Goal: Task Accomplishment & Management: Complete application form

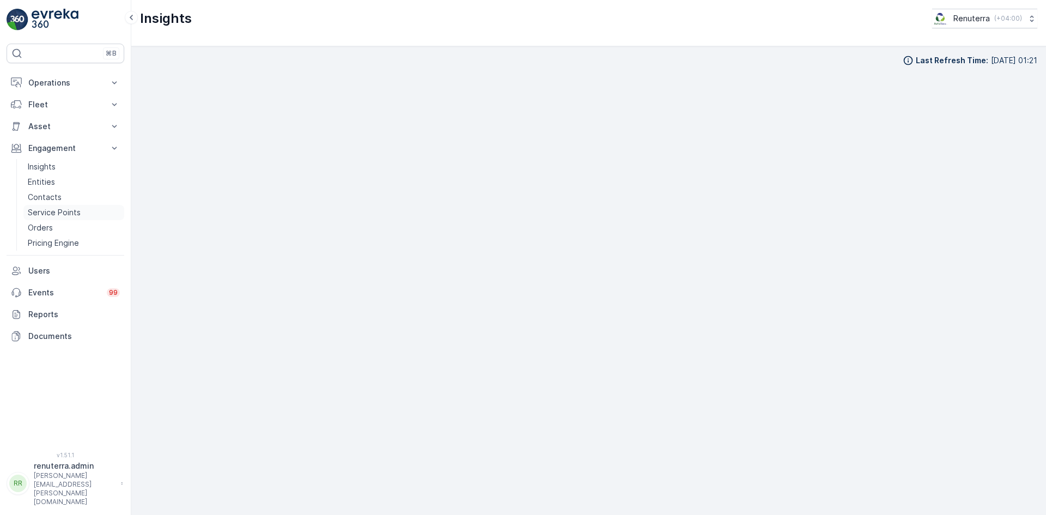
click at [88, 207] on link "Service Points" at bounding box center [73, 212] width 101 height 15
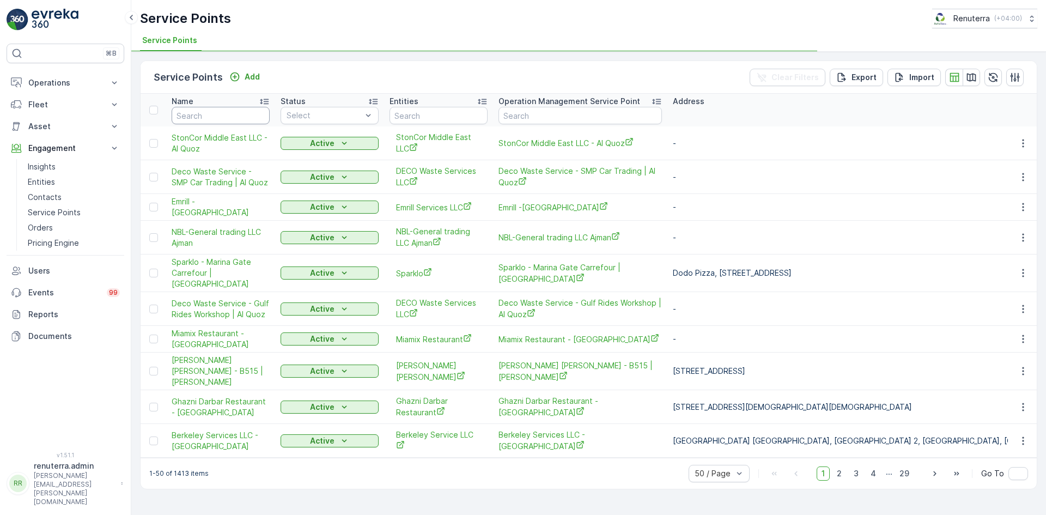
click at [196, 114] on input "text" at bounding box center [221, 115] width 98 height 17
type input "anciebn"
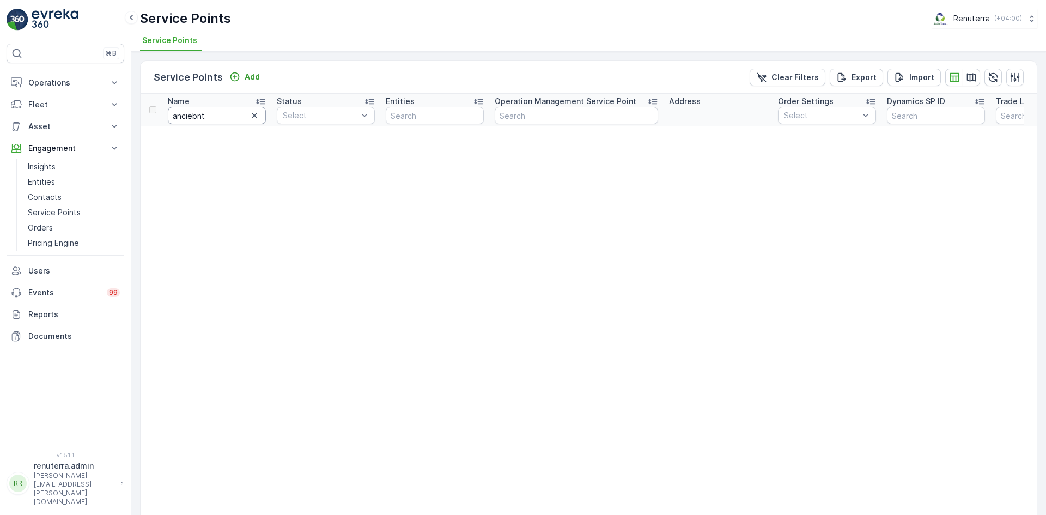
click at [213, 123] on input "anciebnt" at bounding box center [217, 115] width 98 height 17
type input "ancient"
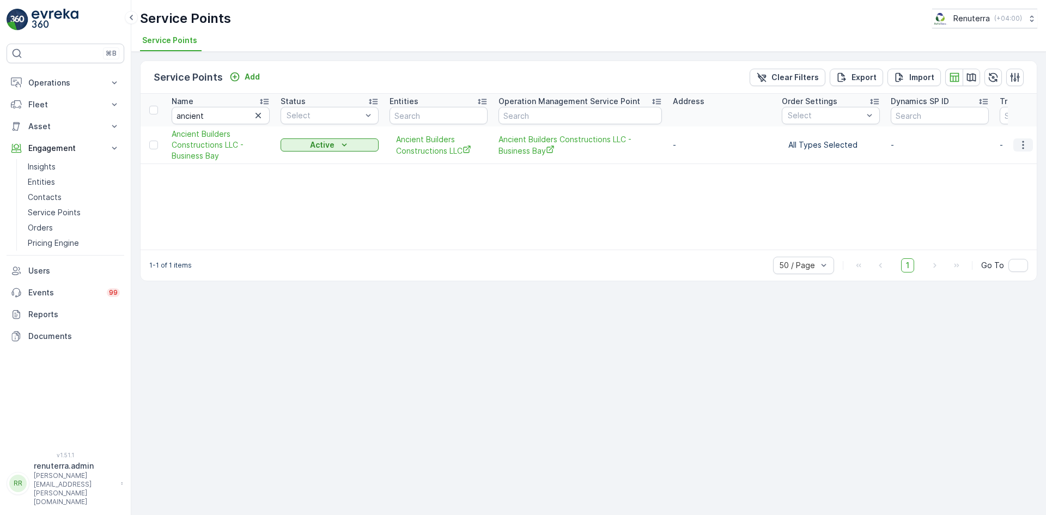
click at [1021, 144] on icon "button" at bounding box center [1022, 144] width 11 height 11
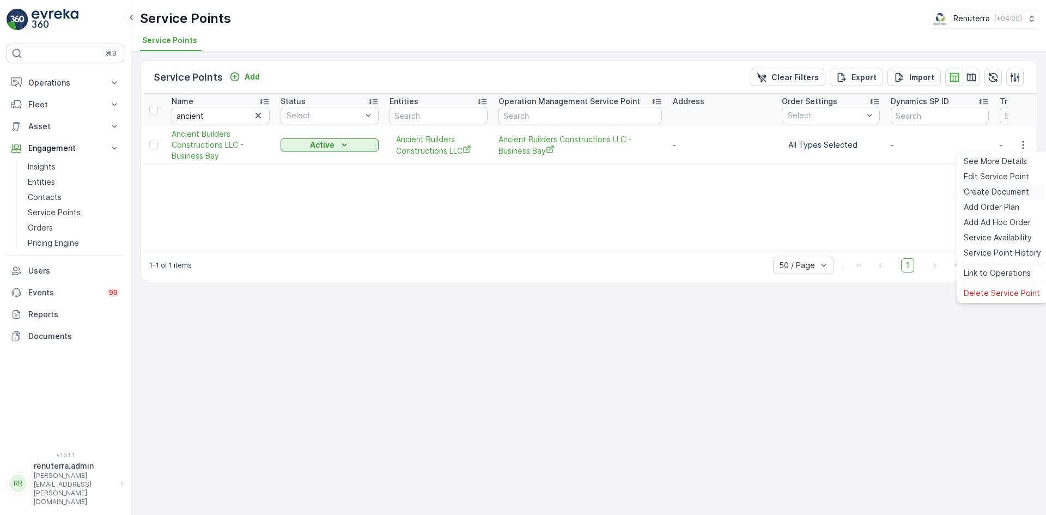
click at [987, 191] on span "Create Document" at bounding box center [995, 191] width 65 height 11
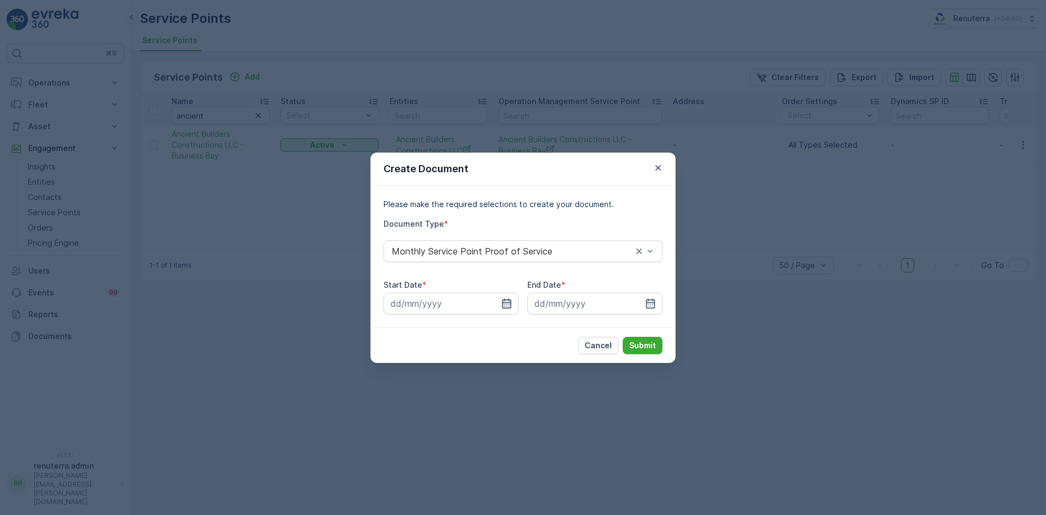
click at [509, 299] on icon "button" at bounding box center [506, 303] width 9 height 10
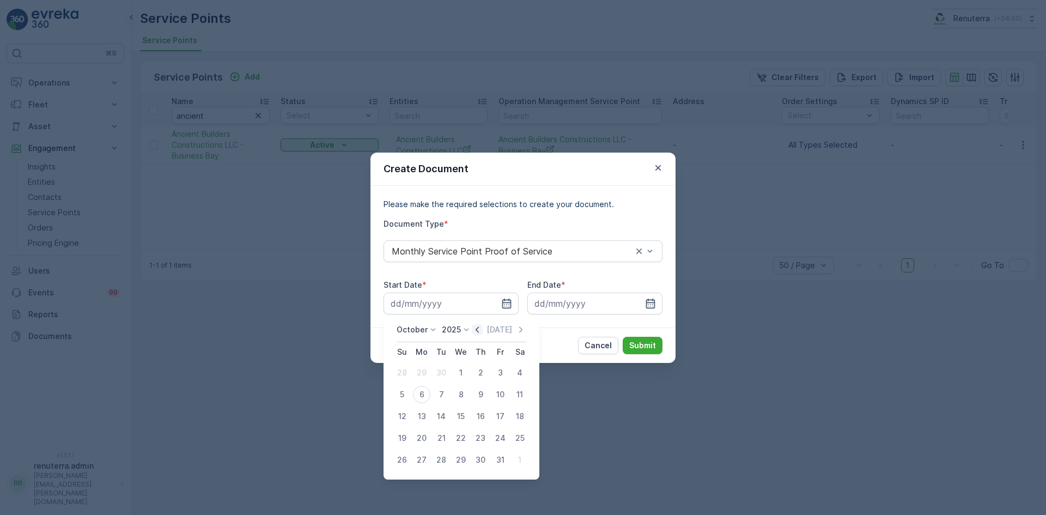
click at [475, 331] on icon "button" at bounding box center [477, 329] width 11 height 11
drag, startPoint x: 420, startPoint y: 372, endPoint x: 516, endPoint y: 359, distance: 96.7
click at [420, 372] on div "1" at bounding box center [421, 372] width 17 height 17
type input "01.09.2025"
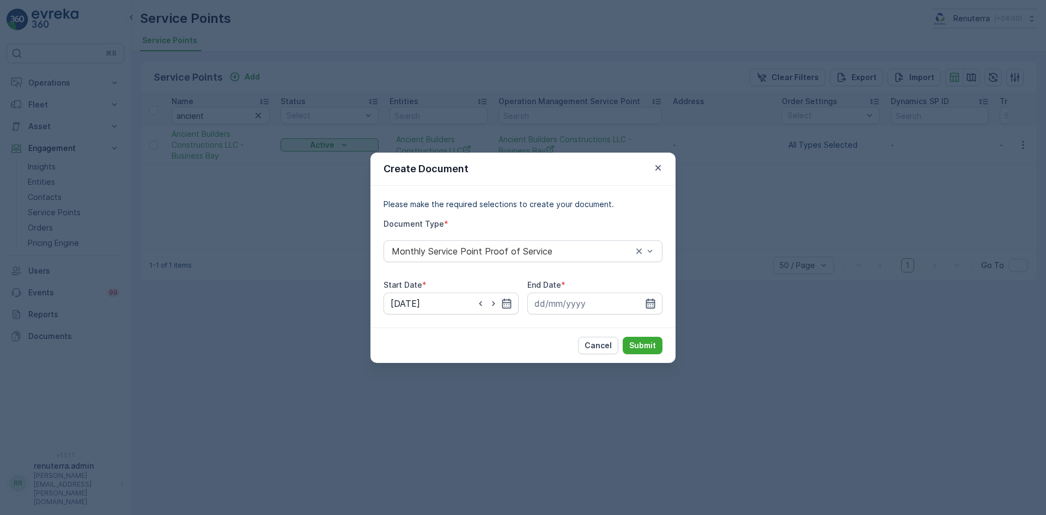
click at [646, 304] on icon "button" at bounding box center [650, 303] width 9 height 10
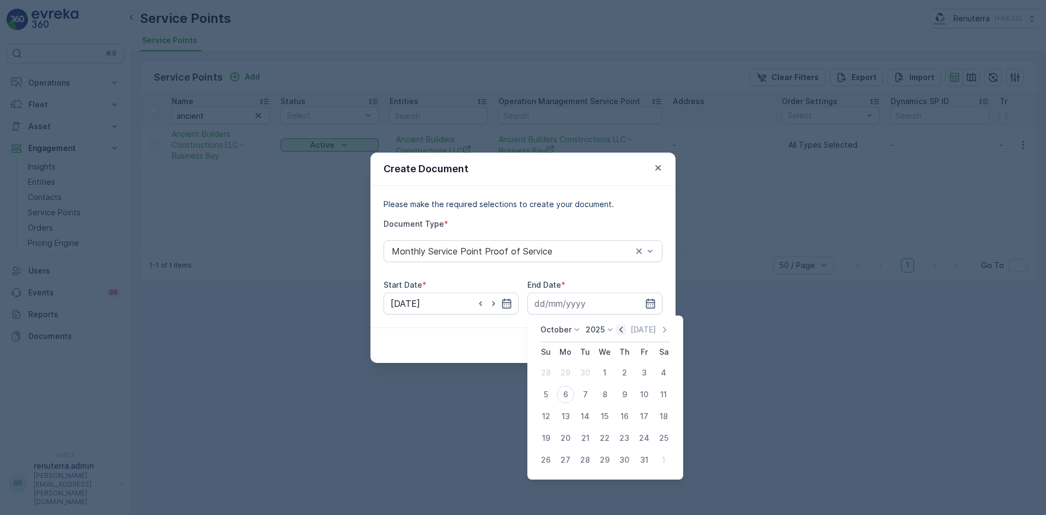
drag, startPoint x: 620, startPoint y: 326, endPoint x: 610, endPoint y: 358, distance: 33.1
click at [620, 328] on icon "button" at bounding box center [620, 329] width 11 height 11
click at [588, 463] on div "30" at bounding box center [584, 459] width 17 height 17
type input "30.09.2025"
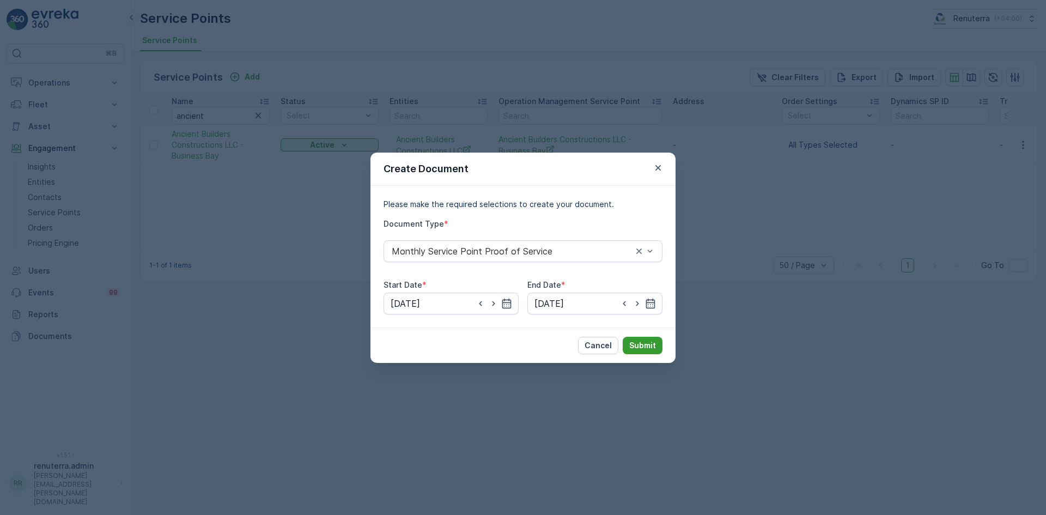
click at [640, 346] on p "Submit" at bounding box center [642, 345] width 27 height 11
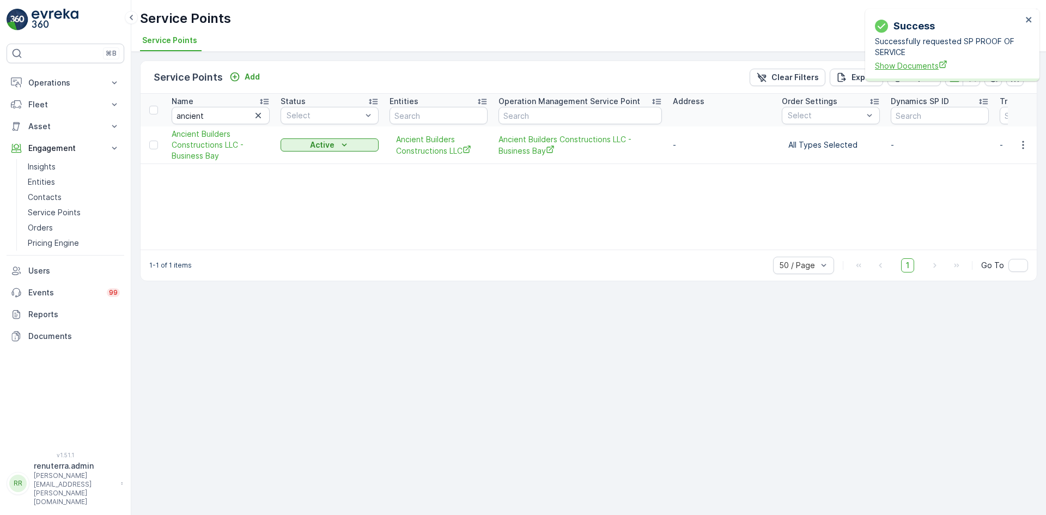
click at [930, 65] on span "Show Documents" at bounding box center [948, 65] width 147 height 11
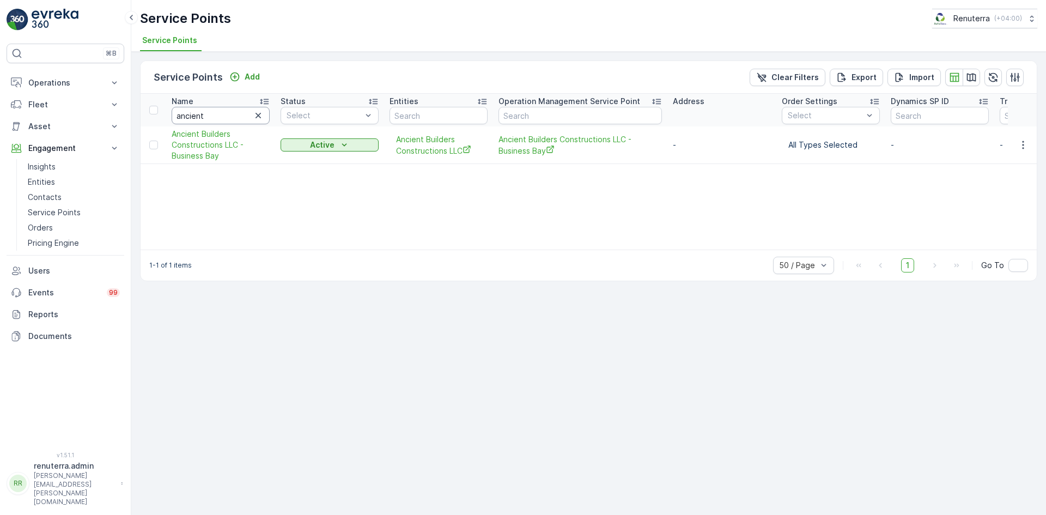
click at [217, 115] on input "ancient" at bounding box center [221, 115] width 98 height 17
type input "a"
type input "deco"
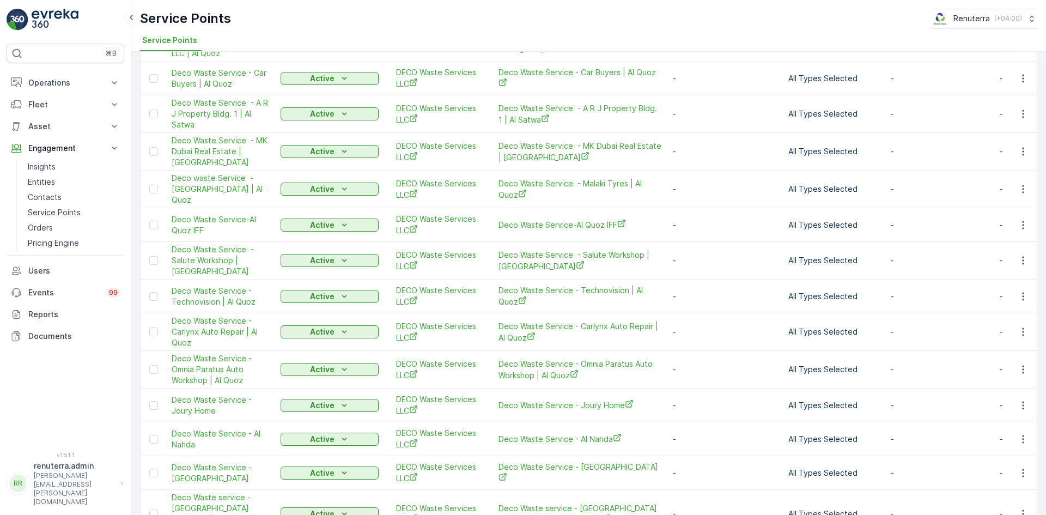
scroll to position [926, 0]
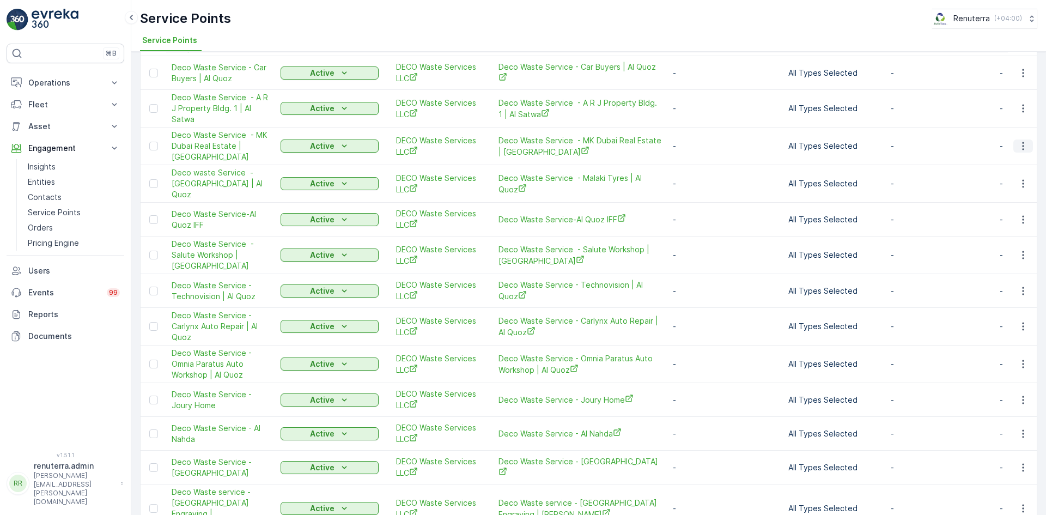
click at [1020, 139] on button "button" at bounding box center [1023, 145] width 20 height 13
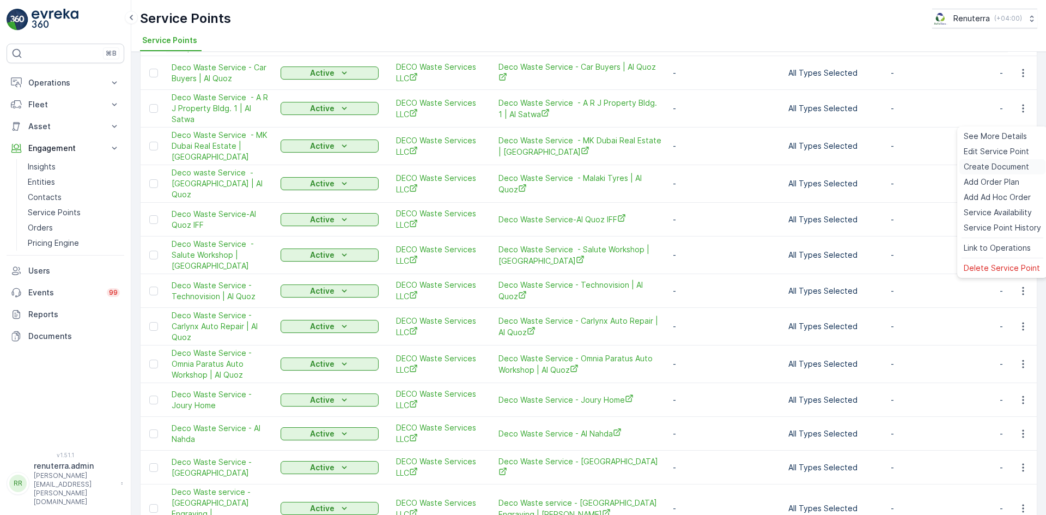
click at [992, 163] on span "Create Document" at bounding box center [995, 166] width 65 height 11
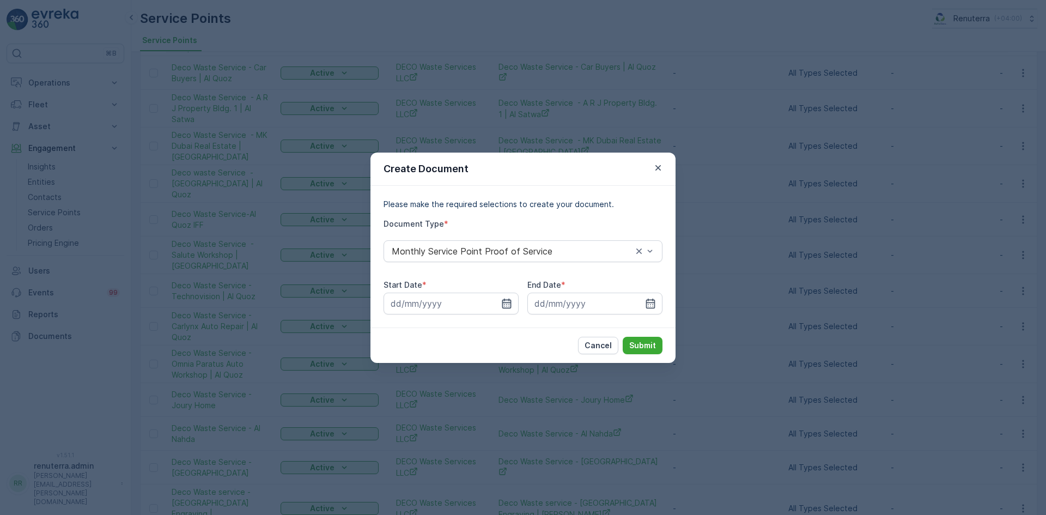
click at [509, 300] on icon "button" at bounding box center [506, 303] width 9 height 10
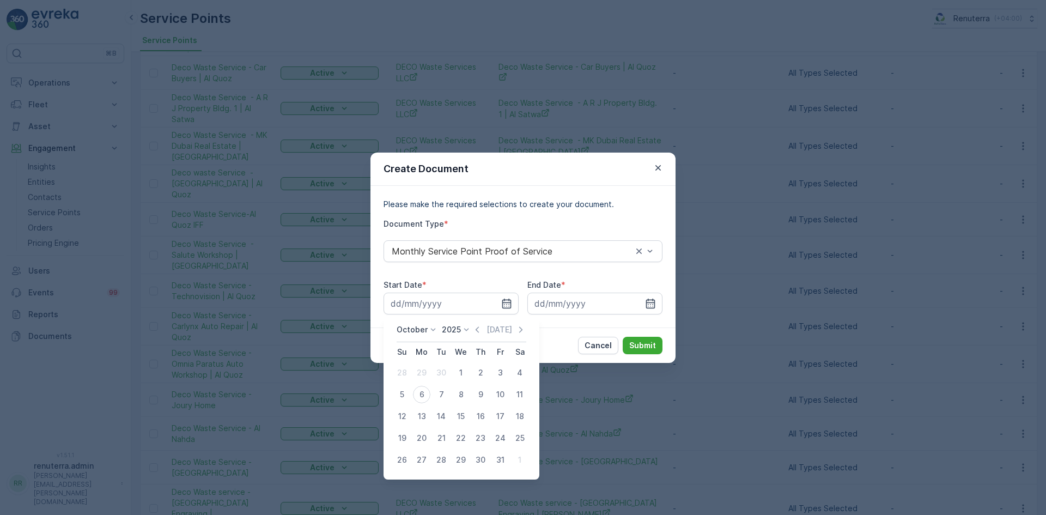
drag, startPoint x: 481, startPoint y: 332, endPoint x: 463, endPoint y: 344, distance: 22.1
click at [478, 333] on icon "button" at bounding box center [477, 329] width 11 height 11
click at [417, 374] on div "1" at bounding box center [421, 372] width 17 height 17
type input "01.09.2025"
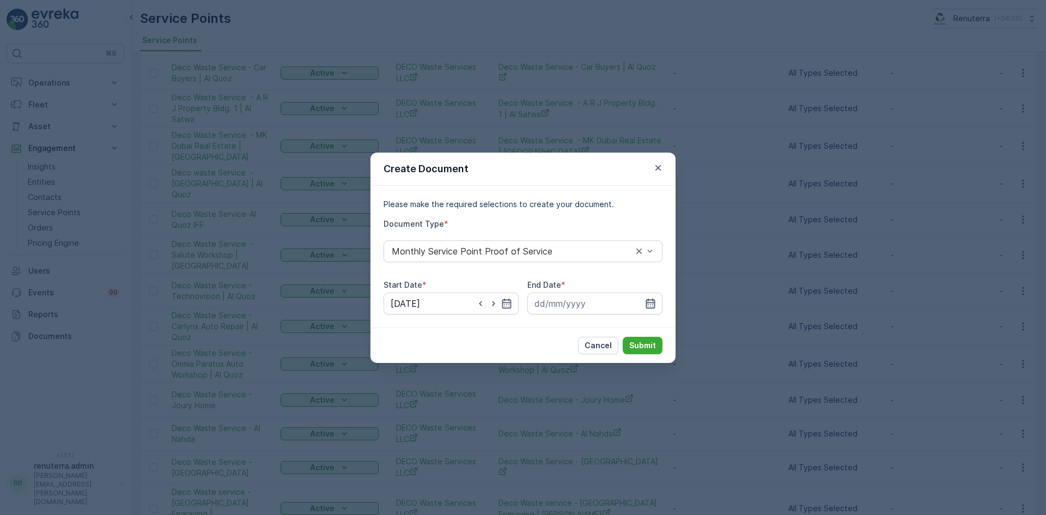
click at [651, 304] on icon "button" at bounding box center [650, 303] width 11 height 11
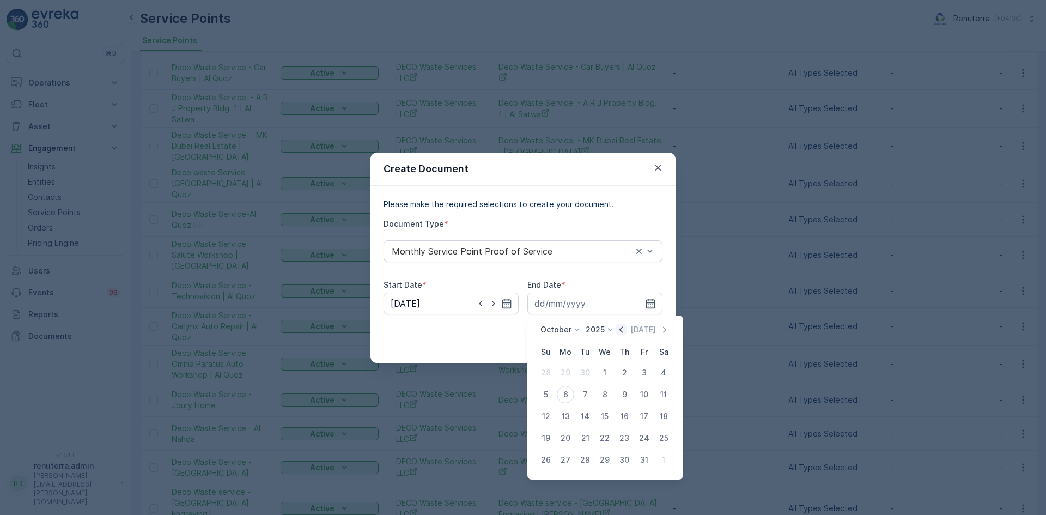
click at [622, 332] on icon "button" at bounding box center [620, 329] width 11 height 11
click at [586, 461] on div "30" at bounding box center [584, 459] width 17 height 17
type input "30.09.2025"
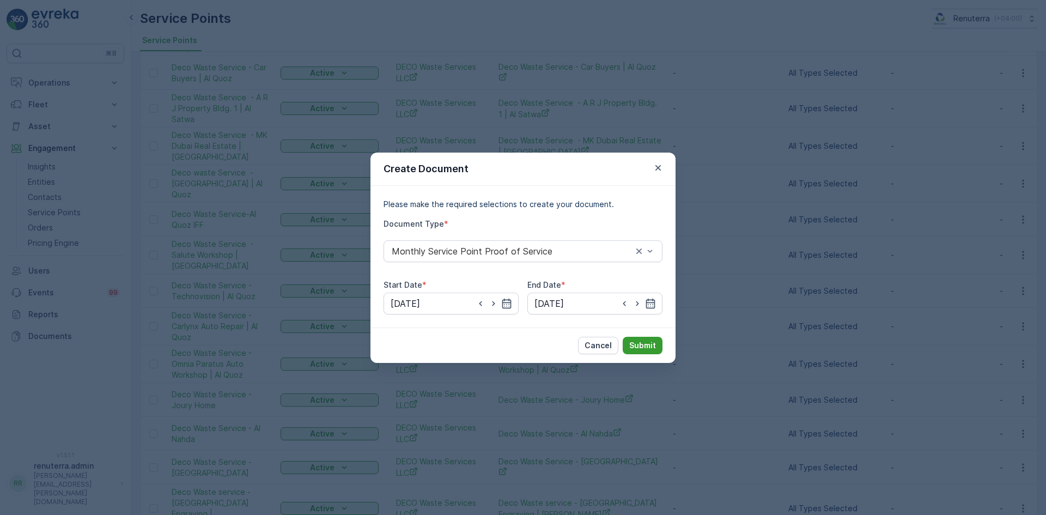
click at [644, 349] on p "Submit" at bounding box center [642, 345] width 27 height 11
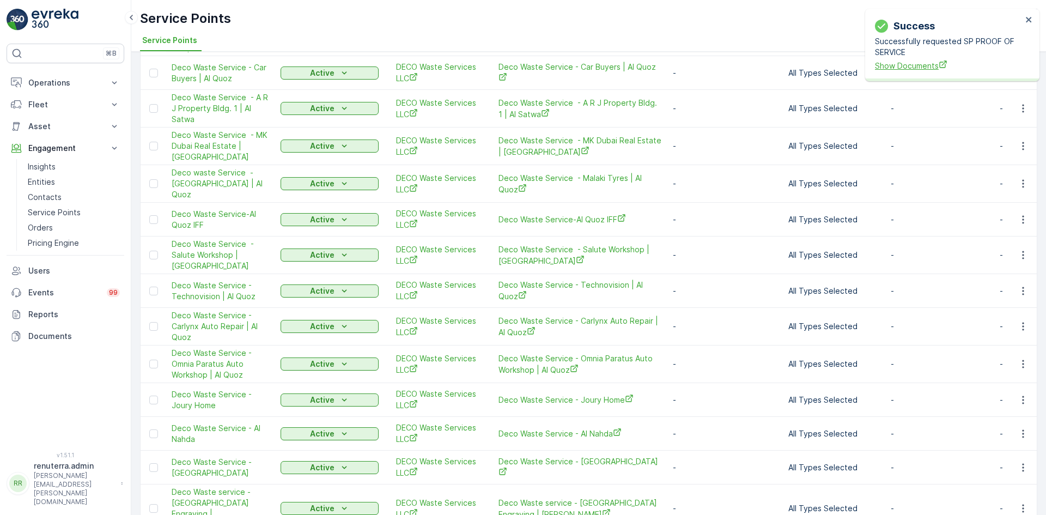
click at [901, 69] on span "Show Documents" at bounding box center [948, 65] width 147 height 11
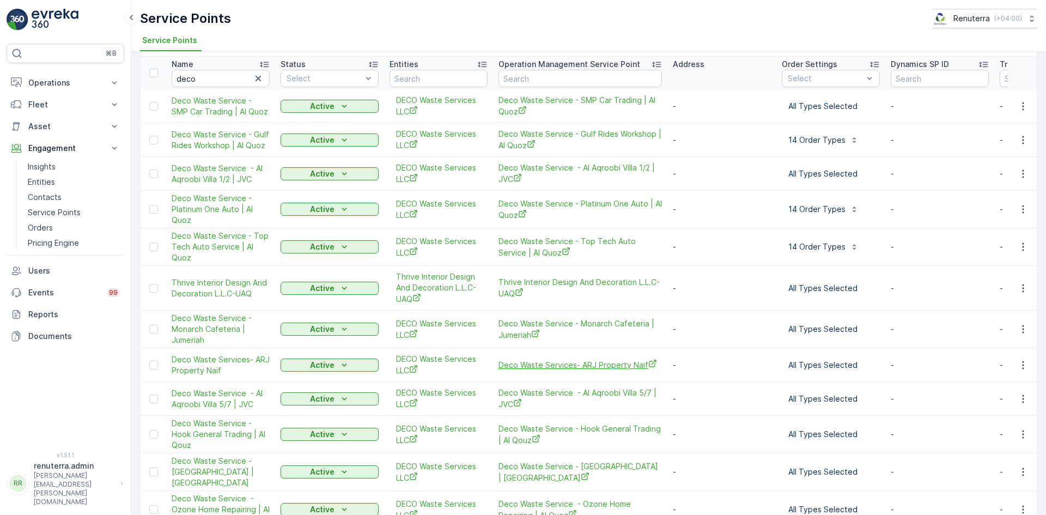
scroll to position [36, 0]
click at [1019, 400] on icon "button" at bounding box center [1022, 399] width 11 height 11
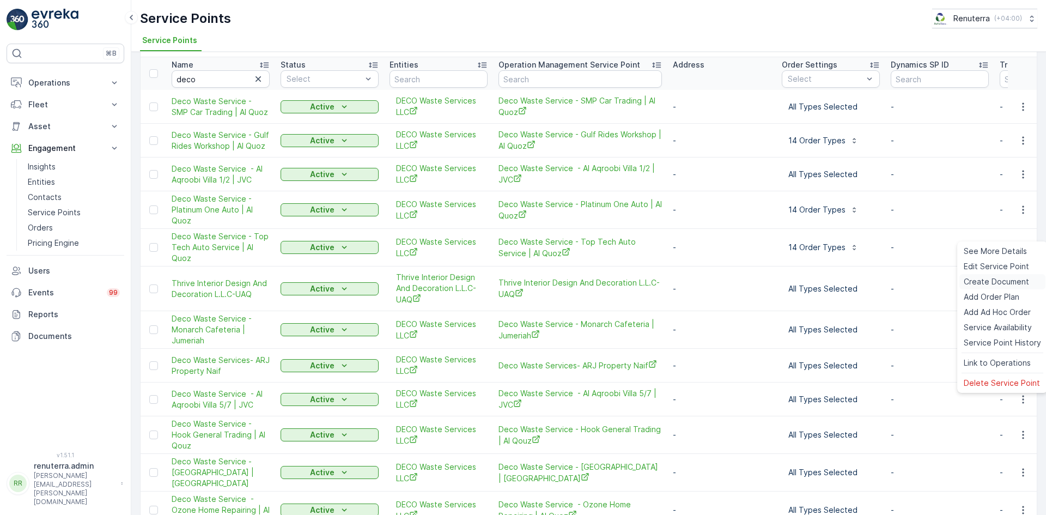
click at [975, 282] on span "Create Document" at bounding box center [995, 281] width 65 height 11
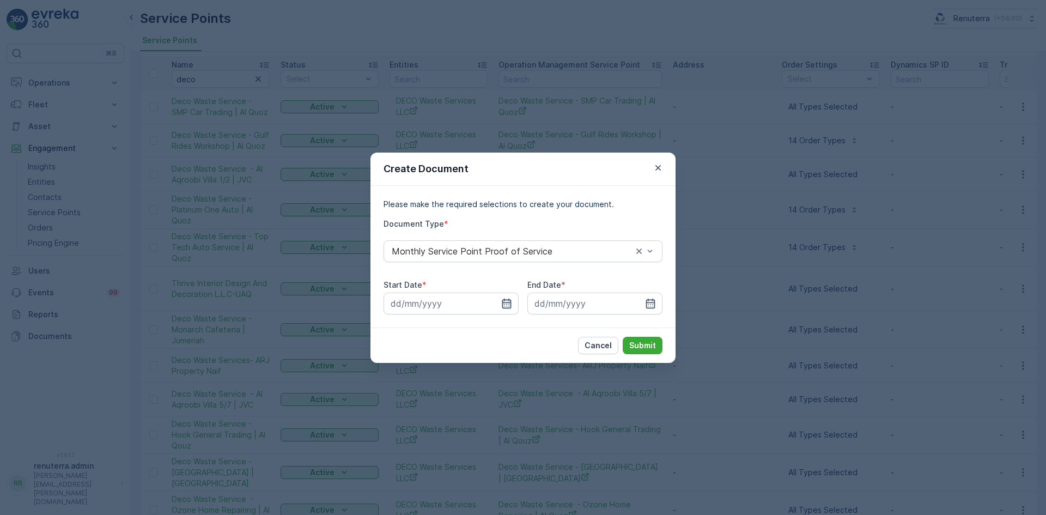
click at [506, 299] on icon "button" at bounding box center [506, 303] width 9 height 10
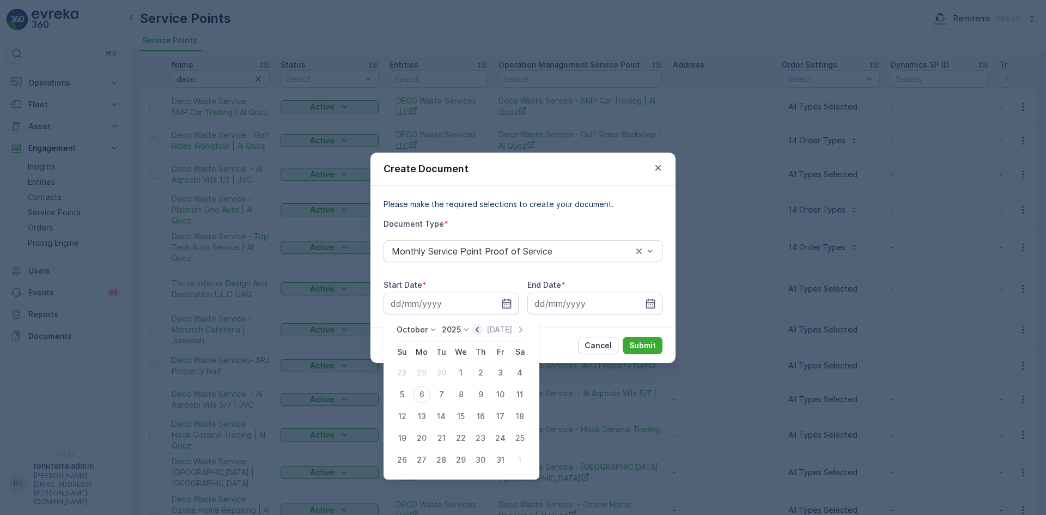
click at [479, 331] on icon "button" at bounding box center [476, 329] width 3 height 6
drag, startPoint x: 415, startPoint y: 374, endPoint x: 449, endPoint y: 374, distance: 33.2
click at [416, 374] on div "1" at bounding box center [421, 372] width 17 height 17
type input "01.09.2025"
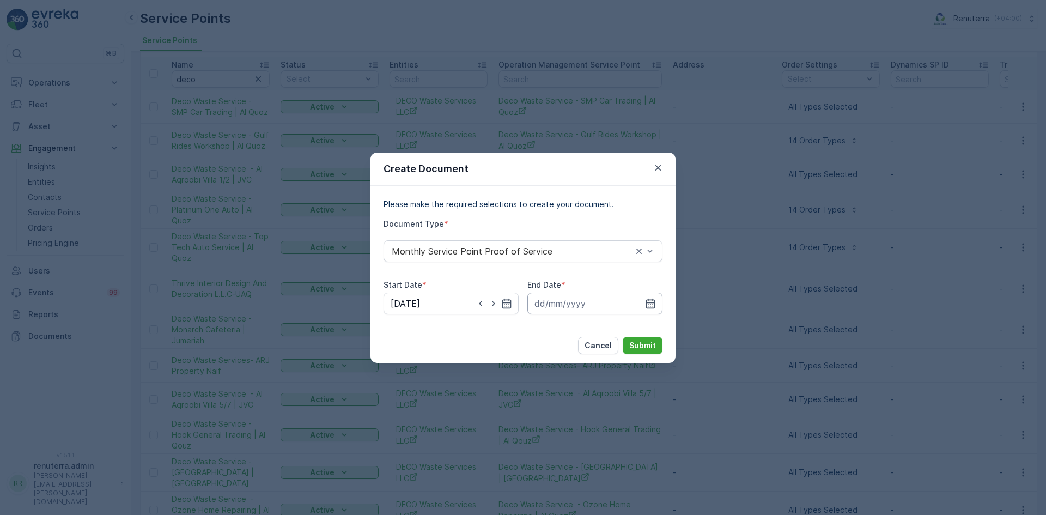
drag, startPoint x: 654, startPoint y: 301, endPoint x: 651, endPoint y: 313, distance: 12.3
click at [654, 301] on icon "button" at bounding box center [650, 303] width 9 height 10
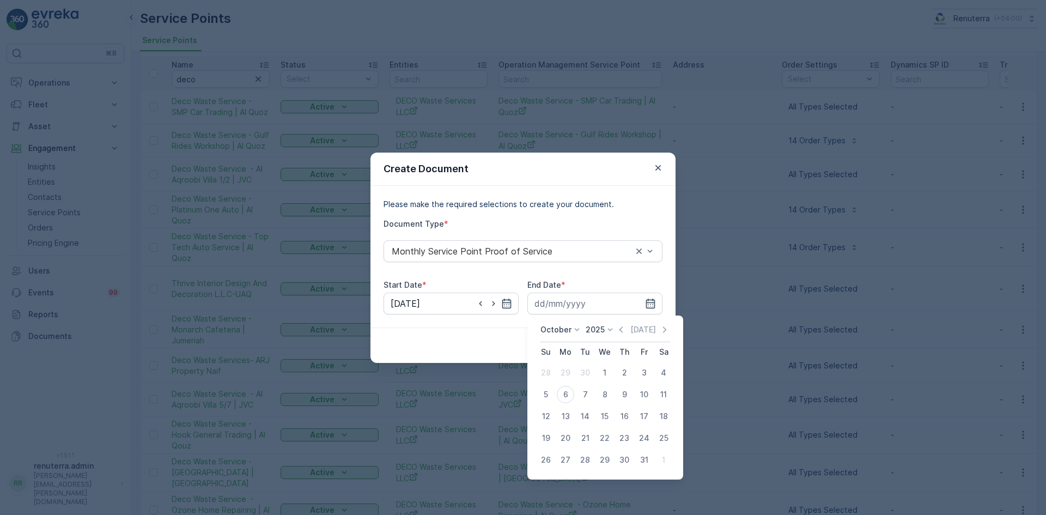
drag, startPoint x: 623, startPoint y: 326, endPoint x: 616, endPoint y: 354, distance: 29.7
click at [621, 329] on icon "button" at bounding box center [620, 329] width 11 height 11
click at [588, 461] on div "30" at bounding box center [584, 459] width 17 height 17
type input "30.09.2025"
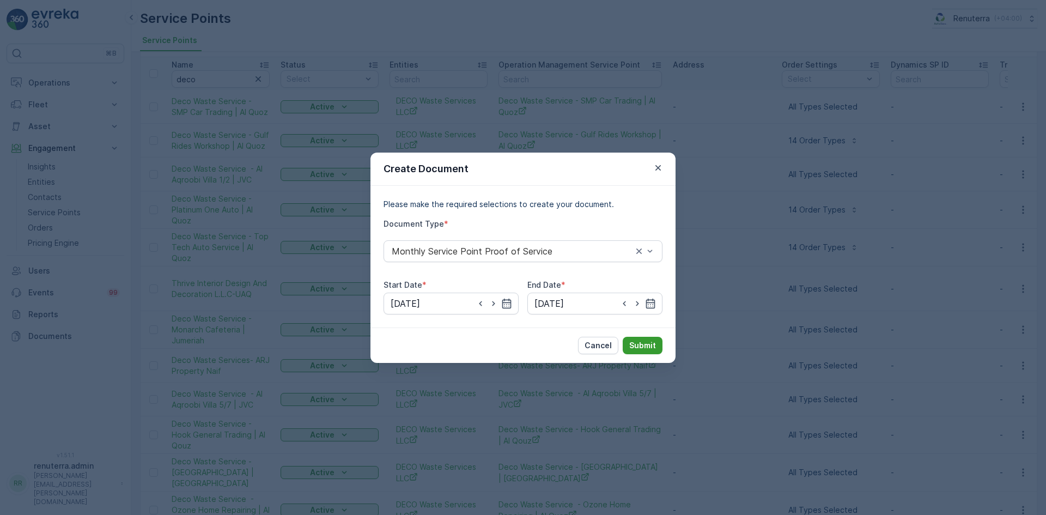
click at [640, 343] on p "Submit" at bounding box center [642, 345] width 27 height 11
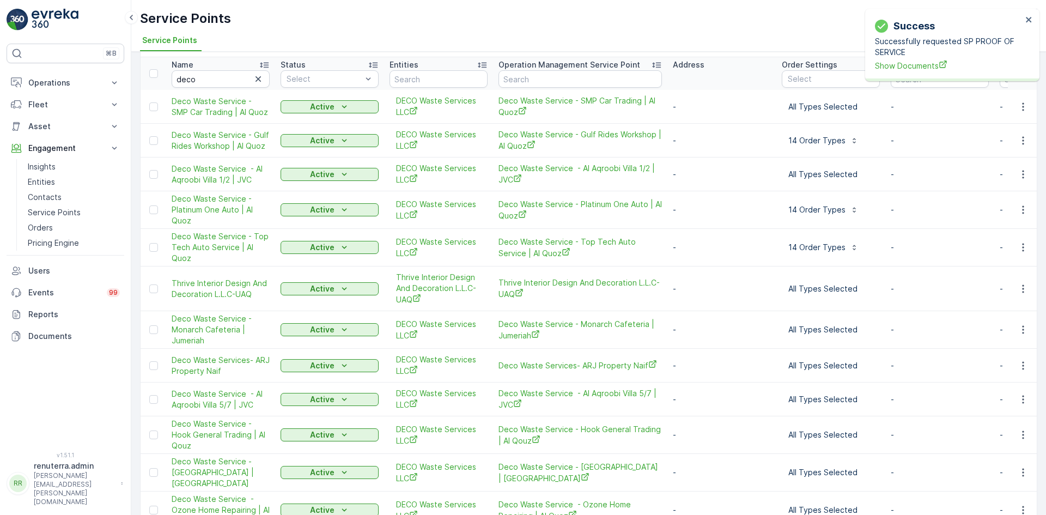
click at [914, 72] on div "Success Successfully requested SP PROOF OF SERVICE Show Documents" at bounding box center [948, 44] width 154 height 59
click at [909, 64] on span "Show Documents" at bounding box center [948, 65] width 147 height 11
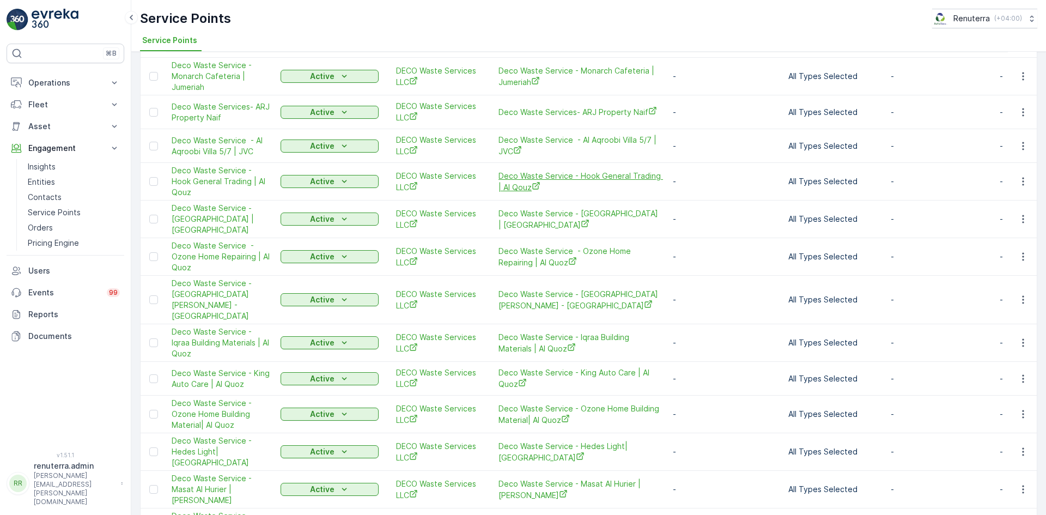
scroll to position [309, 0]
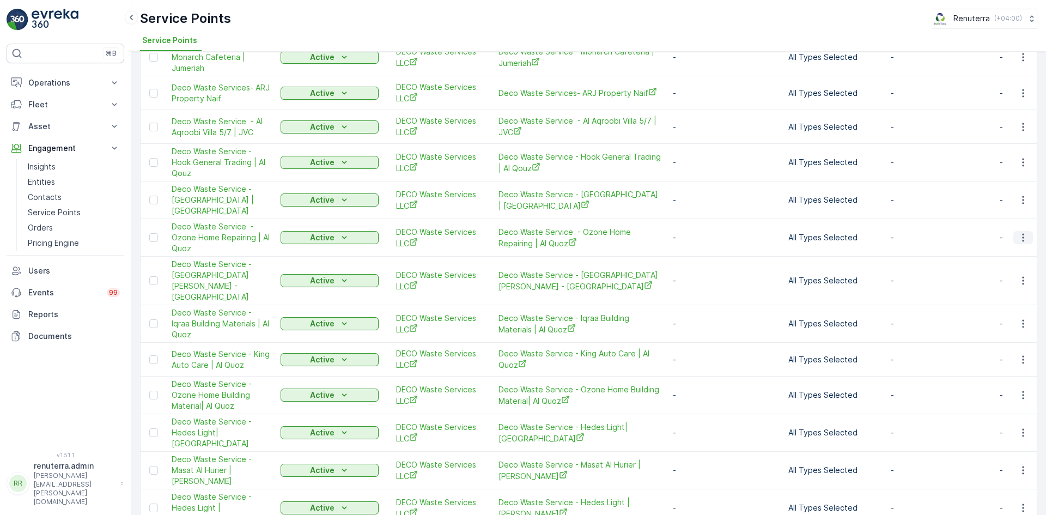
click at [1019, 240] on icon "button" at bounding box center [1022, 237] width 11 height 11
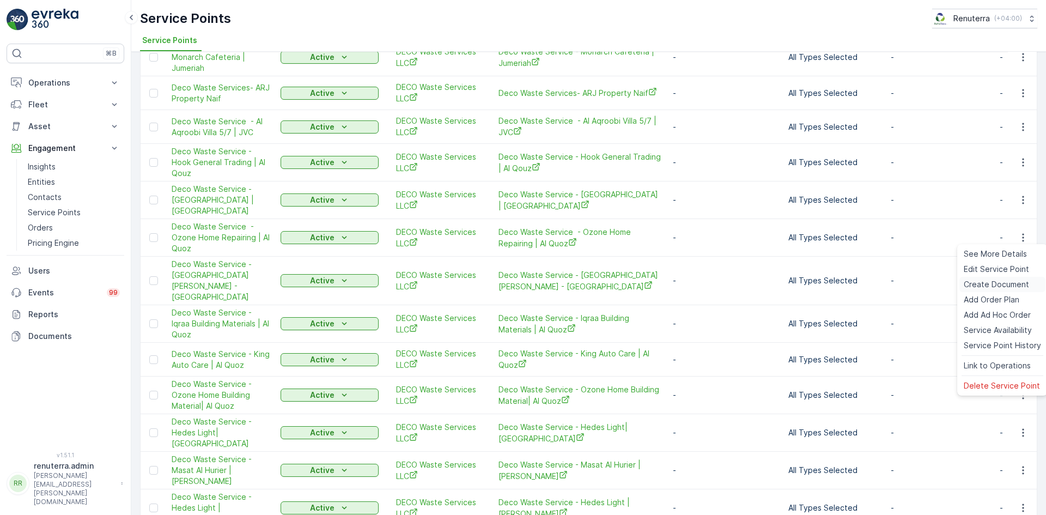
click at [993, 289] on span "Create Document" at bounding box center [995, 284] width 65 height 11
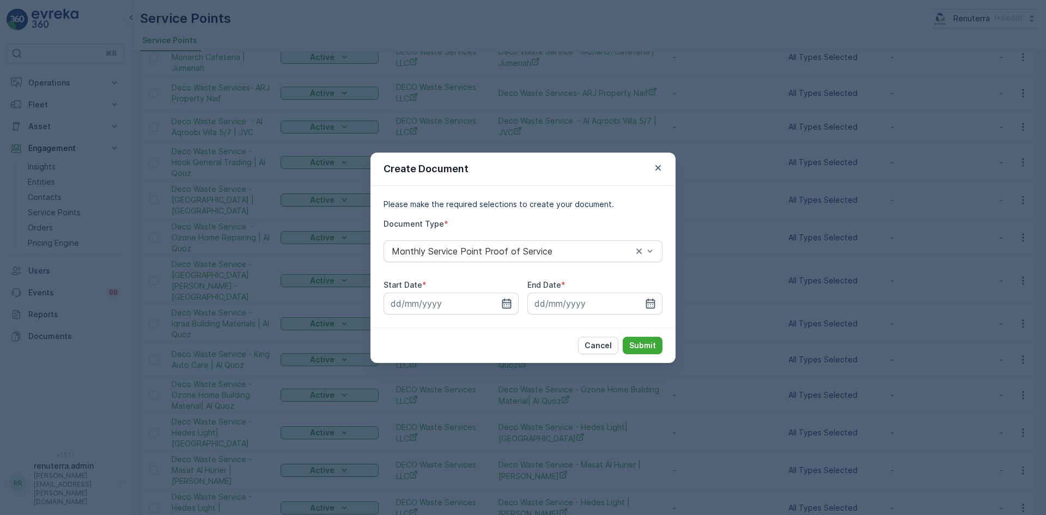
click at [508, 304] on icon "button" at bounding box center [506, 303] width 11 height 11
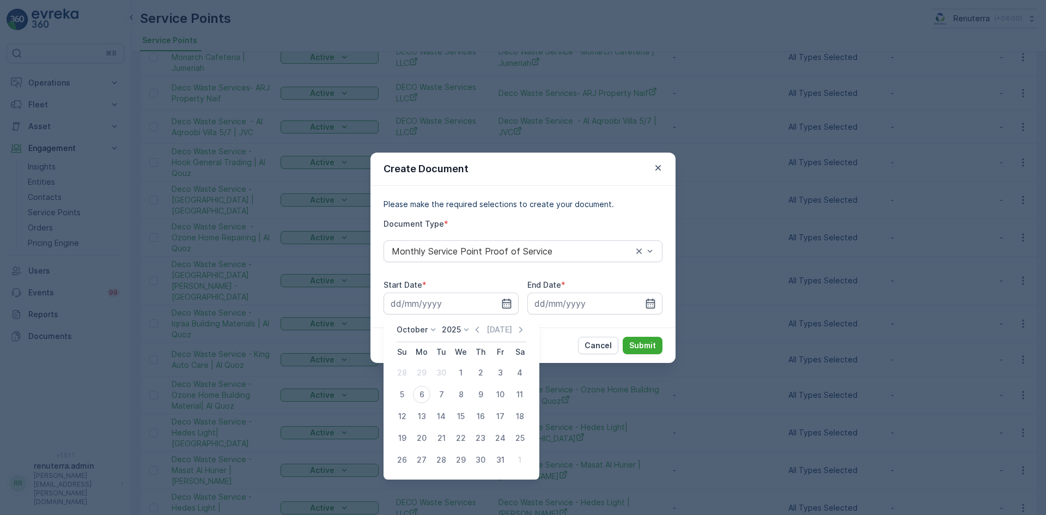
drag, startPoint x: 477, startPoint y: 329, endPoint x: 474, endPoint y: 337, distance: 8.3
click at [476, 328] on icon "button" at bounding box center [477, 329] width 11 height 11
click at [418, 371] on div "1" at bounding box center [421, 372] width 17 height 17
type input "01.09.2025"
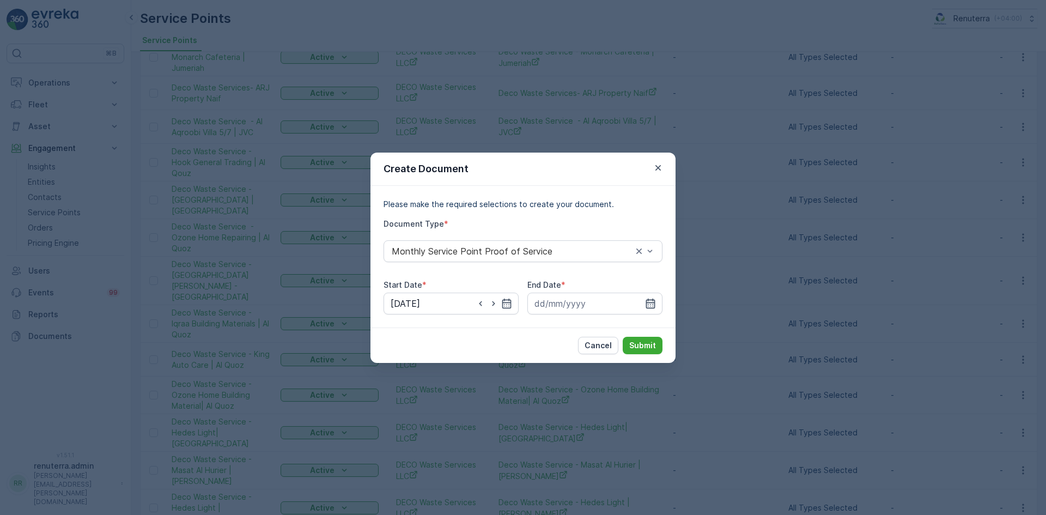
click at [652, 308] on icon "button" at bounding box center [650, 303] width 11 height 11
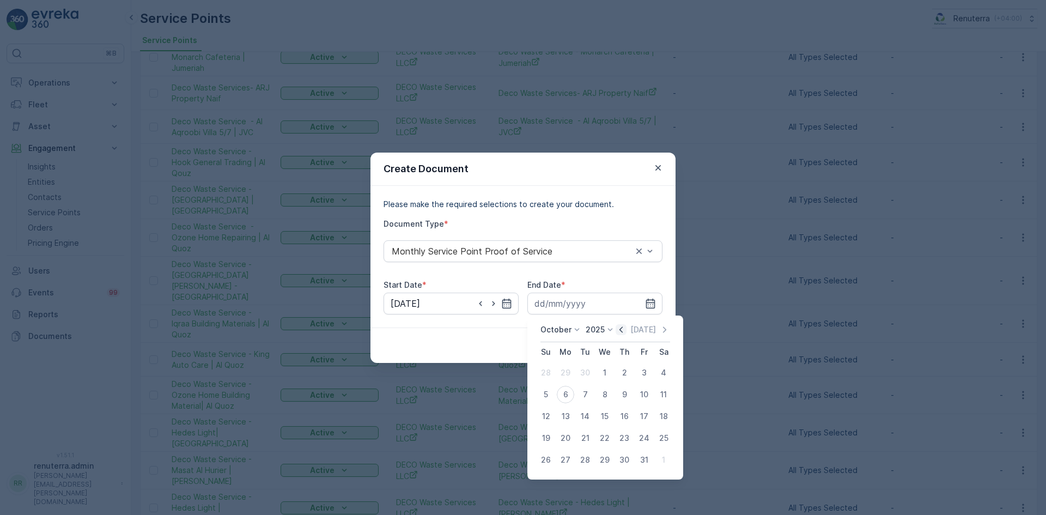
click at [622, 326] on icon "button" at bounding box center [620, 329] width 11 height 11
click at [582, 463] on div "30" at bounding box center [584, 459] width 17 height 17
type input "30.09.2025"
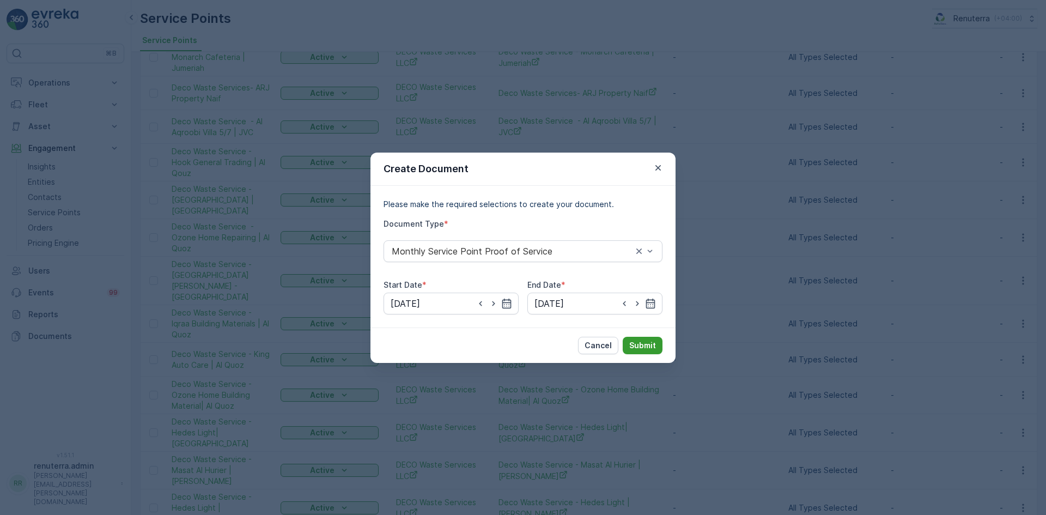
click at [651, 344] on p "Submit" at bounding box center [642, 345] width 27 height 11
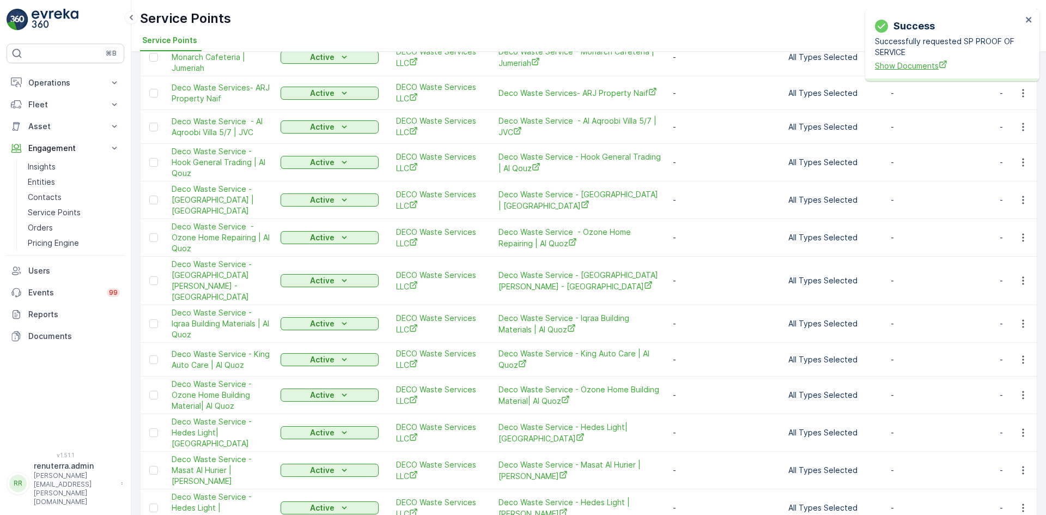
click at [914, 68] on span "Show Documents" at bounding box center [948, 65] width 147 height 11
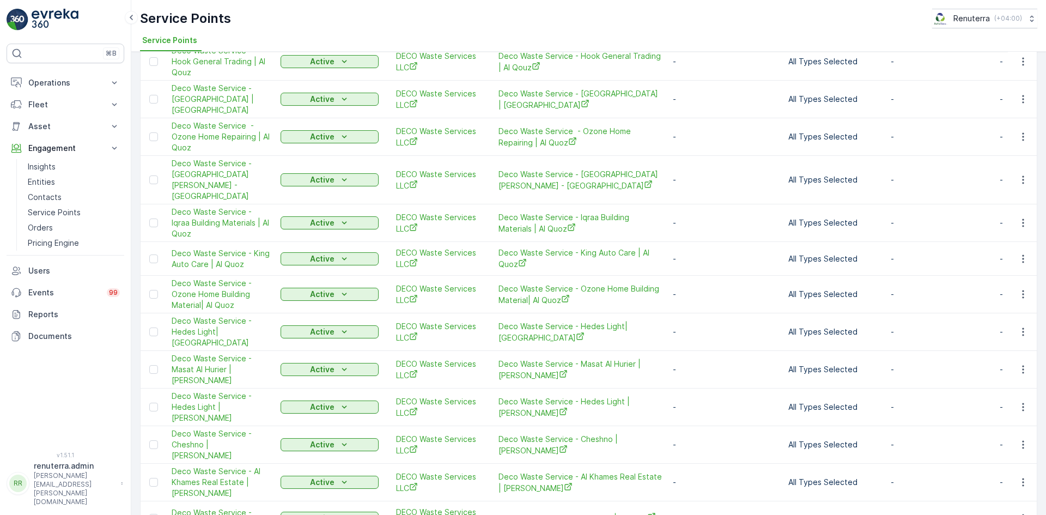
scroll to position [418, 0]
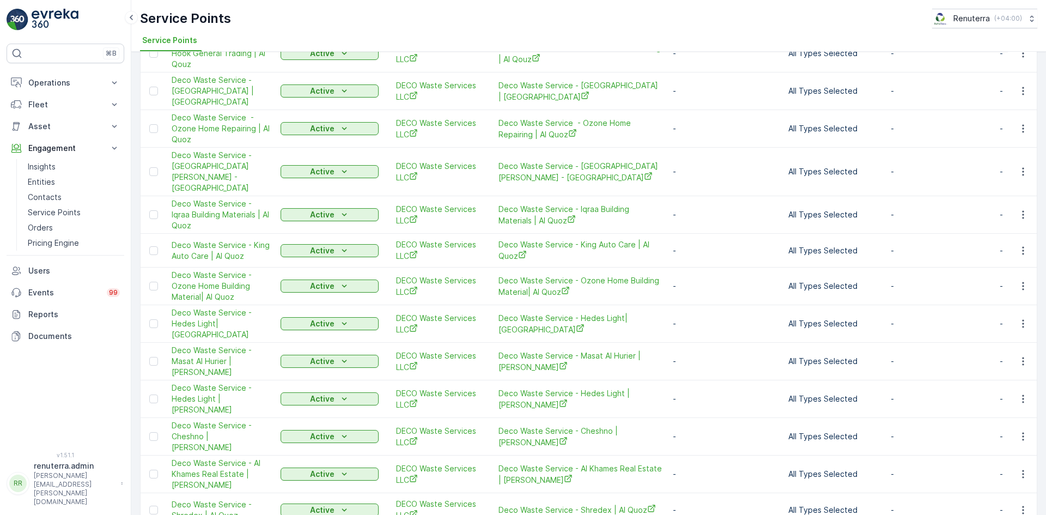
drag, startPoint x: 1014, startPoint y: 268, endPoint x: 1010, endPoint y: 271, distance: 5.9
click at [1013, 279] on button "button" at bounding box center [1023, 285] width 20 height 13
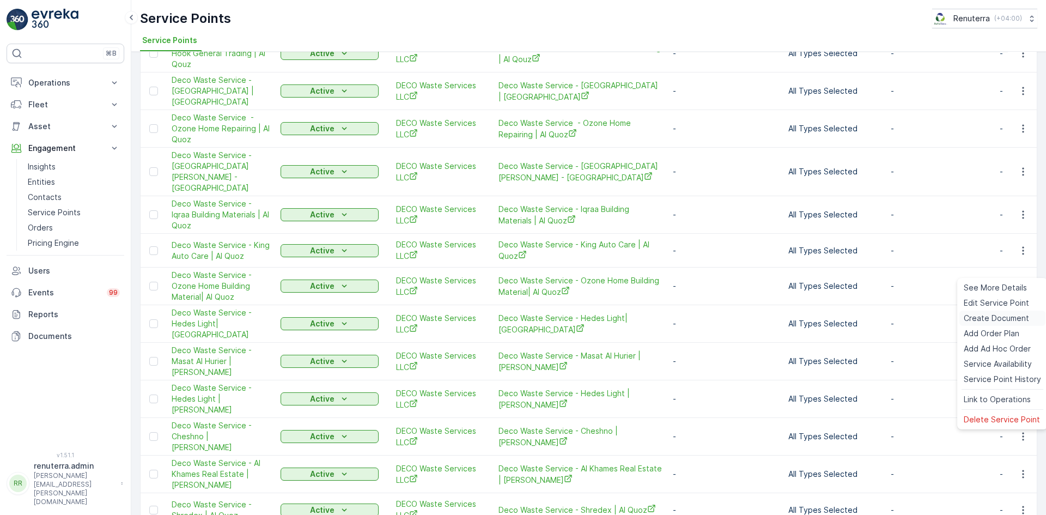
click at [983, 320] on span "Create Document" at bounding box center [995, 318] width 65 height 11
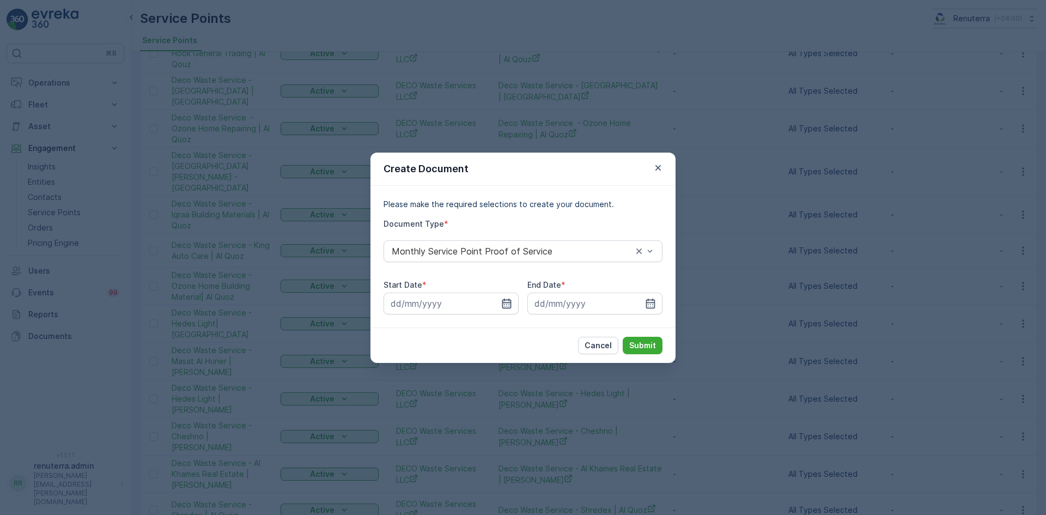
drag, startPoint x: 506, startPoint y: 298, endPoint x: 504, endPoint y: 306, distance: 8.1
click at [506, 298] on icon "button" at bounding box center [506, 303] width 11 height 11
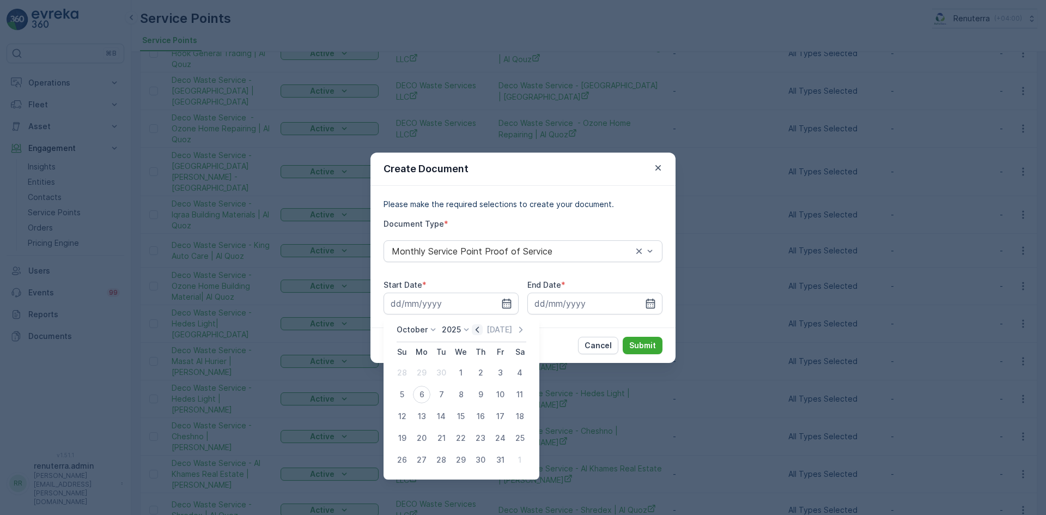
click at [479, 331] on icon "button" at bounding box center [476, 329] width 3 height 6
click at [418, 369] on div "1" at bounding box center [421, 372] width 17 height 17
type input "01.09.2025"
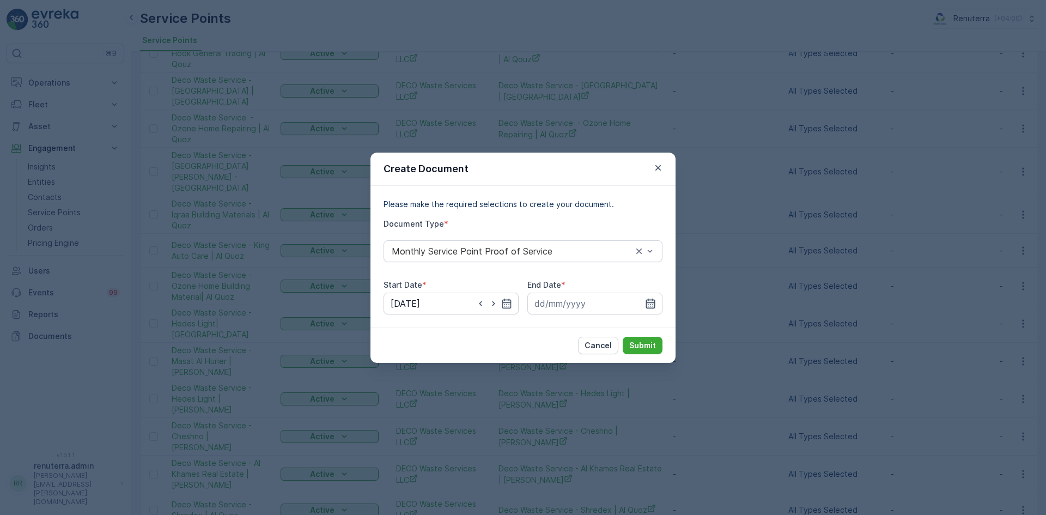
click at [647, 304] on icon "button" at bounding box center [650, 303] width 11 height 11
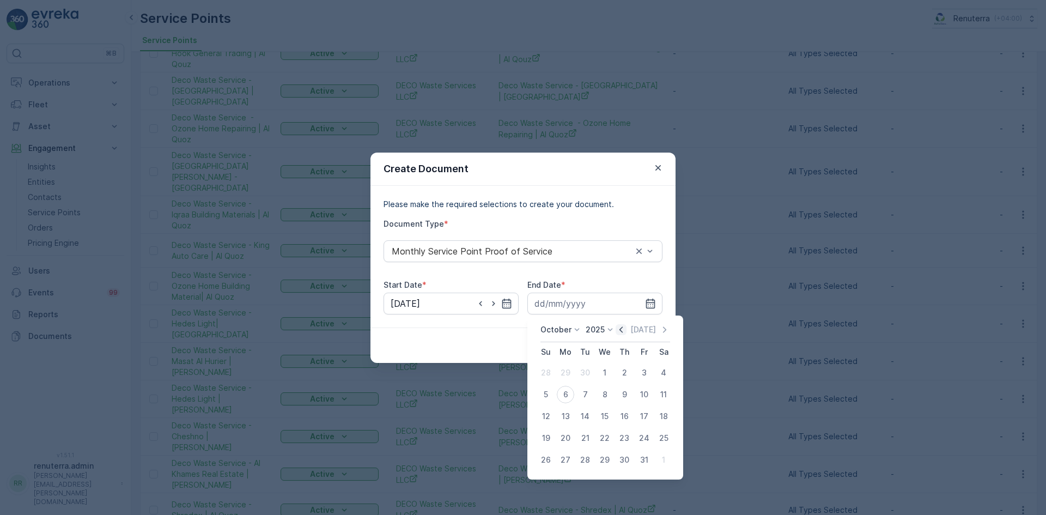
click at [623, 329] on icon "button" at bounding box center [620, 329] width 11 height 11
click at [587, 457] on div "30" at bounding box center [584, 459] width 17 height 17
type input "30.09.2025"
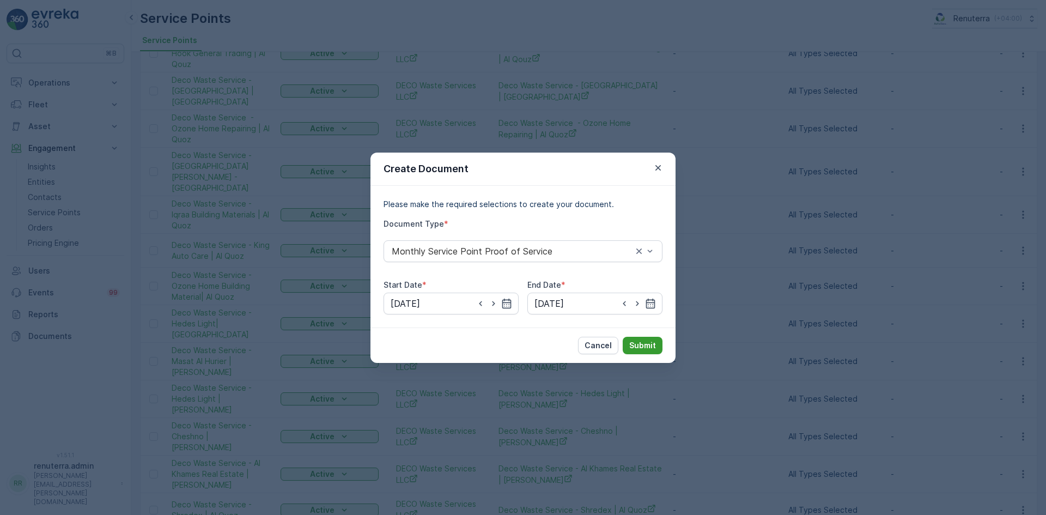
click at [643, 349] on p "Submit" at bounding box center [642, 345] width 27 height 11
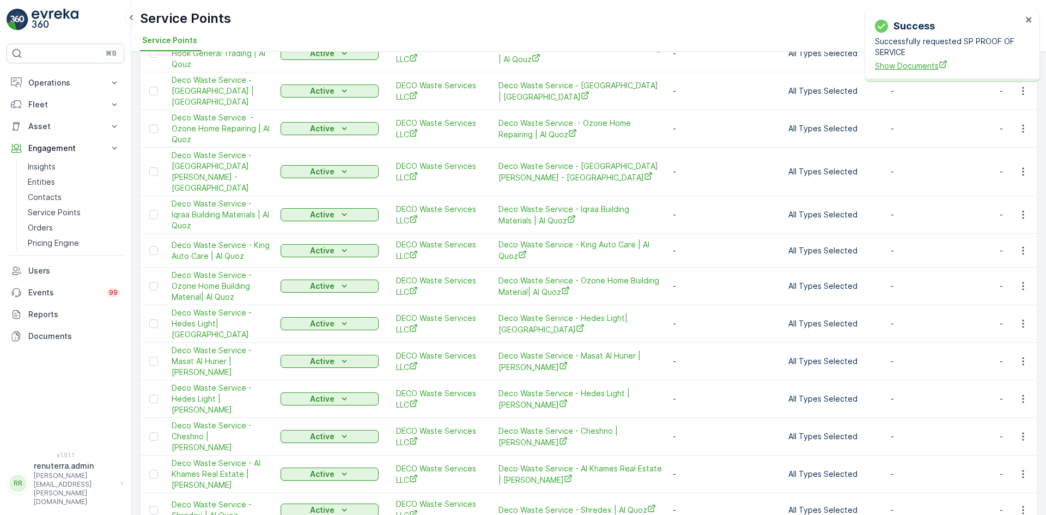
click at [908, 67] on span "Show Documents" at bounding box center [948, 65] width 147 height 11
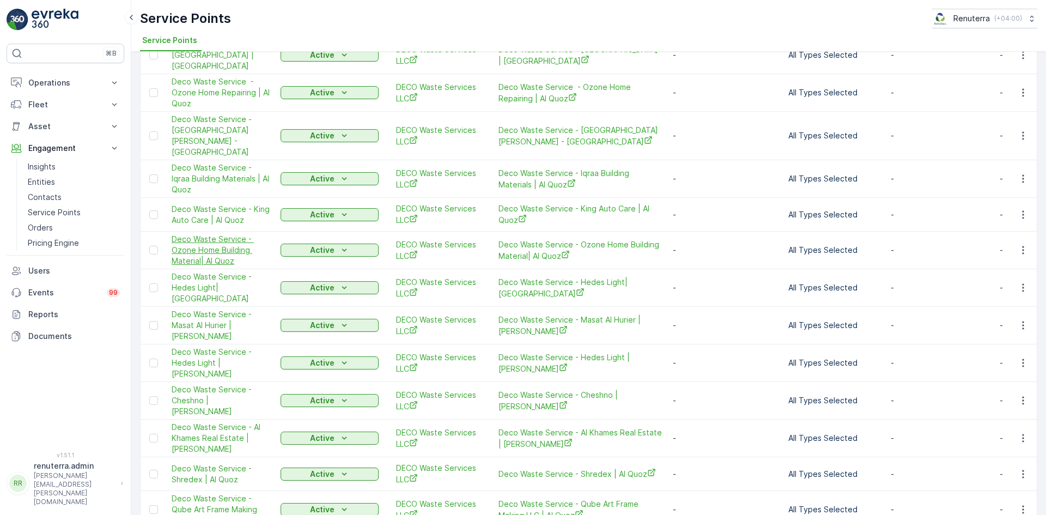
scroll to position [472, 0]
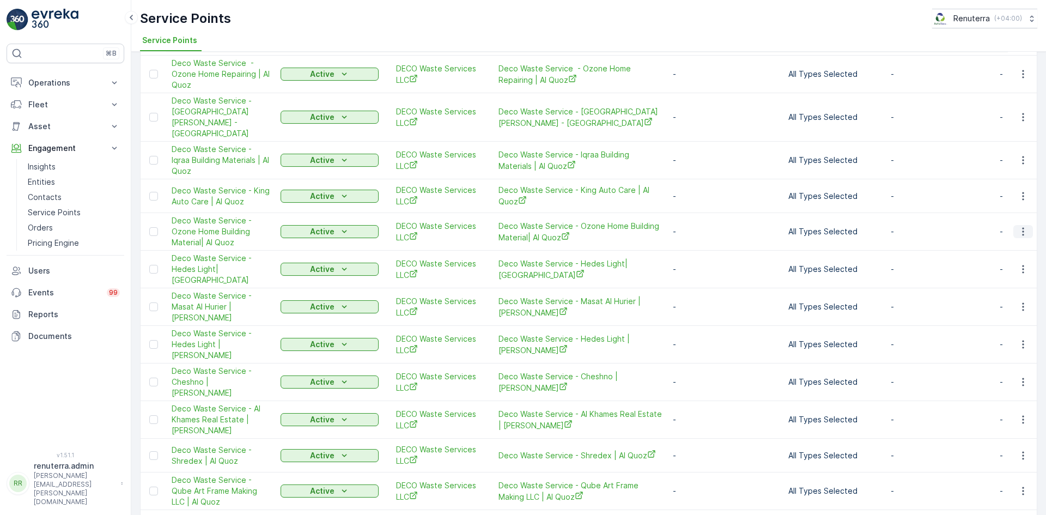
drag, startPoint x: 1020, startPoint y: 215, endPoint x: 1015, endPoint y: 221, distance: 7.7
click at [1020, 226] on icon "button" at bounding box center [1022, 231] width 11 height 11
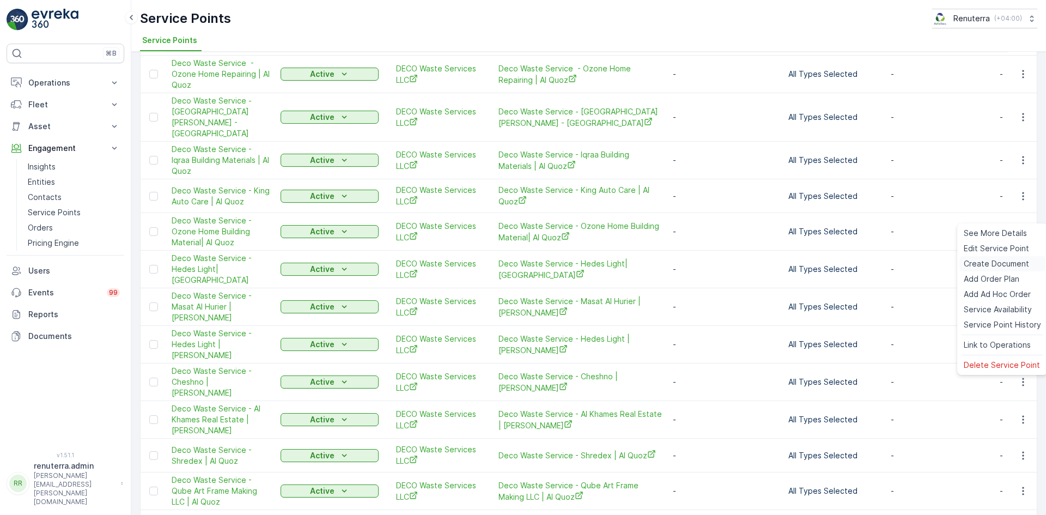
click at [982, 266] on span "Create Document" at bounding box center [995, 263] width 65 height 11
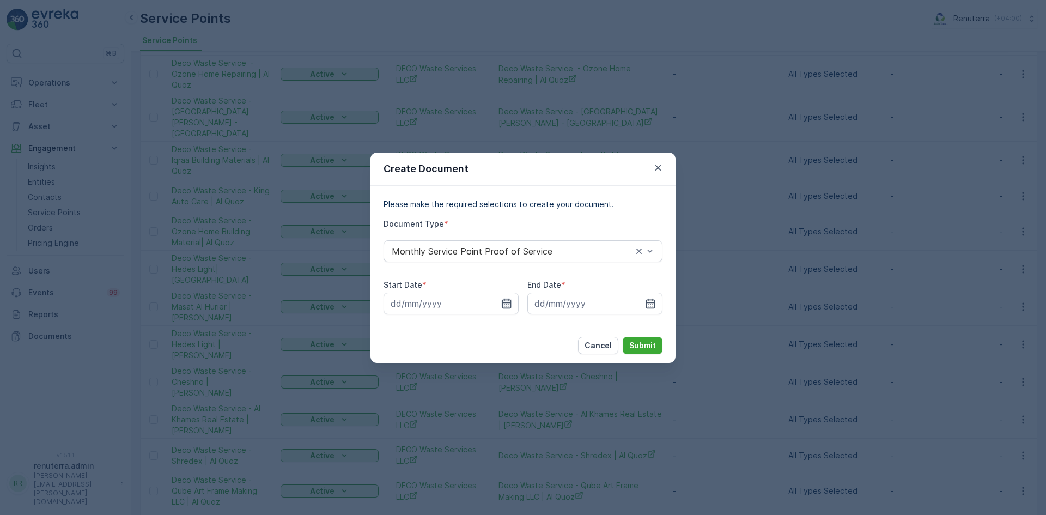
click at [509, 301] on icon "button" at bounding box center [506, 303] width 9 height 10
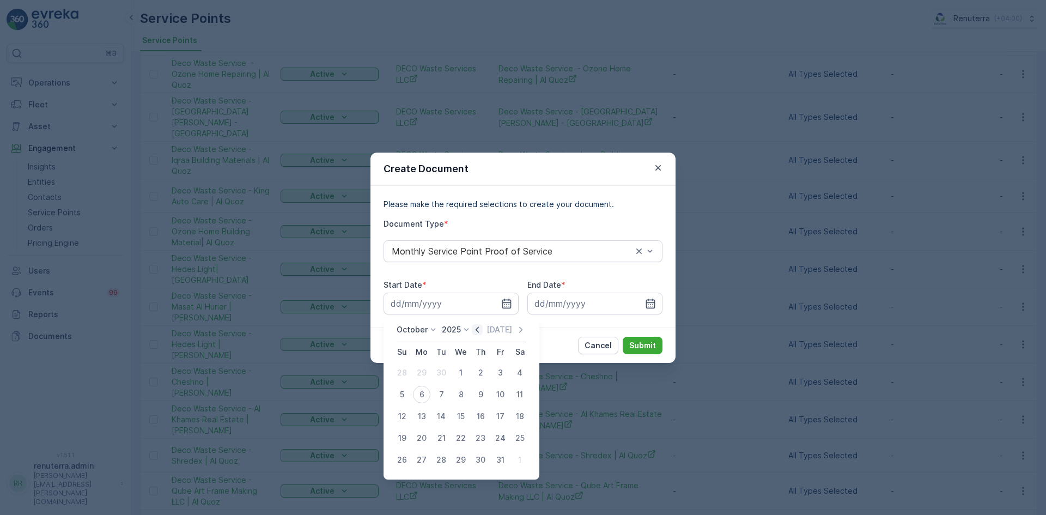
click at [481, 329] on icon "button" at bounding box center [477, 329] width 11 height 11
click at [422, 372] on div "1" at bounding box center [421, 372] width 17 height 17
type input "01.09.2025"
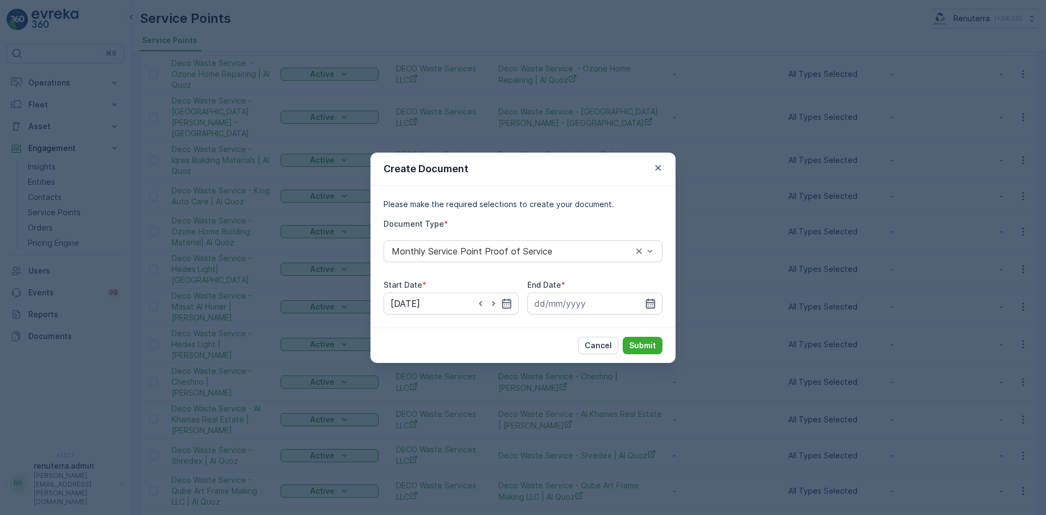
click at [645, 302] on icon "button" at bounding box center [650, 303] width 11 height 11
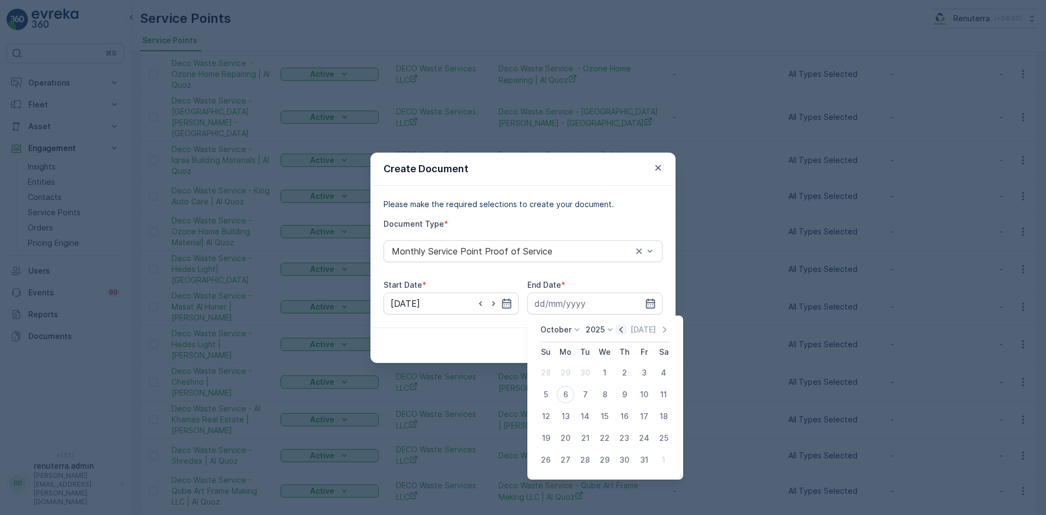
click at [629, 328] on div "Today" at bounding box center [642, 329] width 54 height 11
click at [625, 330] on icon "button" at bounding box center [620, 329] width 11 height 11
click at [577, 462] on div "30" at bounding box center [584, 459] width 17 height 17
type input "30.09.2025"
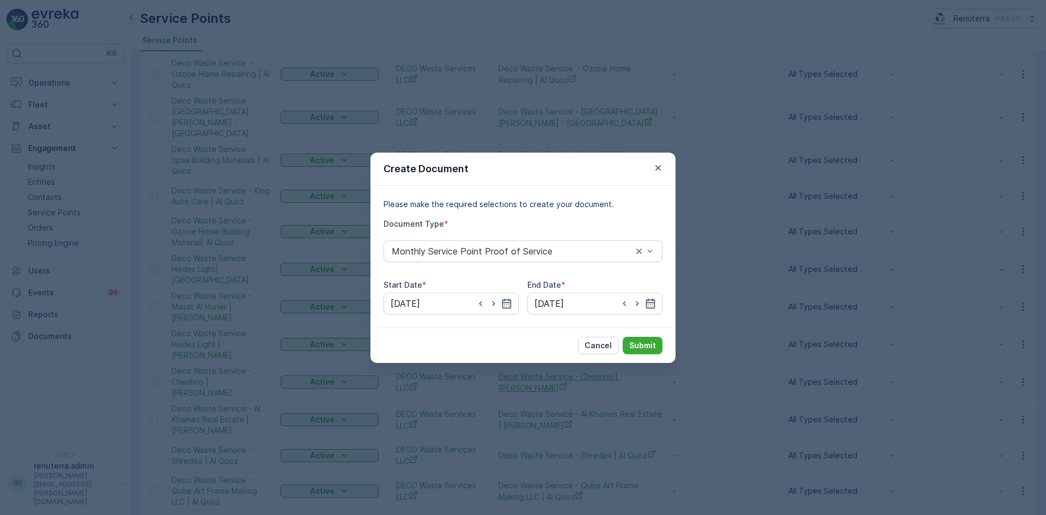
drag, startPoint x: 633, startPoint y: 367, endPoint x: 630, endPoint y: 359, distance: 8.1
click at [633, 366] on div "Create Document Please make the required selections to create your document. Do…" at bounding box center [523, 257] width 1046 height 515
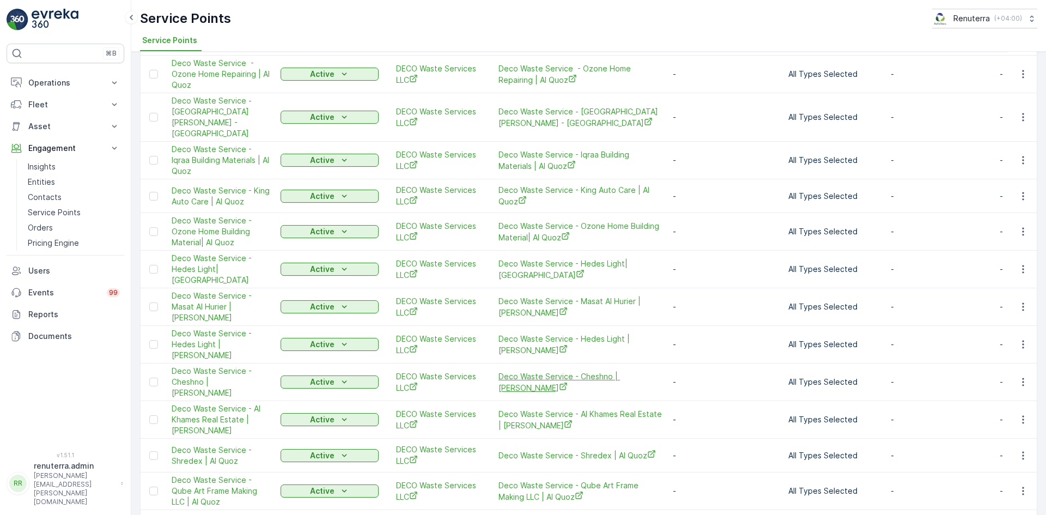
click at [630, 371] on span "Deco Waste Service - Cheshno | Jabel Ali" at bounding box center [579, 382] width 163 height 22
click at [1018, 226] on icon "button" at bounding box center [1022, 231] width 11 height 11
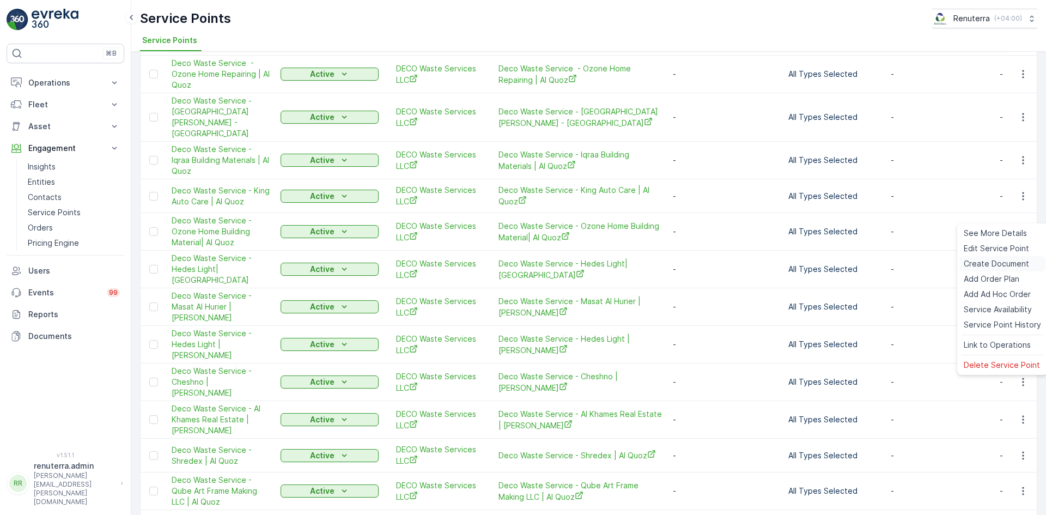
click at [983, 264] on span "Create Document" at bounding box center [995, 263] width 65 height 11
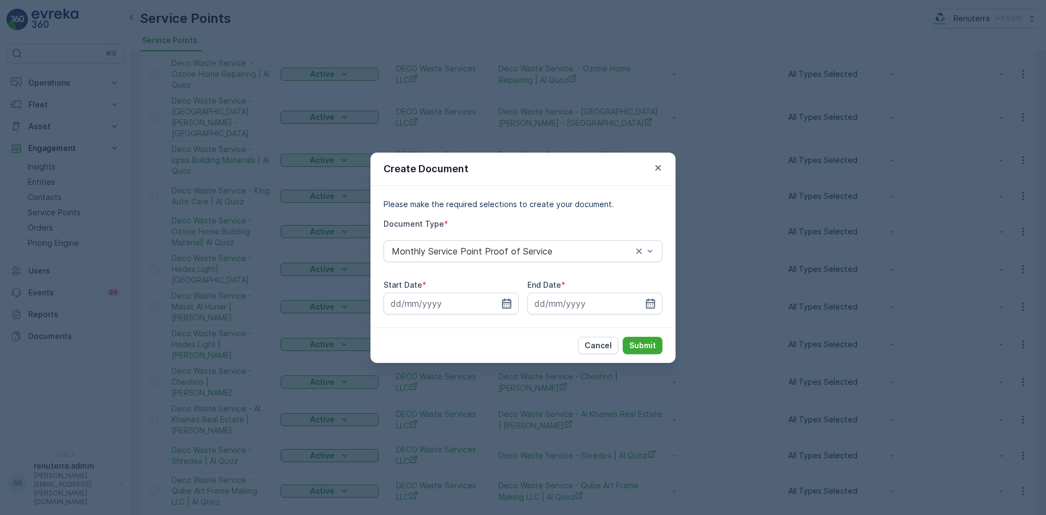
click at [506, 302] on icon "button" at bounding box center [506, 303] width 9 height 10
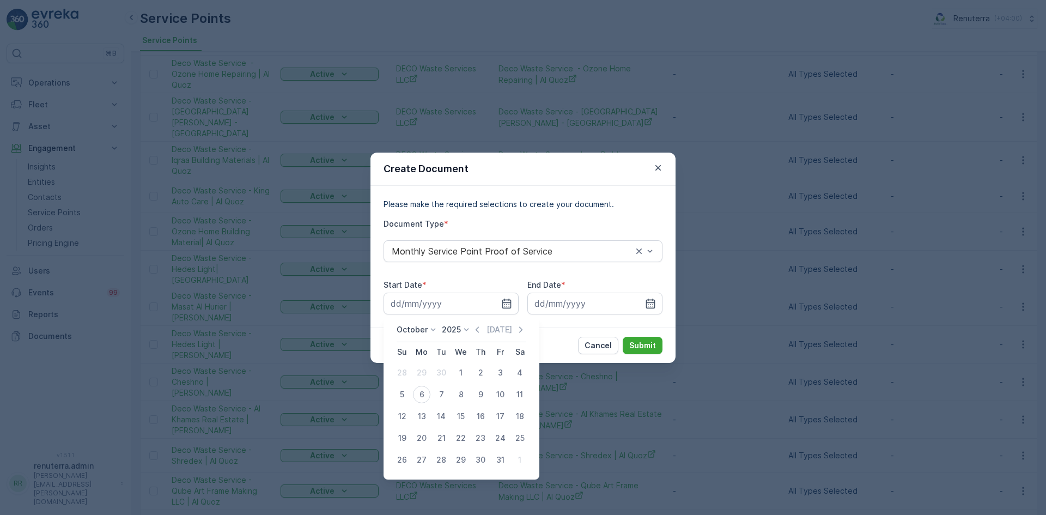
drag, startPoint x: 479, startPoint y: 327, endPoint x: 473, endPoint y: 342, distance: 15.9
click at [478, 327] on icon "button" at bounding box center [477, 329] width 11 height 11
click at [416, 375] on div "1" at bounding box center [421, 372] width 17 height 17
type input "01.09.2025"
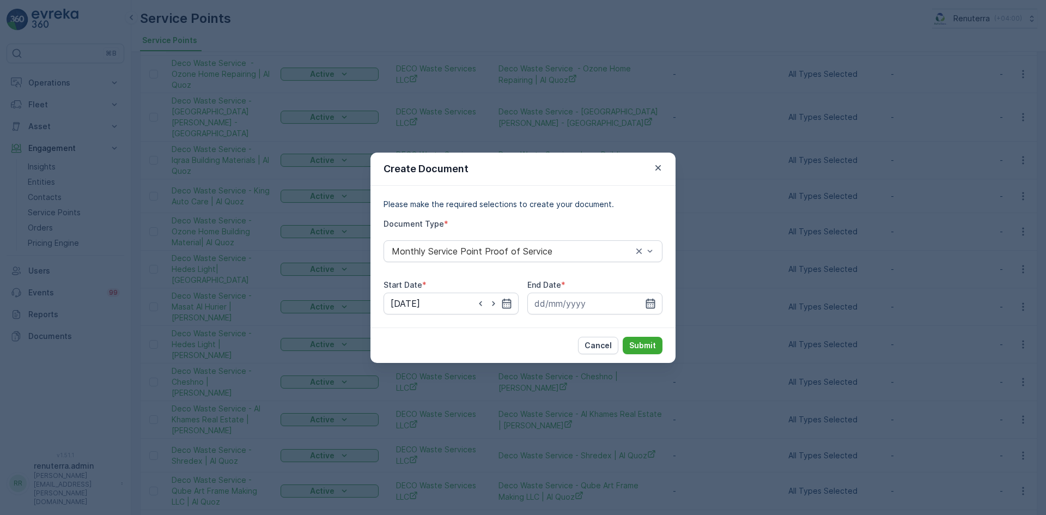
click at [647, 298] on icon "button" at bounding box center [650, 303] width 11 height 11
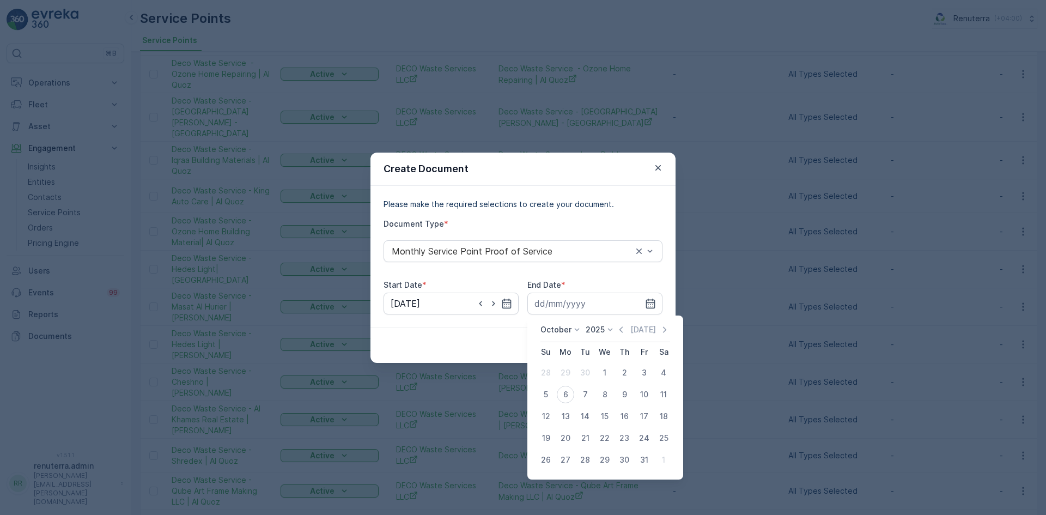
drag, startPoint x: 623, startPoint y: 329, endPoint x: 619, endPoint y: 335, distance: 6.6
click at [622, 330] on icon "button" at bounding box center [620, 329] width 11 height 11
click at [582, 459] on div "30" at bounding box center [584, 459] width 17 height 17
type input "30.09.2025"
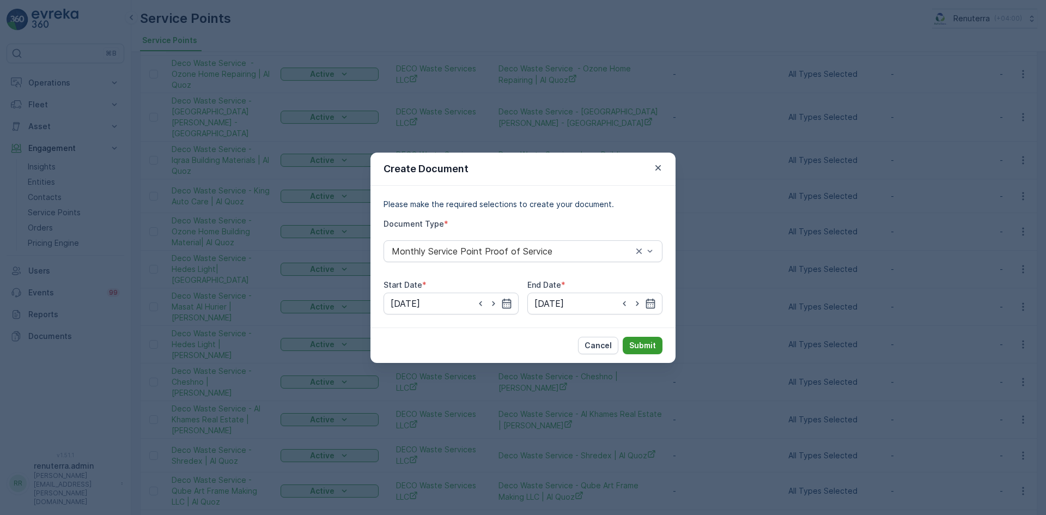
click at [657, 345] on button "Submit" at bounding box center [642, 345] width 40 height 17
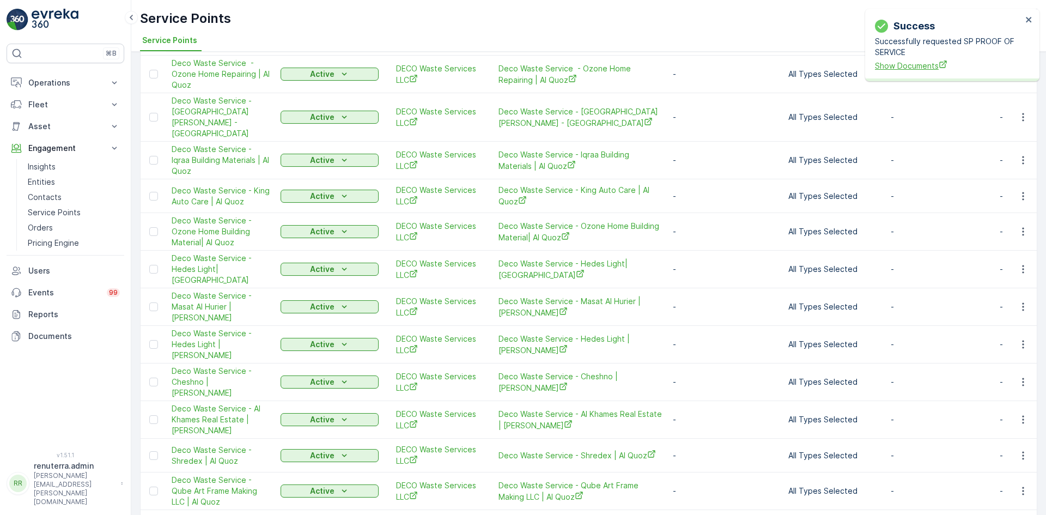
click at [922, 66] on span "Show Documents" at bounding box center [948, 65] width 147 height 11
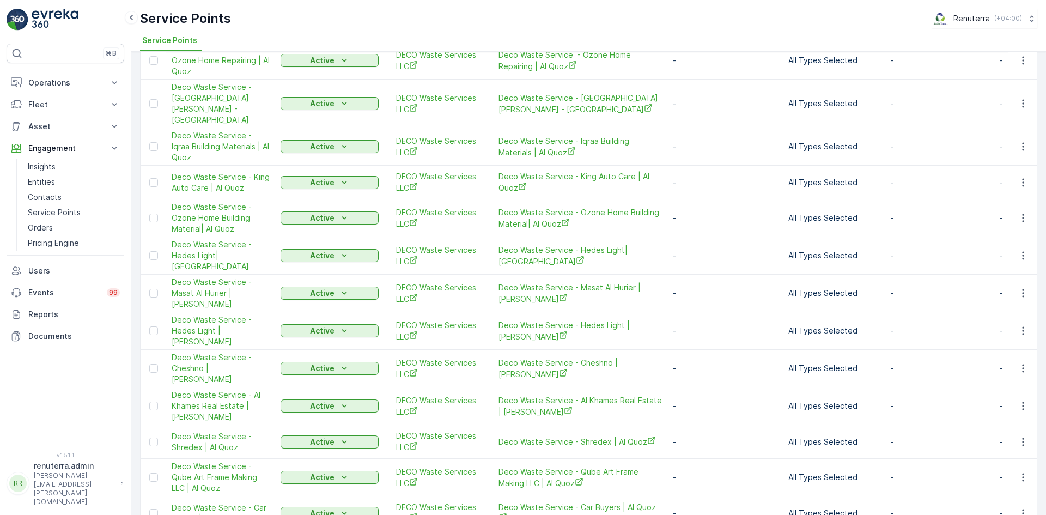
scroll to position [490, 0]
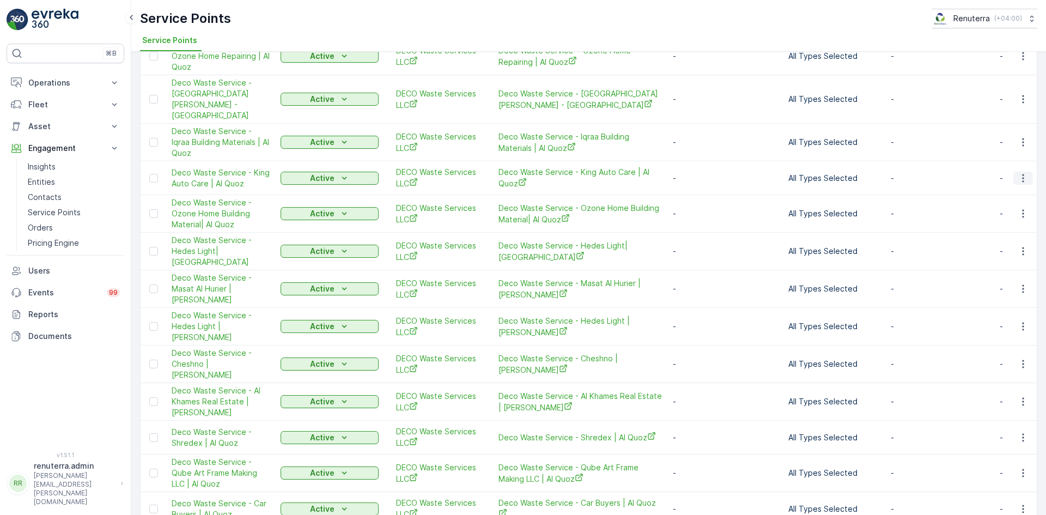
click at [1017, 173] on icon "button" at bounding box center [1022, 178] width 11 height 11
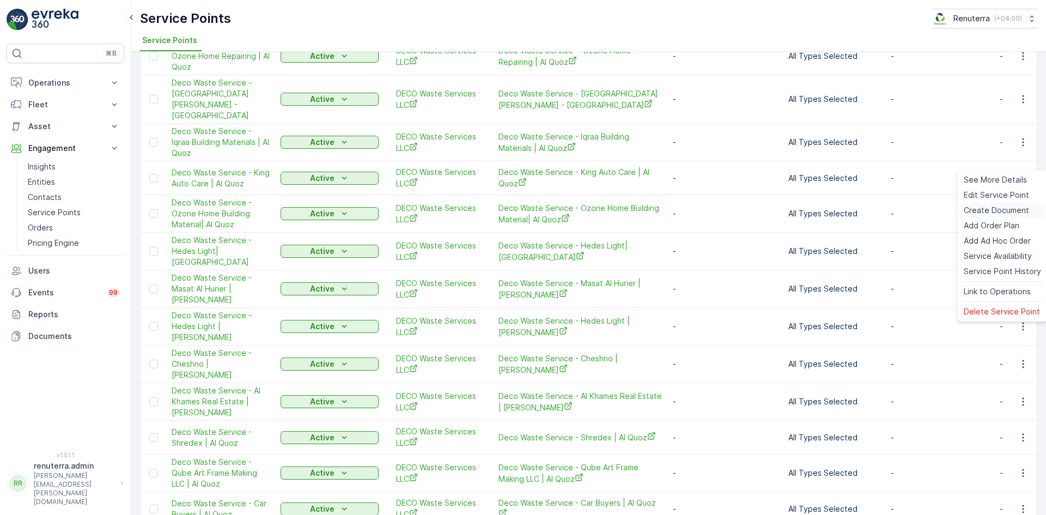
click at [974, 210] on span "Create Document" at bounding box center [995, 210] width 65 height 11
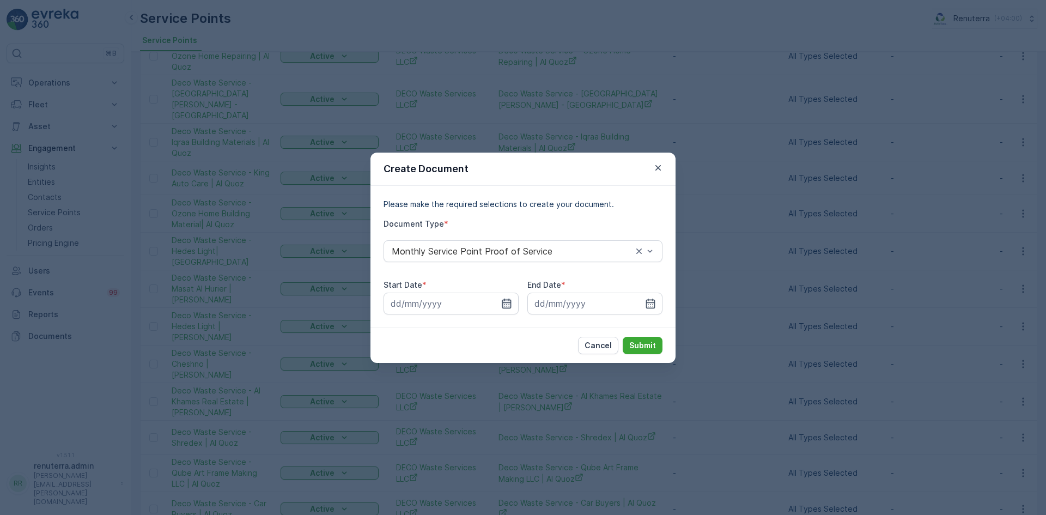
click at [505, 302] on icon "button" at bounding box center [506, 303] width 9 height 10
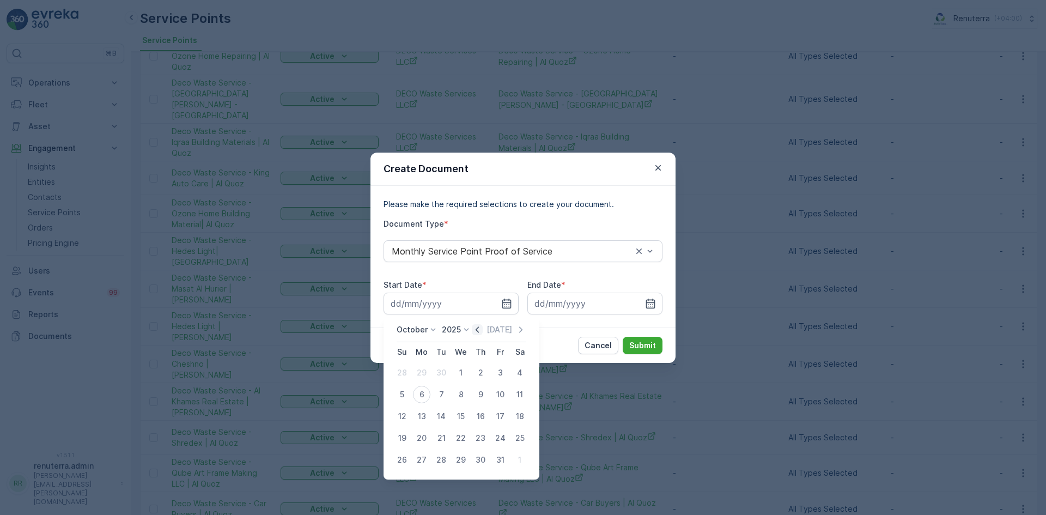
click at [478, 327] on icon "button" at bounding box center [477, 329] width 11 height 11
click at [423, 374] on div "1" at bounding box center [421, 372] width 17 height 17
type input "01.09.2025"
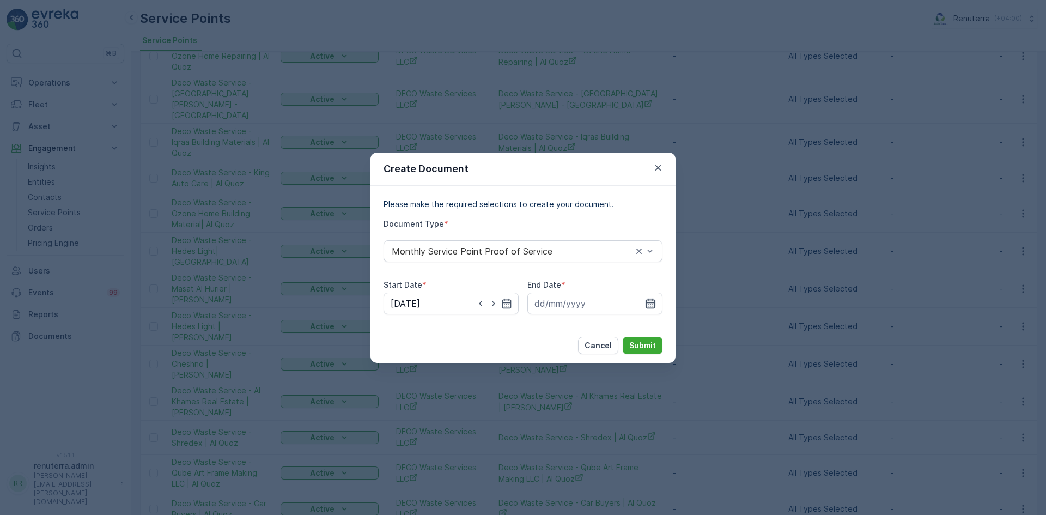
click at [646, 299] on icon "button" at bounding box center [650, 303] width 11 height 11
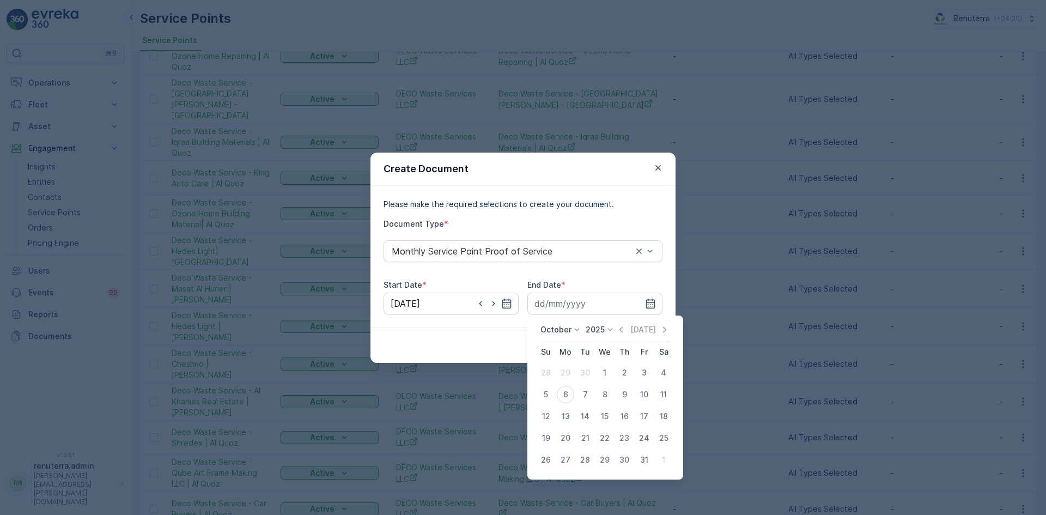
drag, startPoint x: 624, startPoint y: 327, endPoint x: 613, endPoint y: 344, distance: 20.4
click at [623, 329] on icon "button" at bounding box center [620, 329] width 11 height 11
drag, startPoint x: 584, startPoint y: 461, endPoint x: 589, endPoint y: 448, distance: 13.7
click at [584, 460] on div "30" at bounding box center [584, 459] width 17 height 17
type input "30.09.2025"
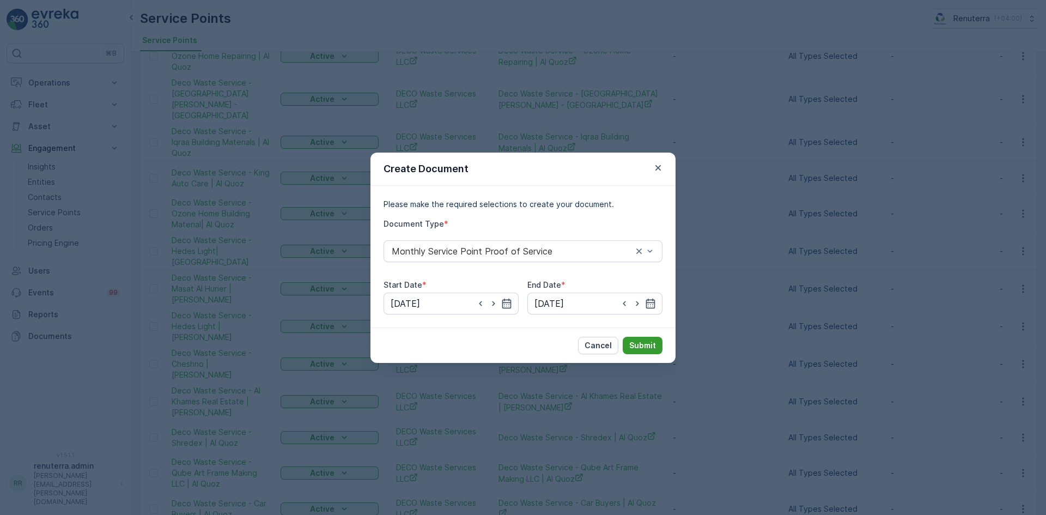
click at [644, 347] on p "Submit" at bounding box center [642, 345] width 27 height 11
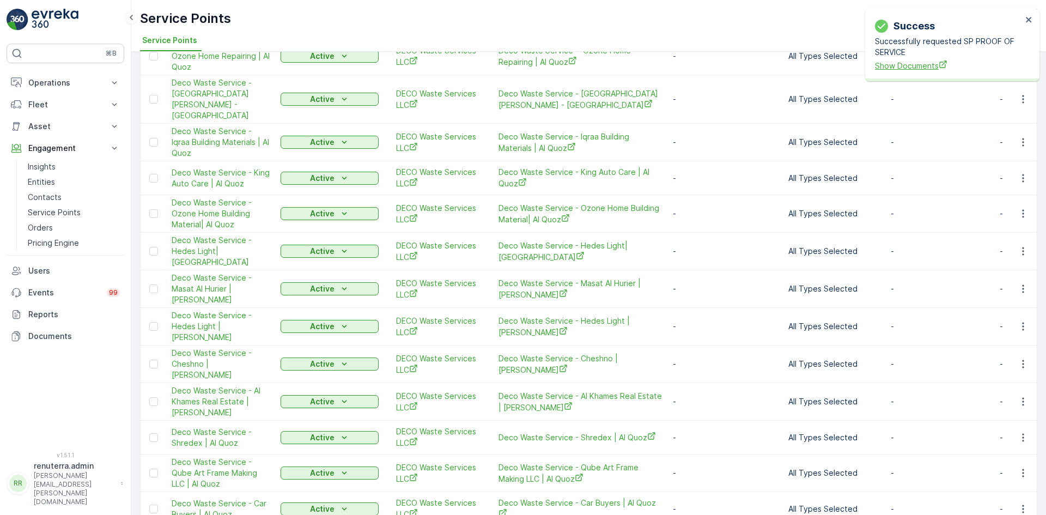
click at [898, 66] on span "Show Documents" at bounding box center [948, 65] width 147 height 11
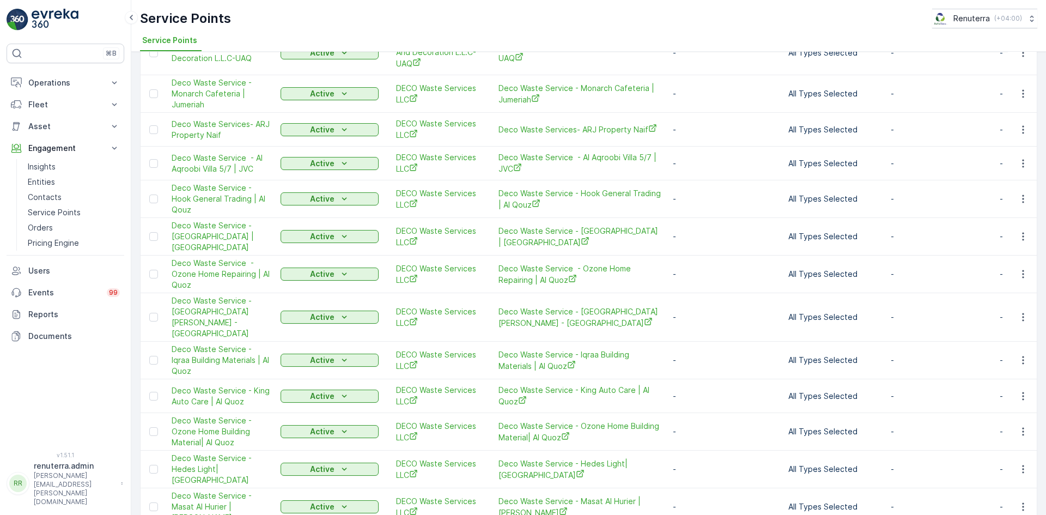
scroll to position [327, 0]
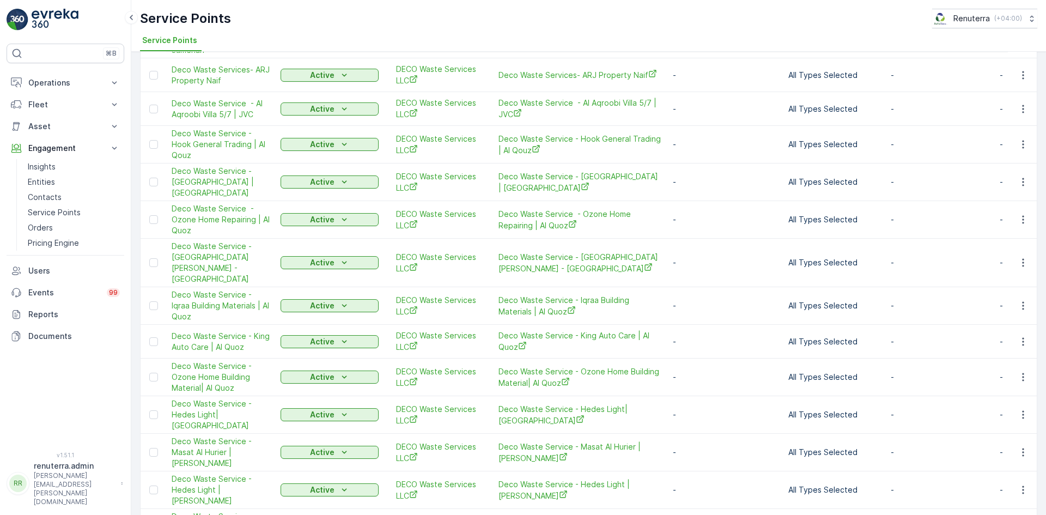
drag, startPoint x: 1015, startPoint y: 292, endPoint x: 1005, endPoint y: 295, distance: 10.0
click at [1014, 299] on button "button" at bounding box center [1023, 305] width 20 height 13
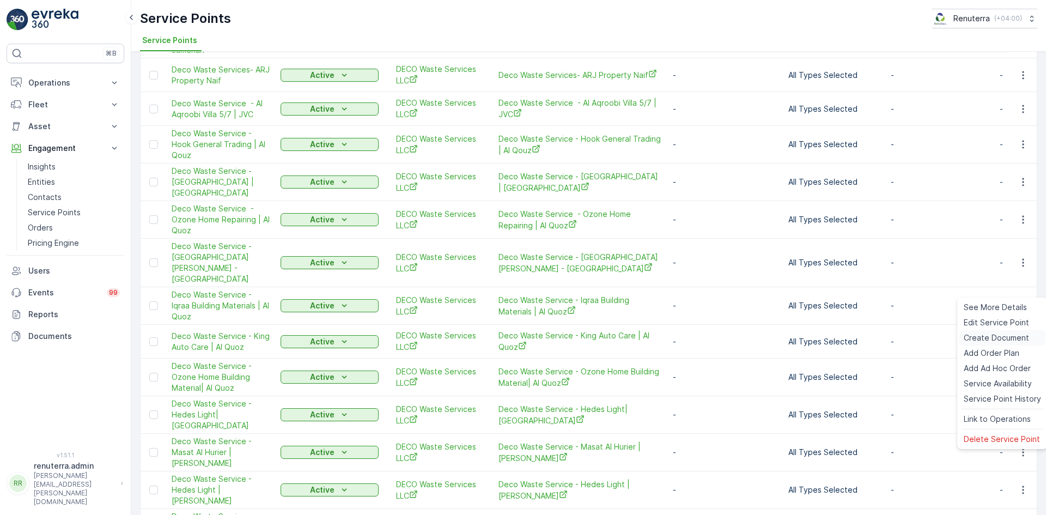
click at [981, 333] on span "Create Document" at bounding box center [995, 337] width 65 height 11
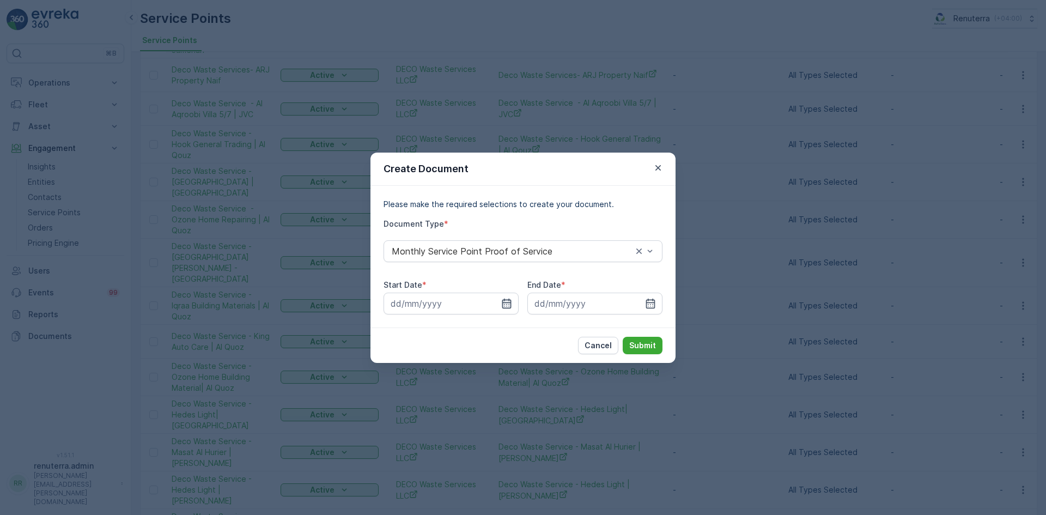
click at [510, 304] on icon "button" at bounding box center [506, 303] width 9 height 10
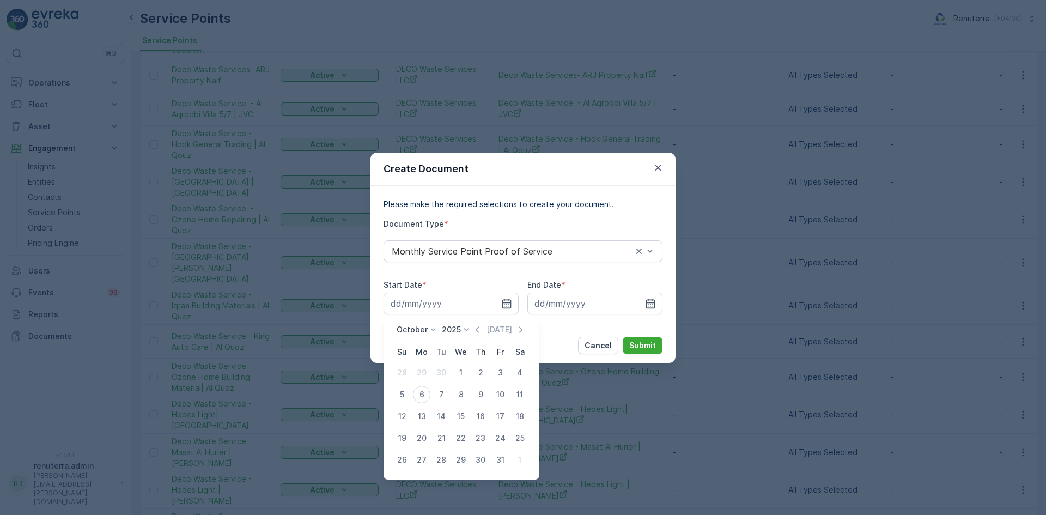
click at [487, 329] on div "Today" at bounding box center [499, 329] width 54 height 11
drag, startPoint x: 481, startPoint y: 328, endPoint x: 475, endPoint y: 333, distance: 7.4
click at [479, 329] on icon "button" at bounding box center [477, 329] width 11 height 11
click at [436, 376] on div "2" at bounding box center [440, 372] width 17 height 17
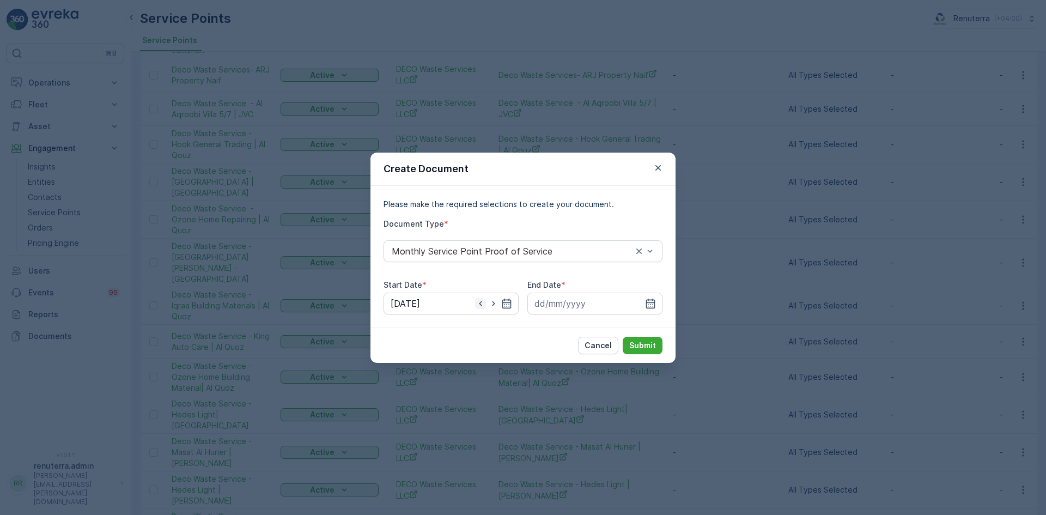
click at [481, 302] on icon "button" at bounding box center [480, 303] width 11 height 11
type input "01.09.2025"
click at [649, 311] on input at bounding box center [594, 303] width 135 height 22
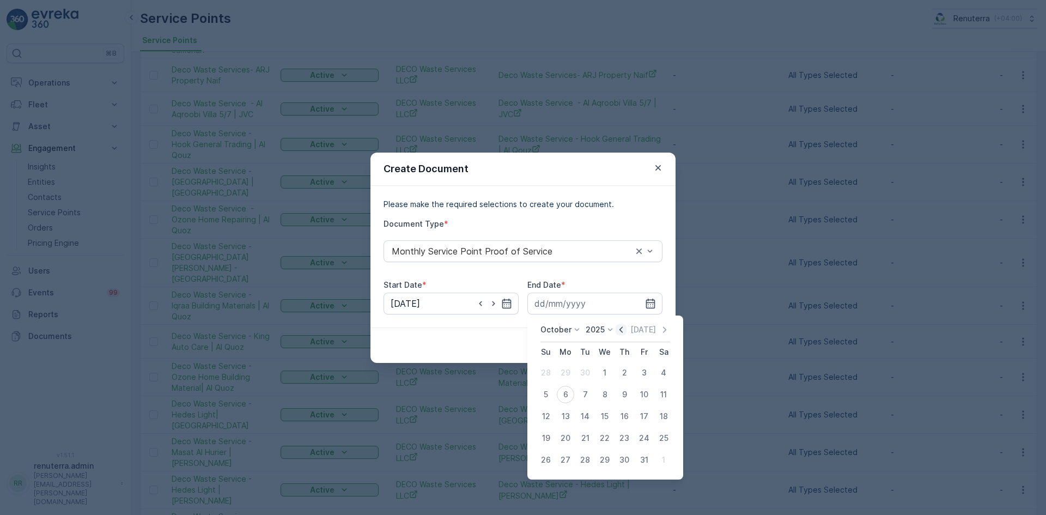
click at [621, 332] on icon "button" at bounding box center [620, 329] width 11 height 11
click at [580, 457] on div "30" at bounding box center [584, 459] width 17 height 17
type input "30.09.2025"
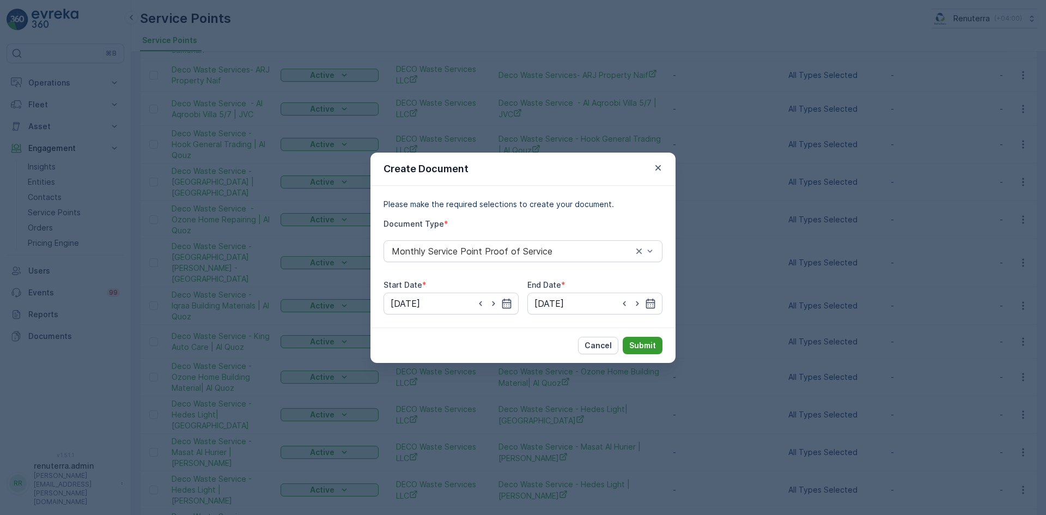
click at [647, 343] on p "Submit" at bounding box center [642, 345] width 27 height 11
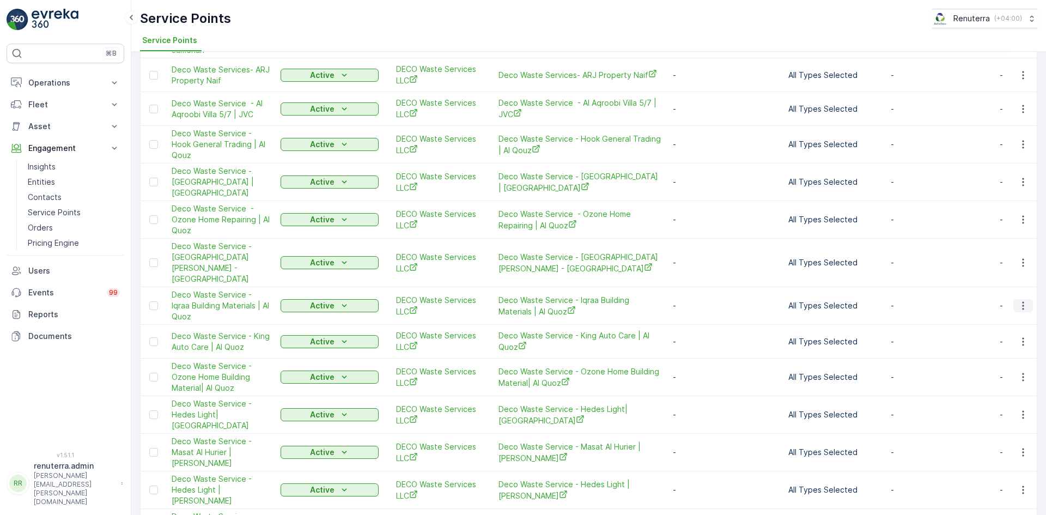
click at [1028, 299] on button "button" at bounding box center [1023, 305] width 20 height 13
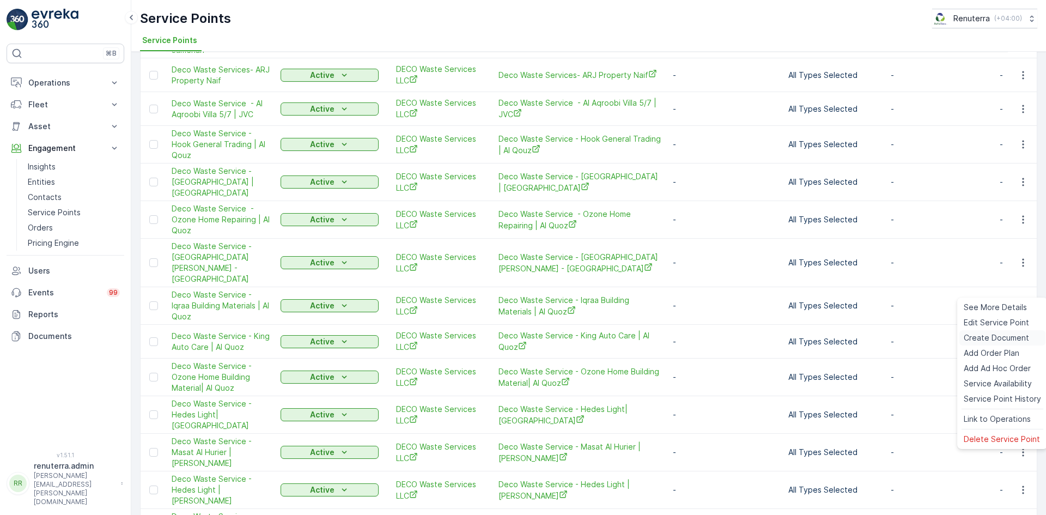
click at [999, 337] on span "Create Document" at bounding box center [995, 337] width 65 height 11
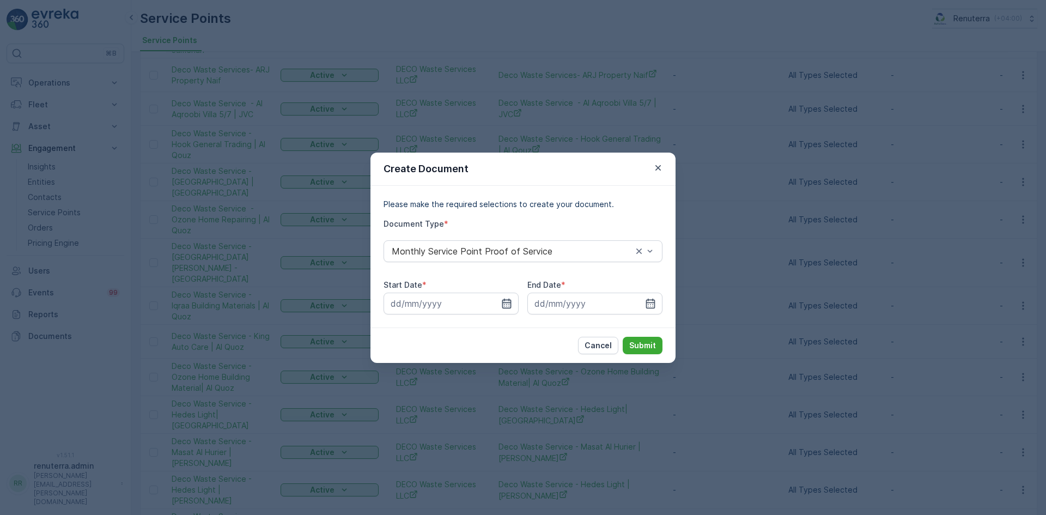
click at [503, 306] on icon "button" at bounding box center [506, 303] width 11 height 11
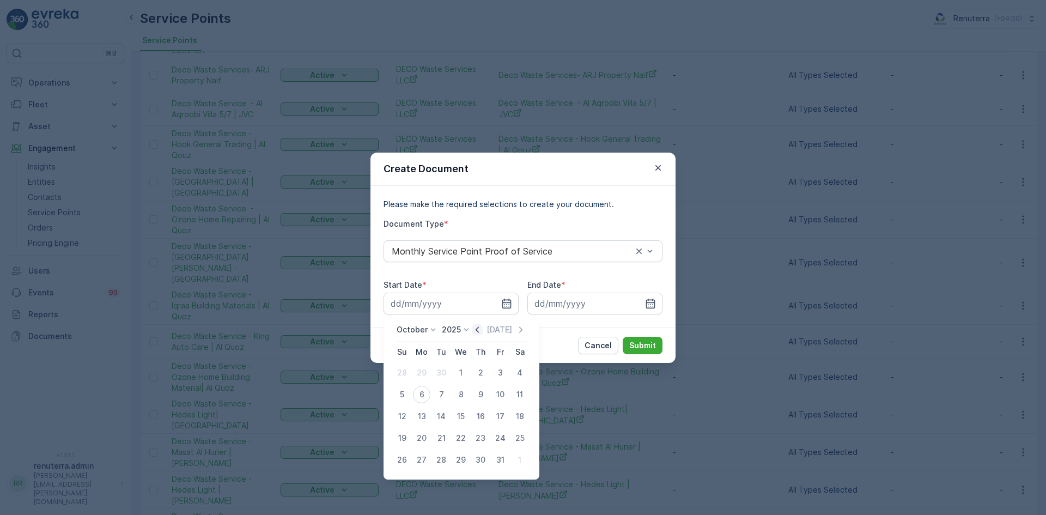
click at [481, 334] on icon "button" at bounding box center [477, 329] width 11 height 11
click at [420, 377] on div "1" at bounding box center [421, 372] width 17 height 17
type input "01.09.2025"
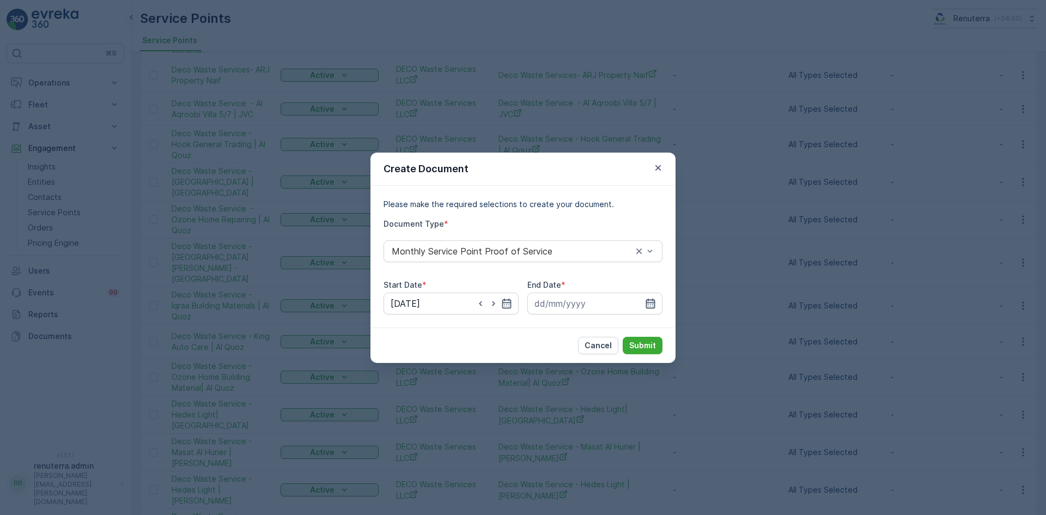
click at [650, 299] on icon "button" at bounding box center [650, 303] width 11 height 11
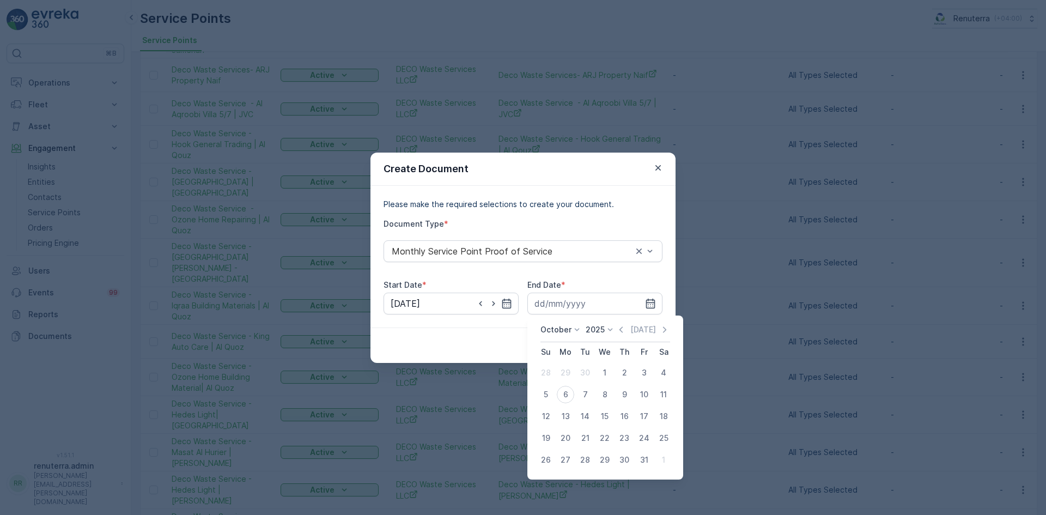
drag, startPoint x: 625, startPoint y: 327, endPoint x: 615, endPoint y: 335, distance: 13.1
click at [621, 328] on icon "button" at bounding box center [620, 329] width 11 height 11
click at [580, 464] on div "30" at bounding box center [584, 459] width 17 height 17
type input "30.09.2025"
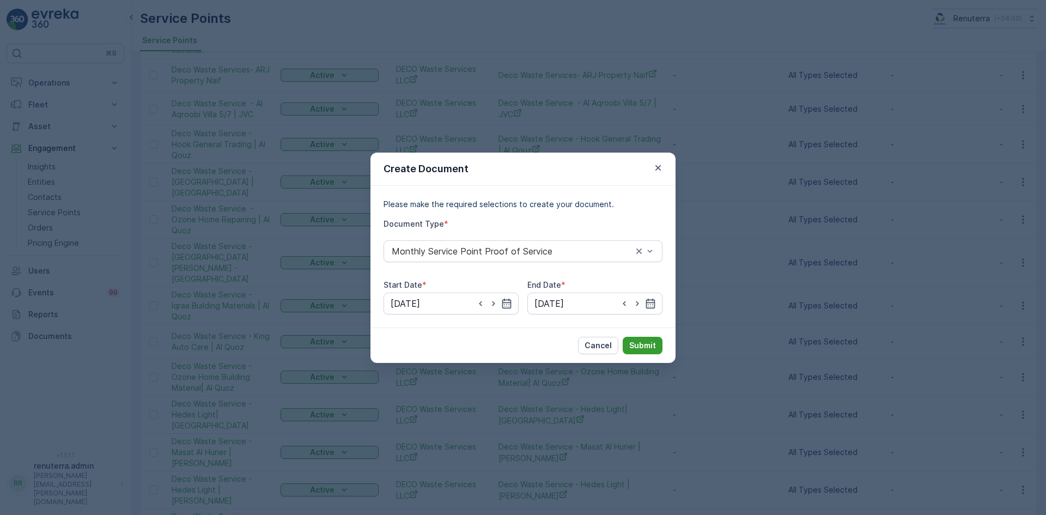
click at [643, 341] on div "Cancel Submit" at bounding box center [522, 344] width 305 height 35
click at [643, 344] on p "Submit" at bounding box center [642, 345] width 27 height 11
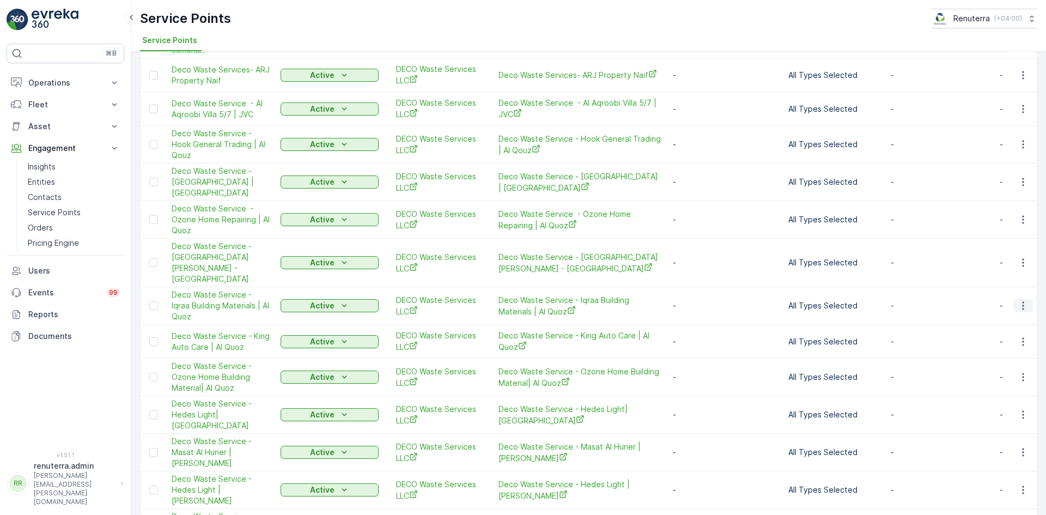
click at [1025, 299] on button "button" at bounding box center [1023, 305] width 20 height 13
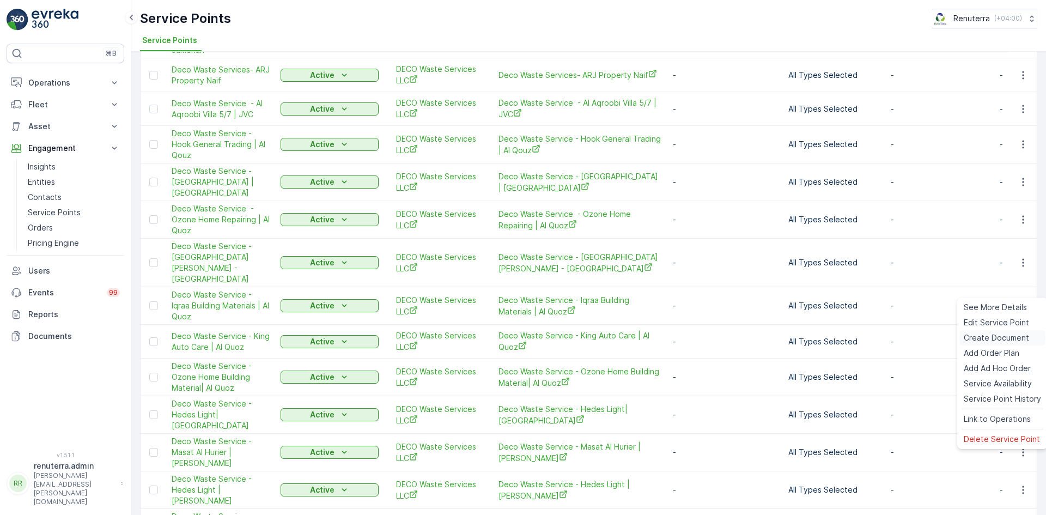
click at [990, 338] on span "Create Document" at bounding box center [995, 337] width 65 height 11
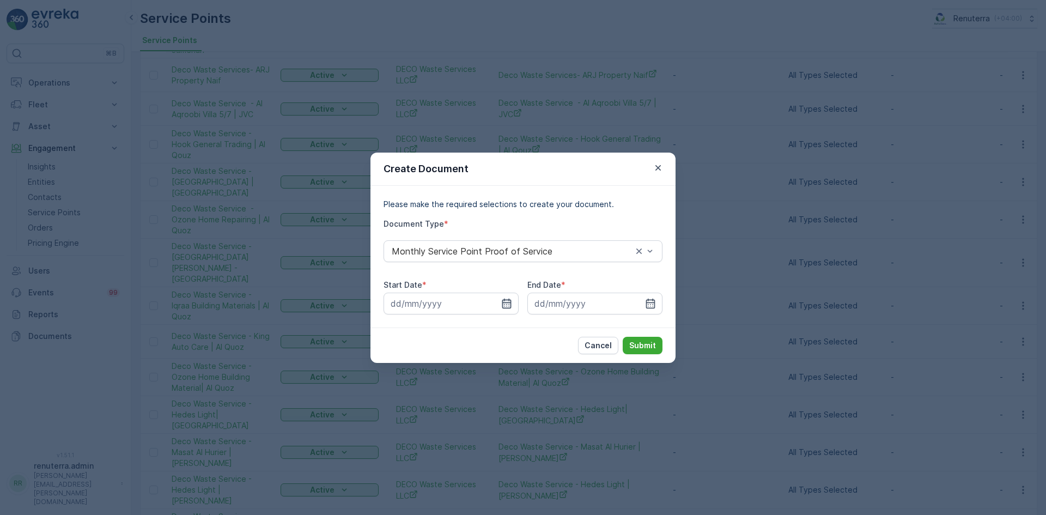
click at [502, 298] on icon "button" at bounding box center [506, 303] width 11 height 11
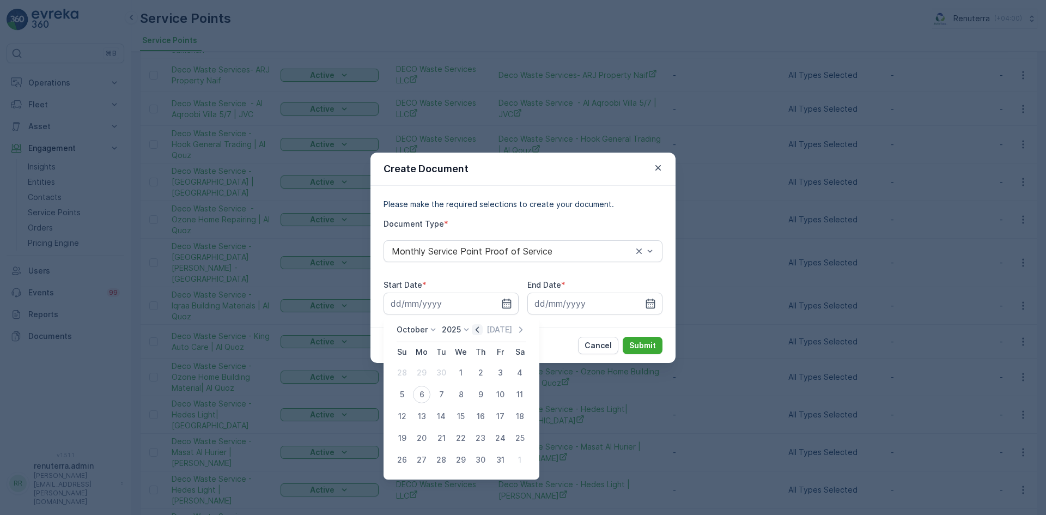
click at [475, 329] on icon "button" at bounding box center [477, 329] width 11 height 11
click at [418, 374] on div "1" at bounding box center [421, 372] width 17 height 17
type input "01.09.2025"
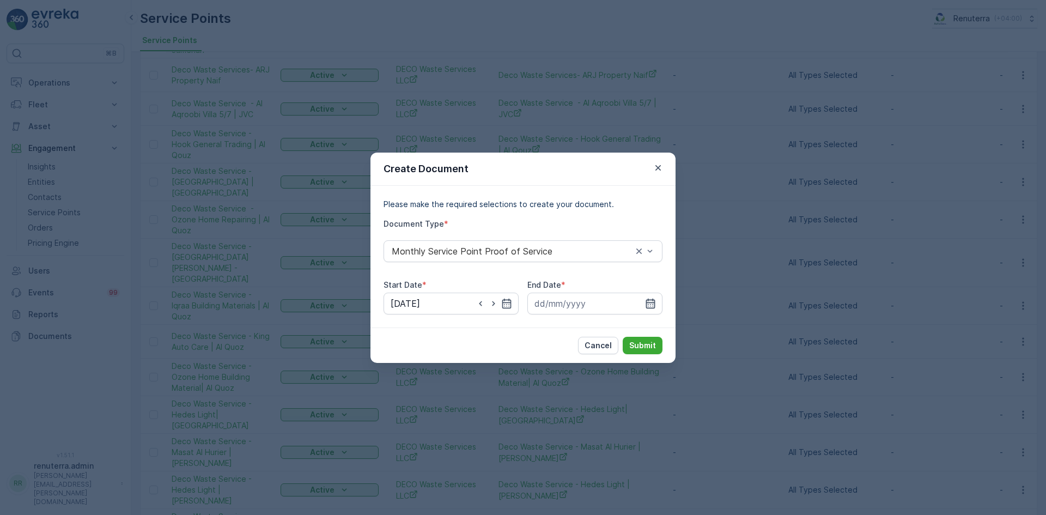
click at [650, 301] on icon "button" at bounding box center [650, 303] width 11 height 11
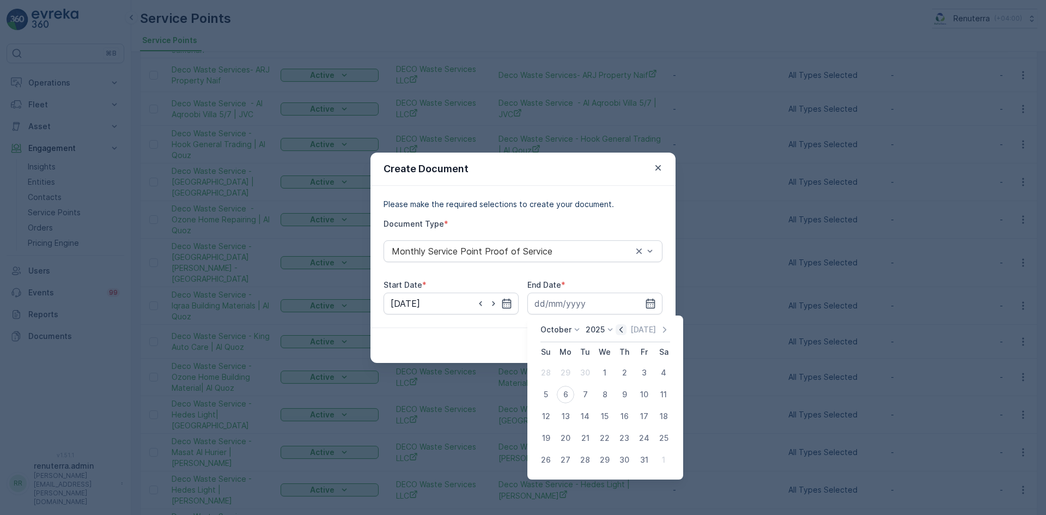
click at [621, 334] on icon "button" at bounding box center [620, 329] width 11 height 11
click at [585, 460] on div "30" at bounding box center [584, 459] width 17 height 17
type input "30.09.2025"
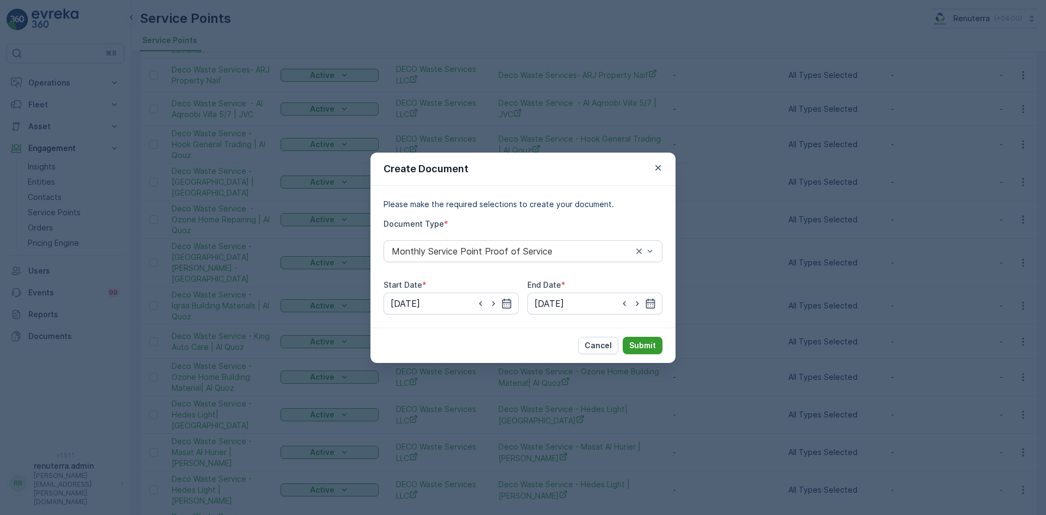
click at [644, 342] on p "Submit" at bounding box center [642, 345] width 27 height 11
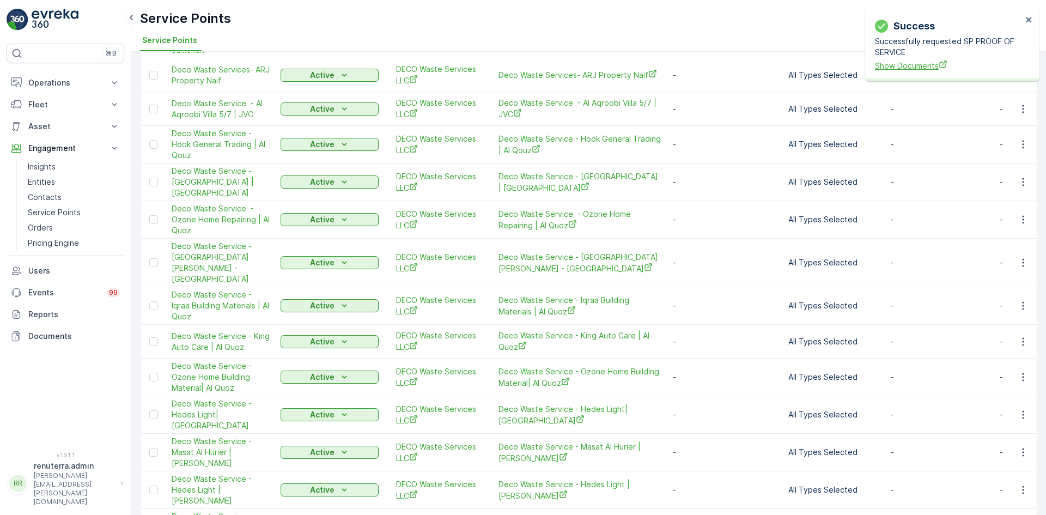
click at [920, 64] on span "Show Documents" at bounding box center [948, 65] width 147 height 11
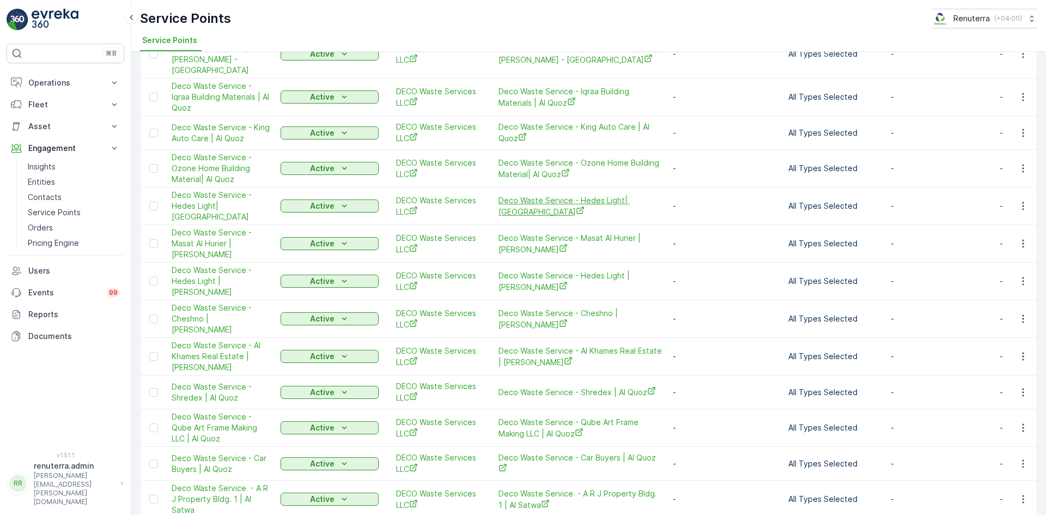
scroll to position [545, 0]
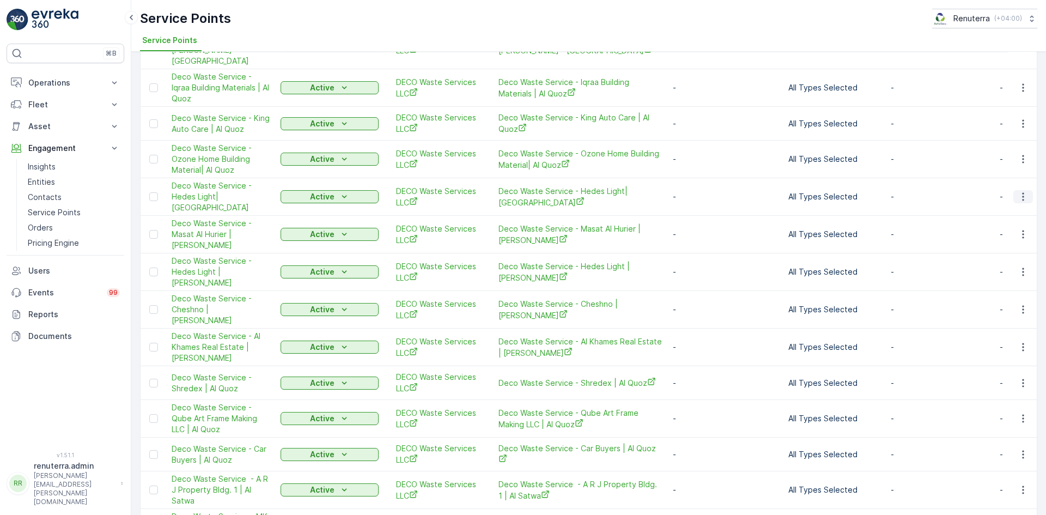
click at [1023, 190] on button "button" at bounding box center [1023, 196] width 20 height 13
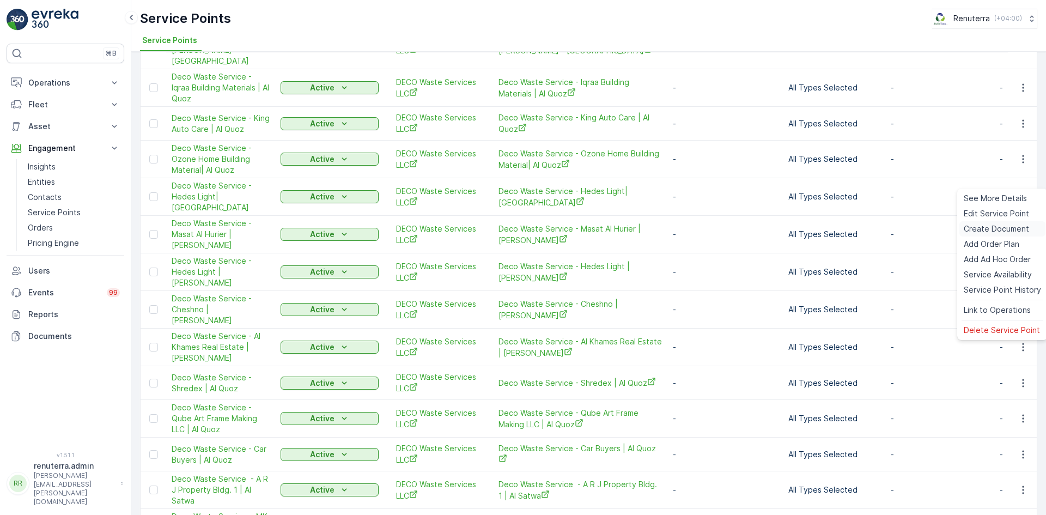
click at [998, 222] on div "Create Document" at bounding box center [1002, 228] width 86 height 15
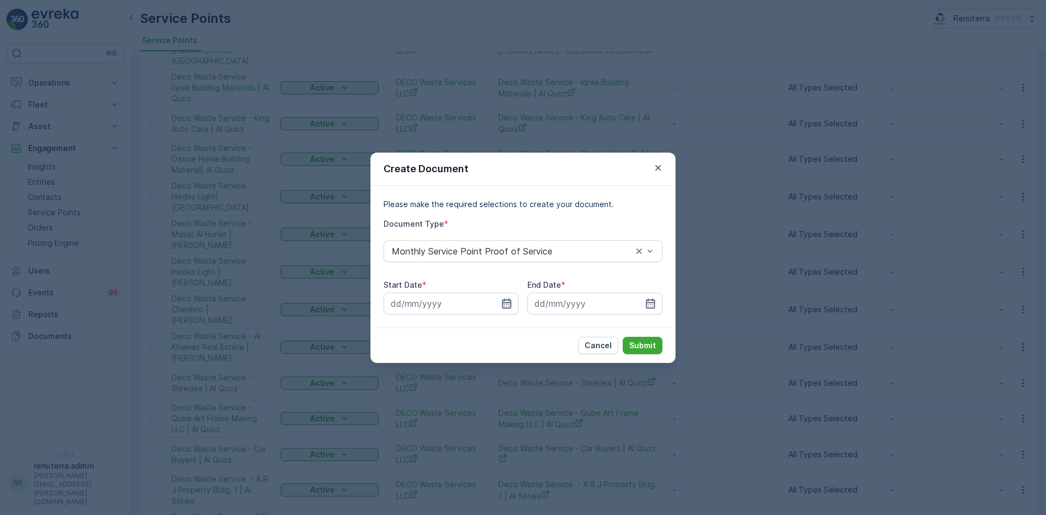
click at [509, 303] on icon "button" at bounding box center [506, 303] width 11 height 11
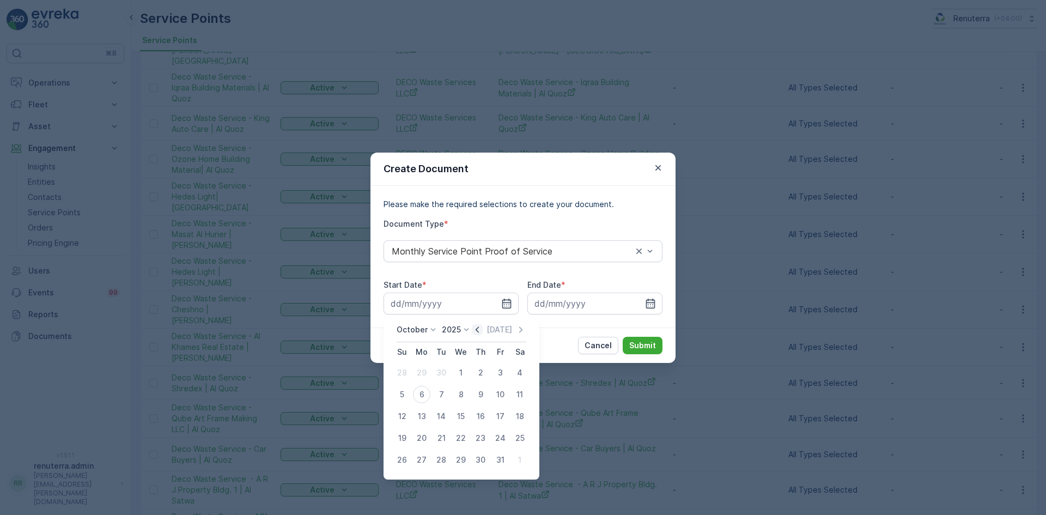
click at [481, 330] on icon "button" at bounding box center [477, 329] width 11 height 11
drag, startPoint x: 423, startPoint y: 375, endPoint x: 496, endPoint y: 368, distance: 73.4
click at [424, 375] on div "1" at bounding box center [421, 372] width 17 height 17
type input "01.09.2025"
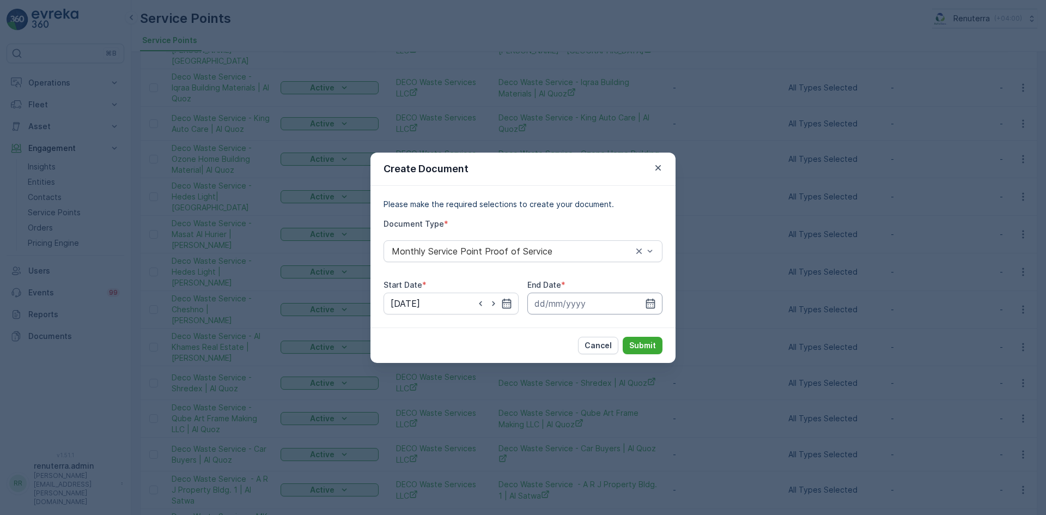
click at [644, 308] on input at bounding box center [594, 303] width 135 height 22
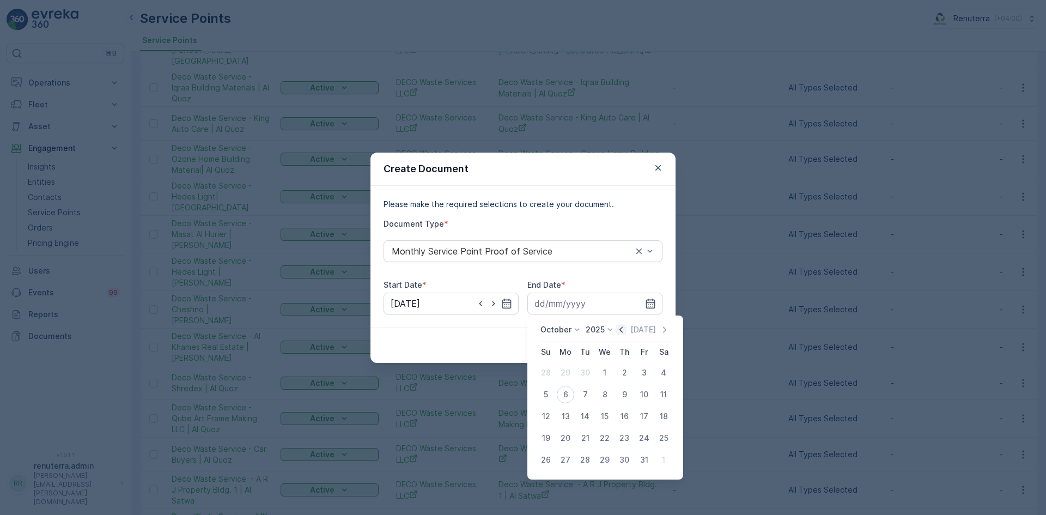
click at [622, 329] on icon "button" at bounding box center [620, 329] width 3 height 6
click at [582, 458] on div "30" at bounding box center [584, 459] width 17 height 17
type input "30.09.2025"
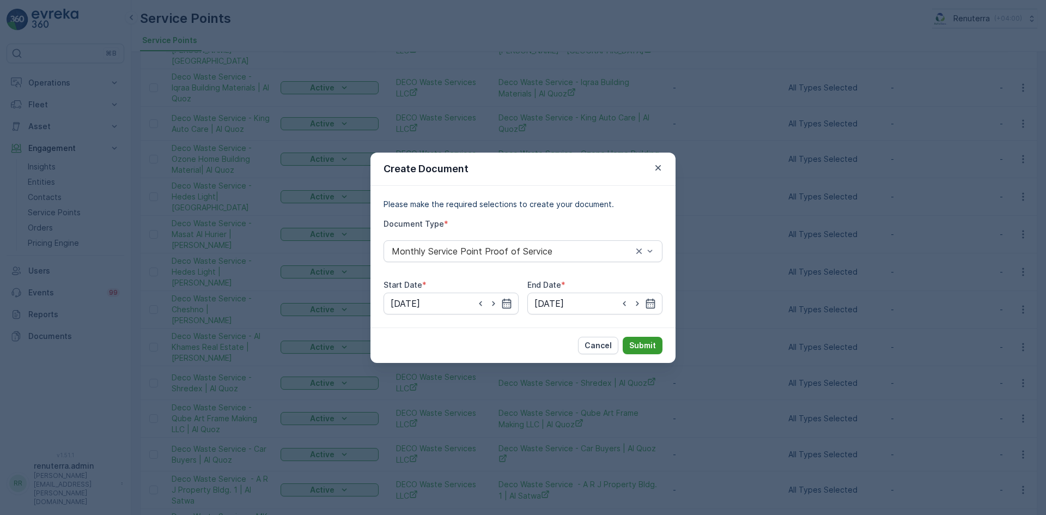
click at [645, 344] on p "Submit" at bounding box center [642, 345] width 27 height 11
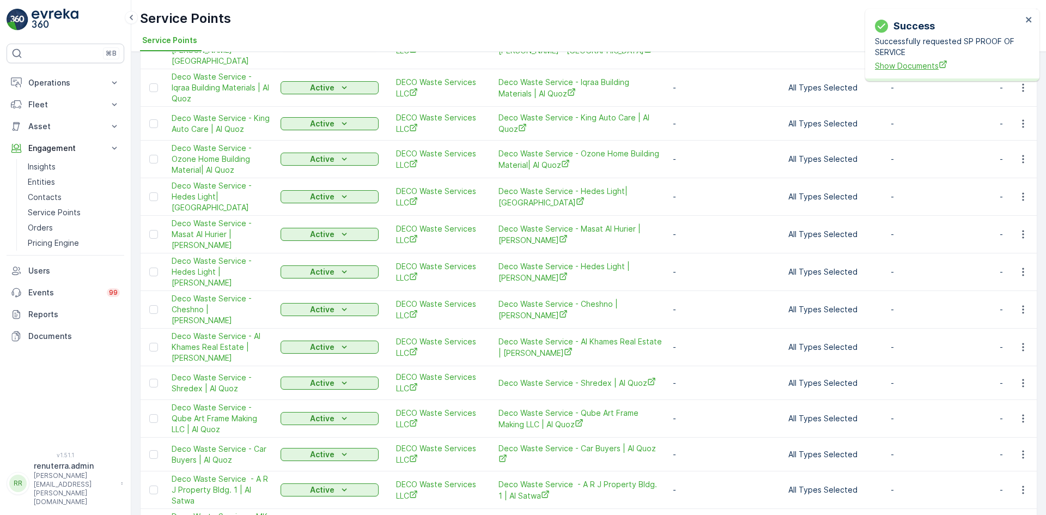
click at [916, 69] on span "Show Documents" at bounding box center [948, 65] width 147 height 11
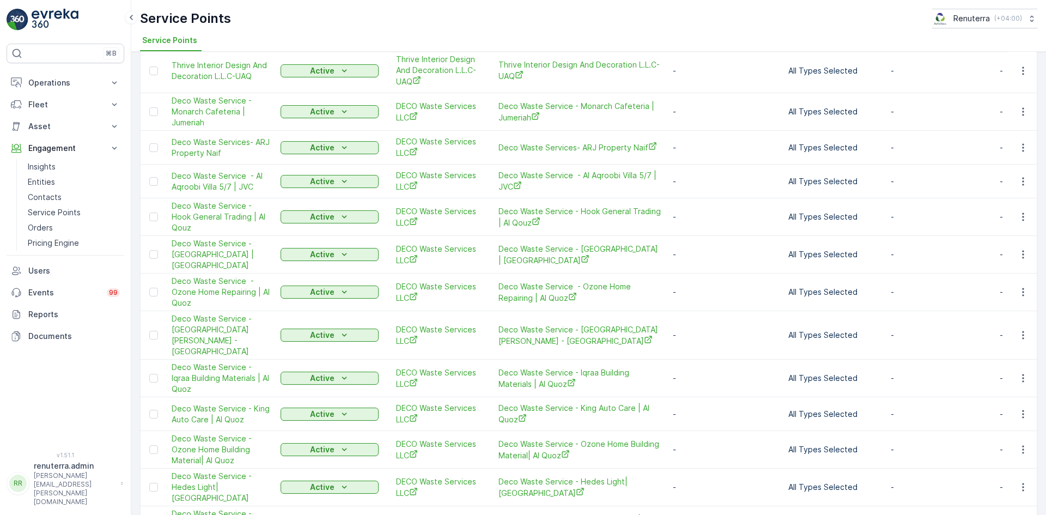
scroll to position [200, 0]
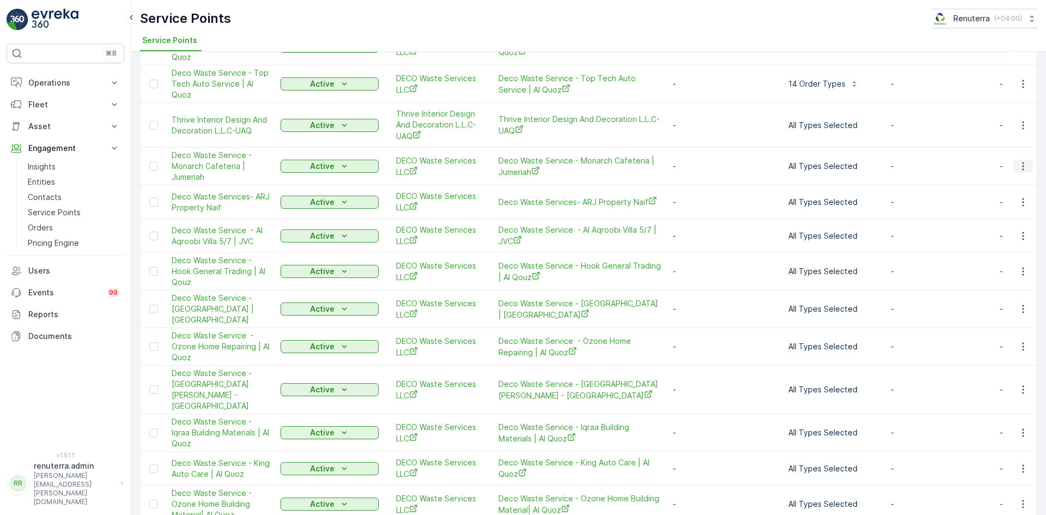
click at [1018, 164] on icon "button" at bounding box center [1022, 166] width 11 height 11
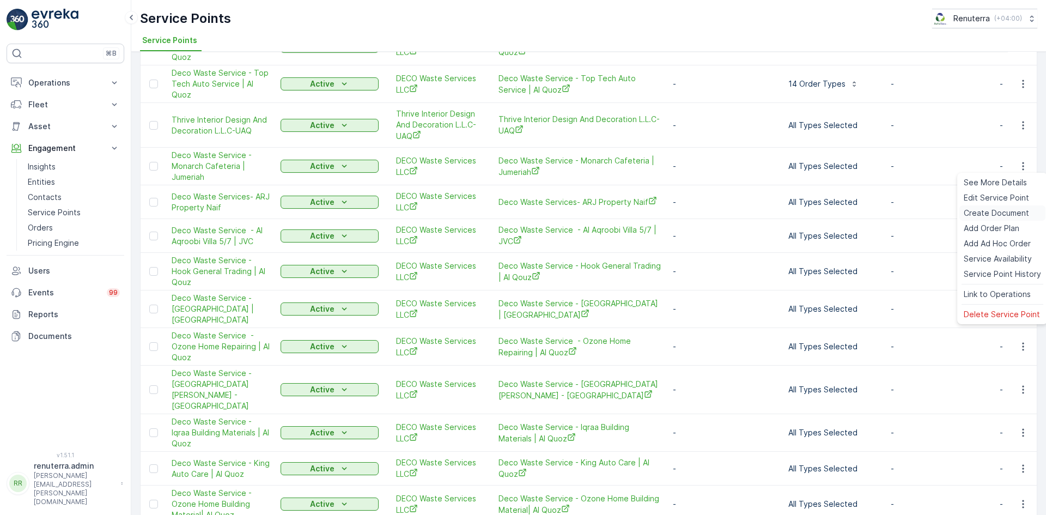
drag, startPoint x: 986, startPoint y: 211, endPoint x: 979, endPoint y: 213, distance: 7.4
click at [979, 213] on span "Create Document" at bounding box center [995, 212] width 65 height 11
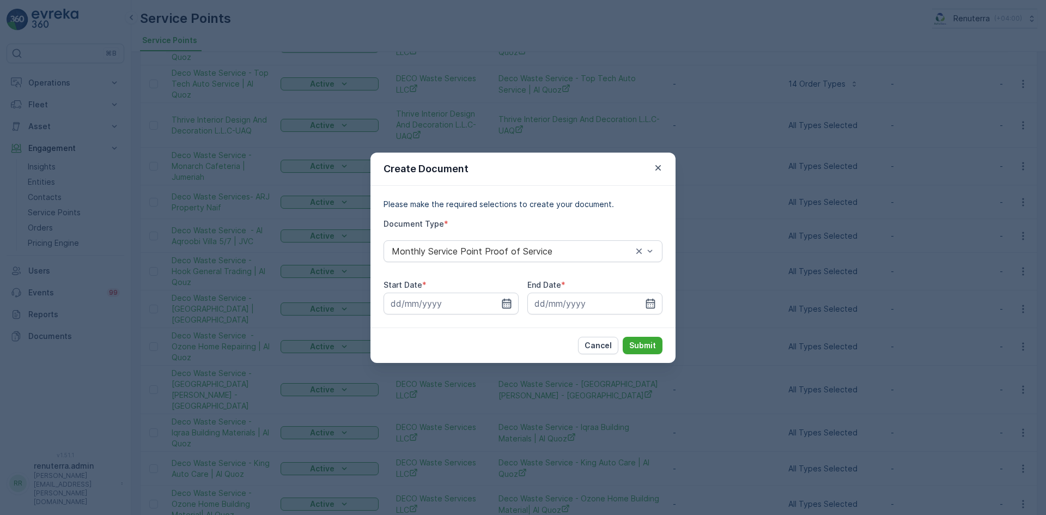
click at [510, 302] on icon "button" at bounding box center [506, 303] width 9 height 10
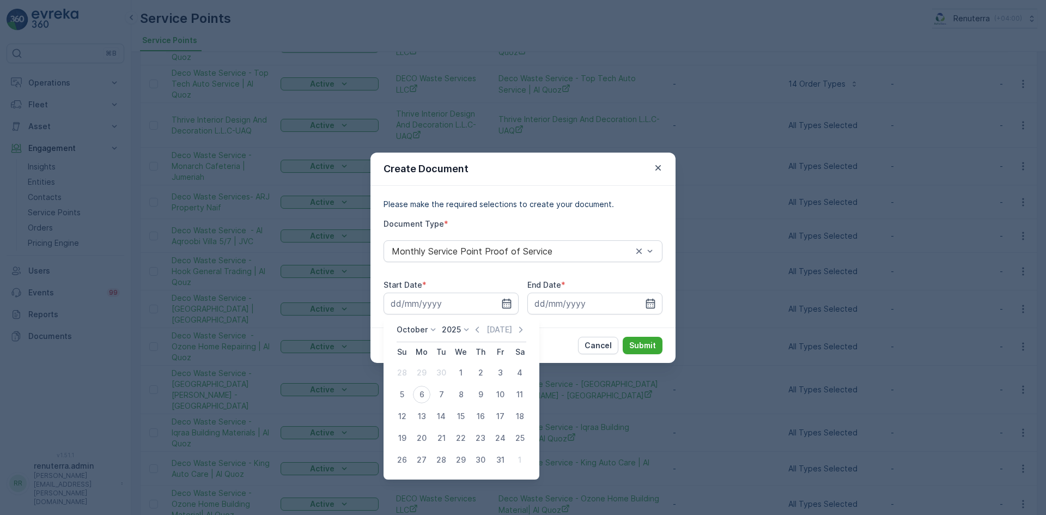
click at [473, 329] on div "October 2025 Today" at bounding box center [461, 333] width 130 height 18
click at [479, 329] on icon "button" at bounding box center [476, 329] width 3 height 6
click at [424, 369] on div "1" at bounding box center [421, 372] width 17 height 17
type input "01.09.2025"
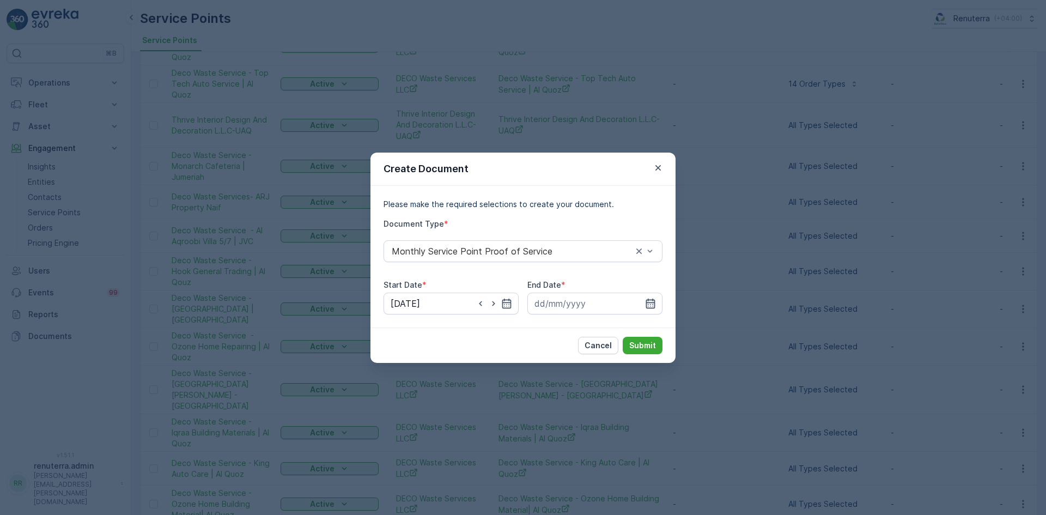
click at [652, 306] on icon "button" at bounding box center [650, 303] width 9 height 10
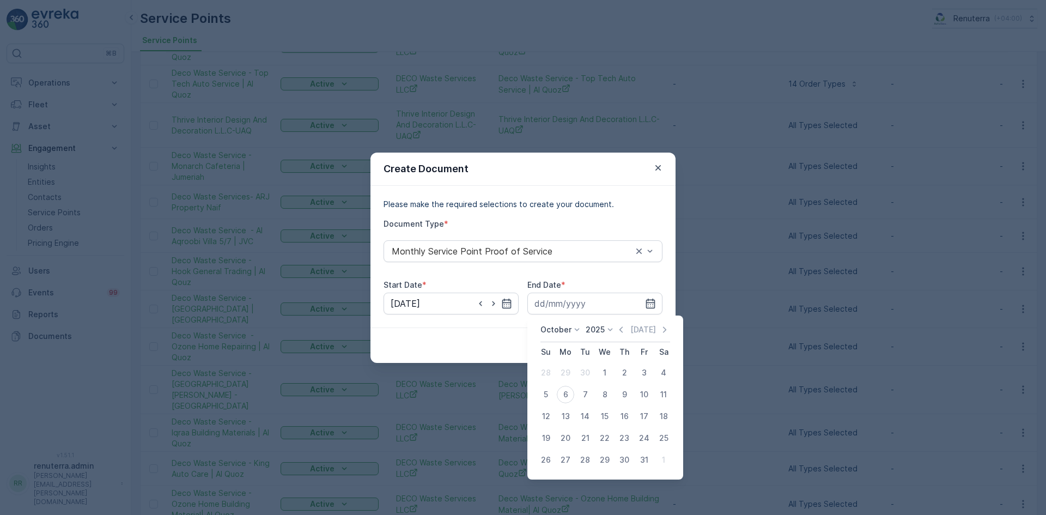
click at [623, 327] on icon "button" at bounding box center [620, 329] width 11 height 11
click at [590, 457] on div "30" at bounding box center [584, 459] width 17 height 17
type input "30.09.2025"
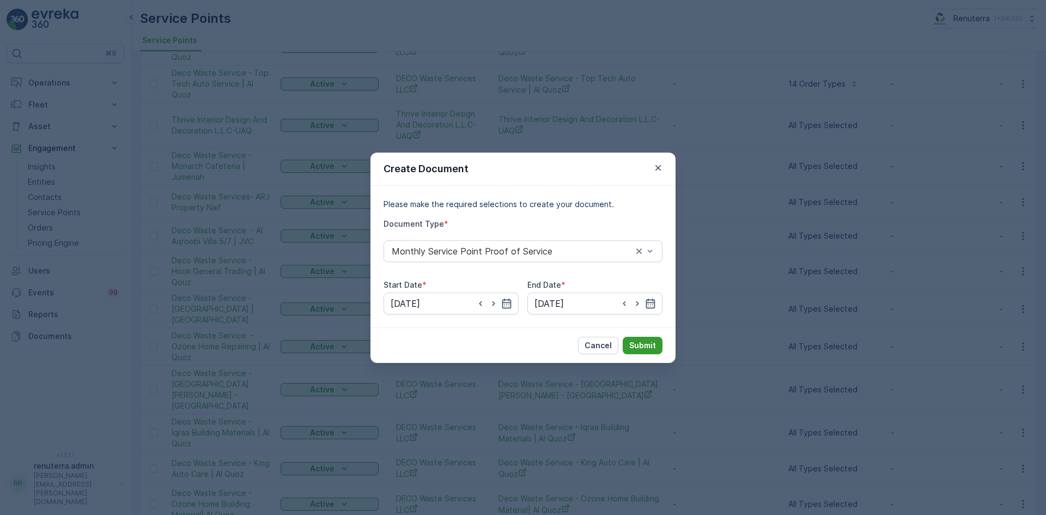
click at [651, 340] on p "Submit" at bounding box center [642, 345] width 27 height 11
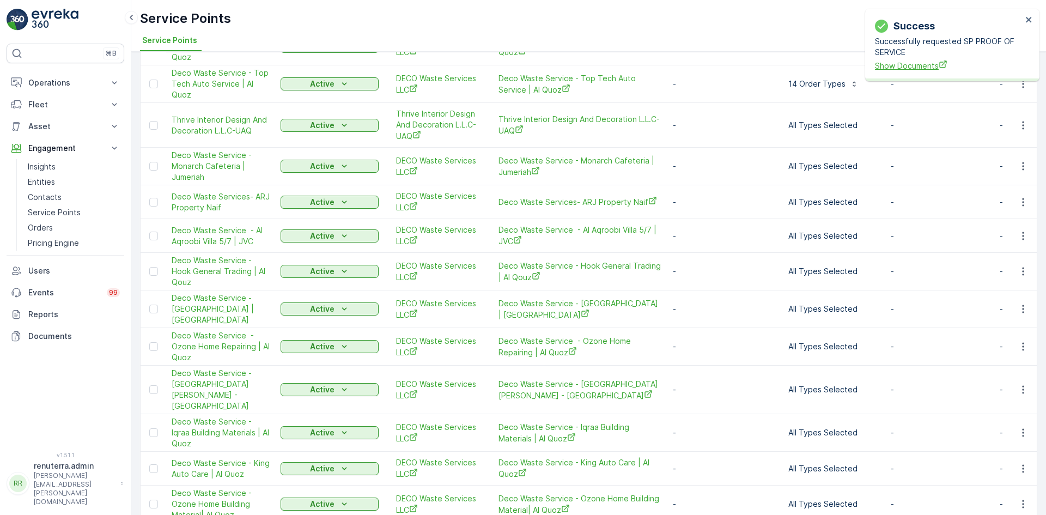
click at [903, 65] on span "Show Documents" at bounding box center [948, 65] width 147 height 11
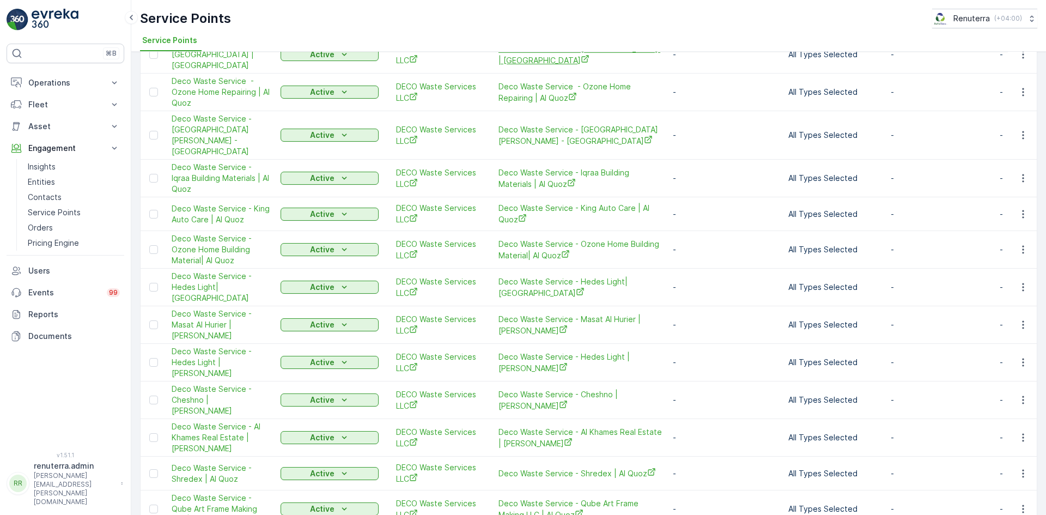
scroll to position [472, 0]
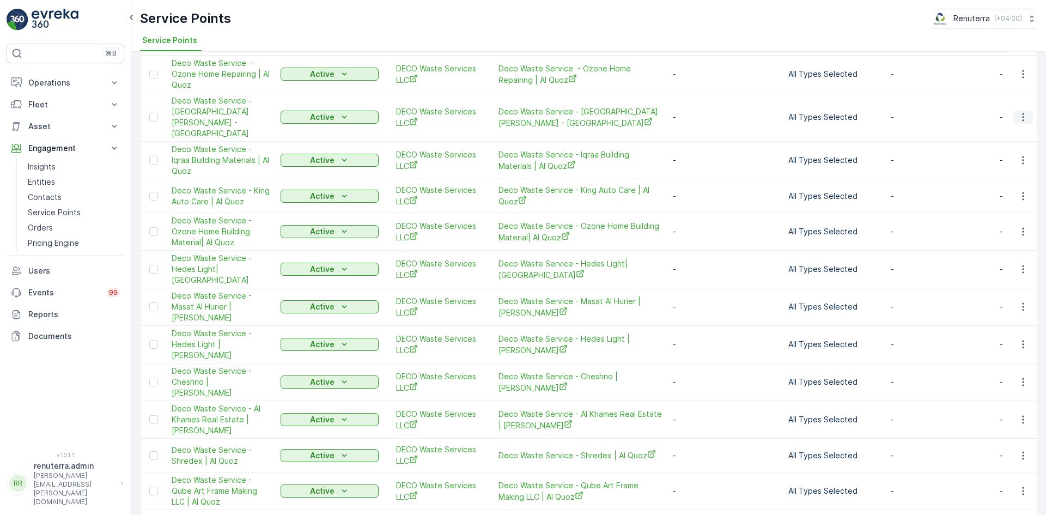
drag, startPoint x: 1012, startPoint y: 109, endPoint x: 1026, endPoint y: 109, distance: 13.6
click at [1024, 111] on button "button" at bounding box center [1023, 117] width 20 height 13
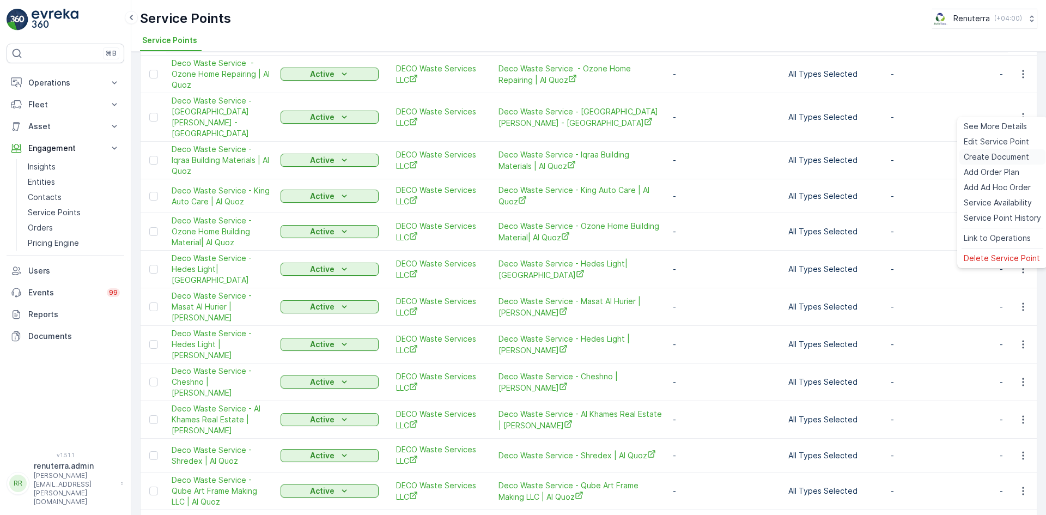
click at [988, 156] on span "Create Document" at bounding box center [995, 156] width 65 height 11
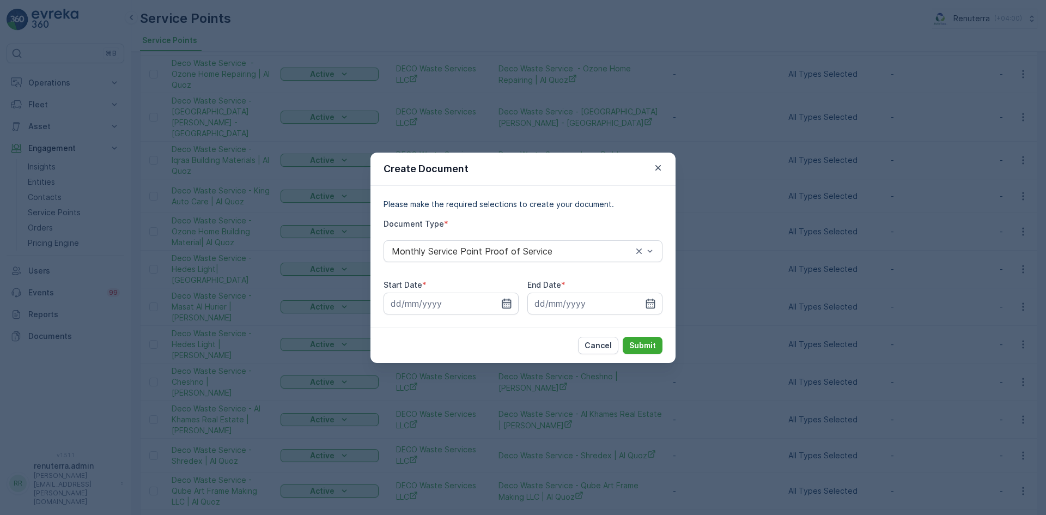
click at [507, 307] on icon "button" at bounding box center [506, 303] width 9 height 10
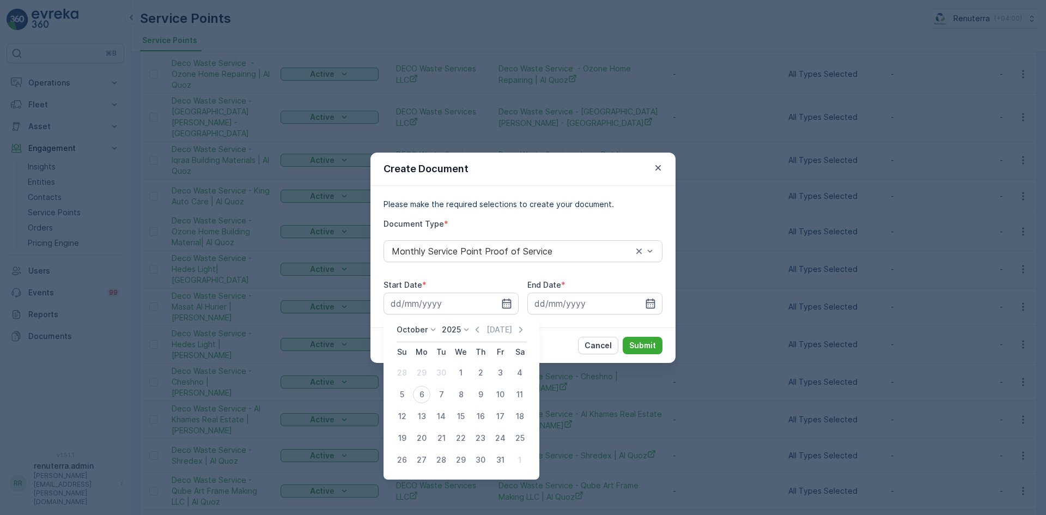
drag, startPoint x: 483, startPoint y: 329, endPoint x: 479, endPoint y: 333, distance: 5.8
click at [482, 329] on icon "button" at bounding box center [477, 329] width 11 height 11
click at [421, 374] on div "1" at bounding box center [421, 372] width 17 height 17
type input "01.09.2025"
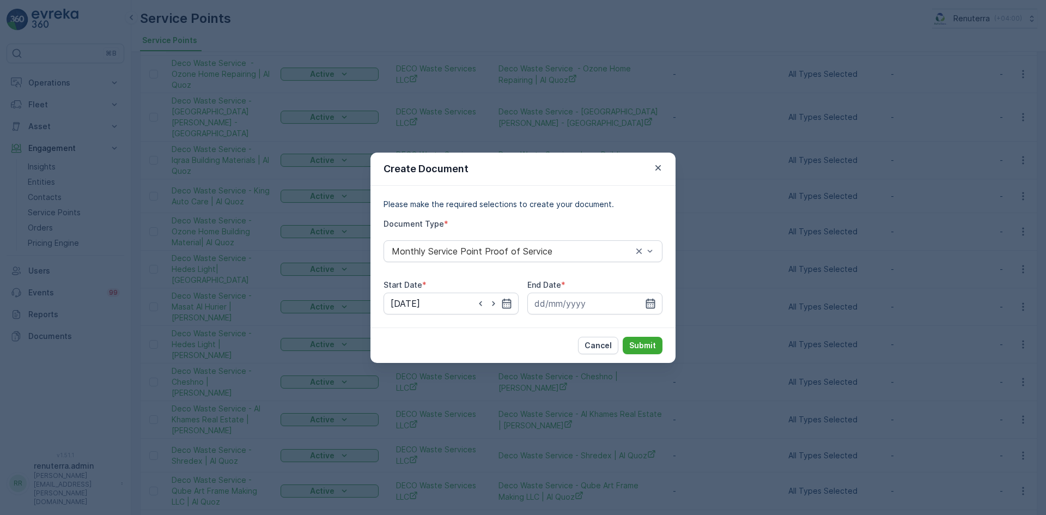
click at [651, 301] on icon "button" at bounding box center [650, 303] width 11 height 11
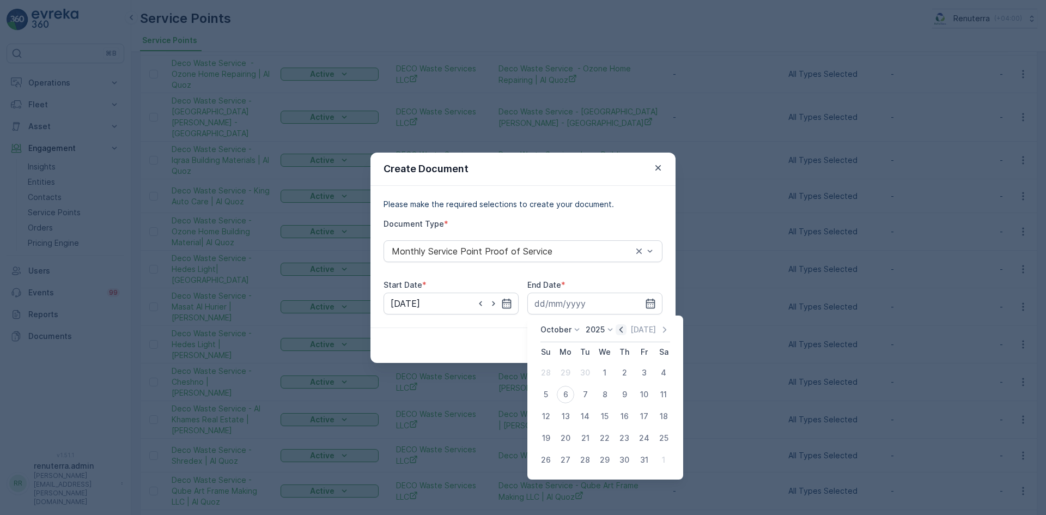
click at [622, 328] on icon "button" at bounding box center [620, 329] width 3 height 6
click at [585, 458] on div "30" at bounding box center [584, 459] width 17 height 17
type input "30.09.2025"
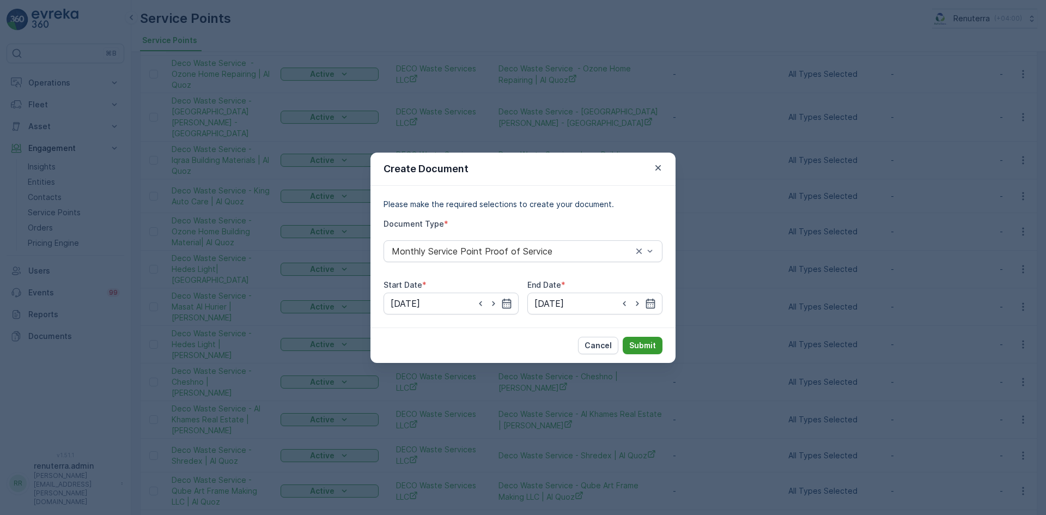
click at [647, 339] on button "Submit" at bounding box center [642, 345] width 40 height 17
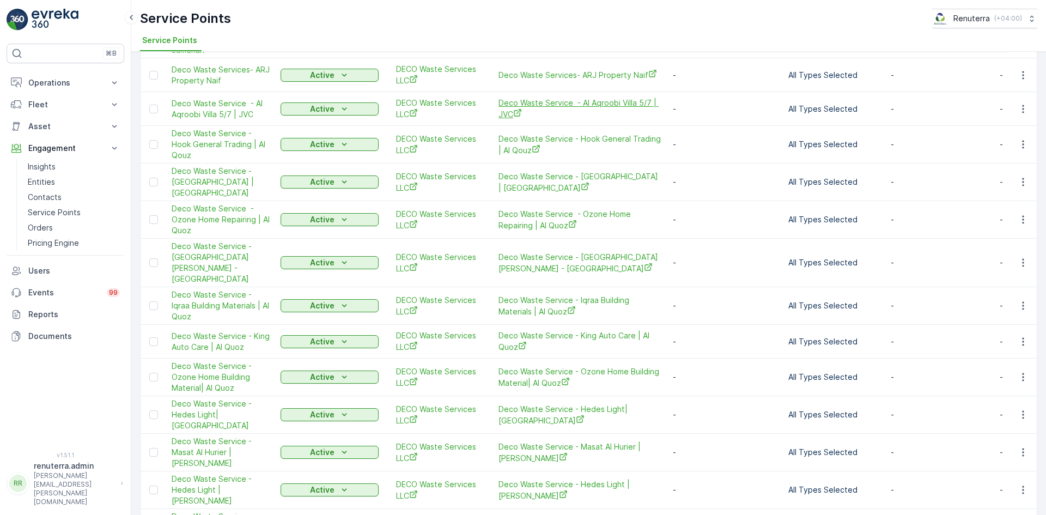
scroll to position [381, 0]
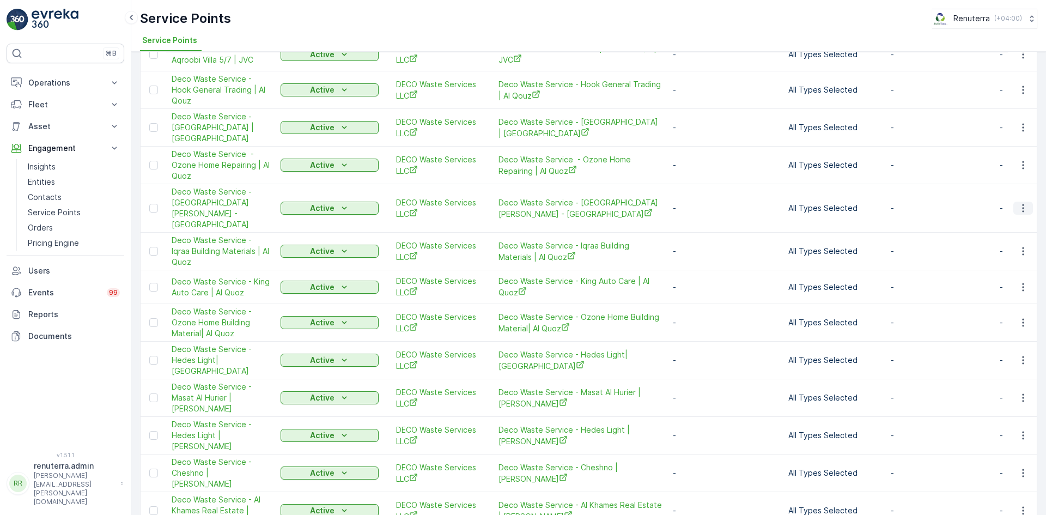
click at [1019, 206] on button "button" at bounding box center [1023, 207] width 20 height 13
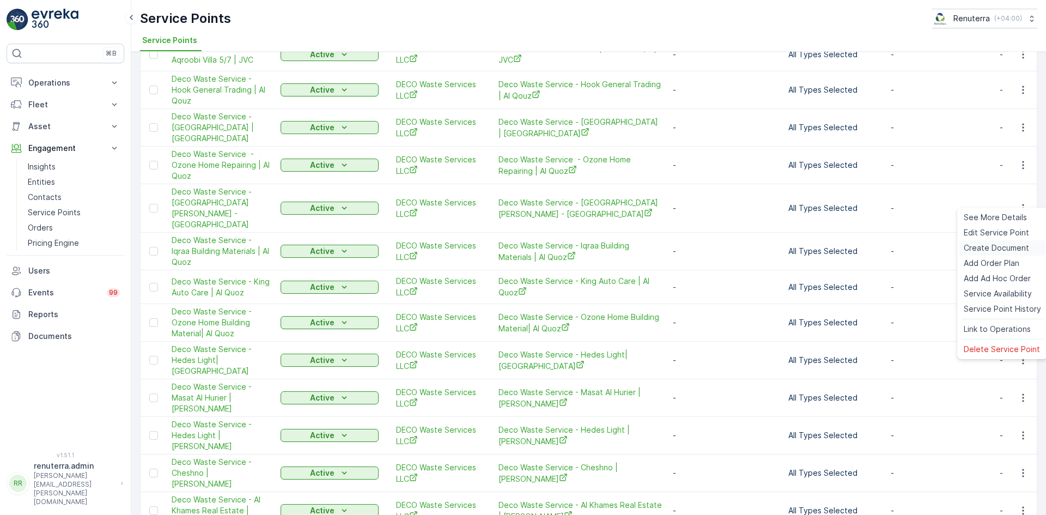
click at [993, 244] on span "Create Document" at bounding box center [995, 247] width 65 height 11
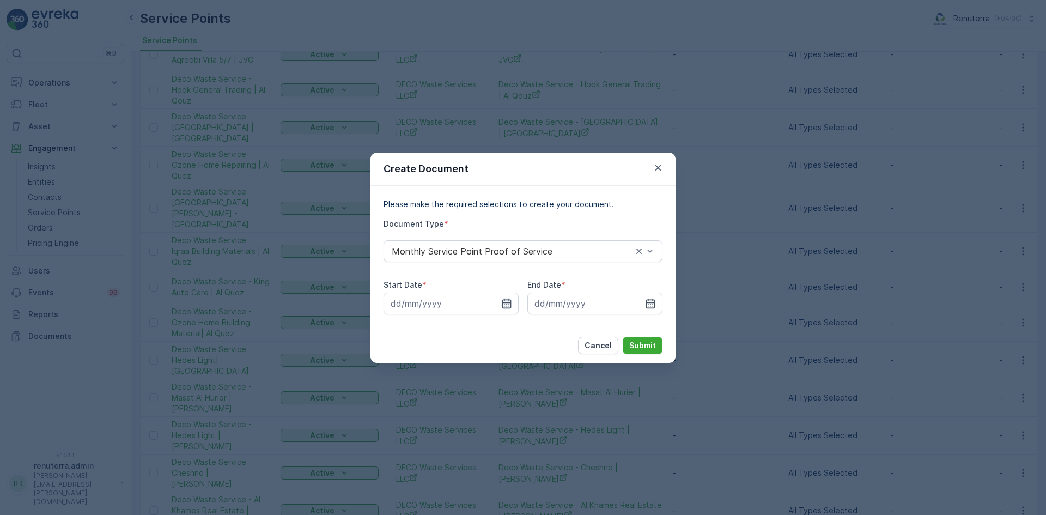
click at [509, 305] on icon "button" at bounding box center [506, 303] width 9 height 10
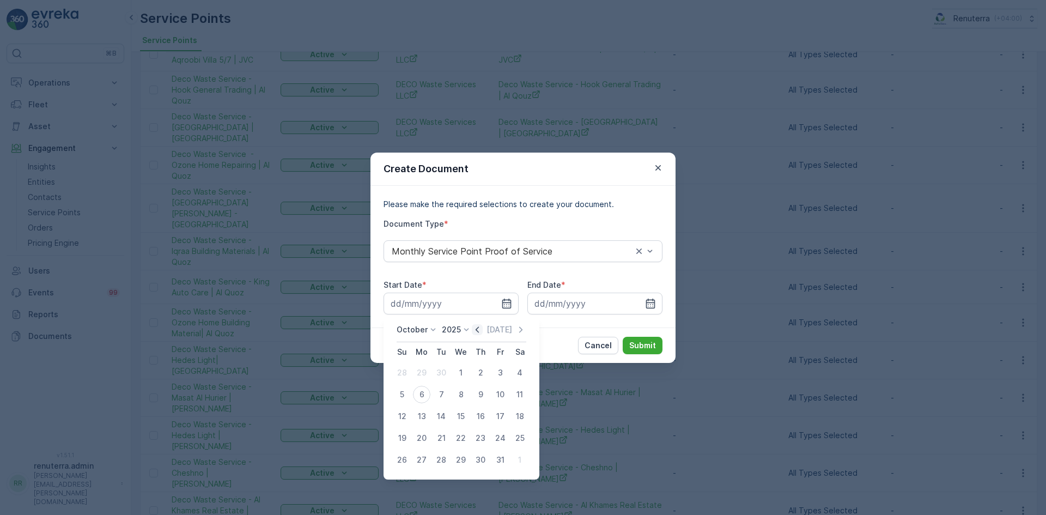
click at [476, 331] on icon "button" at bounding box center [477, 329] width 11 height 11
click at [427, 373] on div "1" at bounding box center [421, 372] width 17 height 17
type input "01.09.2025"
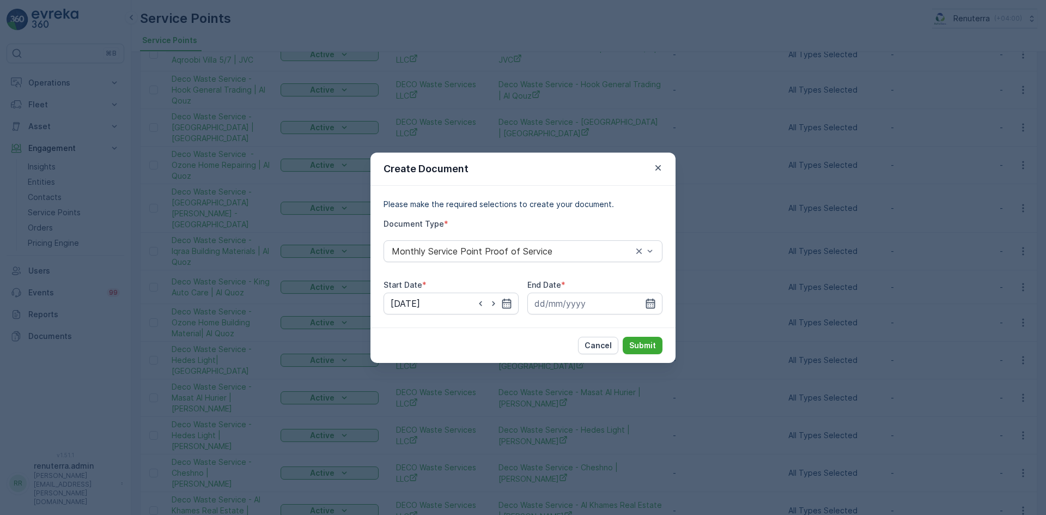
click at [652, 301] on icon "button" at bounding box center [650, 303] width 11 height 11
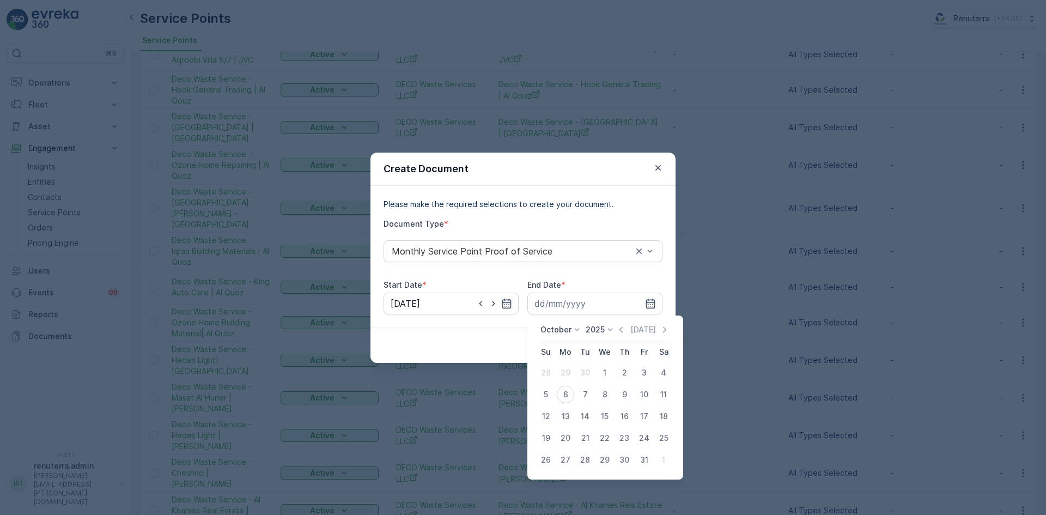
click at [622, 330] on icon "button" at bounding box center [620, 329] width 11 height 11
click at [582, 458] on div "30" at bounding box center [584, 459] width 17 height 17
type input "30.09.2025"
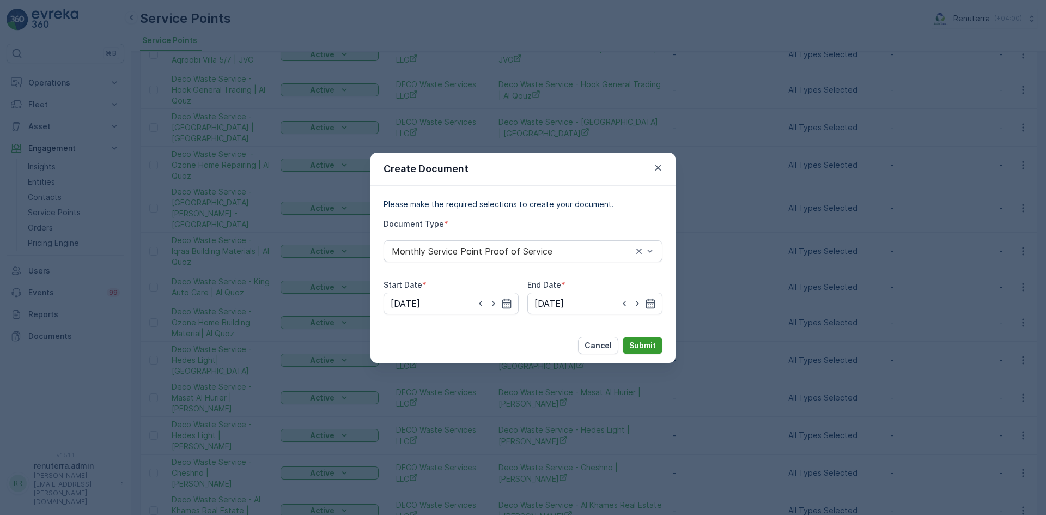
click at [635, 349] on p "Submit" at bounding box center [642, 345] width 27 height 11
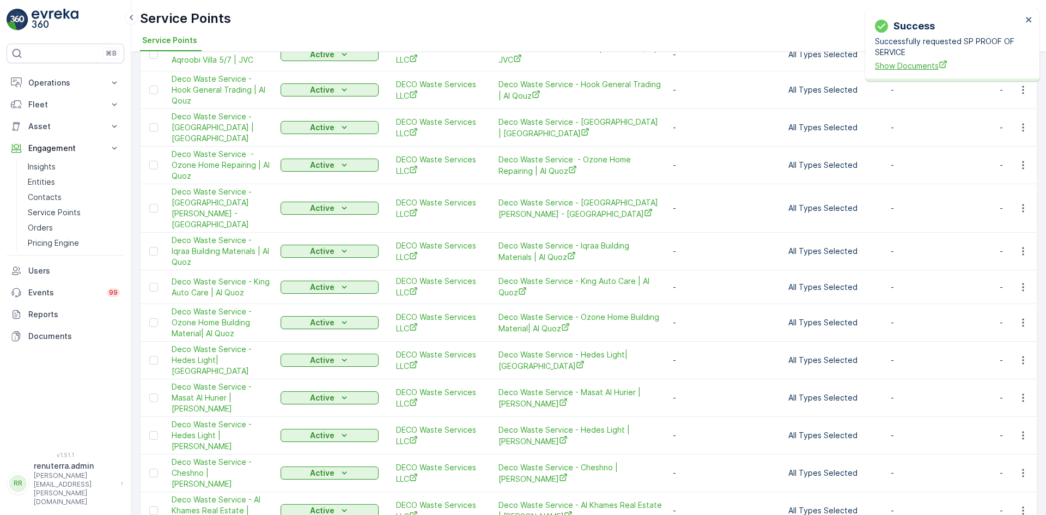
click at [931, 66] on span "Show Documents" at bounding box center [948, 65] width 147 height 11
drag, startPoint x: 1024, startPoint y: 162, endPoint x: 1028, endPoint y: 167, distance: 6.6
click at [1027, 164] on button "button" at bounding box center [1023, 164] width 20 height 13
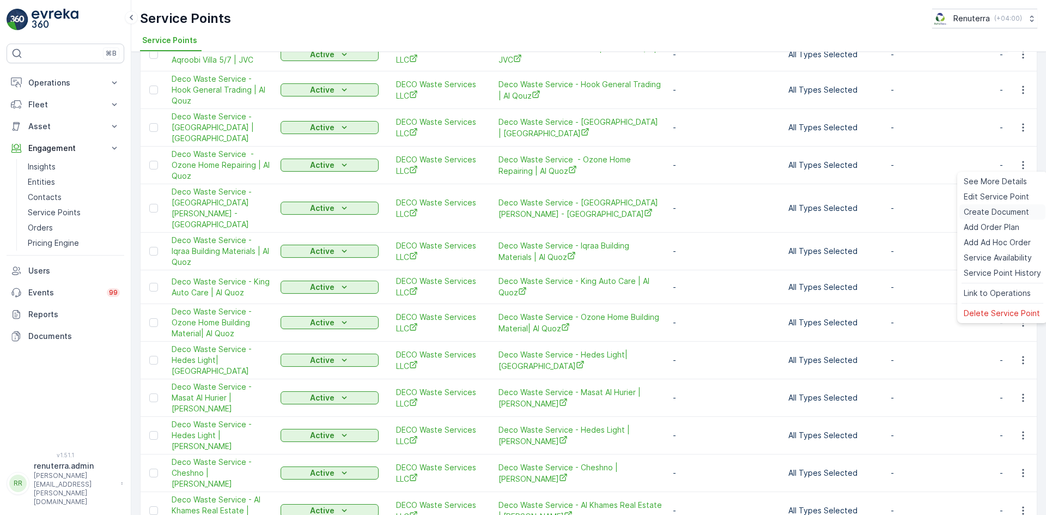
click at [986, 210] on span "Create Document" at bounding box center [995, 211] width 65 height 11
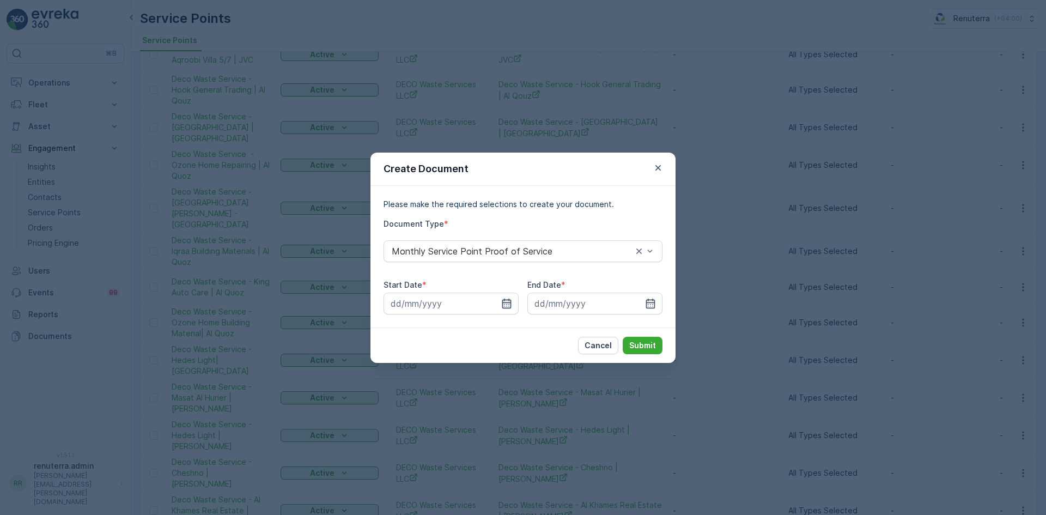
click at [509, 303] on icon "button" at bounding box center [506, 303] width 11 height 11
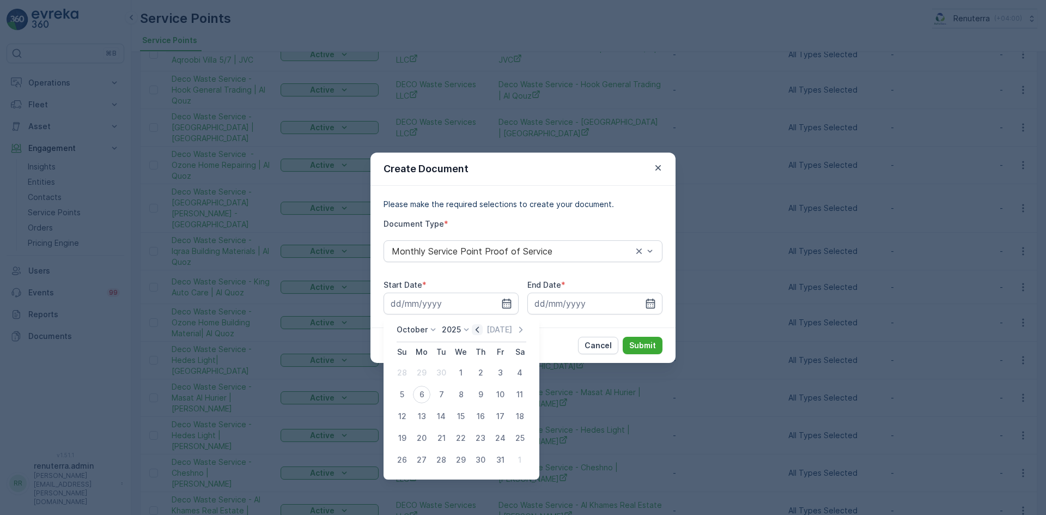
click at [476, 328] on icon "button" at bounding box center [477, 329] width 11 height 11
click at [421, 372] on div "1" at bounding box center [421, 372] width 17 height 17
type input "01.09.2025"
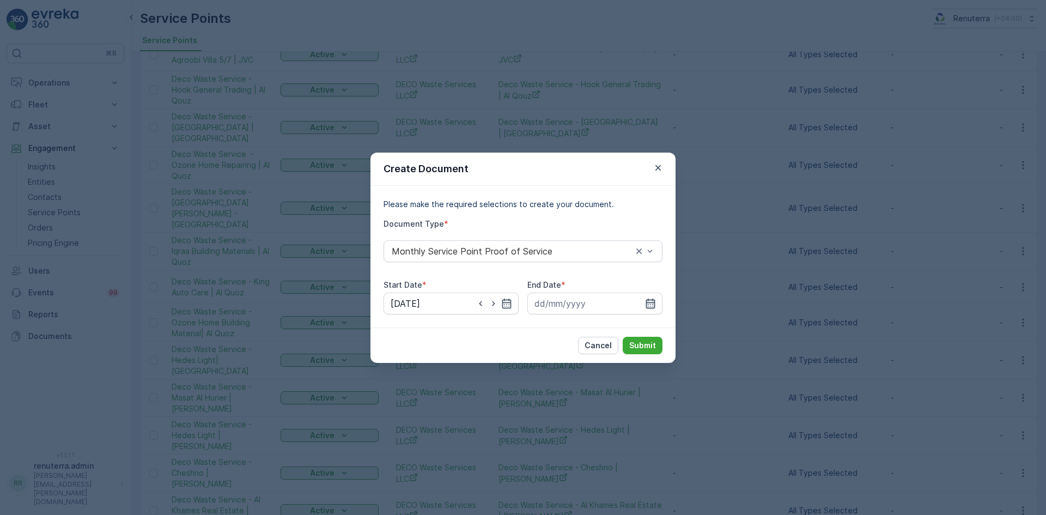
click at [647, 304] on icon "button" at bounding box center [650, 303] width 11 height 11
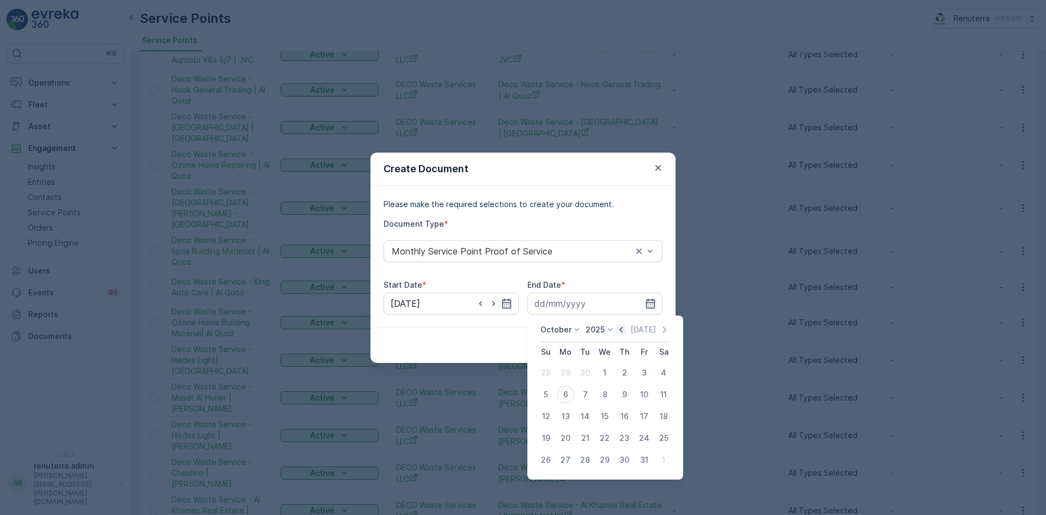
click at [623, 334] on icon "button" at bounding box center [620, 329] width 11 height 11
click at [586, 458] on div "30" at bounding box center [584, 459] width 17 height 17
type input "30.09.2025"
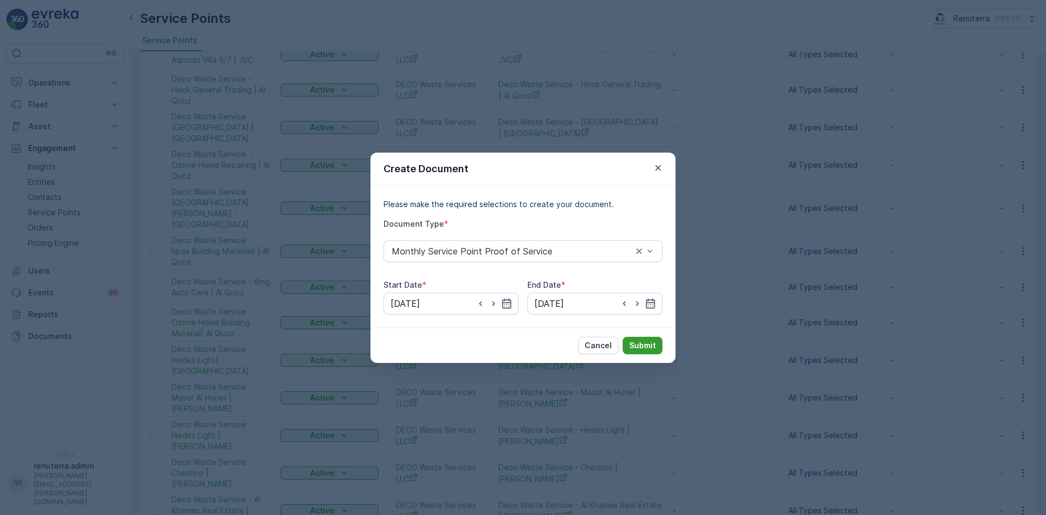
click at [643, 341] on button "Submit" at bounding box center [642, 345] width 40 height 17
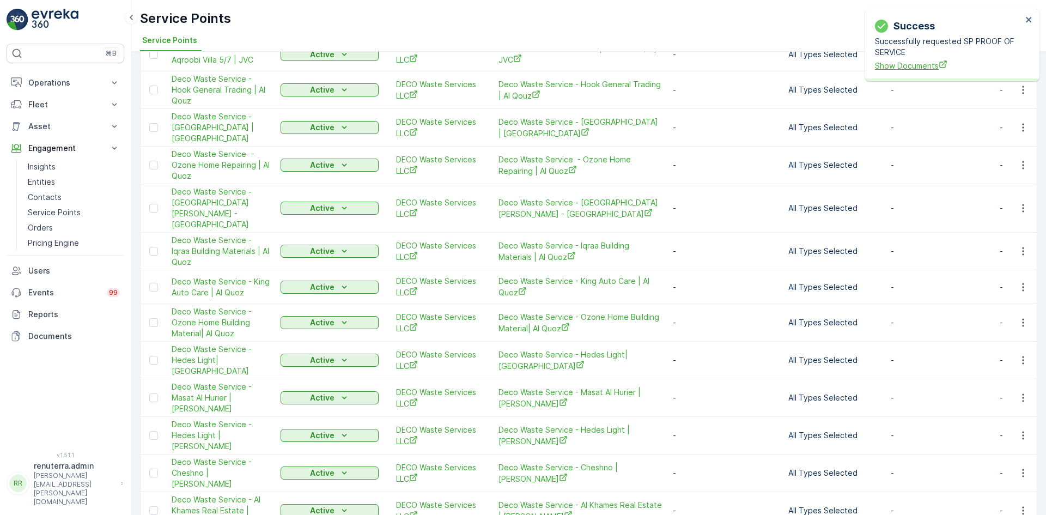
click at [913, 61] on span "Show Documents" at bounding box center [948, 65] width 147 height 11
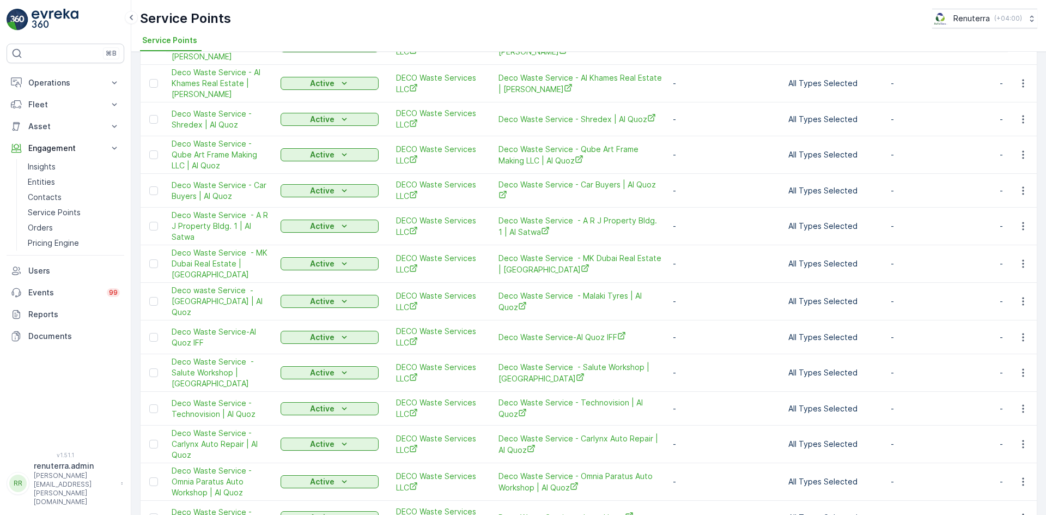
scroll to position [817, 0]
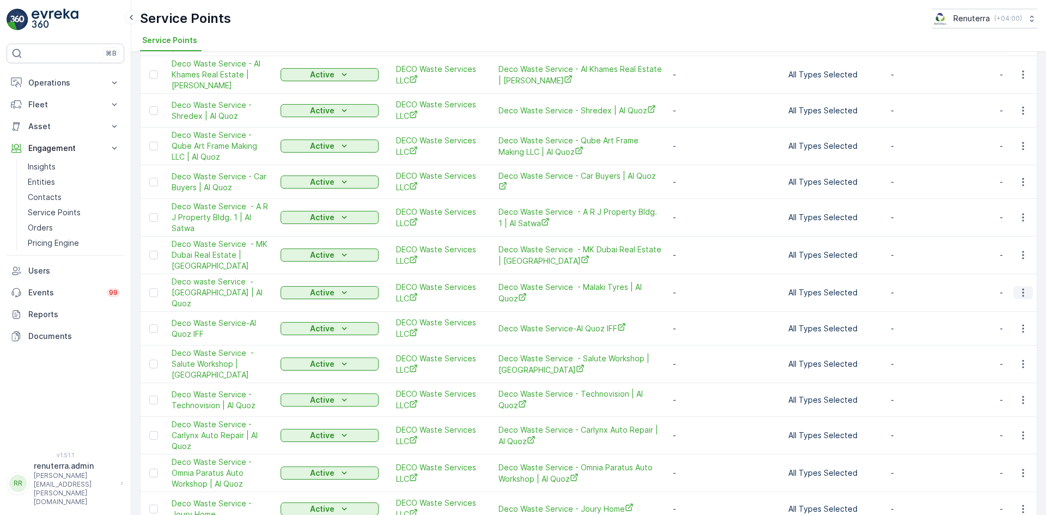
click at [1021, 287] on icon "button" at bounding box center [1022, 292] width 11 height 11
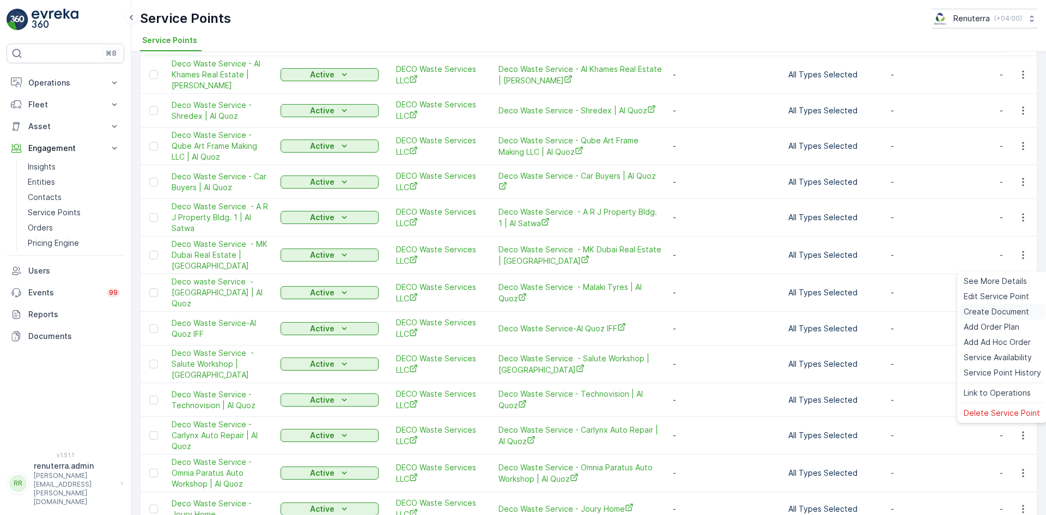
click at [988, 310] on span "Create Document" at bounding box center [995, 311] width 65 height 11
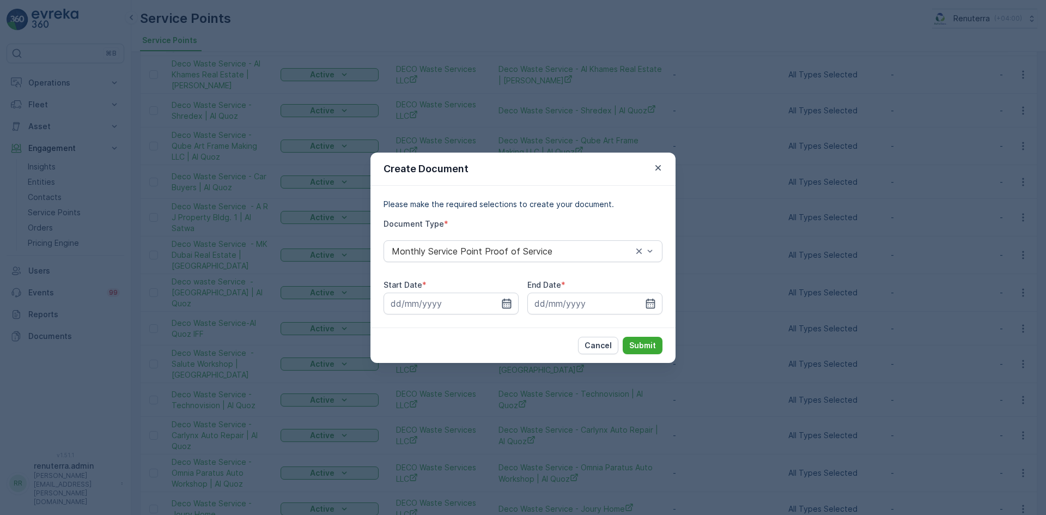
click at [508, 303] on icon "button" at bounding box center [506, 303] width 11 height 11
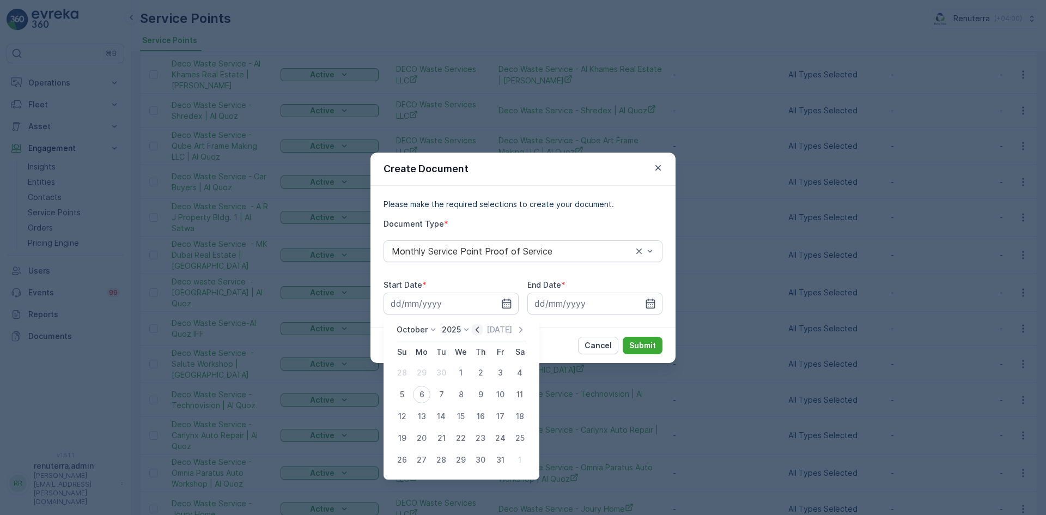
click at [479, 331] on icon "button" at bounding box center [476, 329] width 3 height 6
click at [424, 371] on div "1" at bounding box center [421, 372] width 17 height 17
type input "01.09.2025"
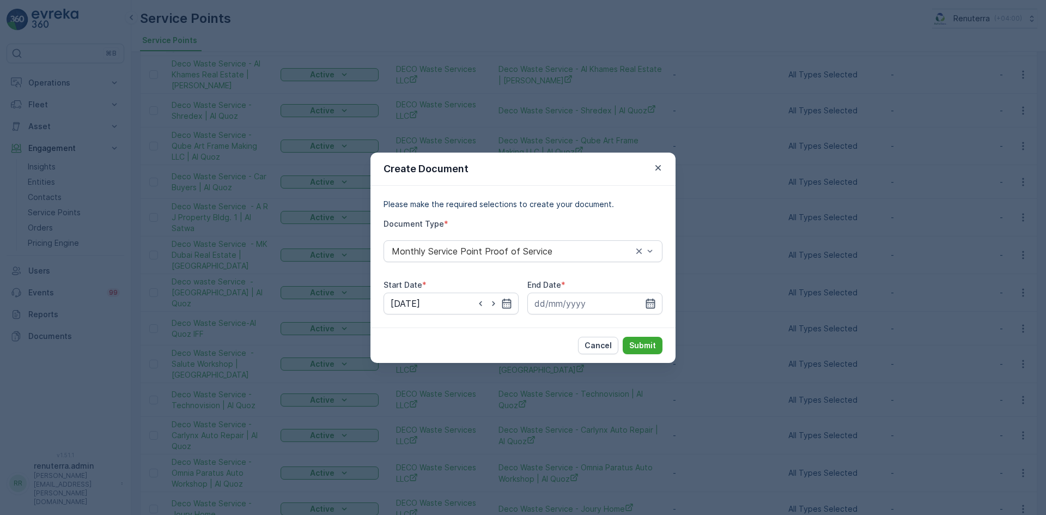
click at [646, 305] on icon "button" at bounding box center [650, 303] width 9 height 10
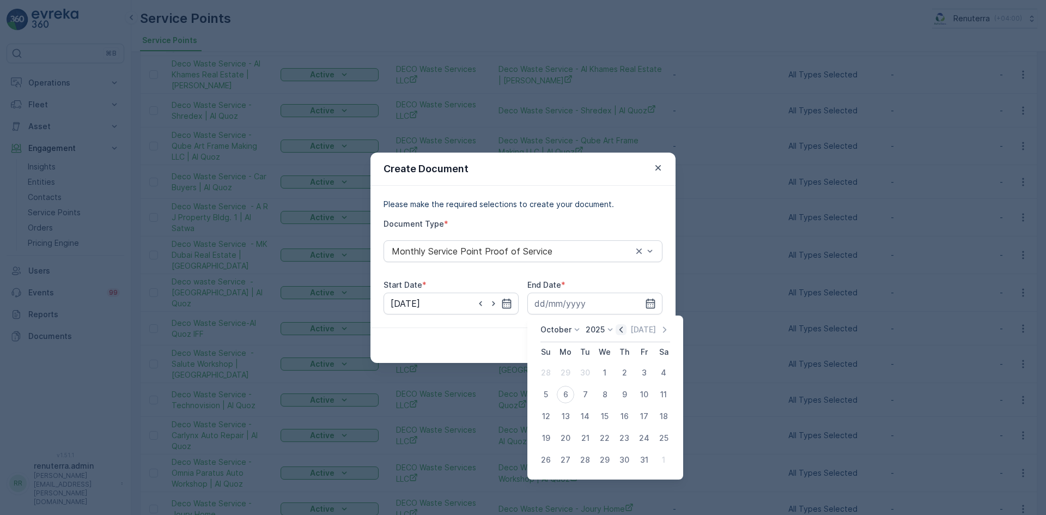
click at [620, 330] on icon "button" at bounding box center [620, 329] width 11 height 11
click at [585, 457] on div "30" at bounding box center [584, 459] width 17 height 17
type input "30.09.2025"
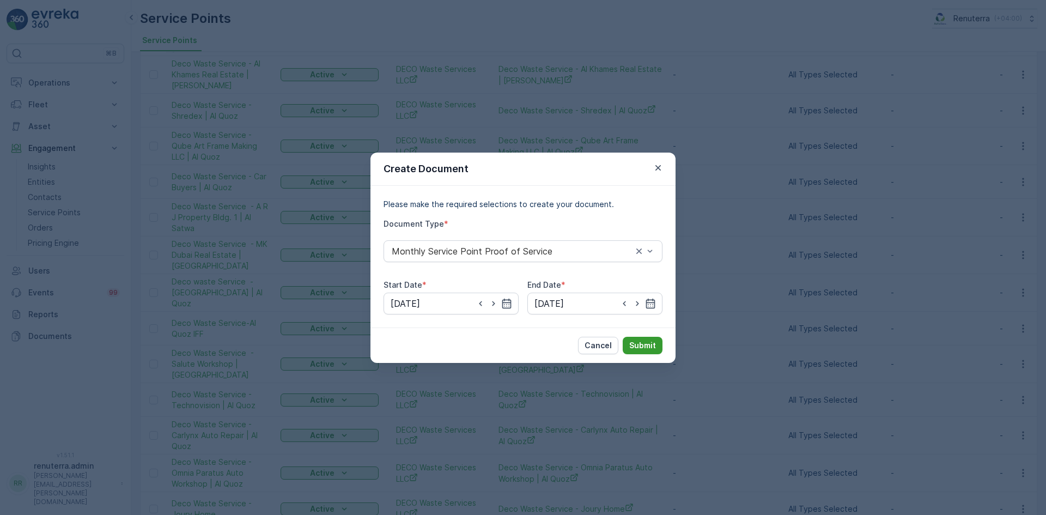
click at [642, 344] on p "Submit" at bounding box center [642, 345] width 27 height 11
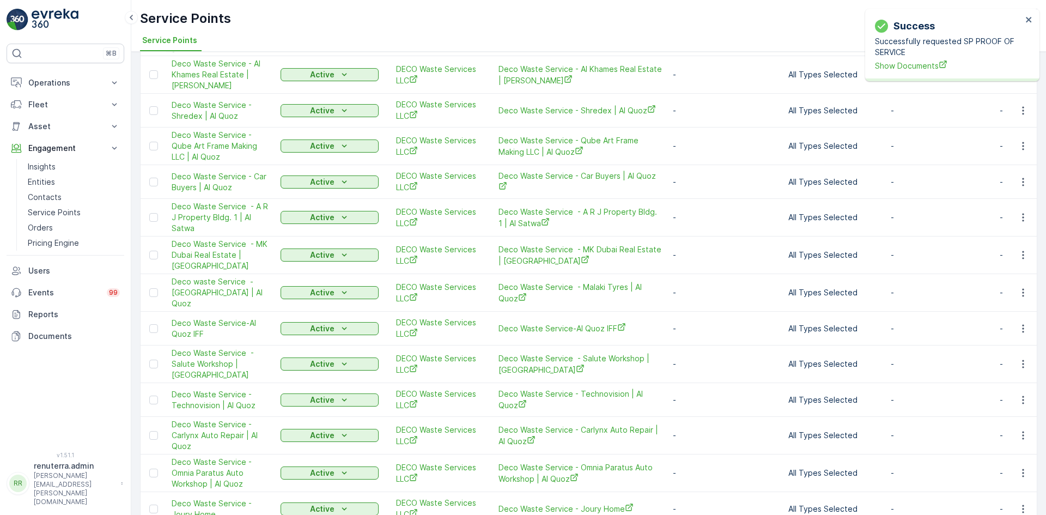
click at [915, 56] on p "Successfully requested SP PROOF OF SERVICE" at bounding box center [948, 47] width 147 height 22
click at [914, 63] on span "Show Documents" at bounding box center [948, 65] width 147 height 11
click at [1019, 176] on icon "button" at bounding box center [1022, 181] width 11 height 11
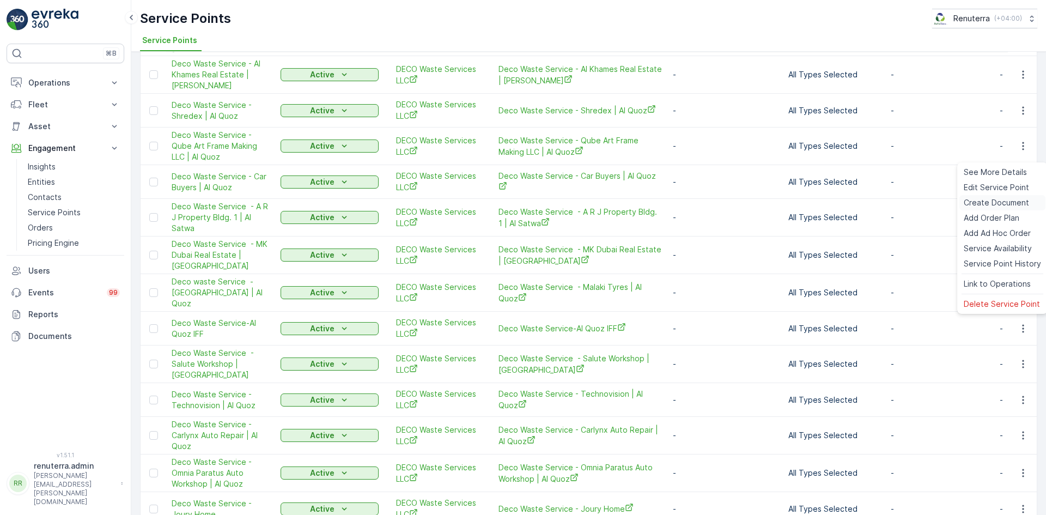
drag, startPoint x: 992, startPoint y: 204, endPoint x: 985, endPoint y: 203, distance: 7.2
click at [985, 203] on span "Create Document" at bounding box center [995, 202] width 65 height 11
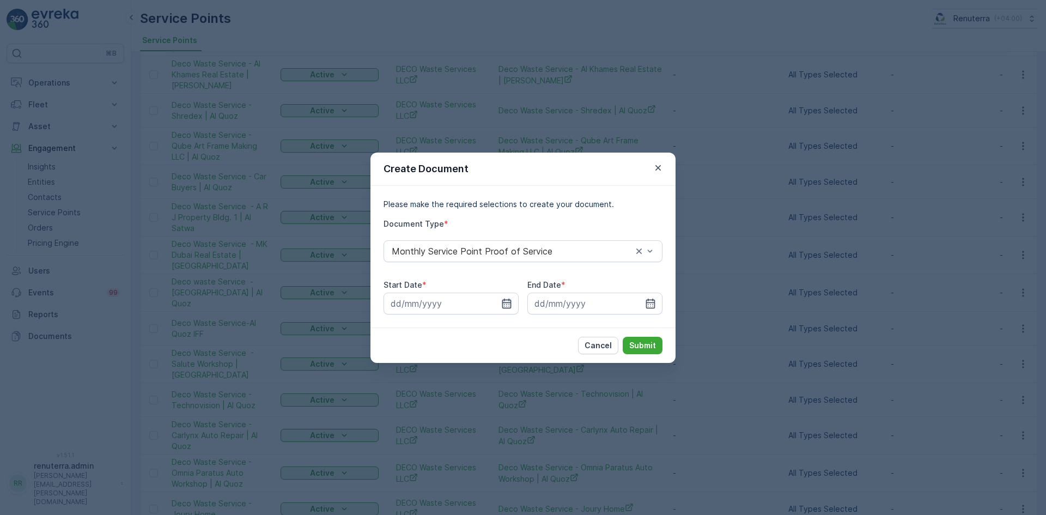
drag, startPoint x: 515, startPoint y: 304, endPoint x: 504, endPoint y: 308, distance: 11.7
click at [512, 304] on input at bounding box center [450, 303] width 135 height 22
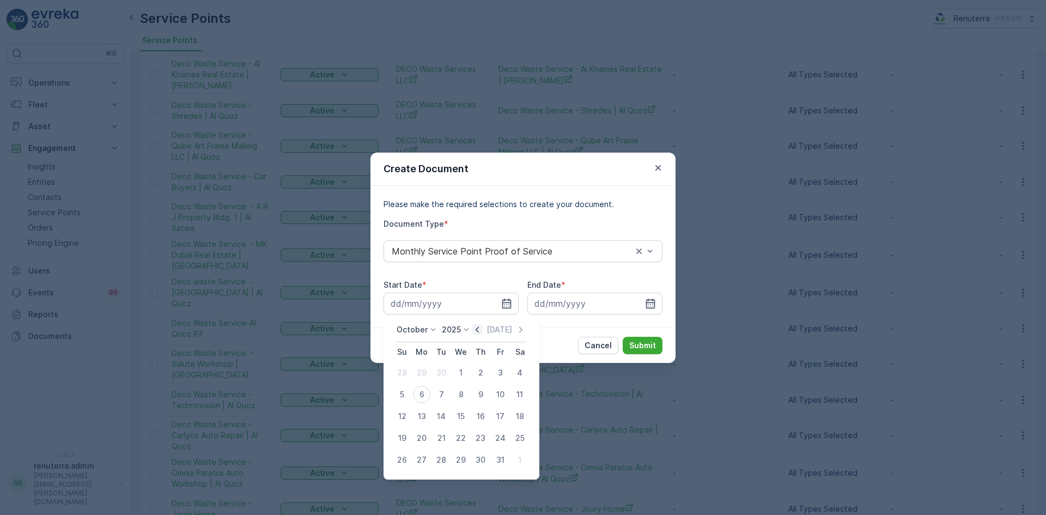
click at [475, 333] on icon "button" at bounding box center [477, 329] width 11 height 11
click at [426, 373] on div "1" at bounding box center [421, 372] width 17 height 17
type input "01.09.2025"
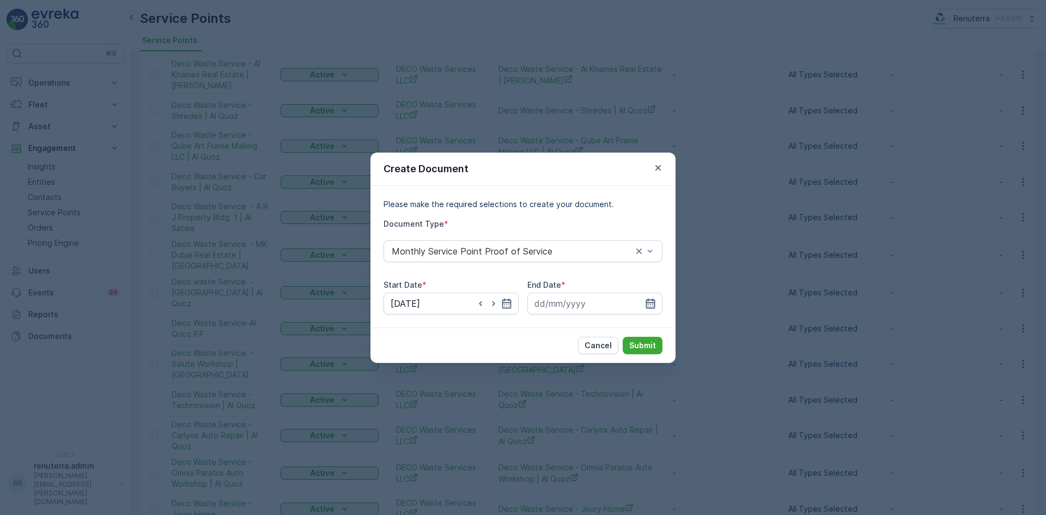
click at [651, 301] on icon "button" at bounding box center [650, 303] width 11 height 11
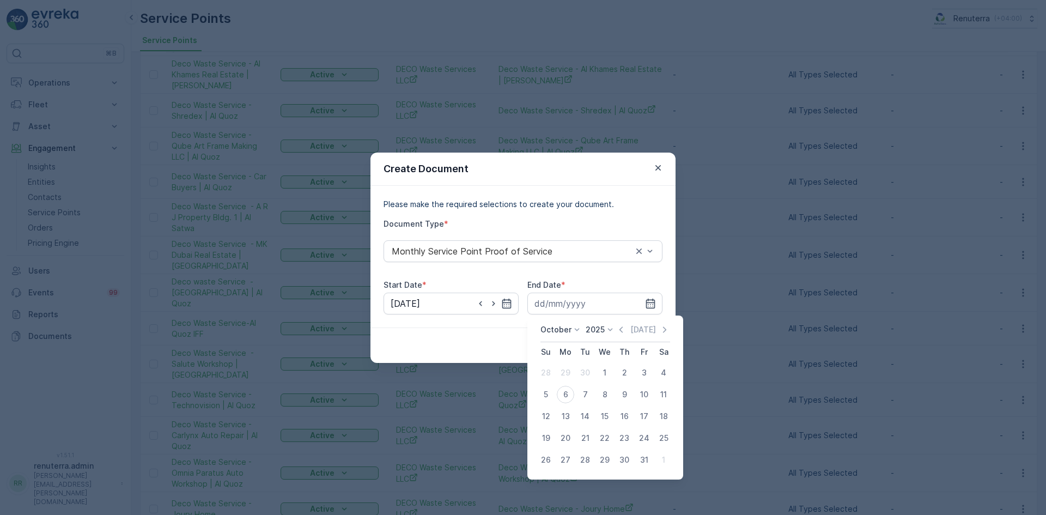
drag, startPoint x: 621, startPoint y: 327, endPoint x: 601, endPoint y: 352, distance: 31.7
click at [620, 331] on icon "button" at bounding box center [620, 329] width 11 height 11
click at [580, 457] on div "30" at bounding box center [584, 459] width 17 height 17
type input "30.09.2025"
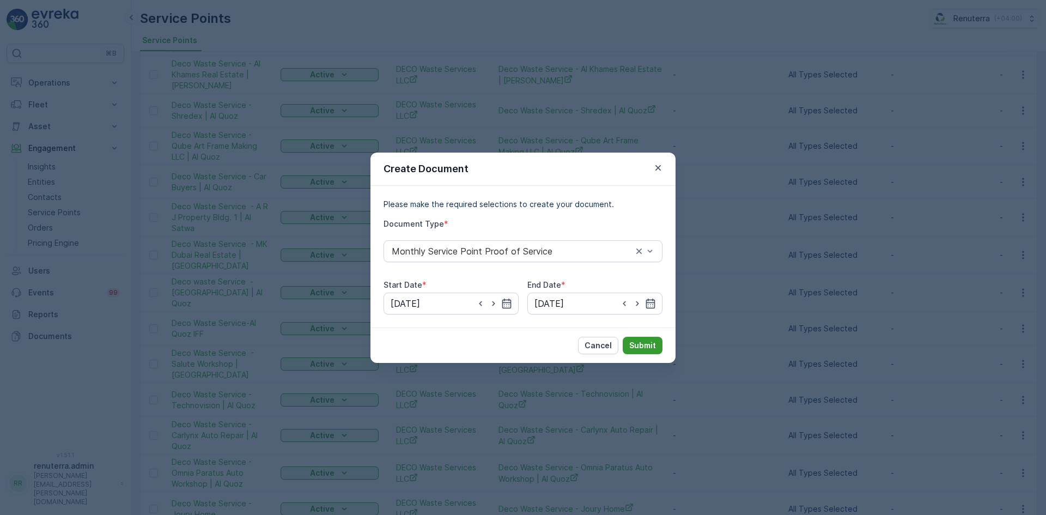
click at [643, 345] on p "Submit" at bounding box center [642, 345] width 27 height 11
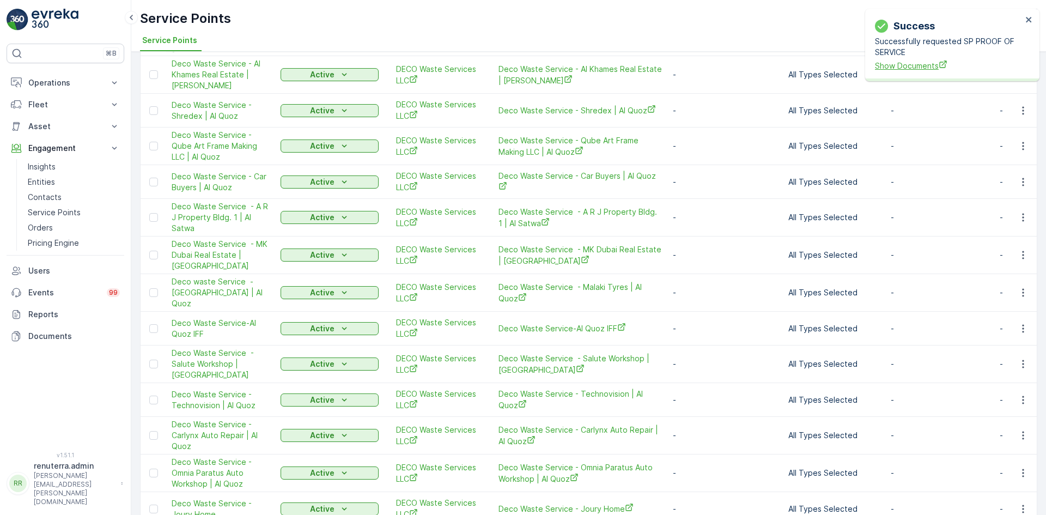
click at [922, 63] on span "Show Documents" at bounding box center [948, 65] width 147 height 11
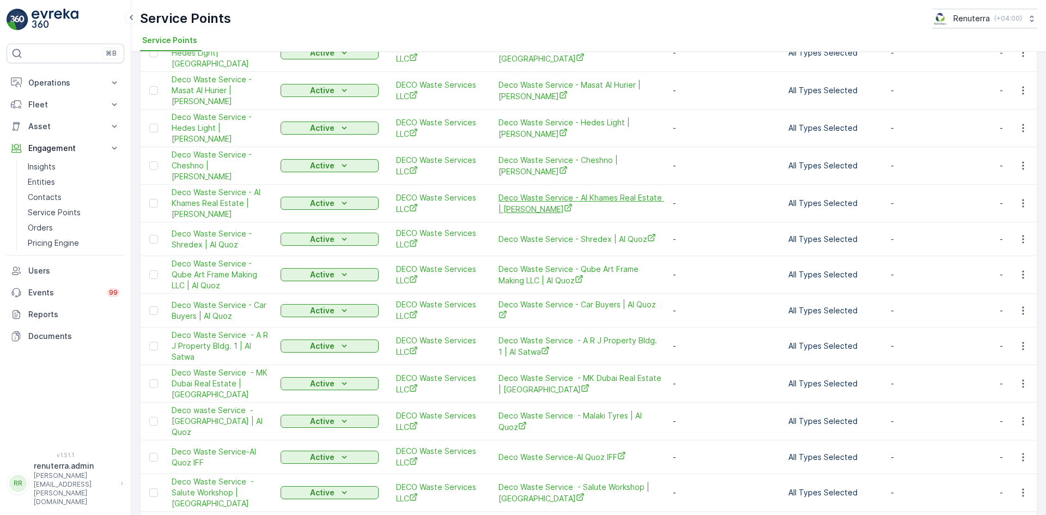
scroll to position [708, 0]
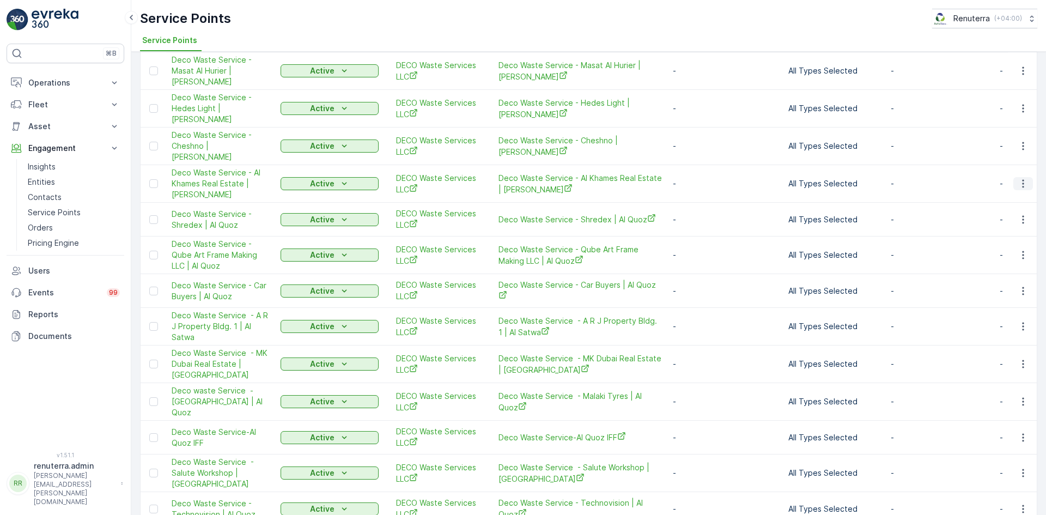
click at [1019, 178] on icon "button" at bounding box center [1022, 183] width 11 height 11
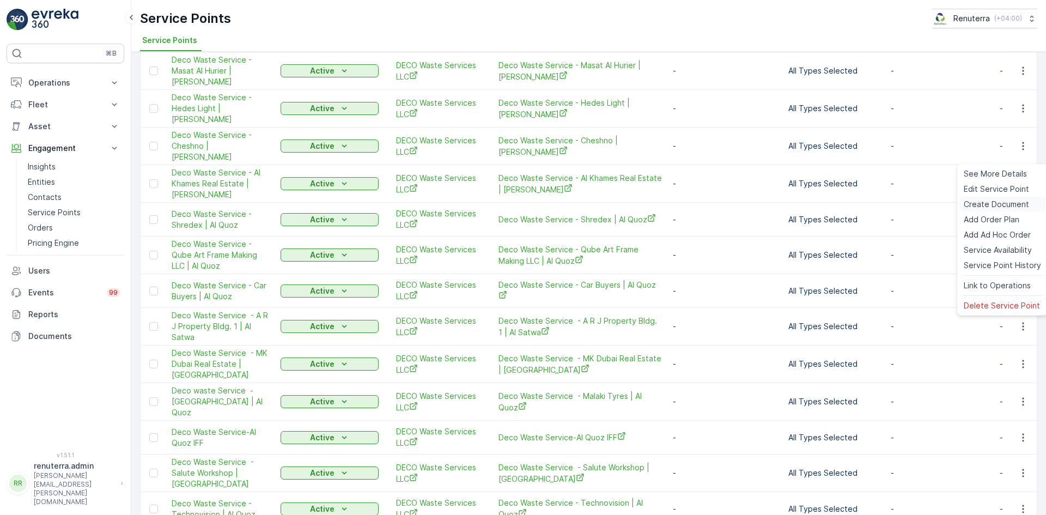
click at [996, 202] on span "Create Document" at bounding box center [995, 204] width 65 height 11
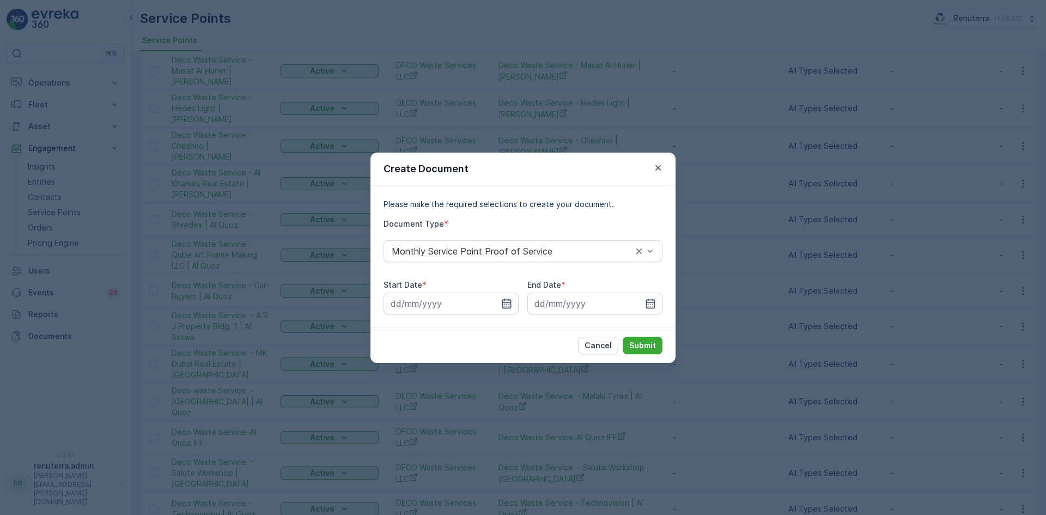
click at [506, 304] on icon "button" at bounding box center [506, 303] width 9 height 10
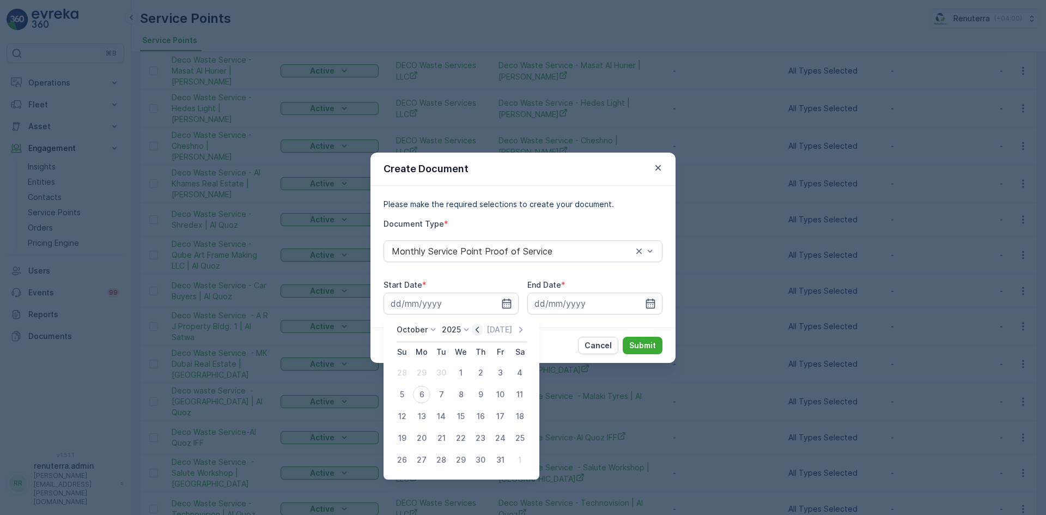
click at [477, 328] on icon "button" at bounding box center [477, 329] width 11 height 11
click at [423, 368] on div "1" at bounding box center [421, 372] width 17 height 17
type input "01.09.2025"
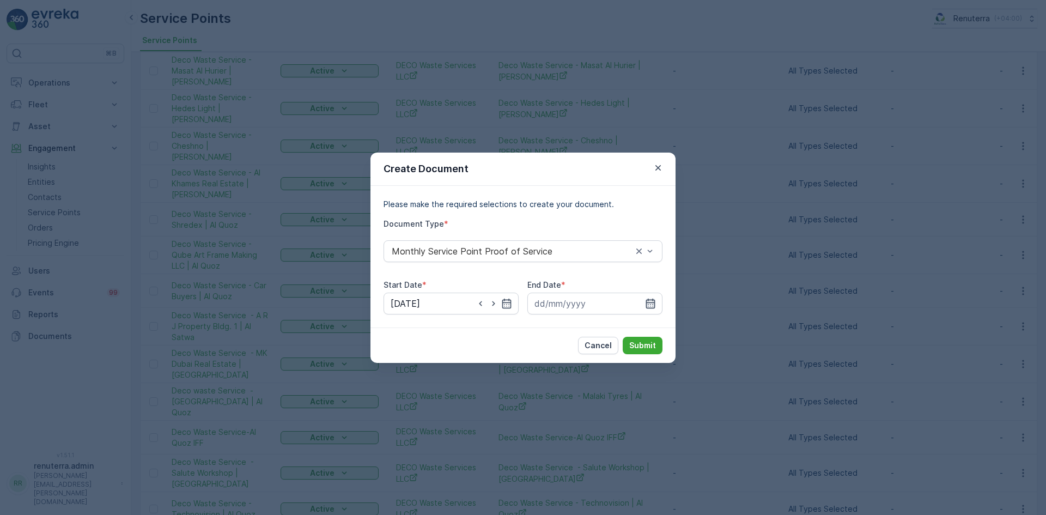
click at [652, 303] on icon "button" at bounding box center [650, 303] width 11 height 11
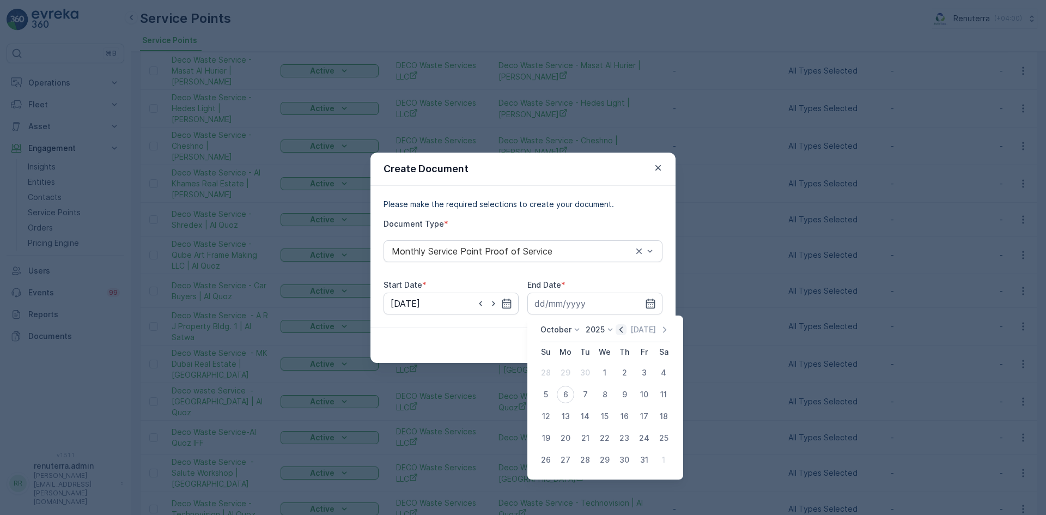
click at [623, 331] on icon "button" at bounding box center [620, 329] width 11 height 11
drag, startPoint x: 580, startPoint y: 460, endPoint x: 616, endPoint y: 399, distance: 70.8
click at [582, 459] on div "30" at bounding box center [584, 459] width 17 height 17
type input "30.09.2025"
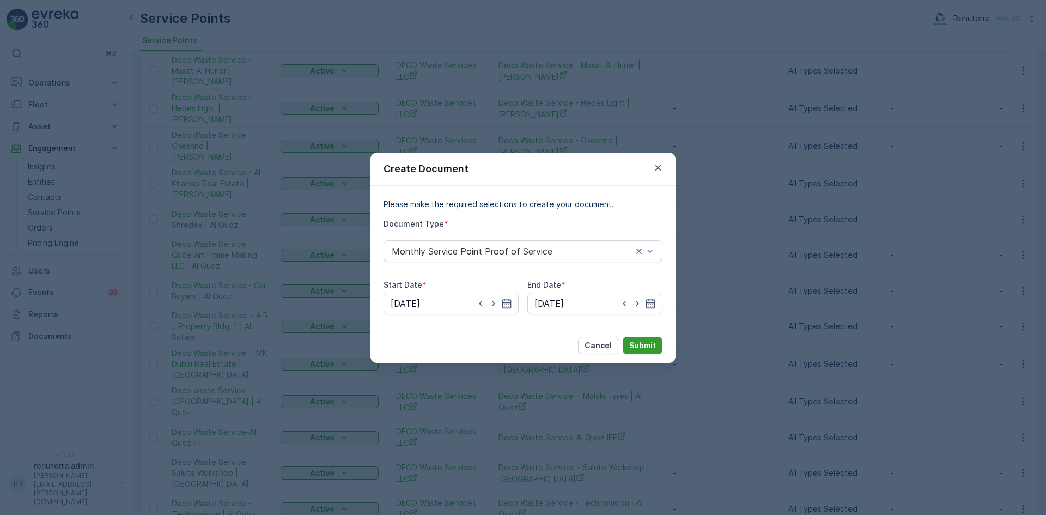
click at [645, 345] on p "Submit" at bounding box center [642, 345] width 27 height 11
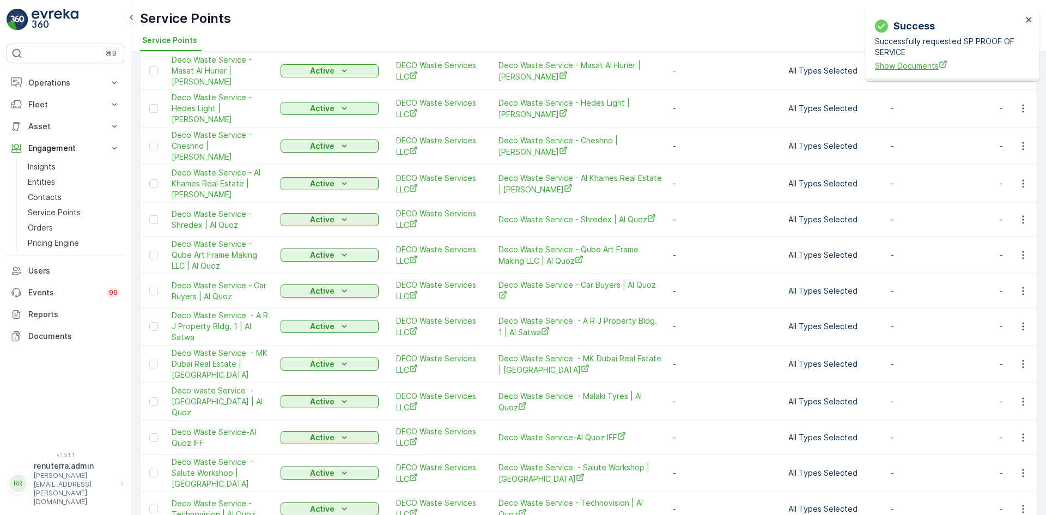
click at [920, 68] on span "Show Documents" at bounding box center [948, 65] width 147 height 11
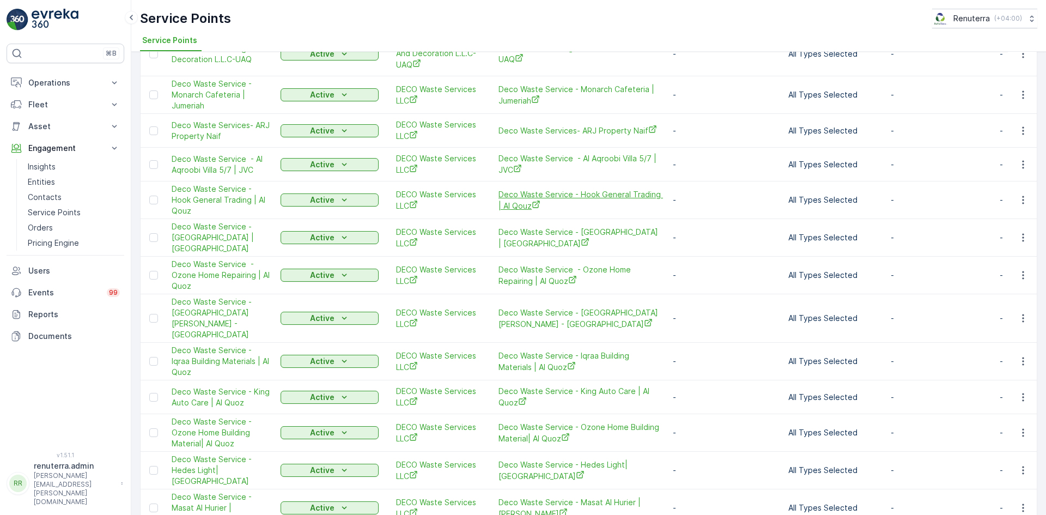
scroll to position [272, 0]
click at [1021, 129] on icon "button" at bounding box center [1022, 129] width 11 height 11
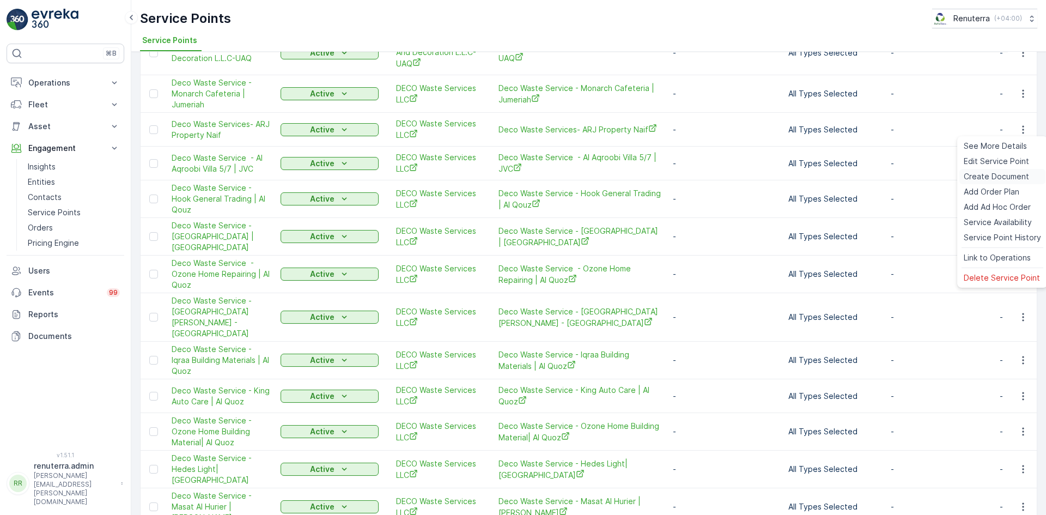
drag, startPoint x: 982, startPoint y: 177, endPoint x: 976, endPoint y: 176, distance: 6.0
click at [976, 176] on span "Create Document" at bounding box center [995, 176] width 65 height 11
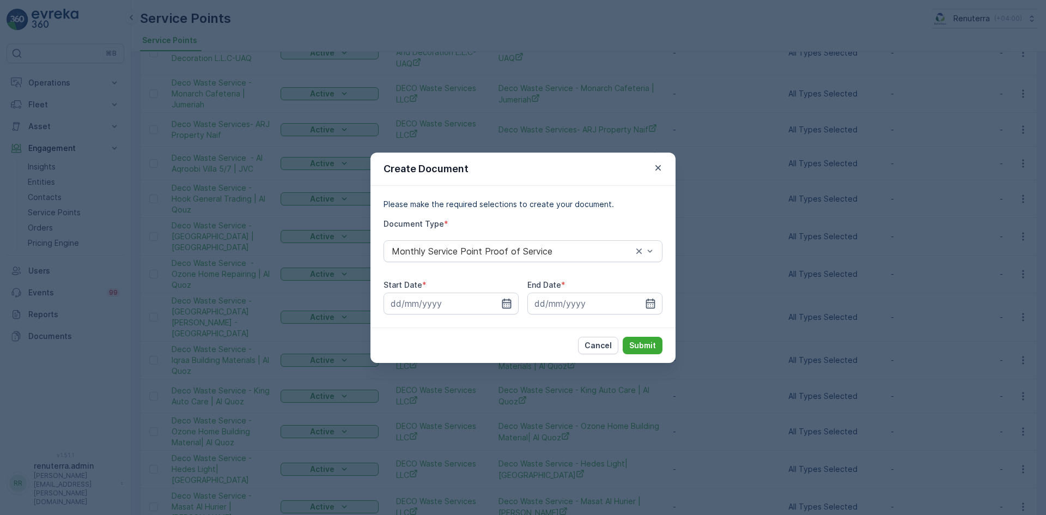
click at [504, 302] on icon "button" at bounding box center [506, 303] width 9 height 10
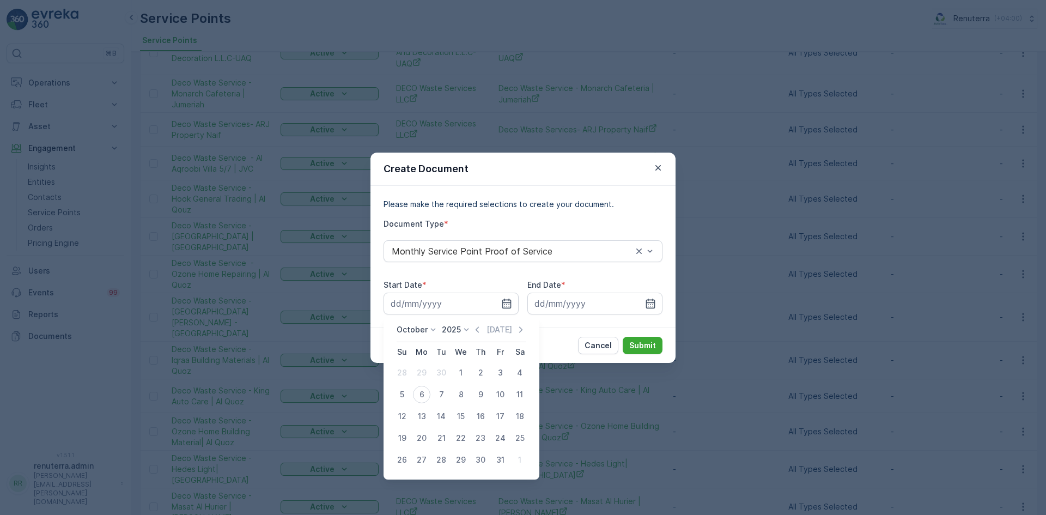
click at [479, 326] on icon "button" at bounding box center [477, 329] width 11 height 11
click at [423, 373] on div "1" at bounding box center [421, 372] width 17 height 17
type input "01.09.2025"
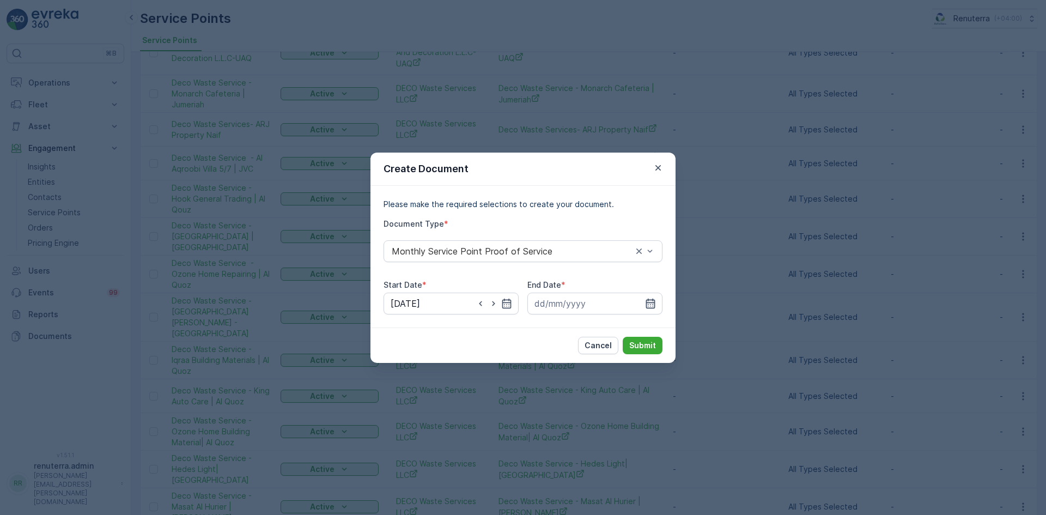
click at [650, 302] on icon "button" at bounding box center [650, 303] width 11 height 11
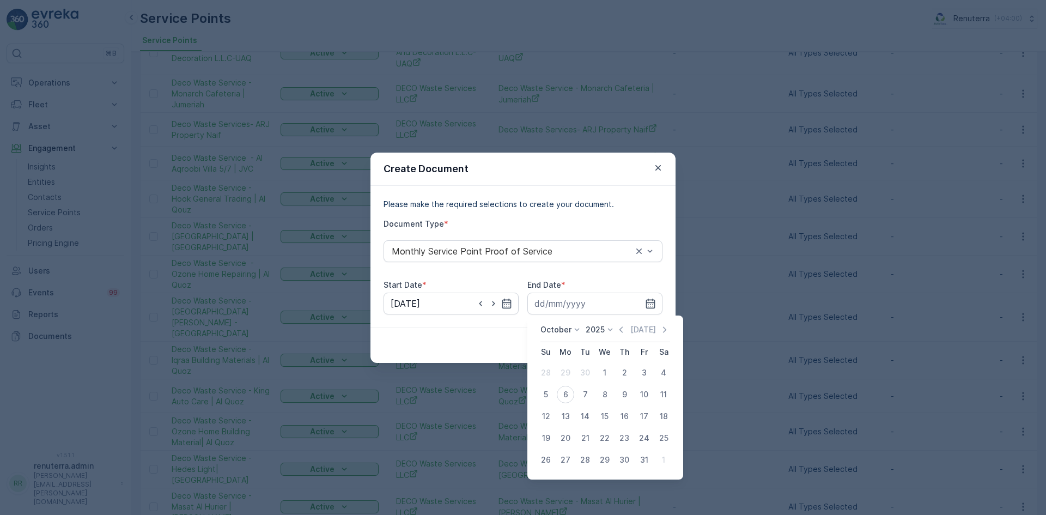
drag, startPoint x: 625, startPoint y: 326, endPoint x: 613, endPoint y: 341, distance: 20.2
click at [621, 331] on icon "button" at bounding box center [620, 329] width 11 height 11
drag, startPoint x: 585, startPoint y: 456, endPoint x: 590, endPoint y: 443, distance: 13.8
click at [584, 456] on div "30" at bounding box center [584, 459] width 17 height 17
type input "30.09.2025"
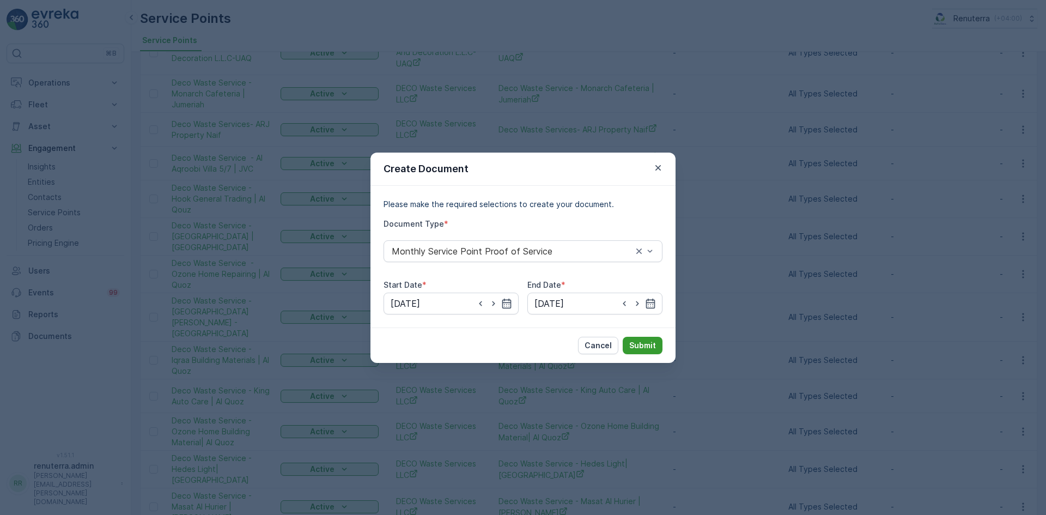
click at [645, 339] on button "Submit" at bounding box center [642, 345] width 40 height 17
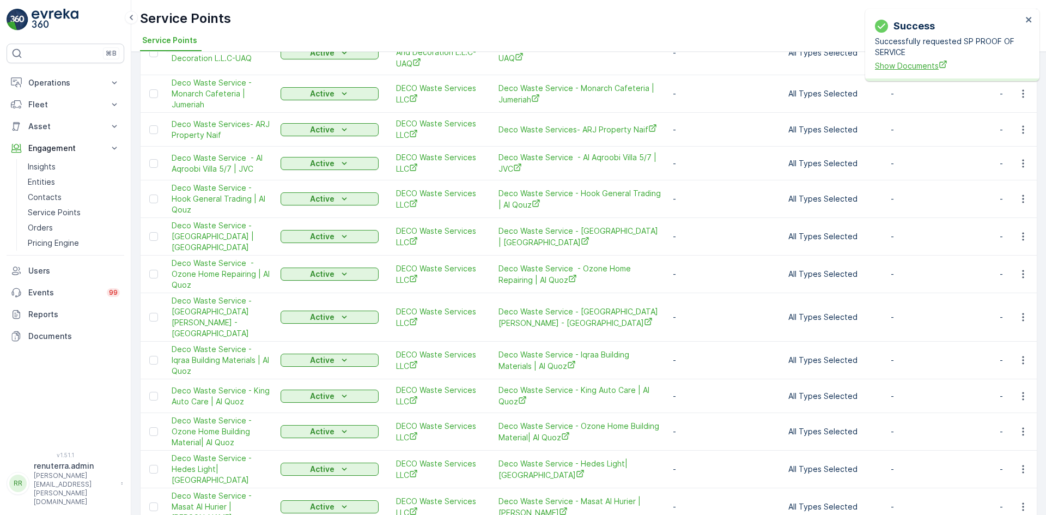
click at [883, 69] on span "Show Documents" at bounding box center [948, 65] width 147 height 11
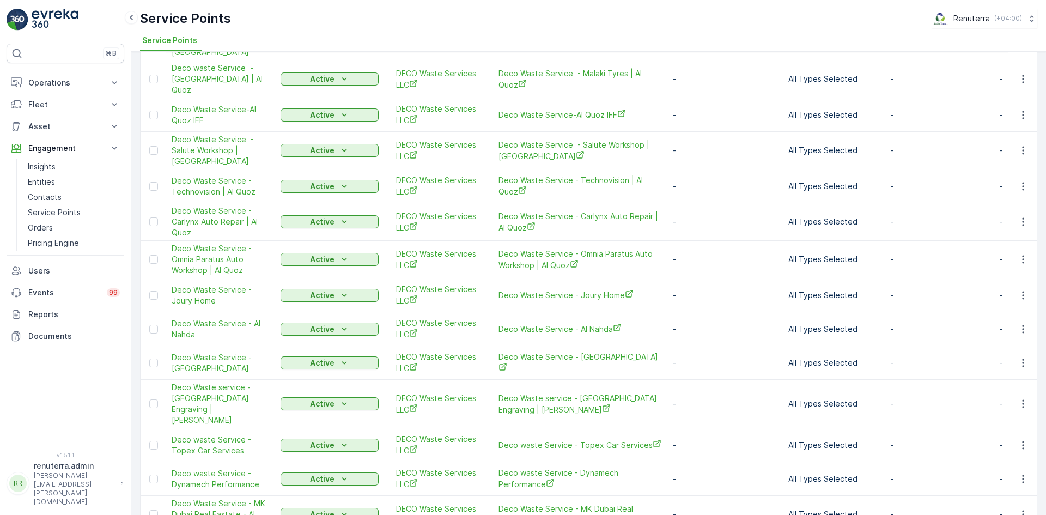
scroll to position [1017, 0]
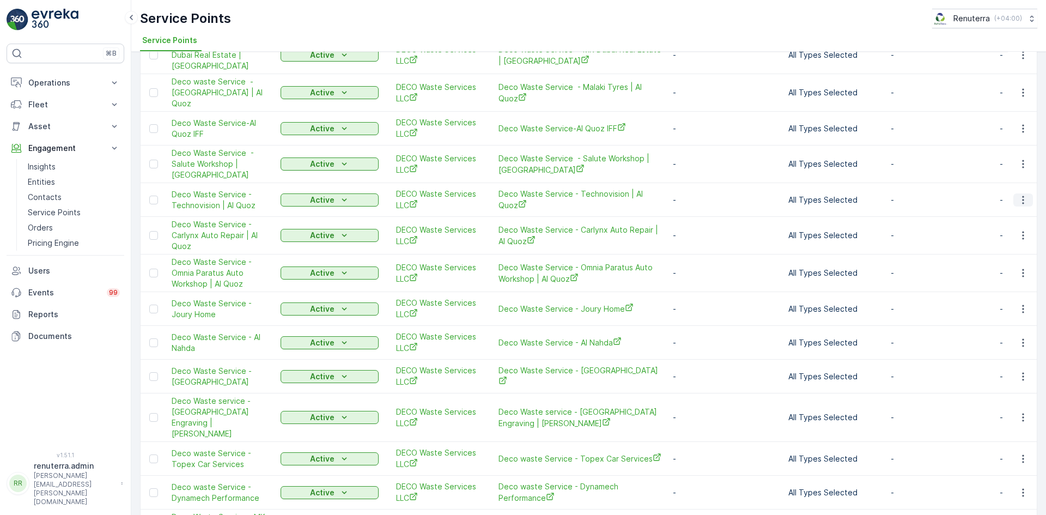
click at [1017, 194] on icon "button" at bounding box center [1022, 199] width 11 height 11
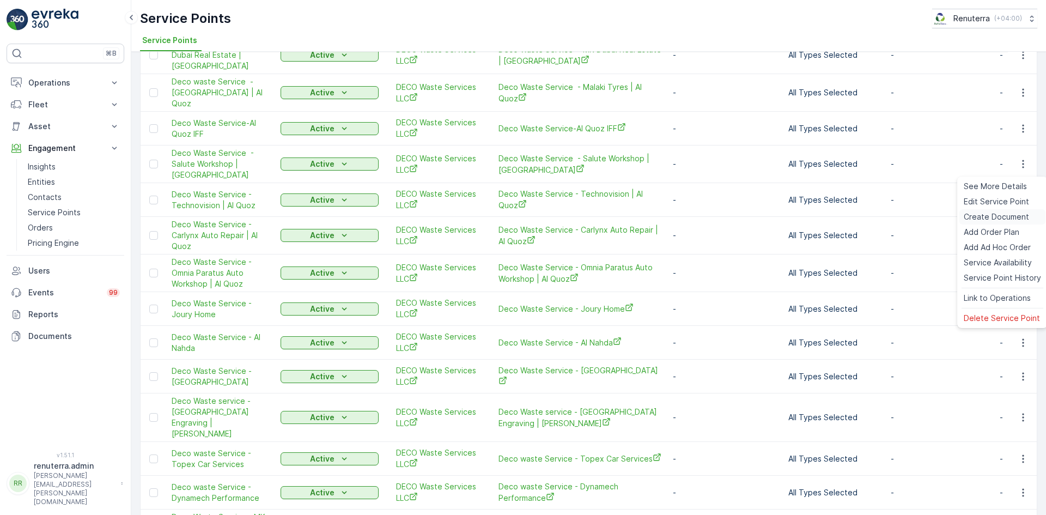
click at [992, 215] on span "Create Document" at bounding box center [995, 216] width 65 height 11
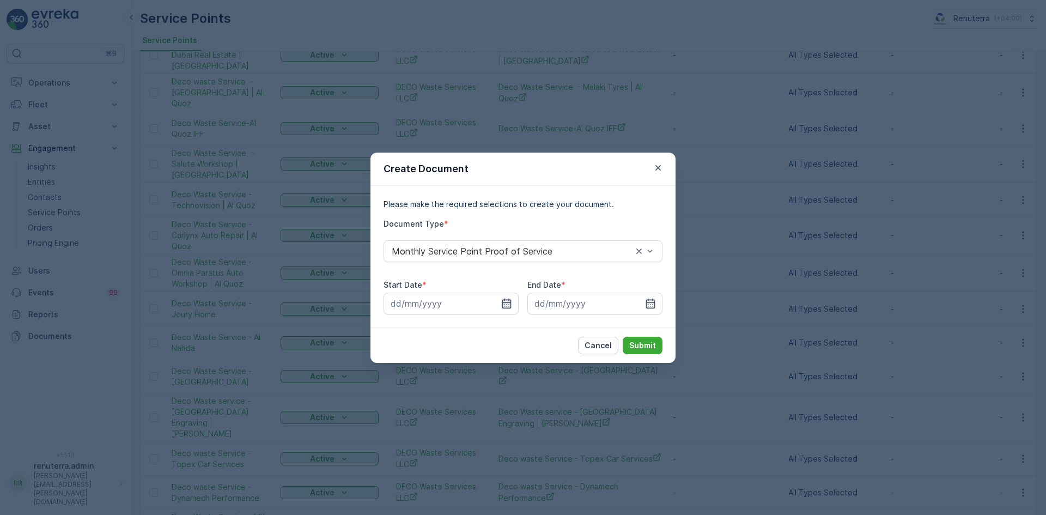
click at [505, 304] on icon "button" at bounding box center [506, 303] width 11 height 11
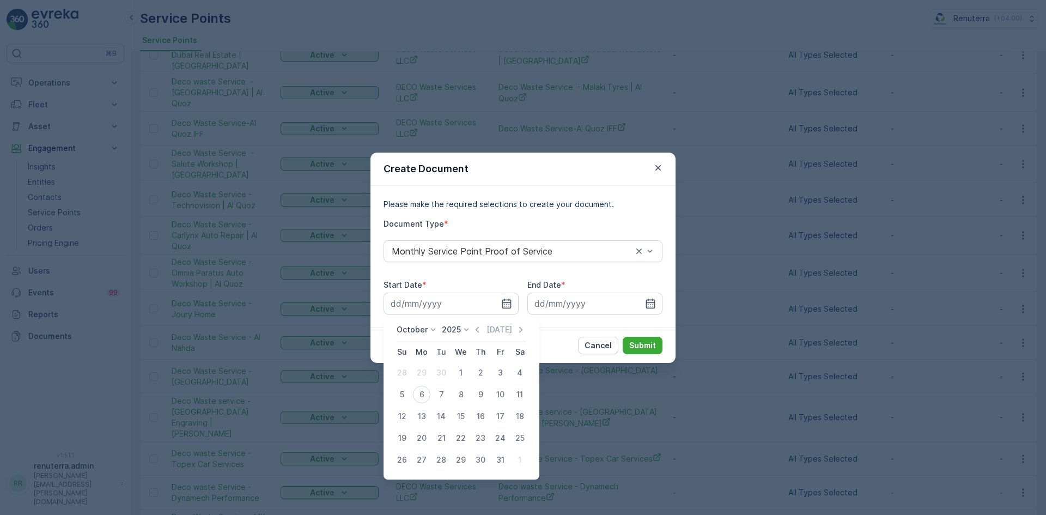
click at [478, 335] on div "October 2025 Today" at bounding box center [461, 333] width 130 height 18
click at [474, 331] on icon "button" at bounding box center [477, 329] width 11 height 11
drag, startPoint x: 425, startPoint y: 374, endPoint x: 448, endPoint y: 369, distance: 23.5
click at [425, 374] on div "1" at bounding box center [421, 372] width 17 height 17
type input "01.09.2025"
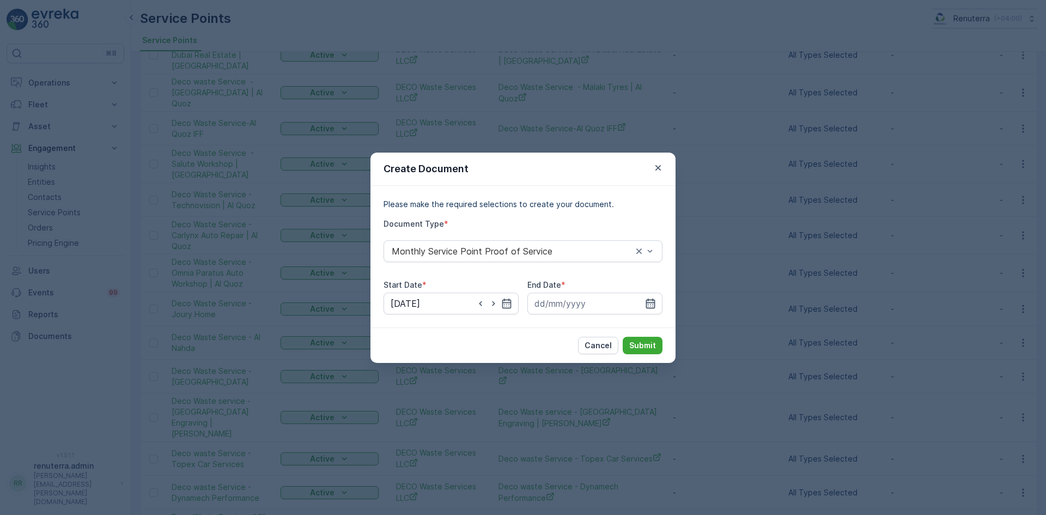
click at [649, 299] on div at bounding box center [594, 303] width 135 height 22
click at [649, 296] on input at bounding box center [594, 303] width 135 height 22
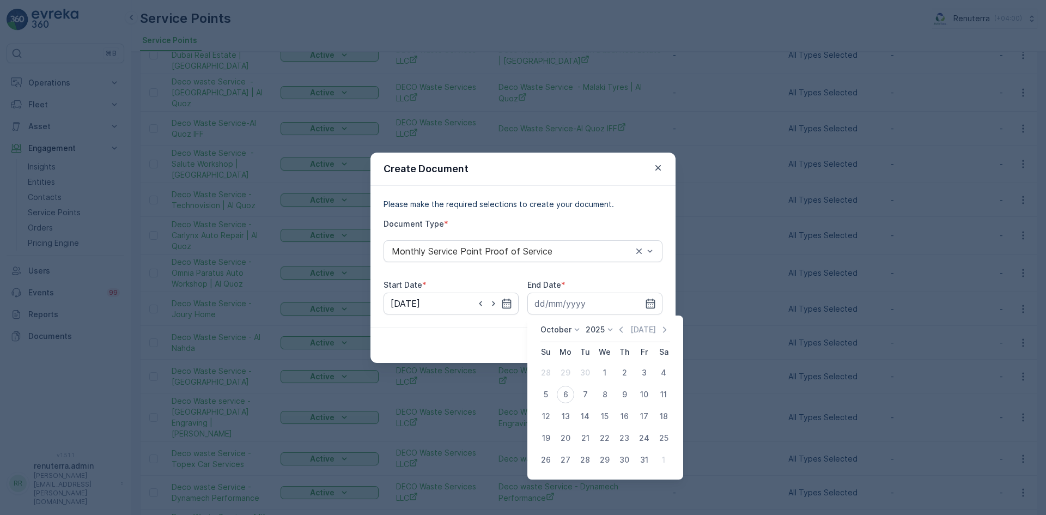
drag, startPoint x: 622, startPoint y: 326, endPoint x: 620, endPoint y: 334, distance: 8.3
click at [622, 327] on icon "button" at bounding box center [620, 329] width 11 height 11
click at [584, 458] on div "30" at bounding box center [584, 459] width 17 height 17
type input "30.09.2025"
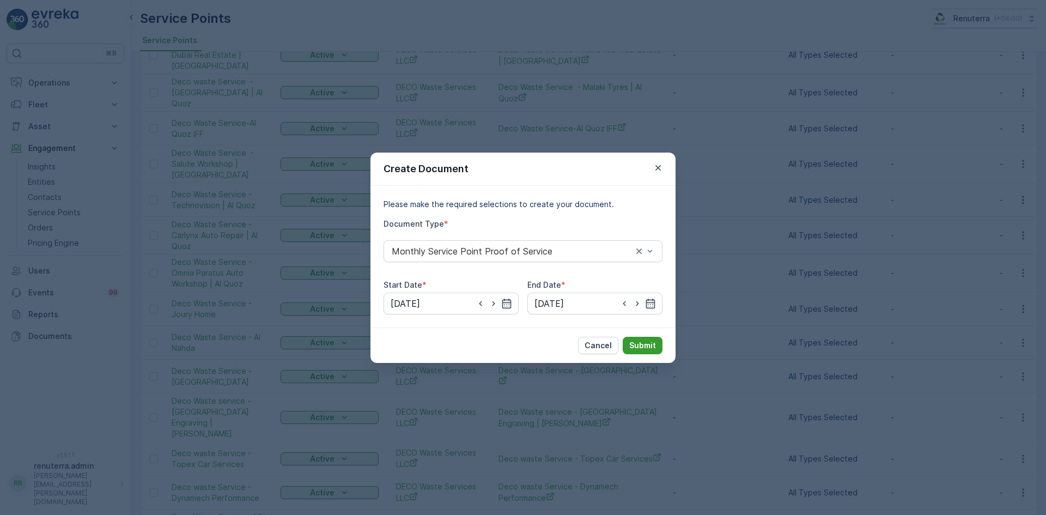
click at [641, 339] on button "Submit" at bounding box center [642, 345] width 40 height 17
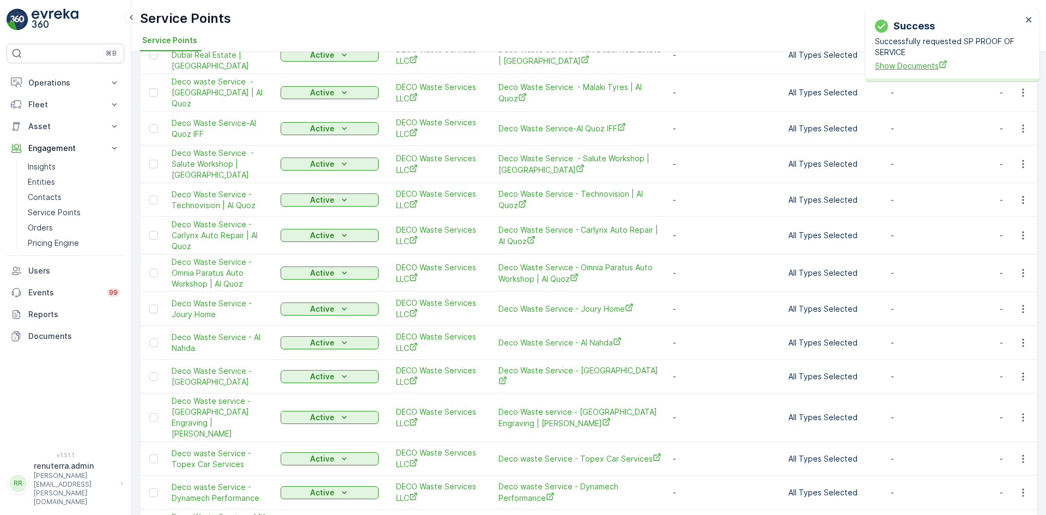
click at [909, 61] on span "Show Documents" at bounding box center [948, 65] width 147 height 11
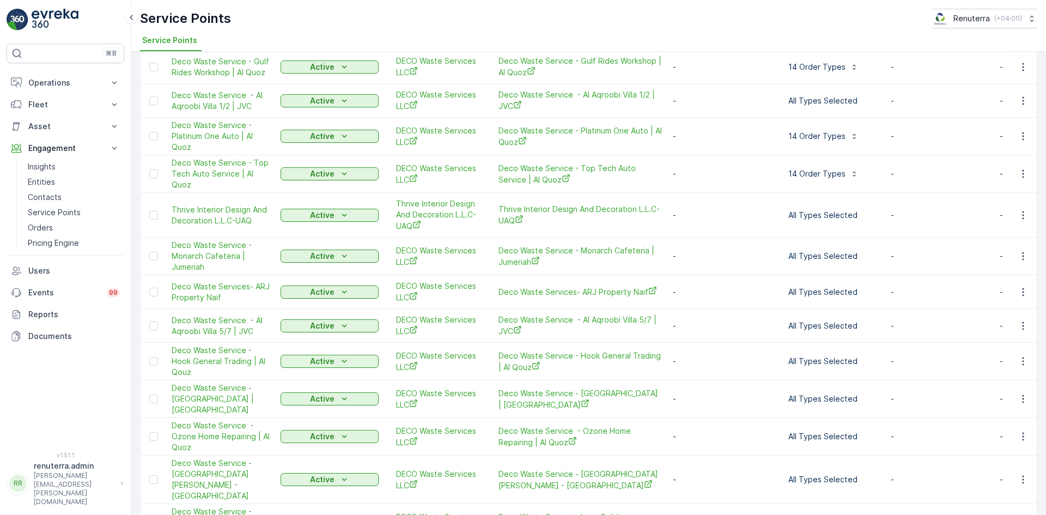
scroll to position [91, 0]
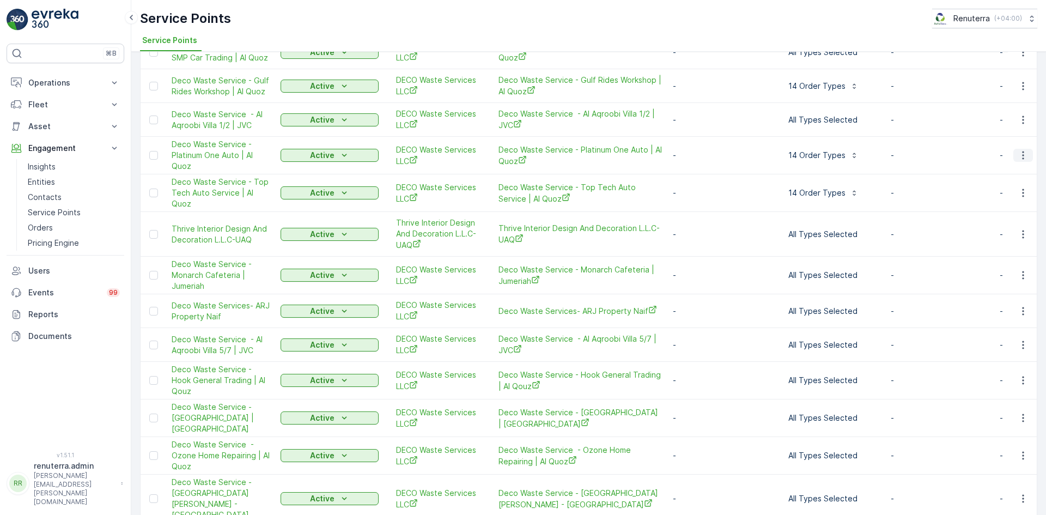
click at [1022, 158] on icon "button" at bounding box center [1023, 155] width 2 height 8
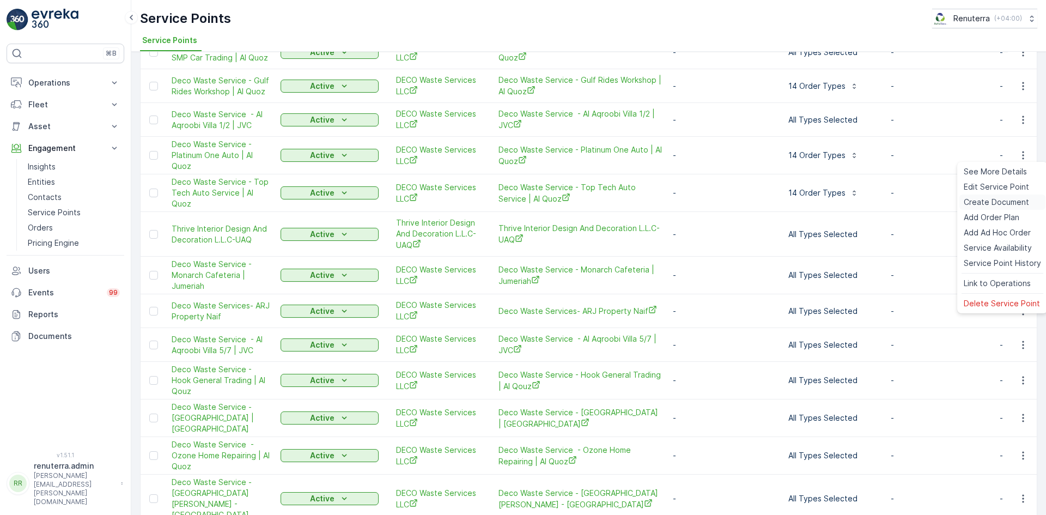
click at [982, 201] on span "Create Document" at bounding box center [995, 202] width 65 height 11
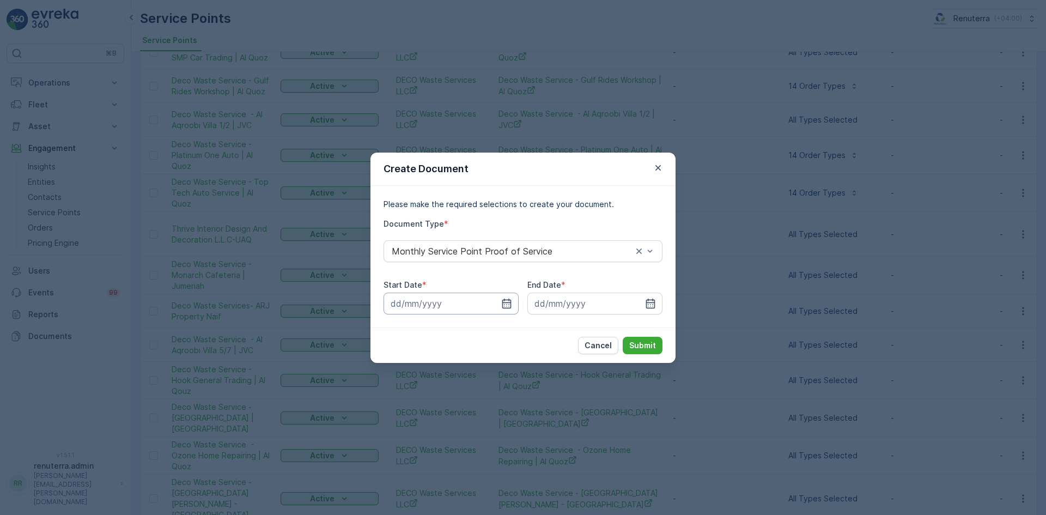
click at [500, 302] on input at bounding box center [450, 303] width 135 height 22
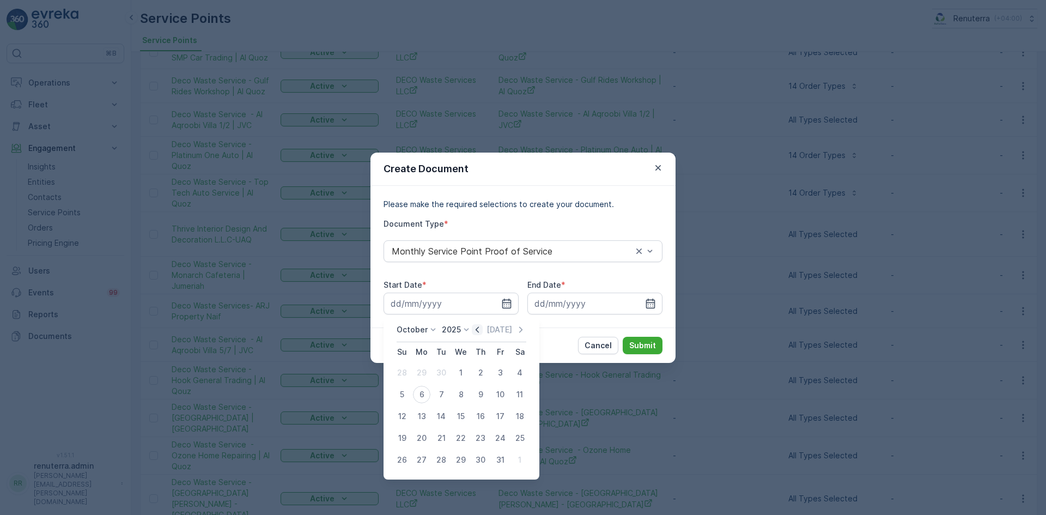
click at [479, 331] on icon "button" at bounding box center [476, 329] width 3 height 6
click at [422, 374] on div "1" at bounding box center [421, 372] width 17 height 17
type input "01.09.2025"
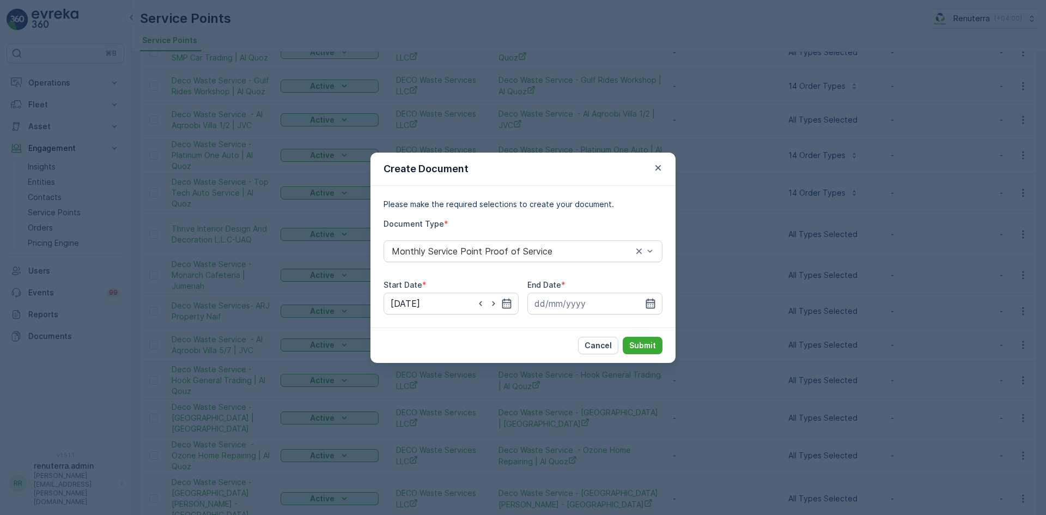
click at [652, 297] on div at bounding box center [594, 303] width 135 height 22
click at [650, 298] on icon "button" at bounding box center [650, 303] width 11 height 11
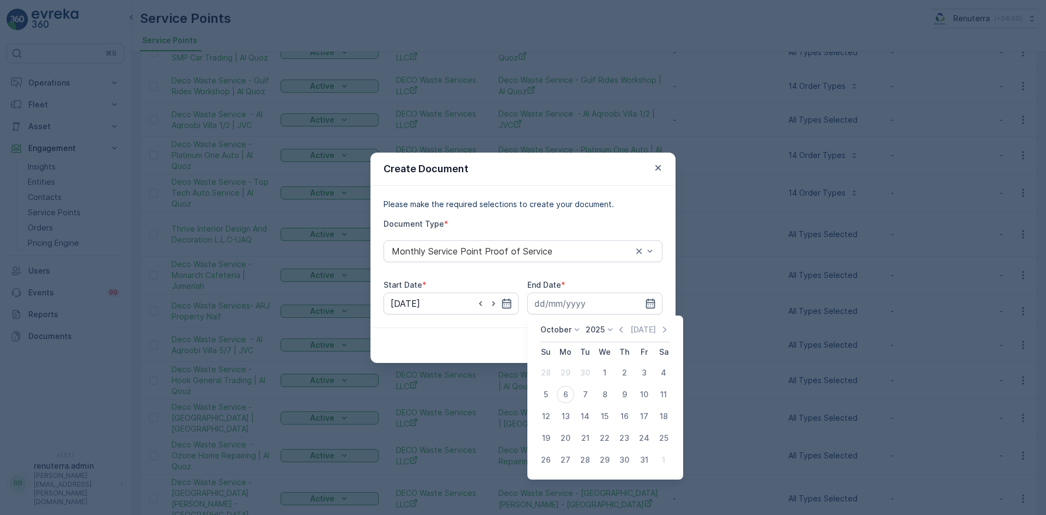
drag, startPoint x: 621, startPoint y: 328, endPoint x: 601, endPoint y: 359, distance: 36.7
click at [620, 328] on icon "button" at bounding box center [620, 329] width 11 height 11
drag, startPoint x: 582, startPoint y: 457, endPoint x: 618, endPoint y: 421, distance: 50.8
click at [583, 457] on div "30" at bounding box center [584, 459] width 17 height 17
type input "30.09.2025"
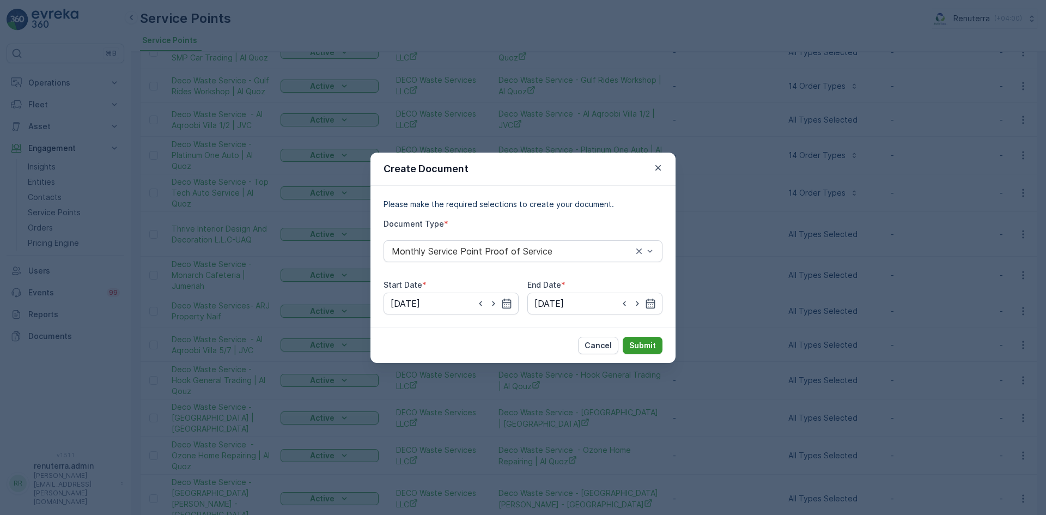
click at [641, 342] on p "Submit" at bounding box center [642, 345] width 27 height 11
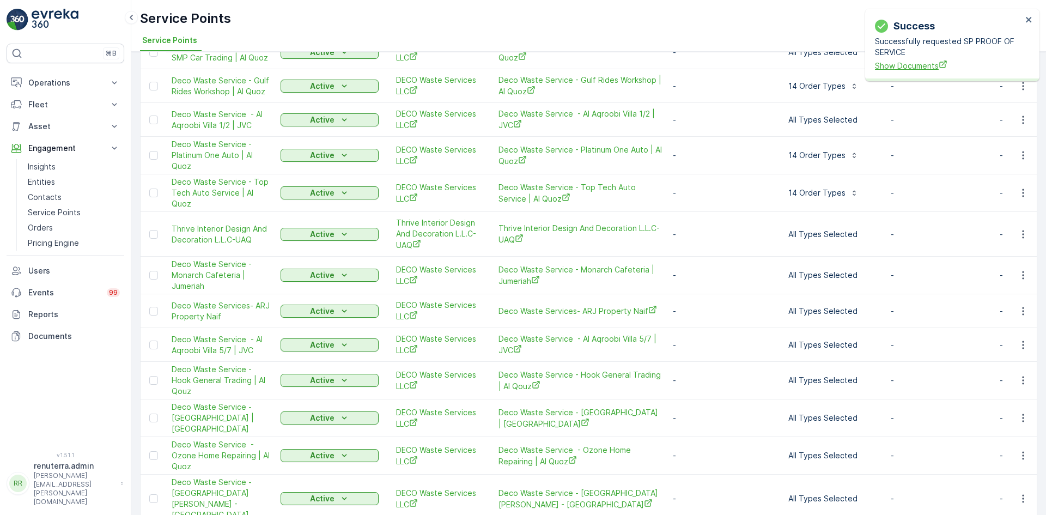
click at [926, 64] on span "Show Documents" at bounding box center [948, 65] width 147 height 11
click at [1027, 201] on td at bounding box center [1021, 193] width 29 height 38
click at [1023, 193] on icon "button" at bounding box center [1022, 192] width 11 height 11
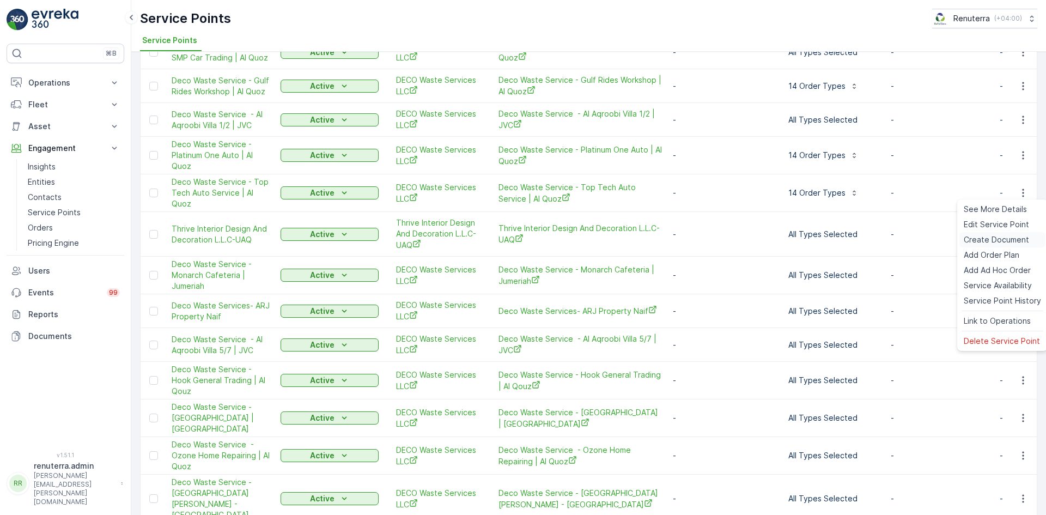
click at [991, 237] on span "Create Document" at bounding box center [995, 239] width 65 height 11
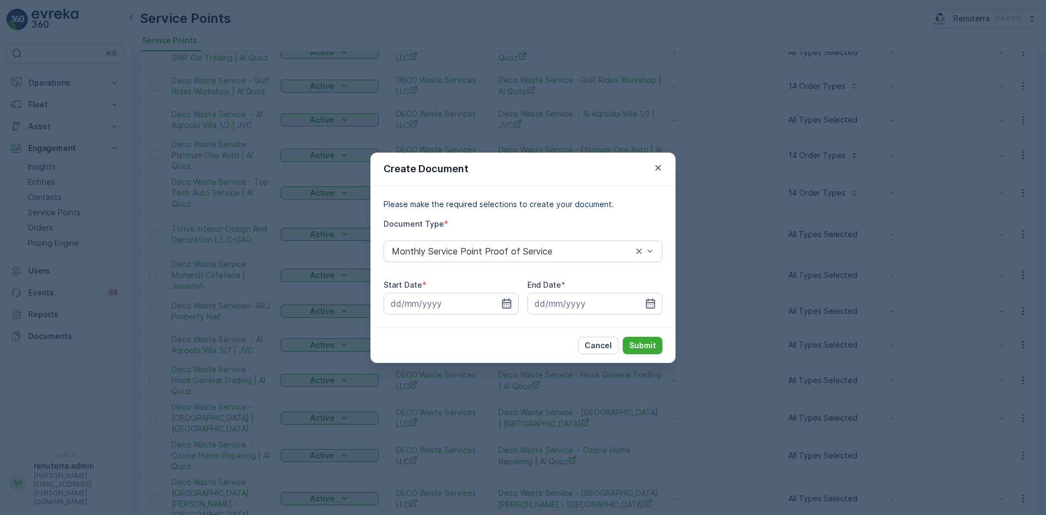
click at [502, 299] on icon "button" at bounding box center [506, 303] width 11 height 11
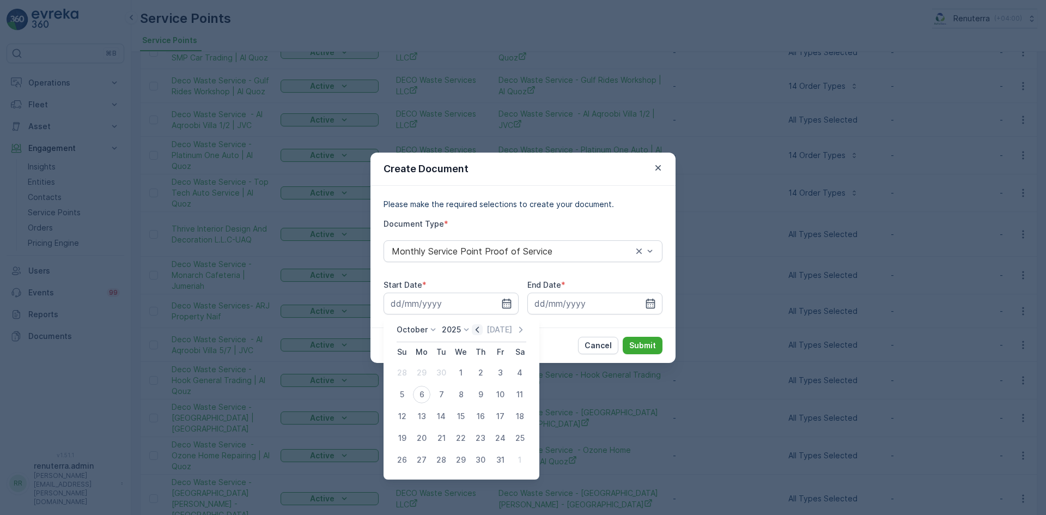
click at [478, 330] on icon "button" at bounding box center [477, 329] width 11 height 11
drag, startPoint x: 411, startPoint y: 376, endPoint x: 419, endPoint y: 376, distance: 8.2
click at [413, 376] on tr "31 1 2 3 4 5 6" at bounding box center [460, 373] width 137 height 22
drag, startPoint x: 420, startPoint y: 375, endPoint x: 472, endPoint y: 354, distance: 55.5
click at [420, 375] on div "1" at bounding box center [421, 372] width 17 height 17
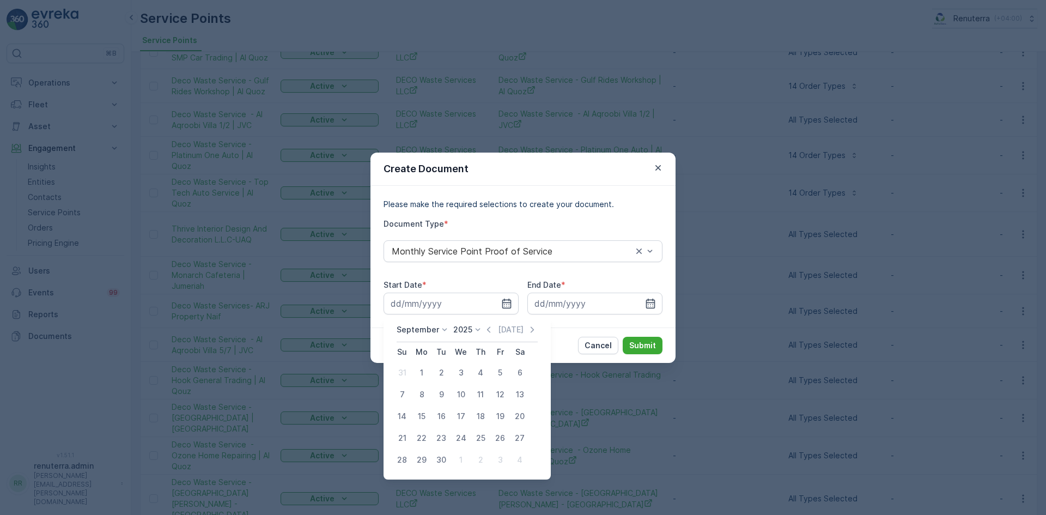
type input "01.09.2025"
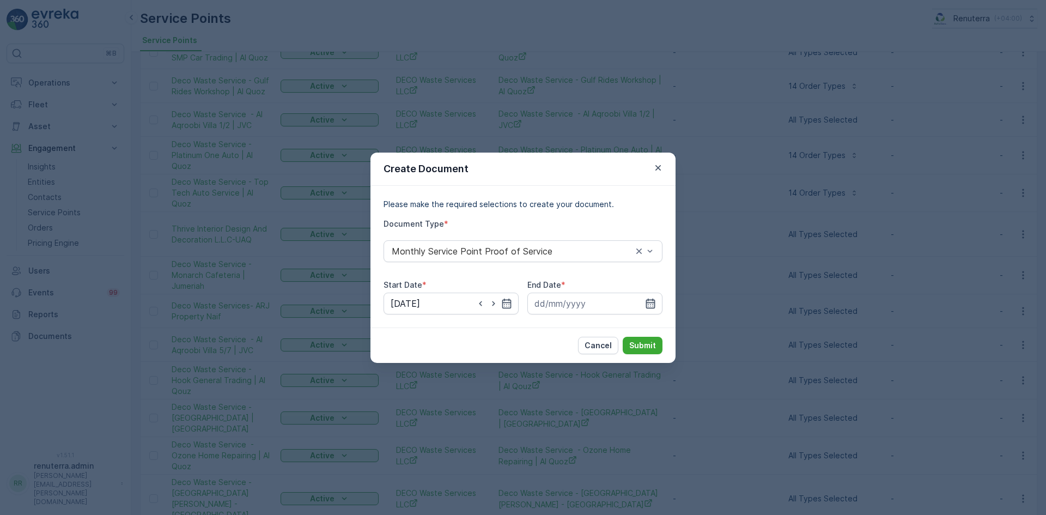
drag, startPoint x: 660, startPoint y: 301, endPoint x: 653, endPoint y: 303, distance: 6.7
click at [659, 302] on input at bounding box center [594, 303] width 135 height 22
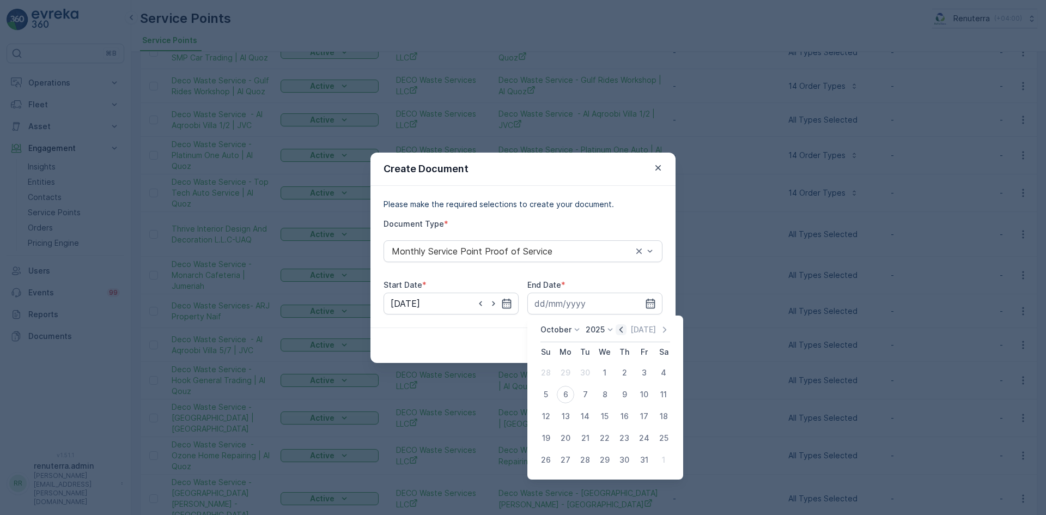
drag, startPoint x: 623, startPoint y: 325, endPoint x: 615, endPoint y: 345, distance: 22.2
click at [623, 327] on icon "button" at bounding box center [620, 329] width 11 height 11
click at [585, 457] on div "30" at bounding box center [584, 459] width 17 height 17
type input "30.09.2025"
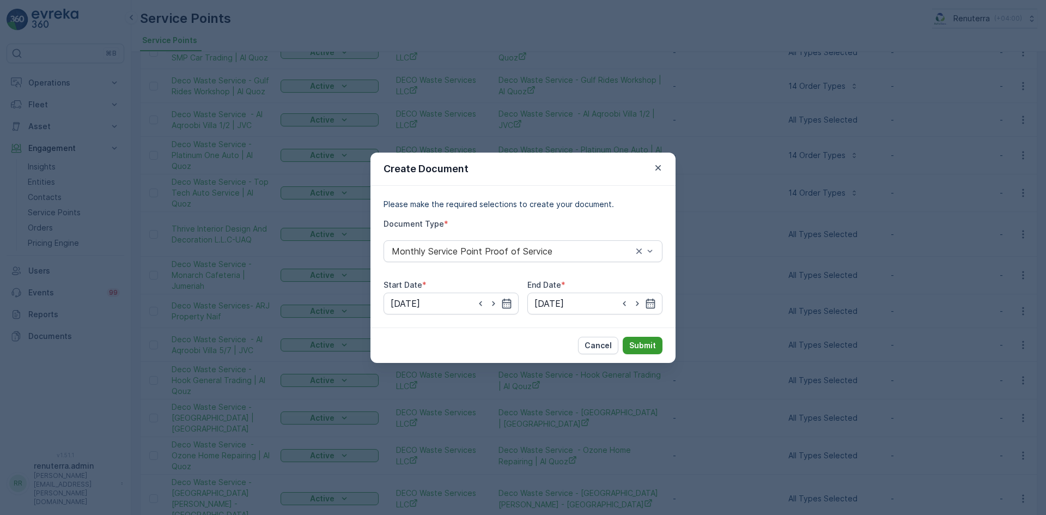
click at [641, 348] on p "Submit" at bounding box center [642, 345] width 27 height 11
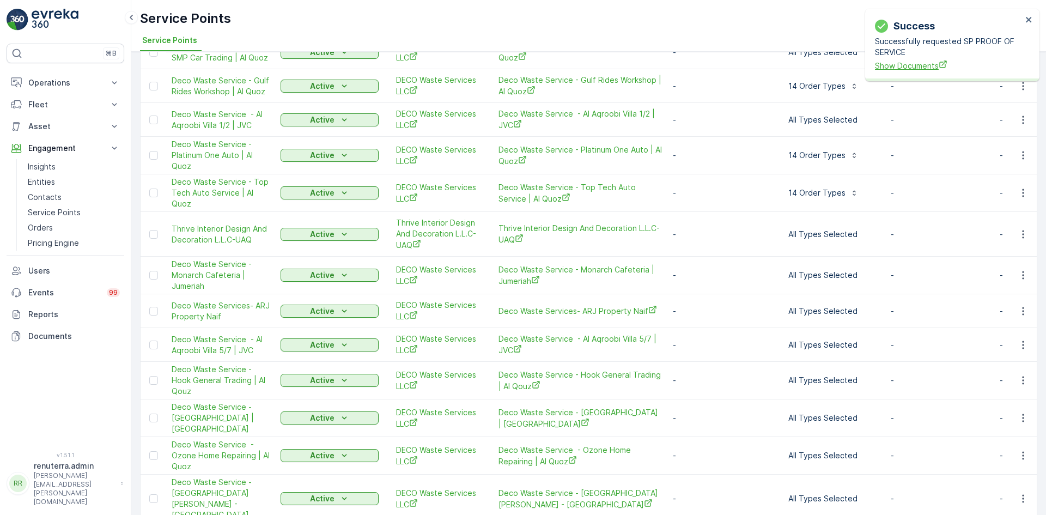
click at [920, 68] on span "Show Documents" at bounding box center [948, 65] width 147 height 11
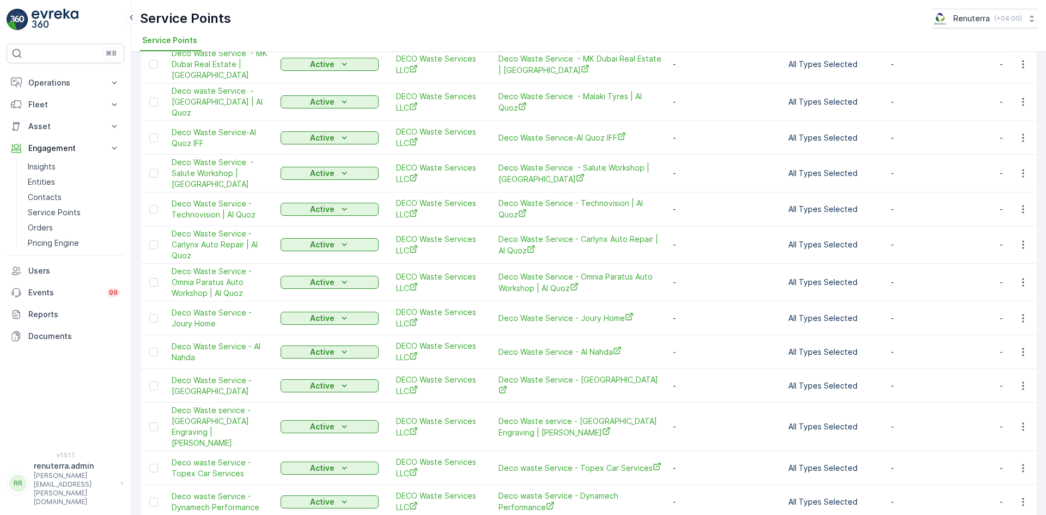
scroll to position [1017, 0]
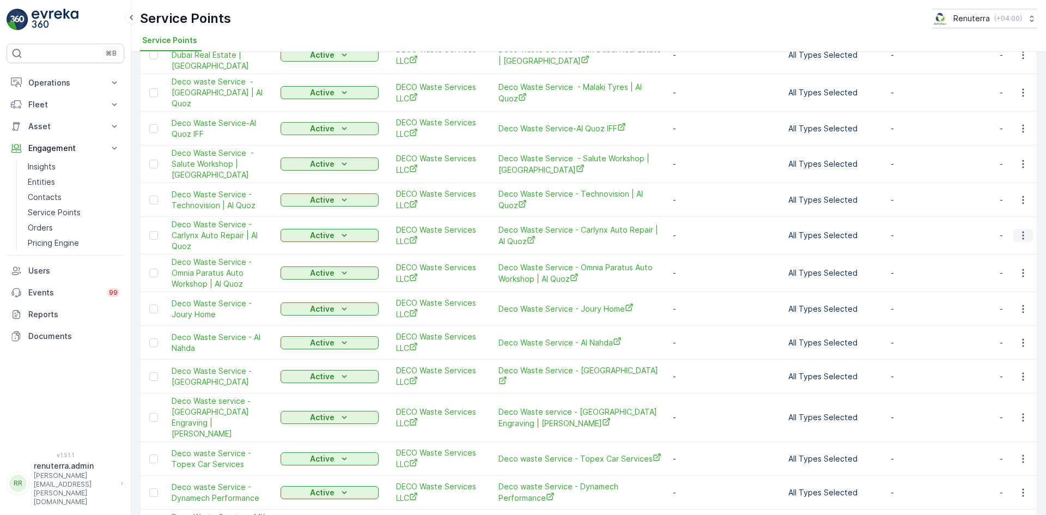
click at [1014, 229] on button "button" at bounding box center [1023, 235] width 20 height 13
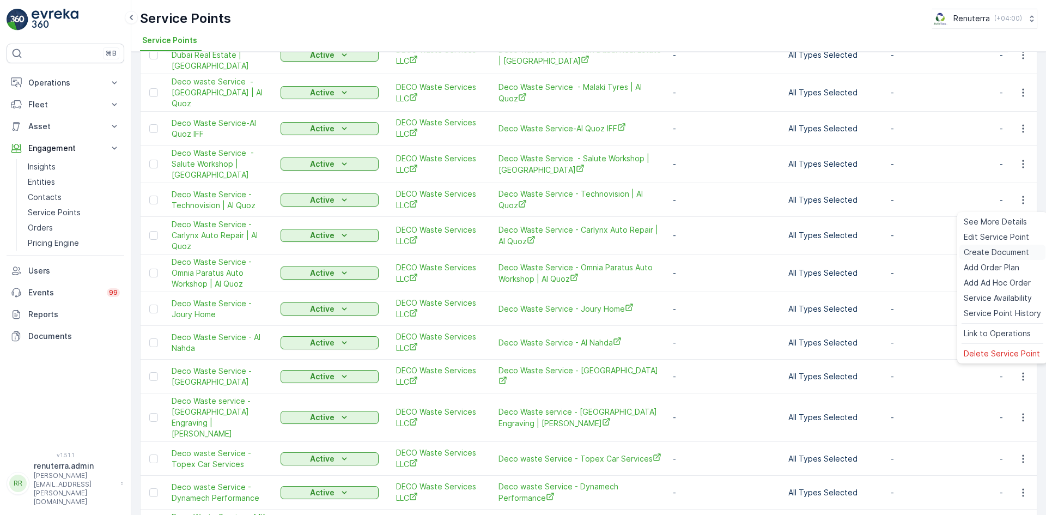
click at [974, 256] on div "Create Document" at bounding box center [1002, 251] width 86 height 15
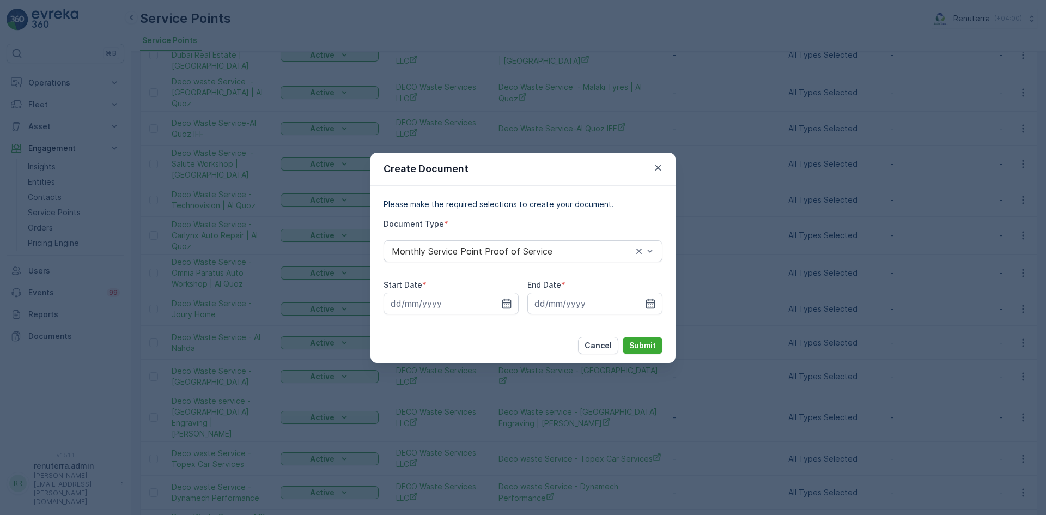
click at [499, 315] on div "Please make the required selections to create your document. Document Type * Mo…" at bounding box center [522, 257] width 305 height 142
click at [509, 306] on icon "button" at bounding box center [506, 303] width 9 height 10
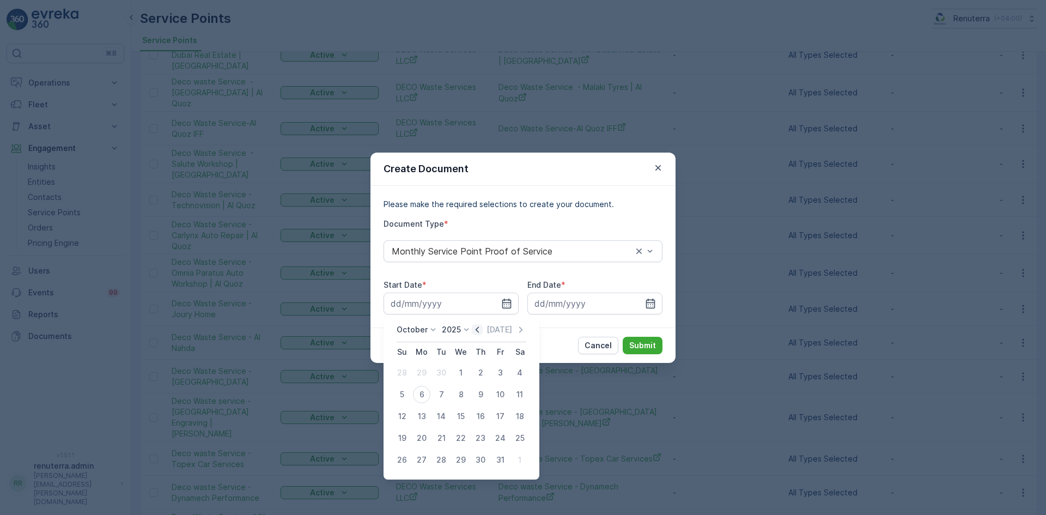
click at [481, 334] on icon "button" at bounding box center [477, 329] width 11 height 11
click at [421, 374] on div "1" at bounding box center [421, 372] width 17 height 17
type input "01.09.2025"
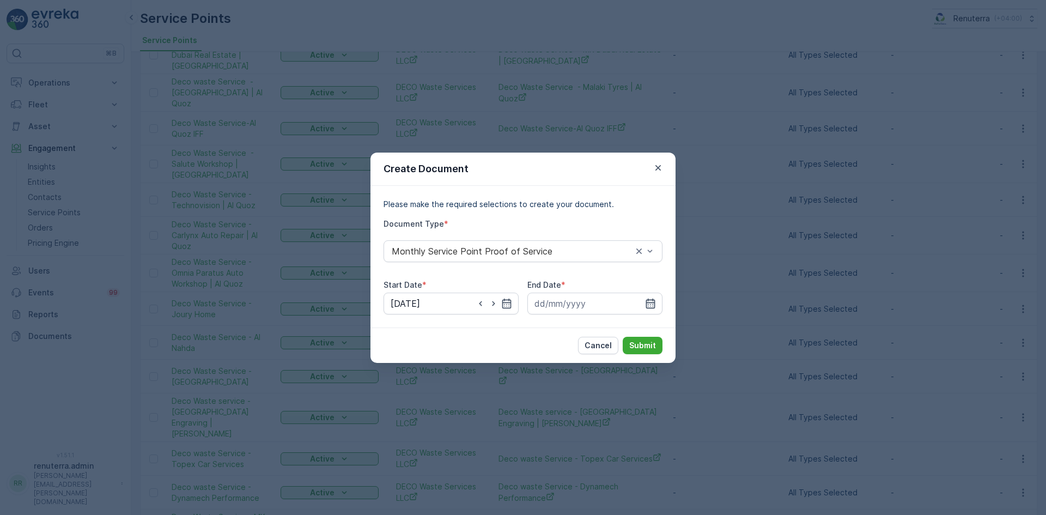
click at [649, 305] on icon "button" at bounding box center [650, 303] width 11 height 11
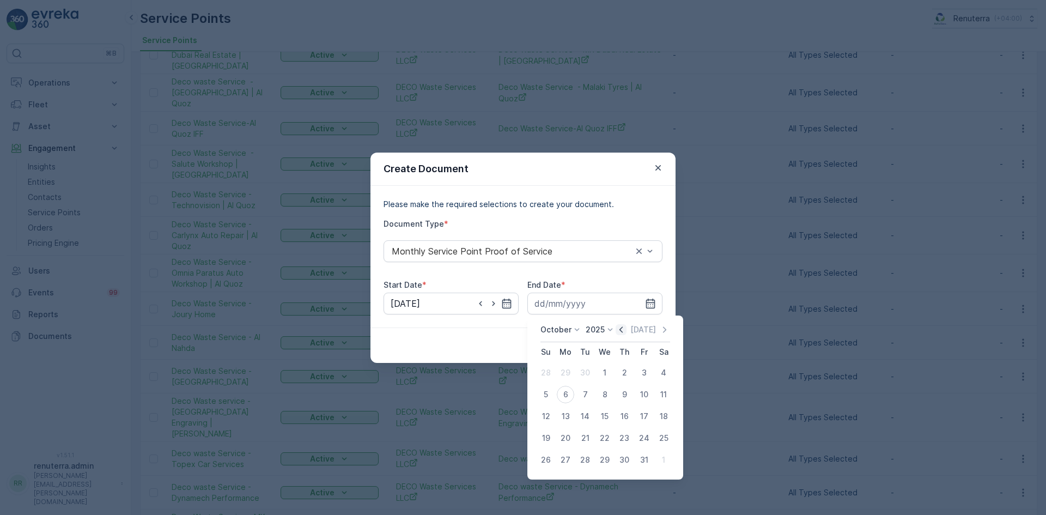
click at [622, 328] on icon "button" at bounding box center [620, 329] width 3 height 6
click at [584, 461] on div "30" at bounding box center [584, 459] width 17 height 17
type input "30.09.2025"
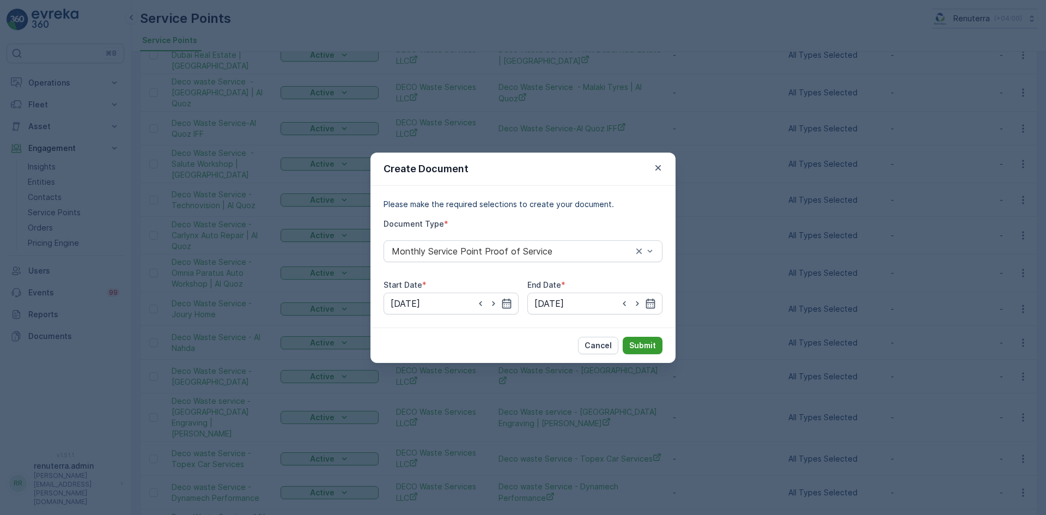
click at [643, 351] on button "Submit" at bounding box center [642, 345] width 40 height 17
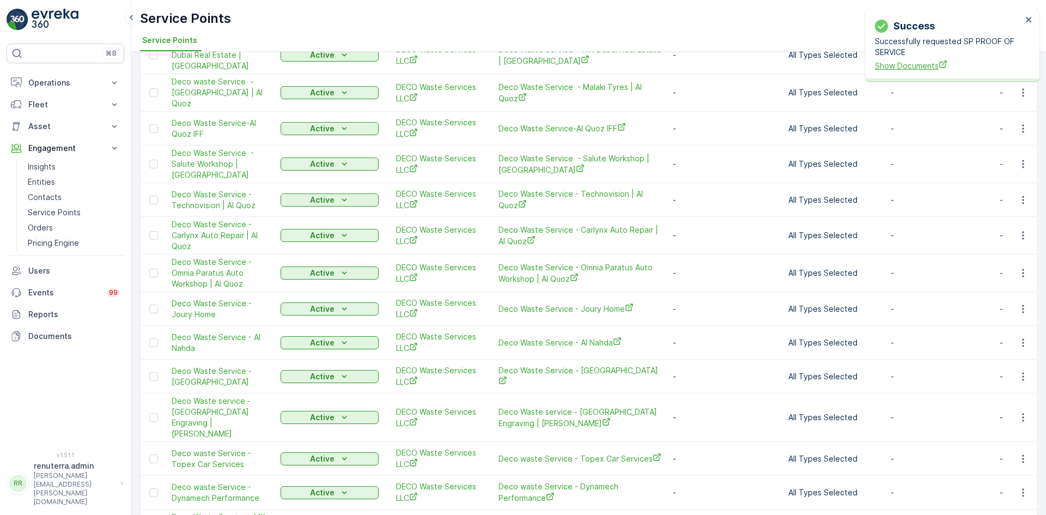
click at [912, 66] on span "Show Documents" at bounding box center [948, 65] width 147 height 11
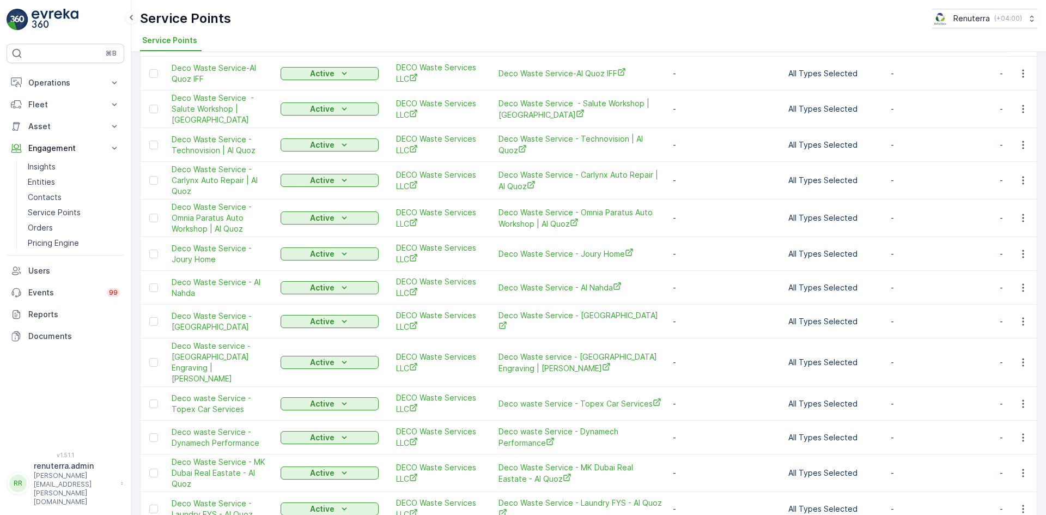
scroll to position [1089, 0]
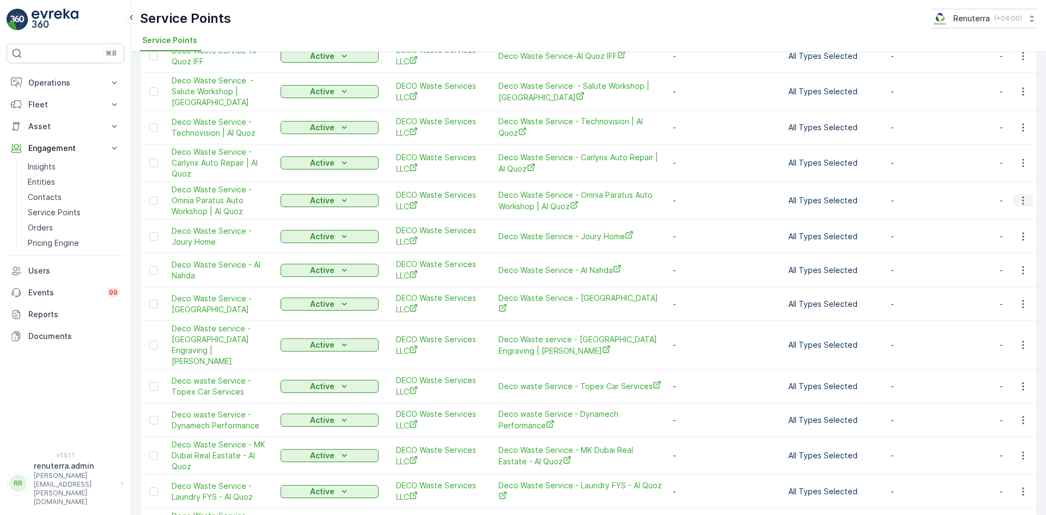
click at [1022, 197] on icon "button" at bounding box center [1023, 201] width 2 height 8
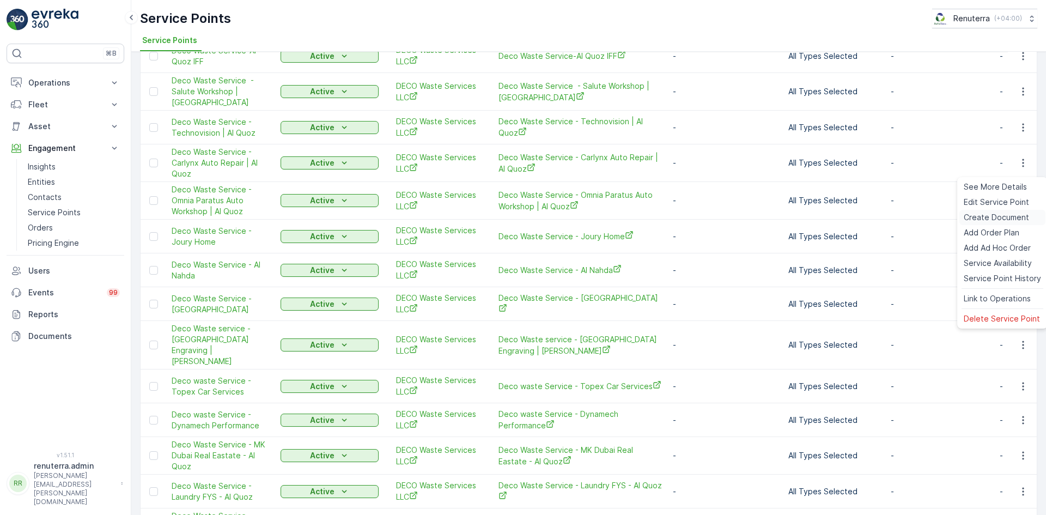
click at [1000, 216] on span "Create Document" at bounding box center [995, 217] width 65 height 11
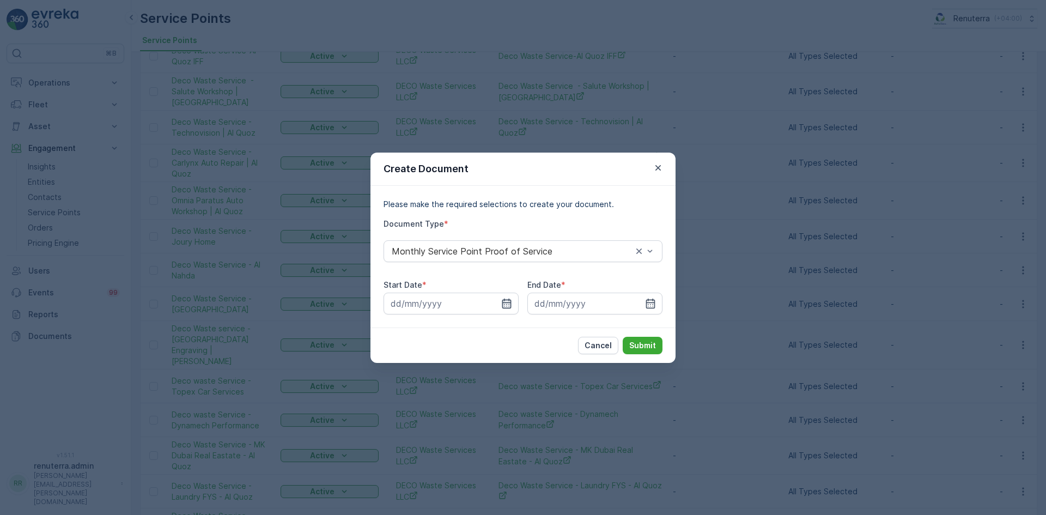
click at [510, 303] on icon "button" at bounding box center [506, 303] width 11 height 11
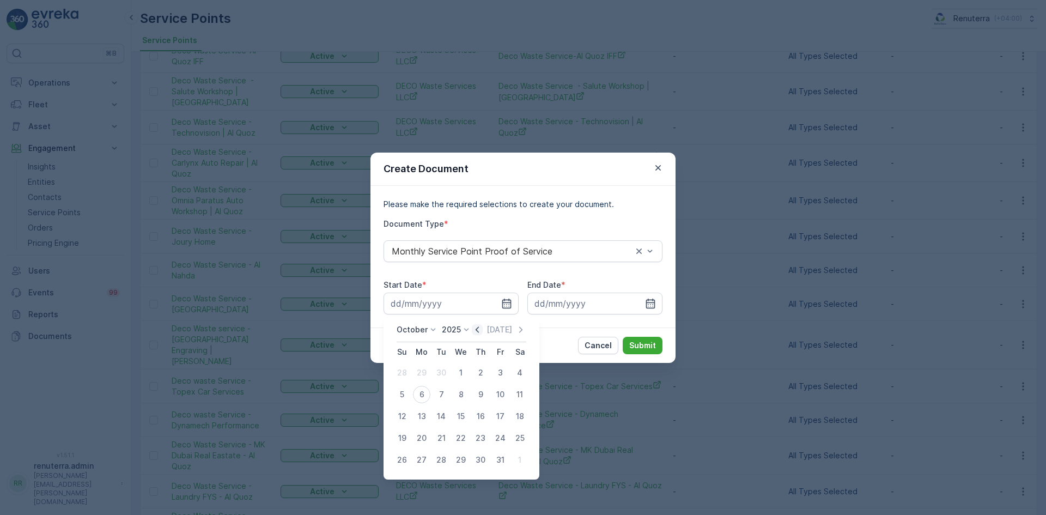
click at [478, 326] on icon "button" at bounding box center [477, 329] width 11 height 11
click at [417, 375] on div "1" at bounding box center [421, 372] width 17 height 17
type input "01.09.2025"
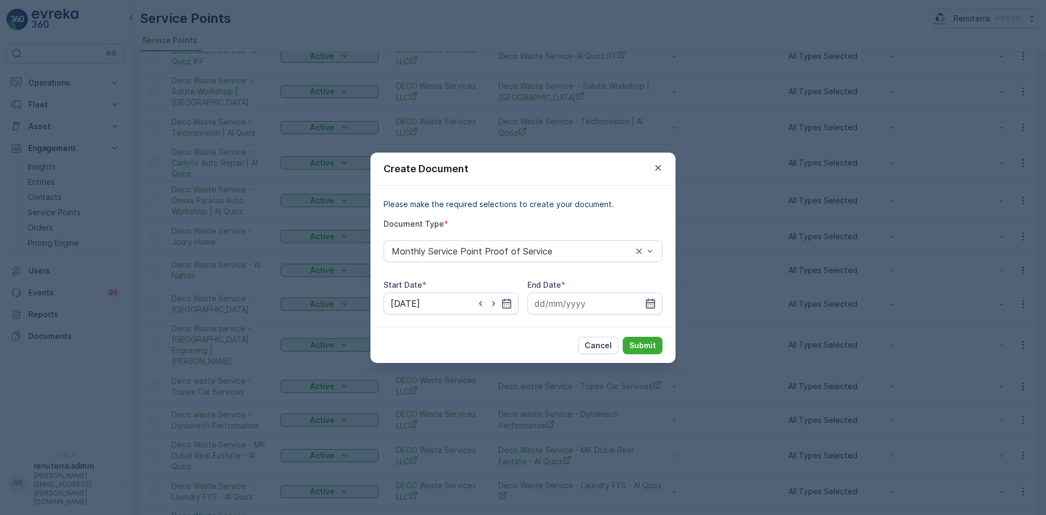
click at [646, 299] on icon "button" at bounding box center [650, 303] width 11 height 11
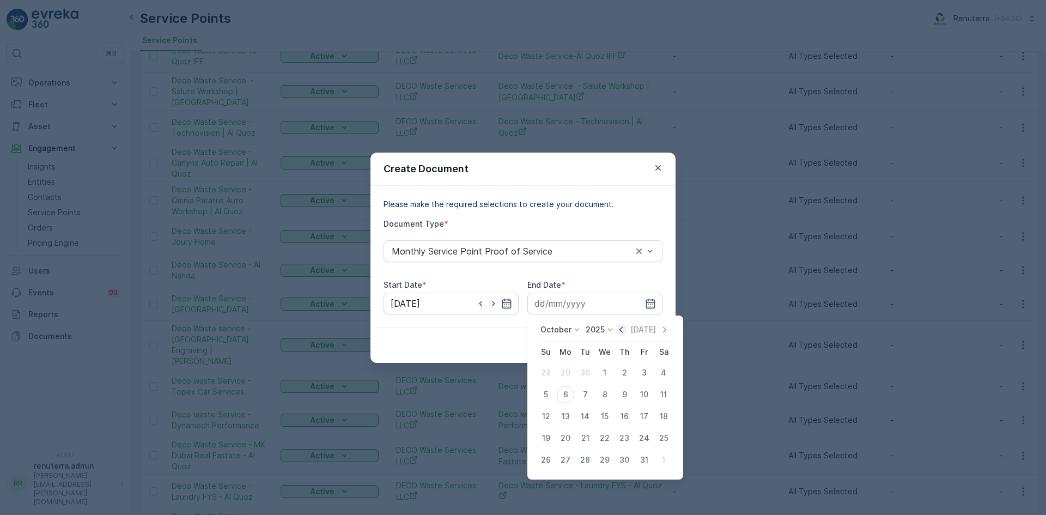
click at [626, 328] on icon "button" at bounding box center [620, 329] width 11 height 11
click at [581, 460] on div "30" at bounding box center [584, 459] width 17 height 17
type input "30.09.2025"
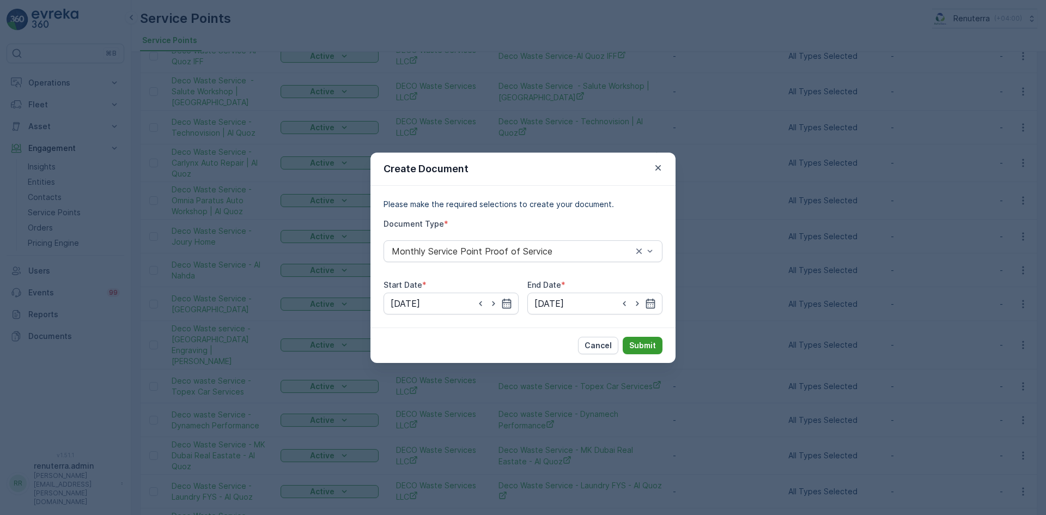
click at [640, 349] on p "Submit" at bounding box center [642, 345] width 27 height 11
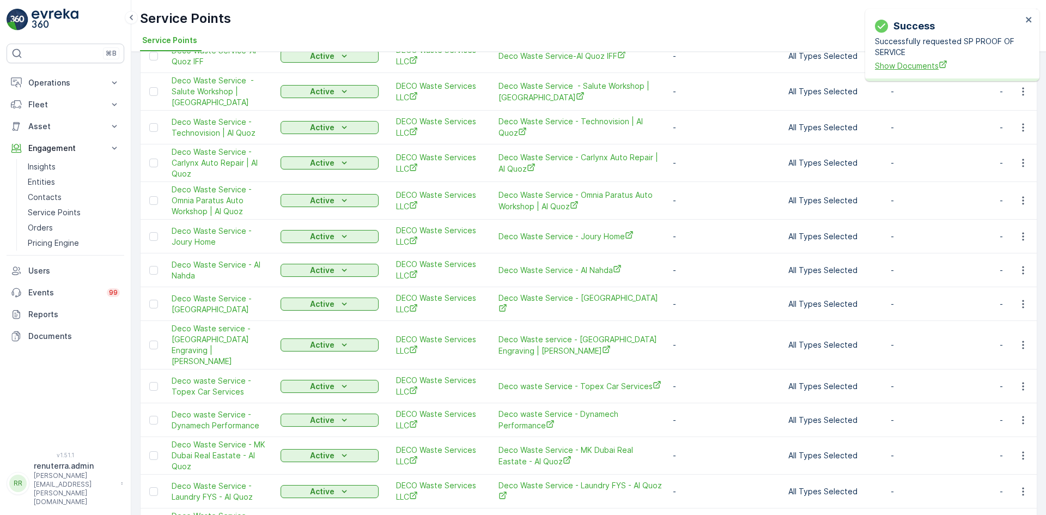
click at [914, 68] on span "Show Documents" at bounding box center [948, 65] width 147 height 11
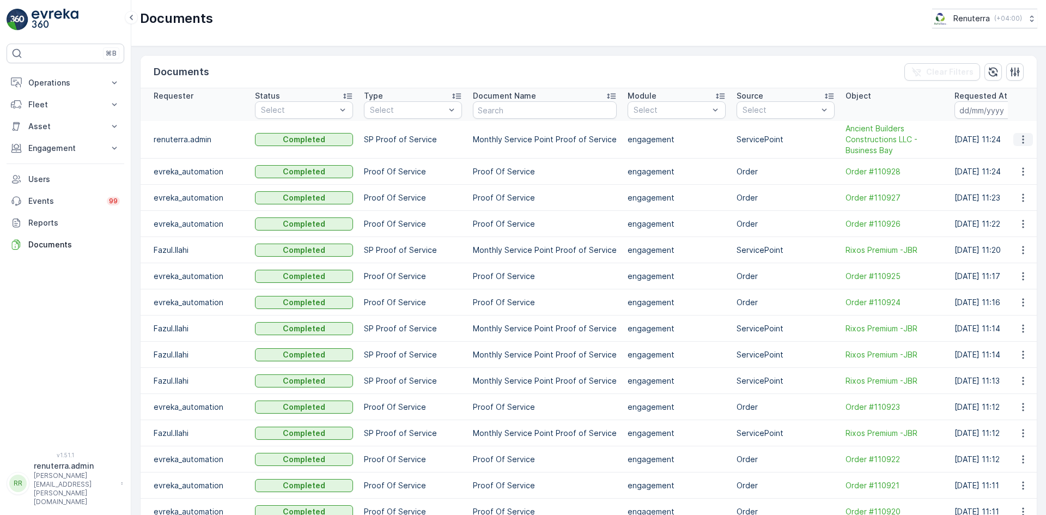
click at [1022, 142] on icon "button" at bounding box center [1022, 139] width 11 height 11
click at [1021, 157] on span "See Details" at bounding box center [1020, 155] width 42 height 11
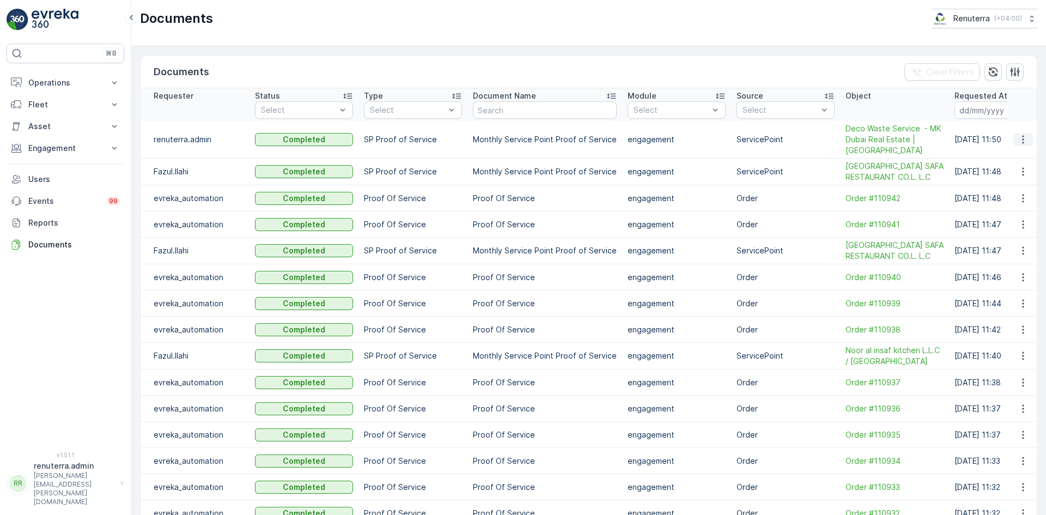
click at [1019, 142] on icon "button" at bounding box center [1022, 139] width 11 height 11
click at [1014, 155] on span "See Details" at bounding box center [1020, 155] width 42 height 11
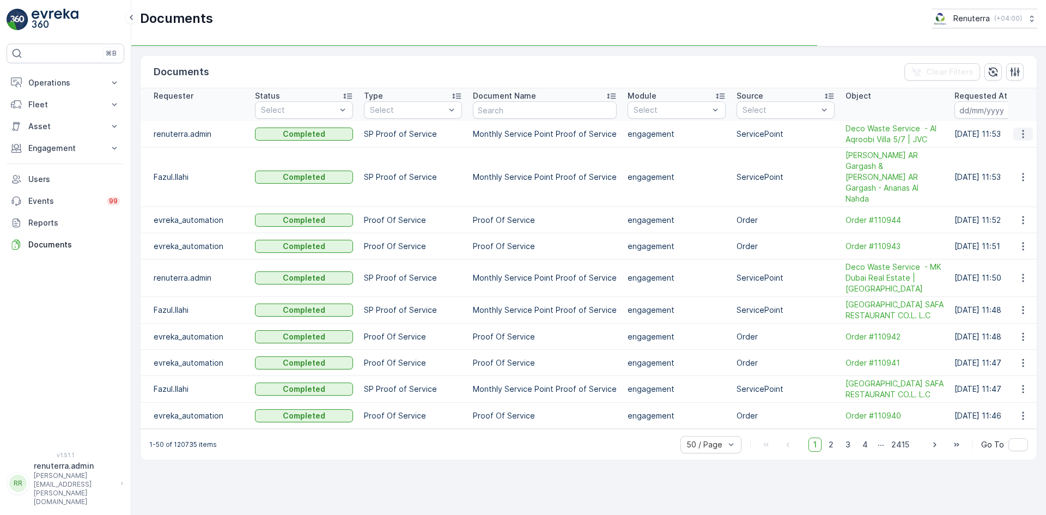
drag, startPoint x: 1021, startPoint y: 137, endPoint x: 1030, endPoint y: 132, distance: 10.5
click at [1028, 133] on button "button" at bounding box center [1023, 133] width 20 height 13
click at [1026, 133] on icon "button" at bounding box center [1022, 134] width 11 height 11
click at [1024, 135] on icon "button" at bounding box center [1022, 134] width 11 height 11
click at [1023, 135] on icon "button" at bounding box center [1022, 134] width 11 height 11
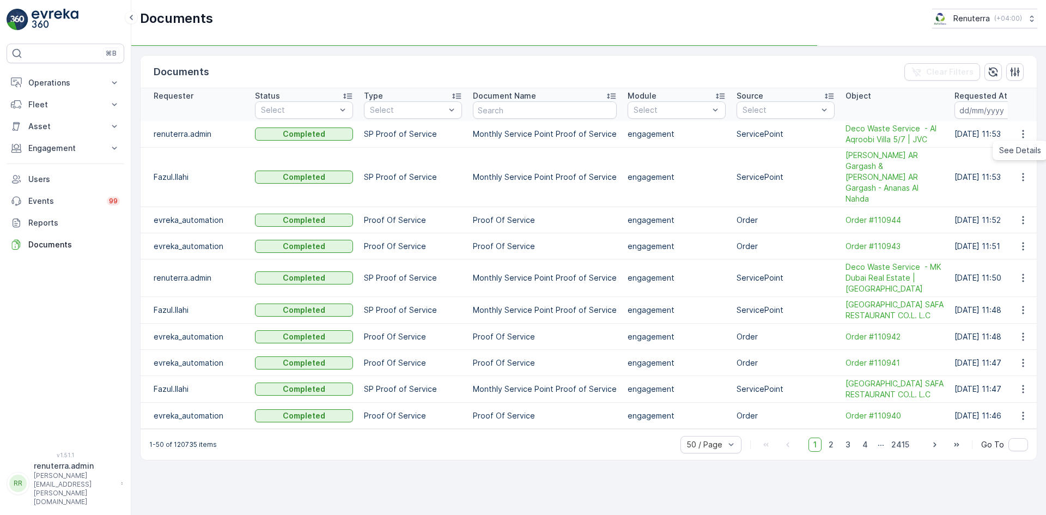
click at [1020, 158] on ul "See Details" at bounding box center [1019, 150] width 55 height 20
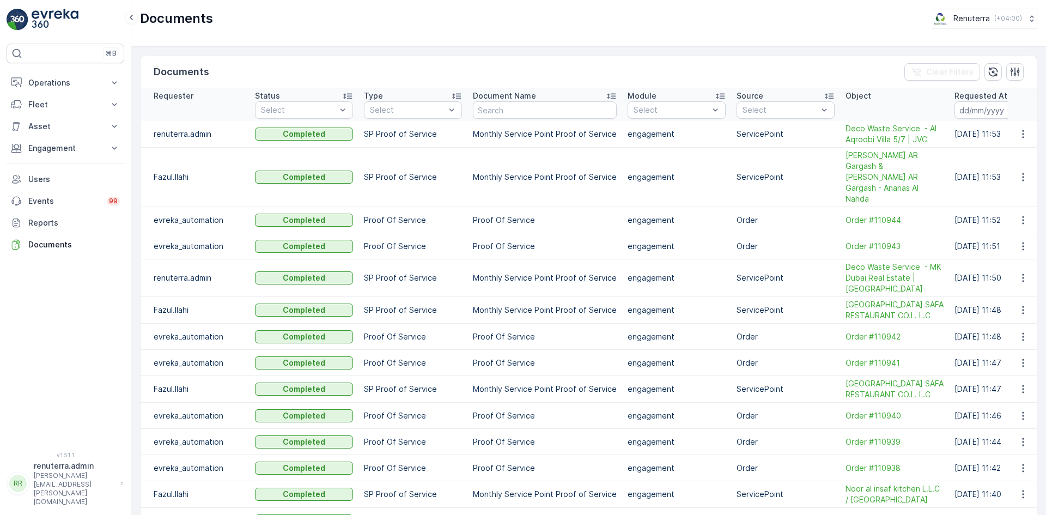
click at [1019, 152] on td at bounding box center [1021, 177] width 29 height 59
click at [1020, 133] on icon "button" at bounding box center [1022, 134] width 11 height 11
click at [1017, 153] on span "See Details" at bounding box center [1020, 150] width 42 height 11
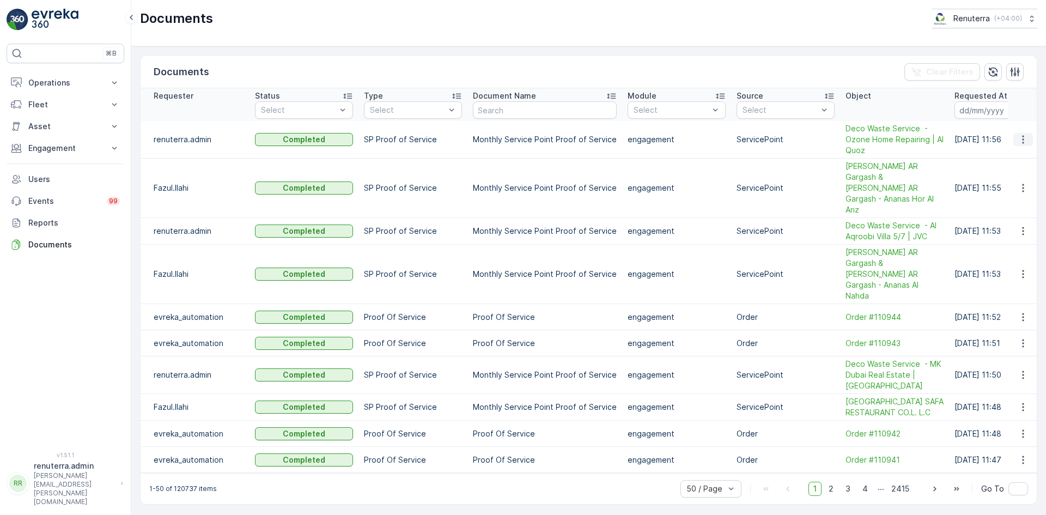
click at [1026, 141] on icon "button" at bounding box center [1022, 139] width 11 height 11
click at [1017, 153] on span "See Details" at bounding box center [1020, 155] width 42 height 11
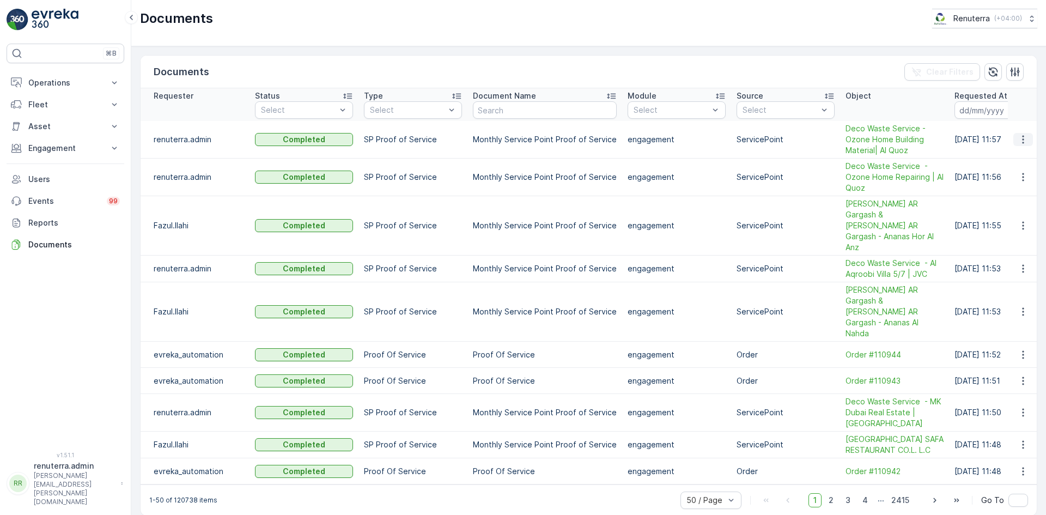
click at [1024, 143] on icon "button" at bounding box center [1022, 139] width 11 height 11
click at [1023, 157] on span "See Details" at bounding box center [1020, 155] width 42 height 11
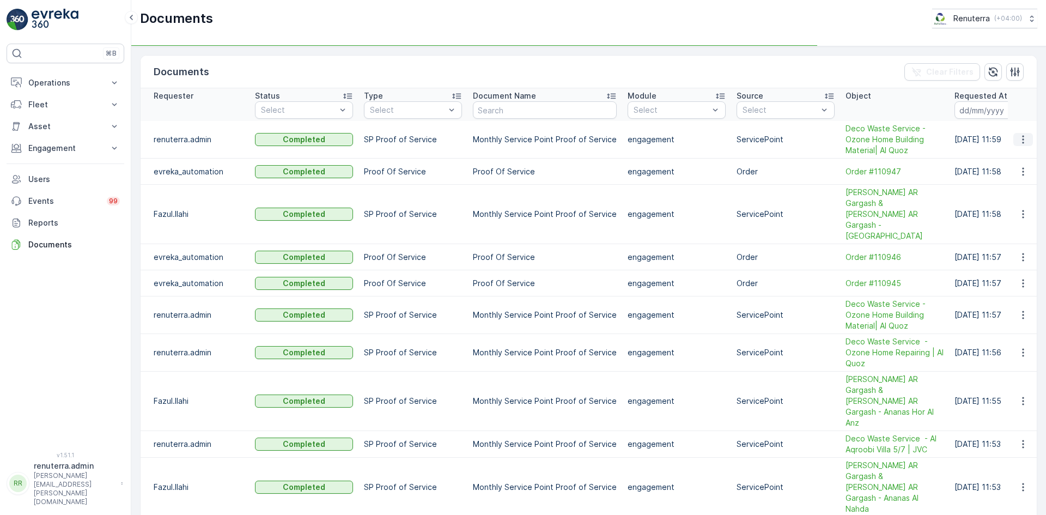
click at [1015, 140] on button "button" at bounding box center [1023, 139] width 20 height 13
click at [1017, 150] on div "See Details" at bounding box center [1019, 155] width 51 height 15
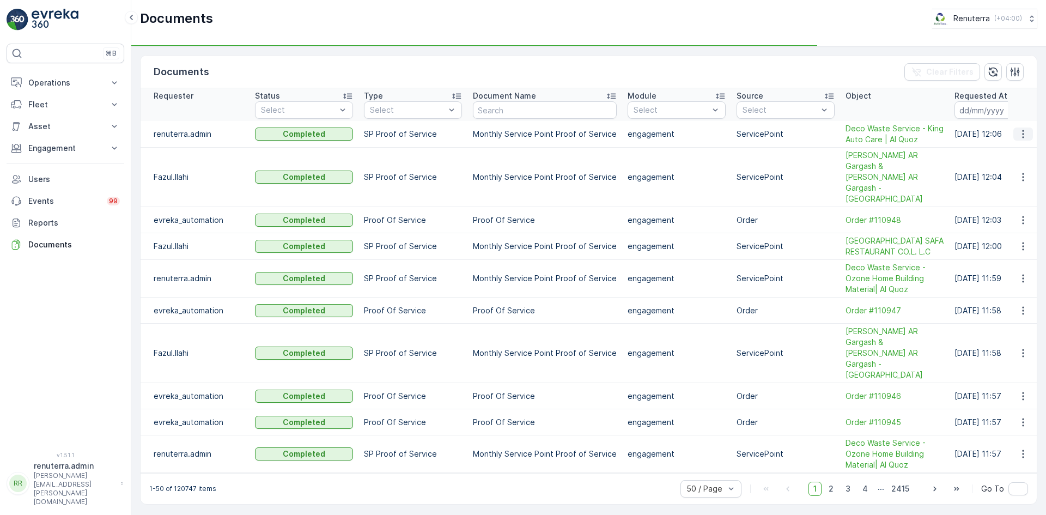
click at [1024, 132] on icon "button" at bounding box center [1022, 134] width 11 height 11
click at [1019, 135] on icon "button" at bounding box center [1022, 134] width 11 height 11
click at [1022, 149] on span "See Details" at bounding box center [1020, 150] width 42 height 11
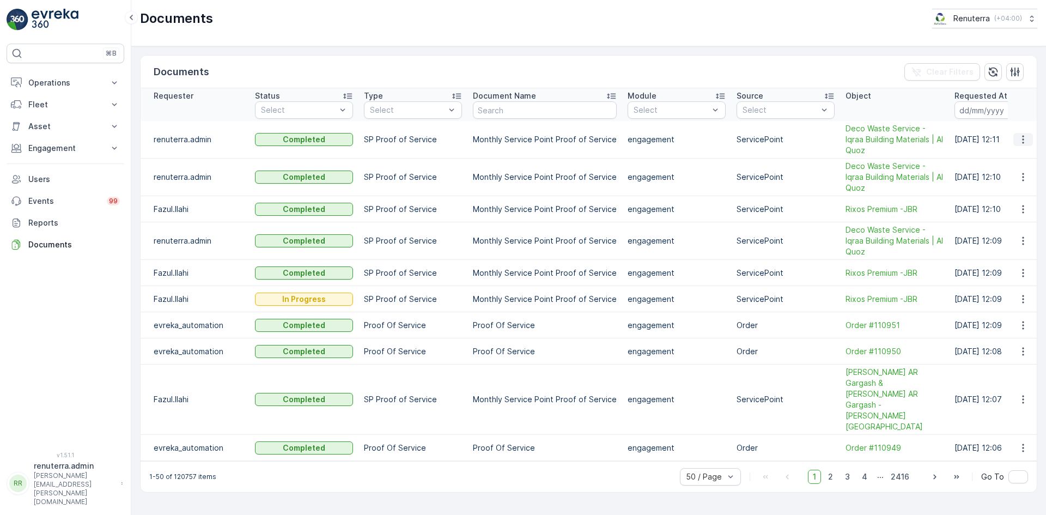
click at [1019, 145] on button "button" at bounding box center [1023, 139] width 20 height 13
click at [1020, 154] on span "See Details" at bounding box center [1020, 155] width 42 height 11
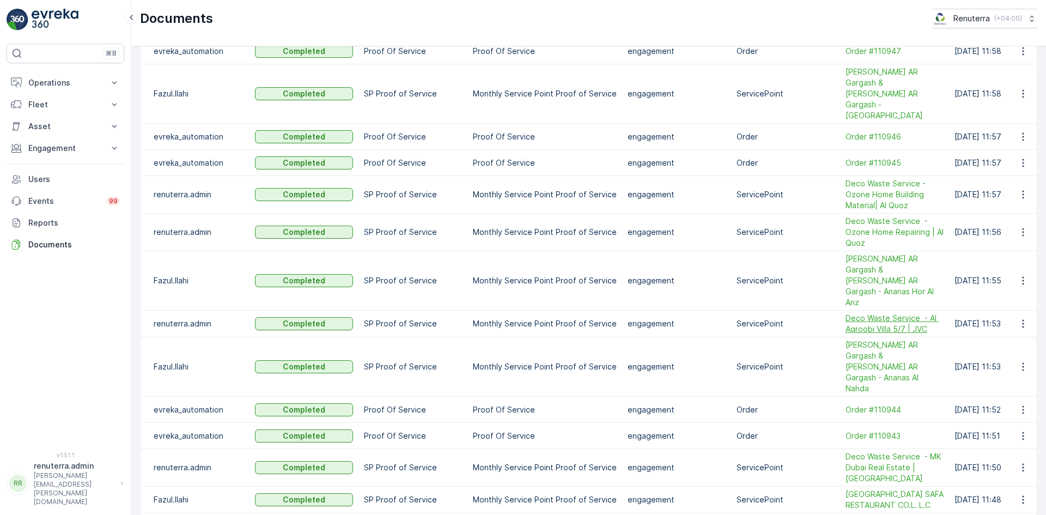
scroll to position [545, 0]
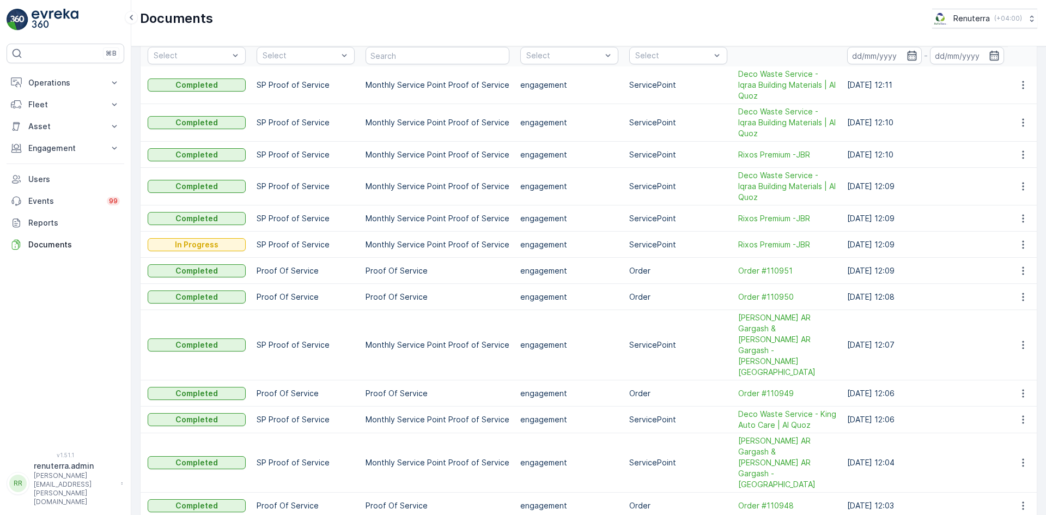
scroll to position [0, 0]
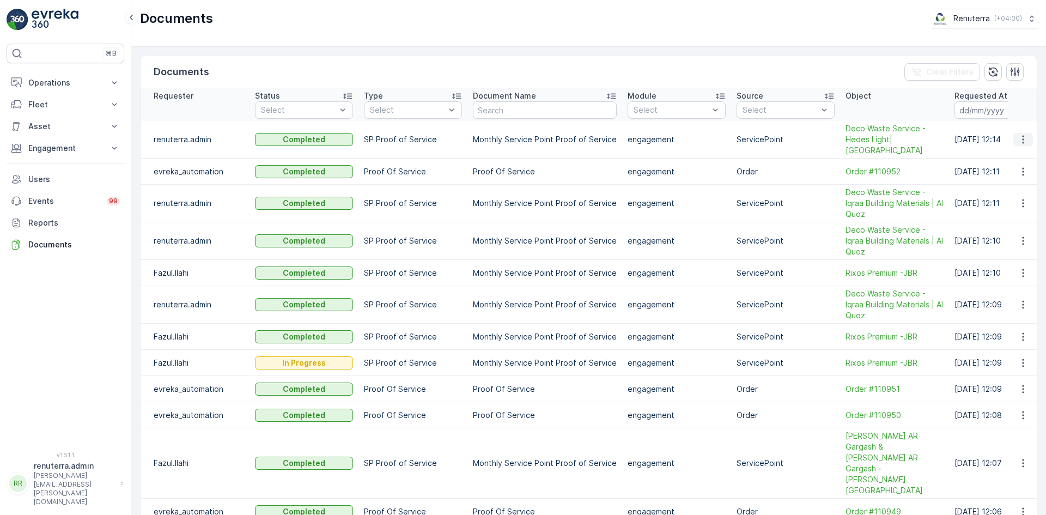
click at [1027, 139] on button "button" at bounding box center [1023, 139] width 20 height 13
click at [1016, 157] on span "See Details" at bounding box center [1020, 155] width 42 height 11
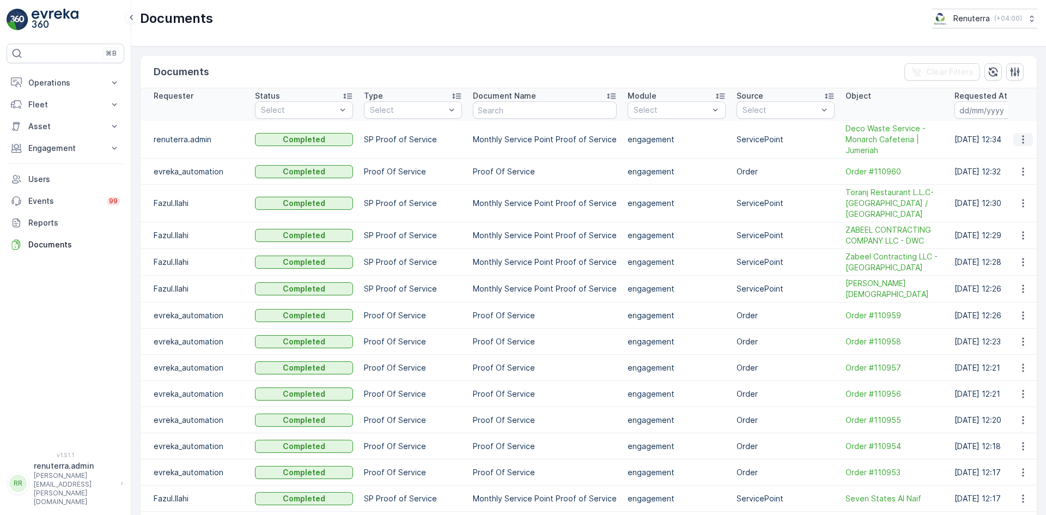
click at [1020, 139] on icon "button" at bounding box center [1022, 139] width 11 height 11
click at [1018, 160] on span "See Details" at bounding box center [1020, 155] width 42 height 11
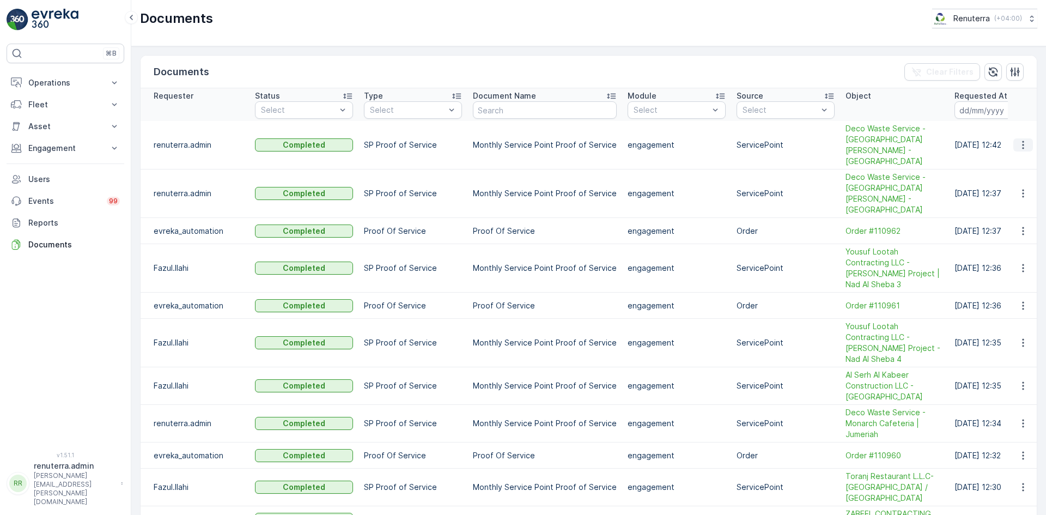
drag, startPoint x: 1019, startPoint y: 132, endPoint x: 1023, endPoint y: 139, distance: 8.5
click at [1020, 139] on icon "button" at bounding box center [1022, 144] width 11 height 11
click at [1019, 151] on span "See Details" at bounding box center [1020, 150] width 42 height 11
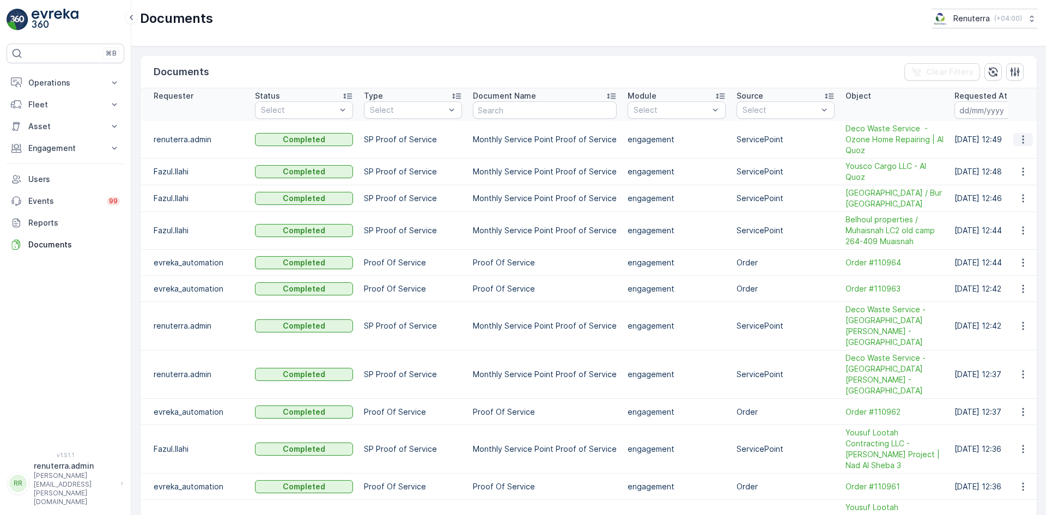
click at [1019, 137] on icon "button" at bounding box center [1022, 139] width 11 height 11
click at [1021, 157] on span "See Details" at bounding box center [1020, 155] width 42 height 11
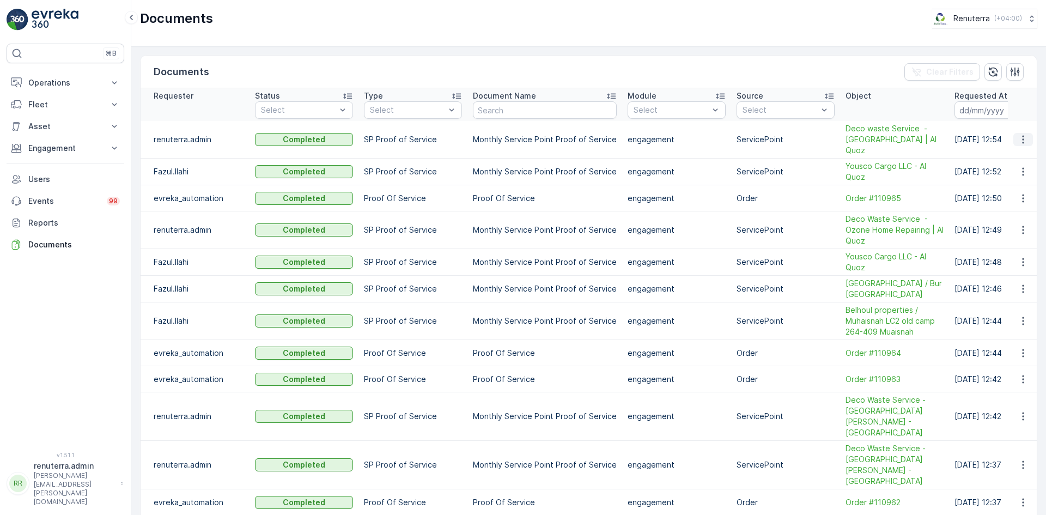
click at [1014, 135] on button "button" at bounding box center [1023, 139] width 20 height 13
click at [1017, 146] on span "See Details" at bounding box center [1020, 150] width 42 height 11
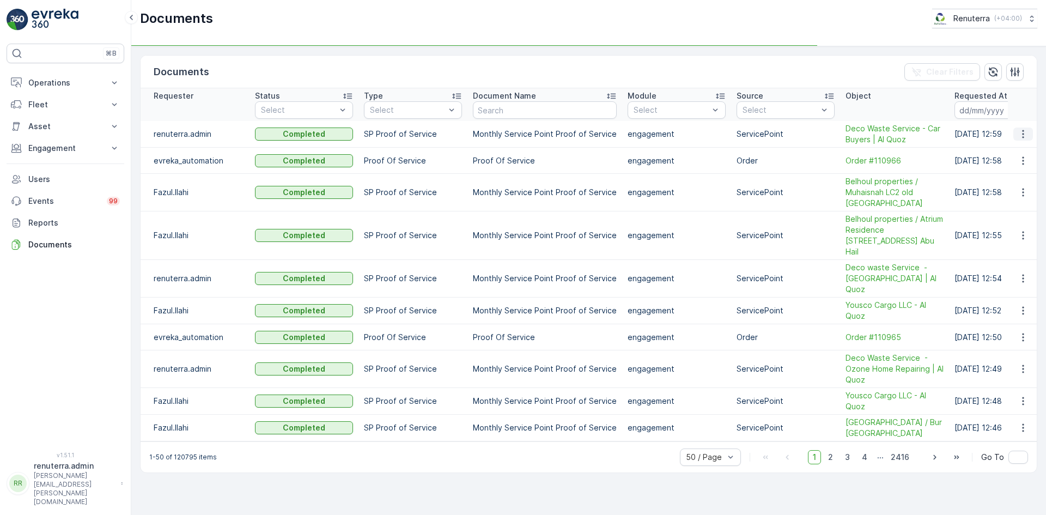
click at [1013, 134] on button "button" at bounding box center [1023, 133] width 20 height 13
click at [1015, 150] on td at bounding box center [1021, 161] width 29 height 26
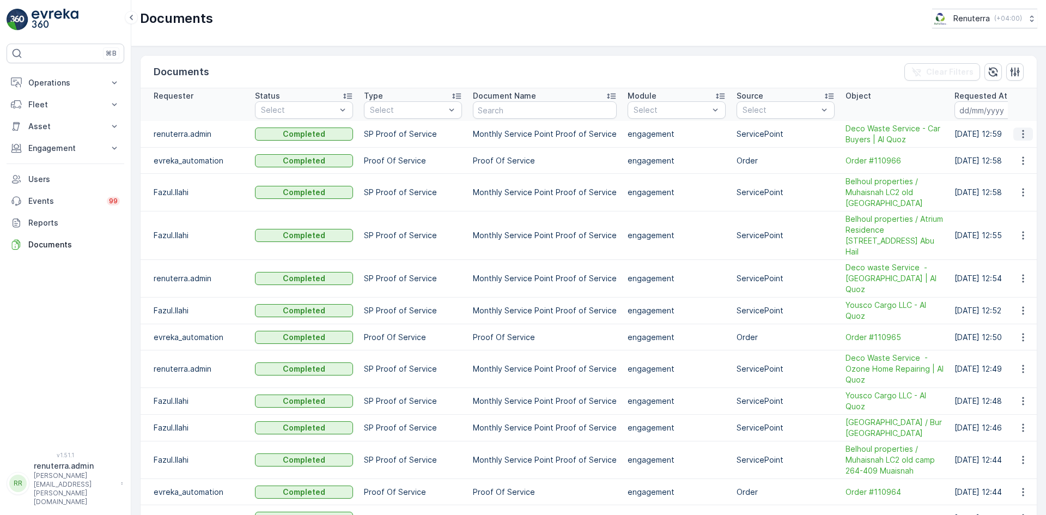
click at [1022, 138] on icon "button" at bounding box center [1023, 134] width 2 height 8
click at [1014, 158] on ul "See Details" at bounding box center [1019, 150] width 55 height 20
click at [1011, 150] on span "See Details" at bounding box center [1020, 150] width 42 height 11
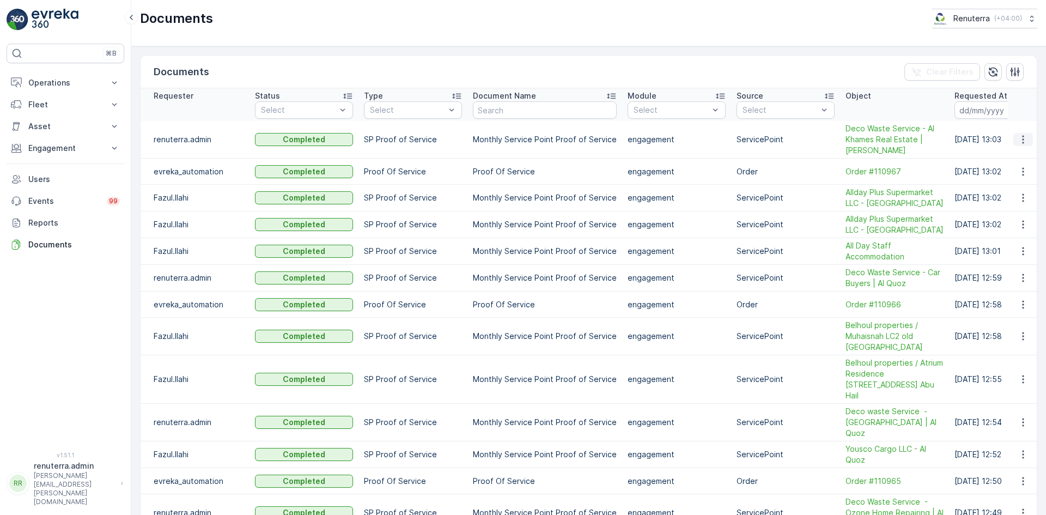
click at [1017, 137] on icon "button" at bounding box center [1022, 139] width 11 height 11
click at [1017, 154] on span "See Details" at bounding box center [1020, 155] width 42 height 11
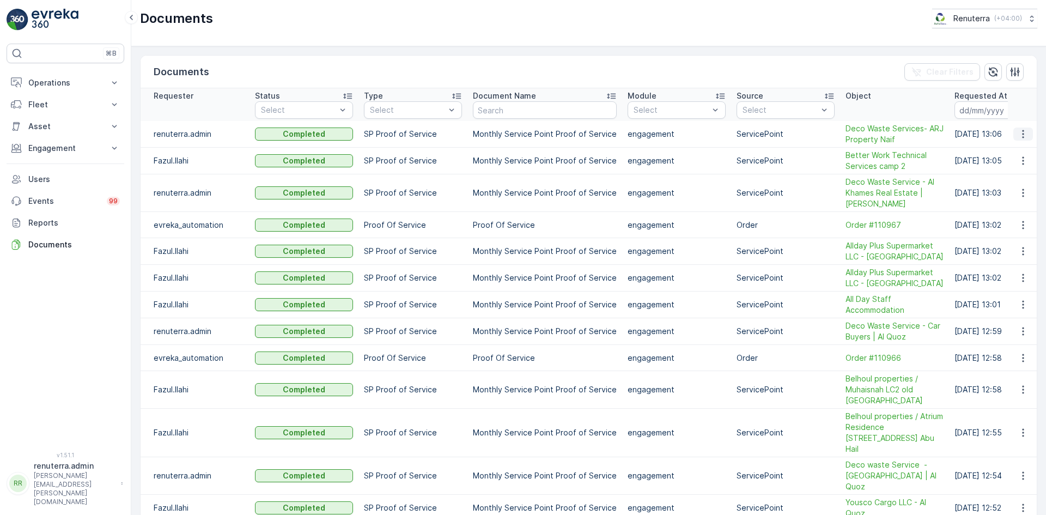
click at [1024, 136] on icon "button" at bounding box center [1022, 134] width 11 height 11
click at [1014, 158] on ul "See Details" at bounding box center [1019, 150] width 55 height 20
click at [1013, 149] on span "See Details" at bounding box center [1020, 150] width 42 height 11
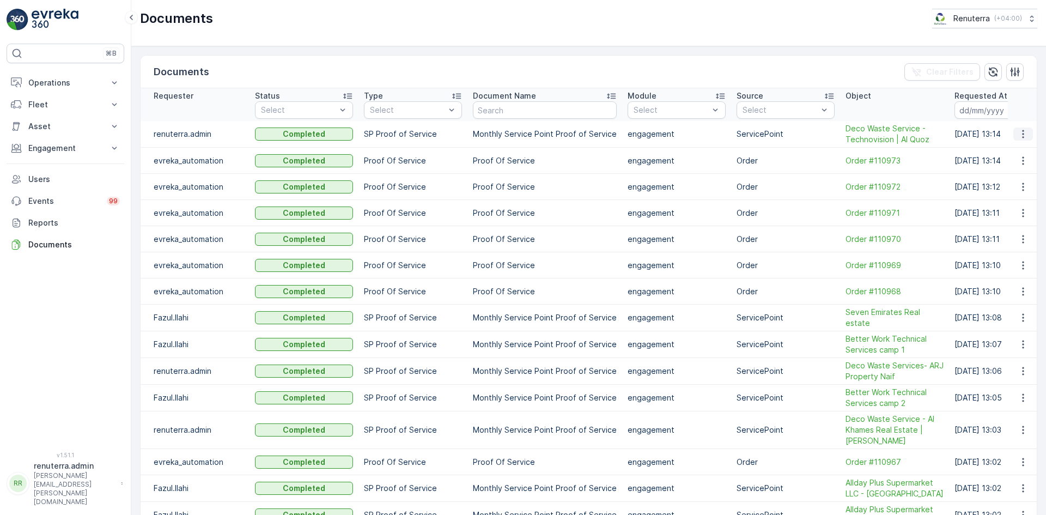
click at [1031, 133] on td at bounding box center [1021, 134] width 29 height 27
click at [1026, 133] on button "button" at bounding box center [1023, 133] width 20 height 13
click at [1020, 155] on span "See Details" at bounding box center [1020, 150] width 42 height 11
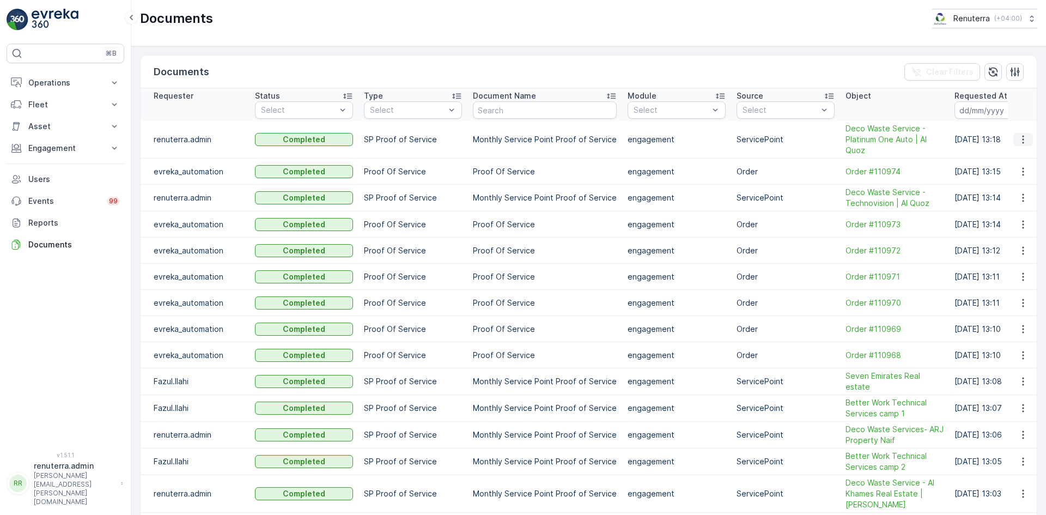
drag, startPoint x: 1014, startPoint y: 136, endPoint x: 1018, endPoint y: 143, distance: 7.8
click at [1017, 137] on icon "button" at bounding box center [1022, 139] width 11 height 11
click at [1018, 157] on span "See Details" at bounding box center [1020, 155] width 42 height 11
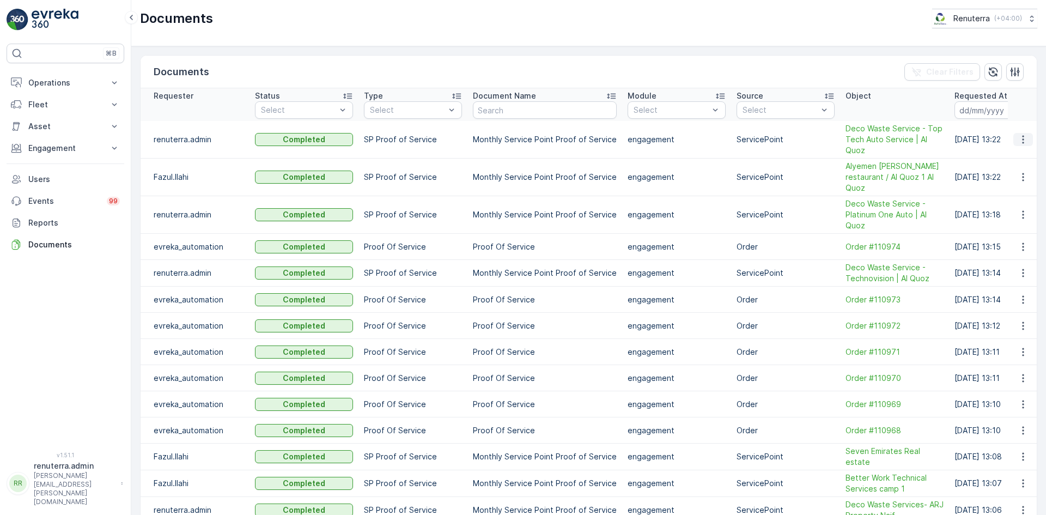
click at [1018, 139] on icon "button" at bounding box center [1022, 139] width 11 height 11
click at [1005, 158] on span "See Details" at bounding box center [1020, 155] width 42 height 11
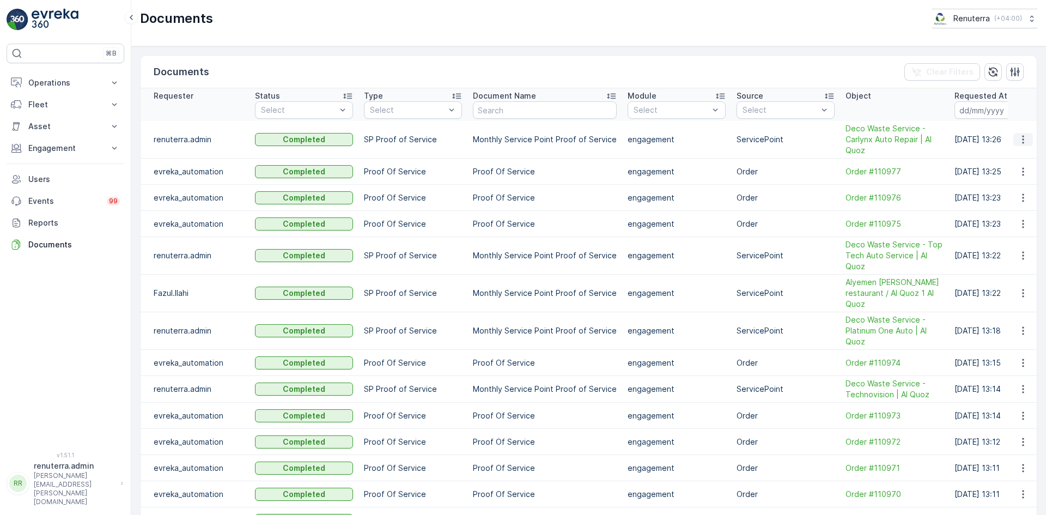
click at [1017, 143] on icon "button" at bounding box center [1022, 139] width 11 height 11
click at [1017, 157] on span "See Details" at bounding box center [1020, 155] width 42 height 11
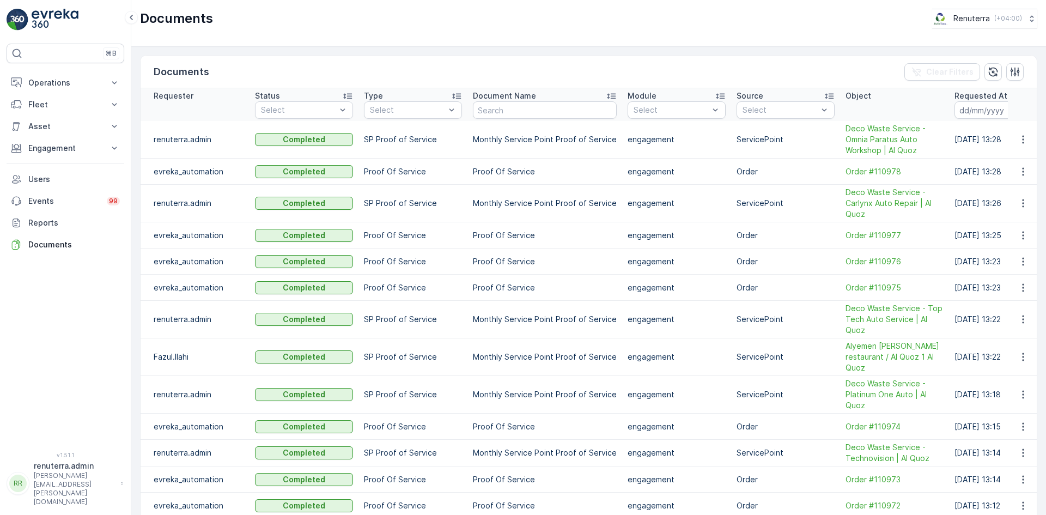
click at [1026, 143] on button "button" at bounding box center [1023, 139] width 20 height 13
click at [1014, 157] on span "See Details" at bounding box center [1020, 155] width 42 height 11
